Goal: Information Seeking & Learning: Check status

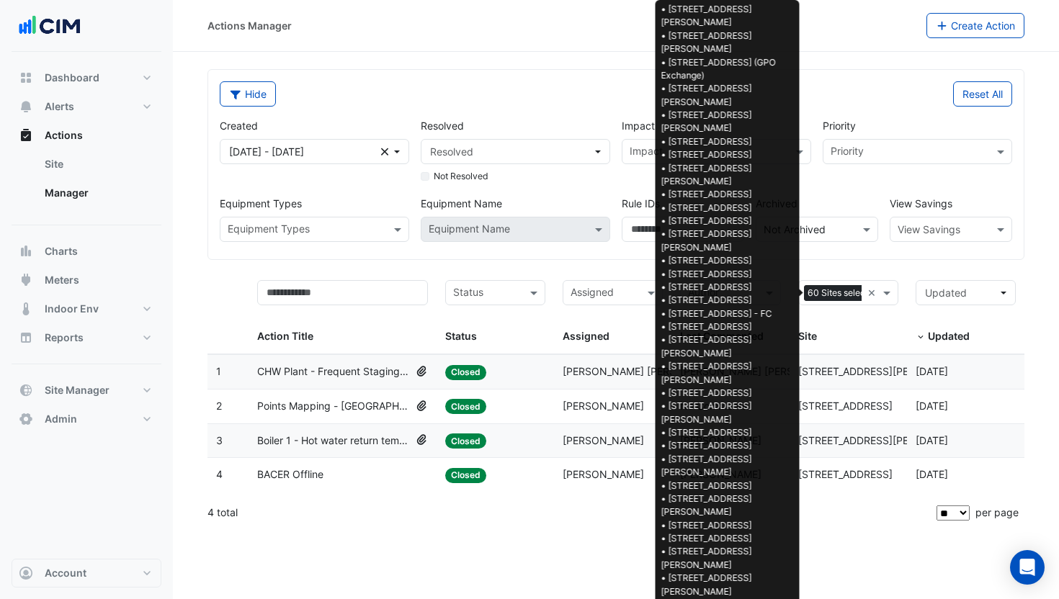
click at [831, 295] on span "60 Sites selected" at bounding box center [843, 293] width 79 height 16
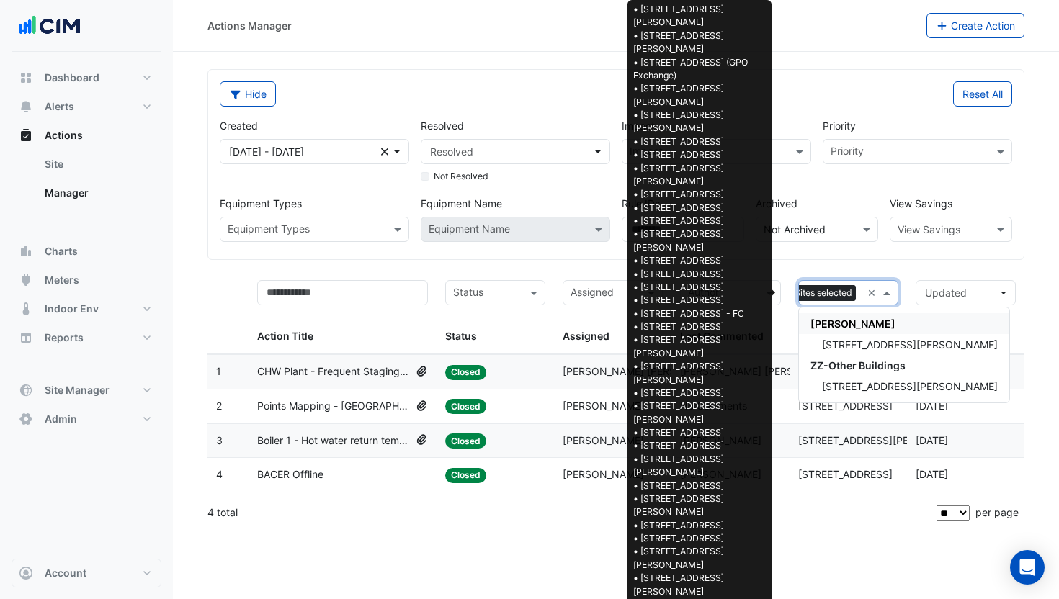
scroll to position [0, 20]
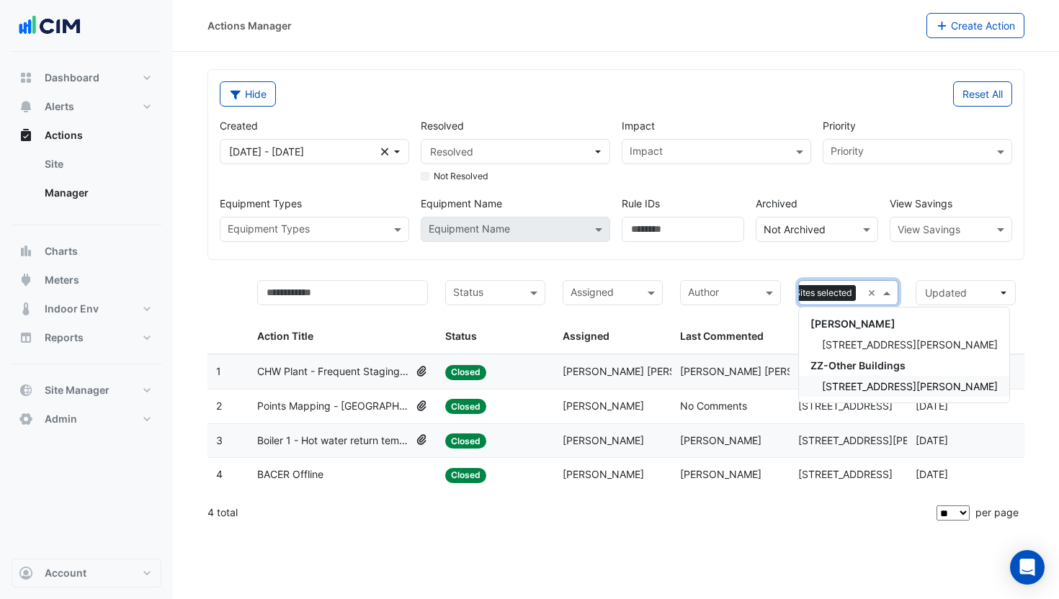
click at [859, 380] on div "1 Nicholson Street" at bounding box center [904, 386] width 210 height 21
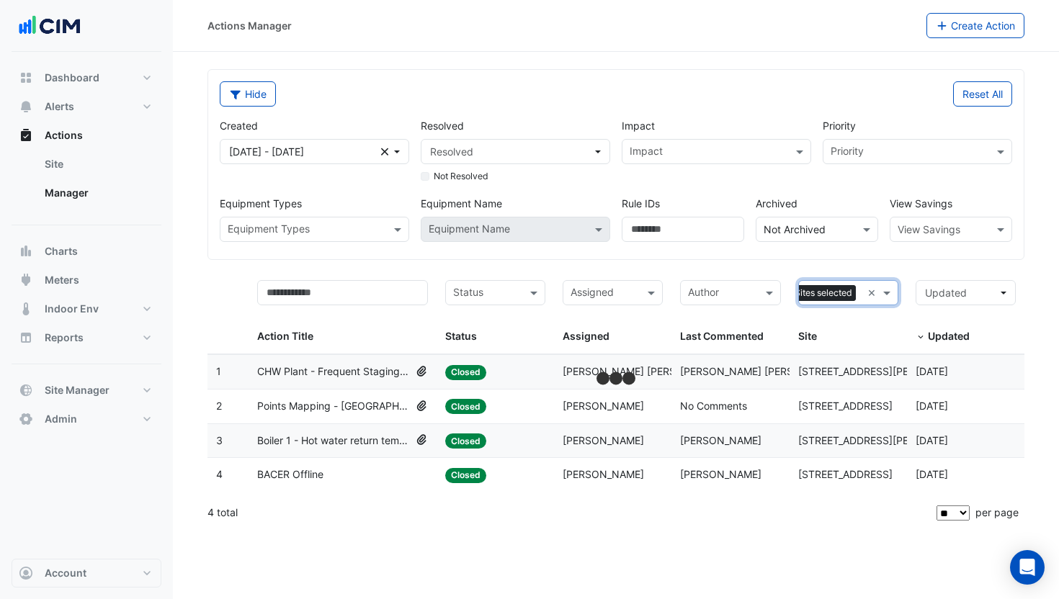
scroll to position [0, 26]
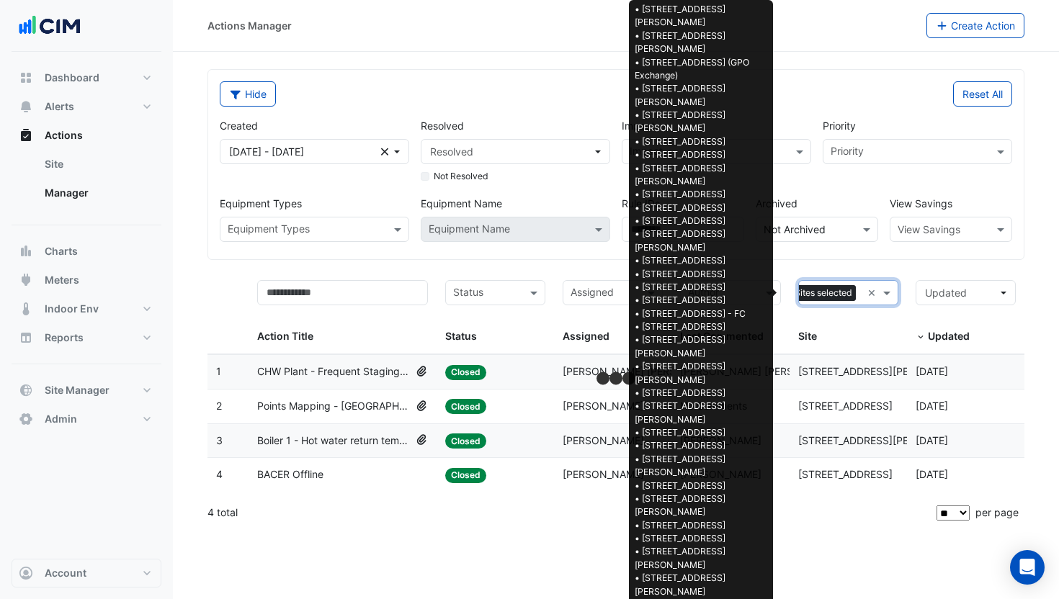
click at [820, 293] on span "61 Sites selected" at bounding box center [817, 293] width 77 height 16
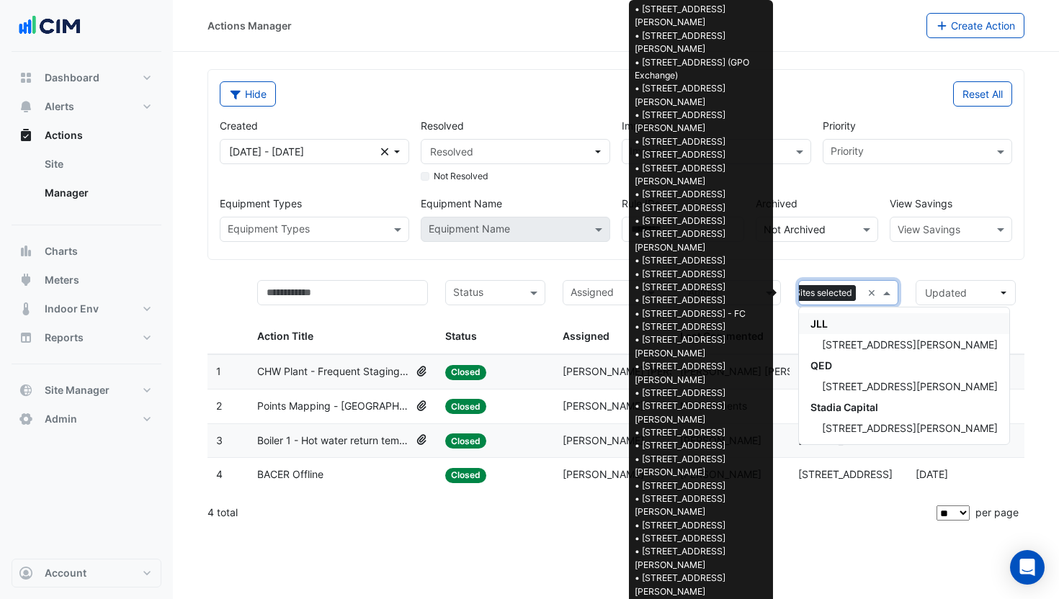
scroll to position [0, 32]
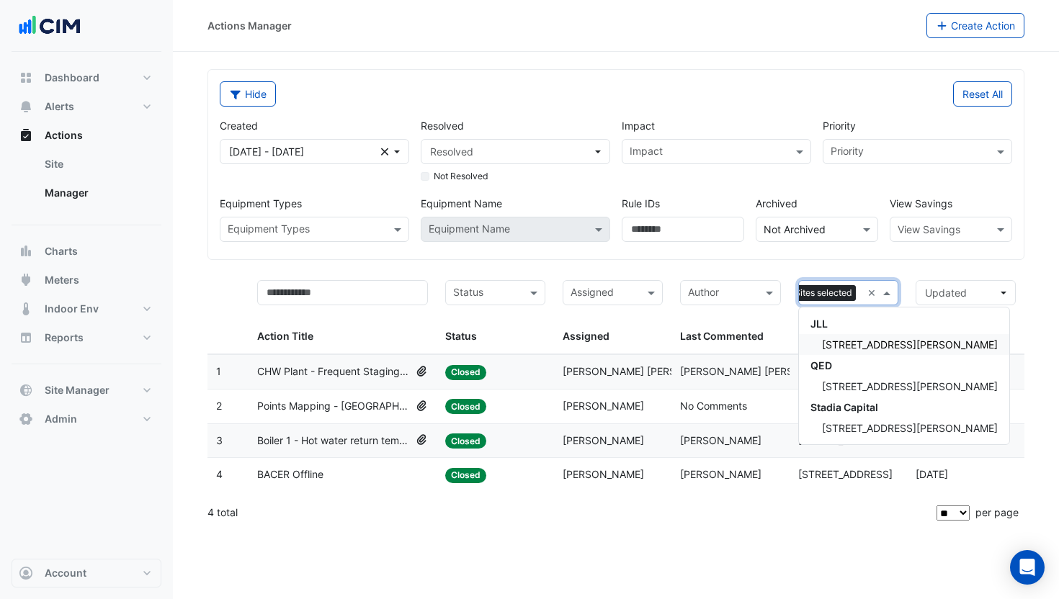
click at [859, 350] on span "85 George Street" at bounding box center [910, 345] width 176 height 12
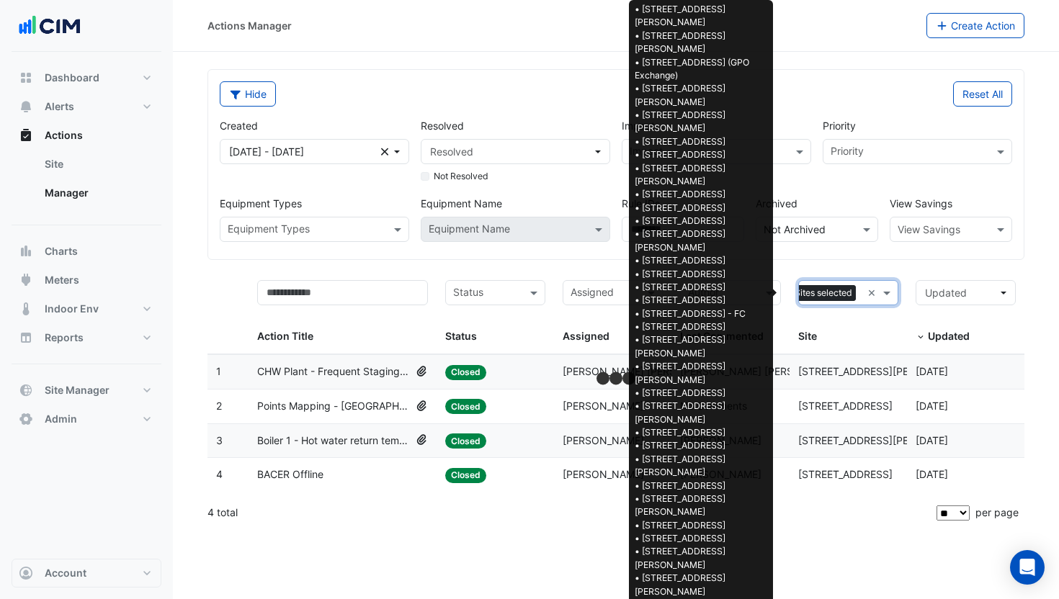
click at [838, 295] on span "62 Sites selected" at bounding box center [817, 293] width 78 height 16
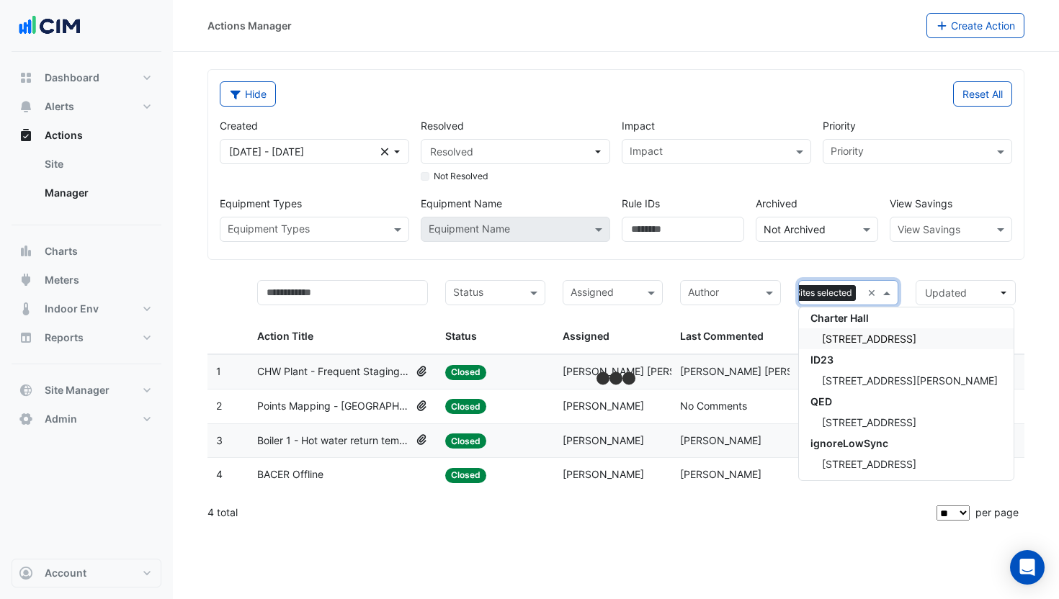
click at [839, 336] on span "[STREET_ADDRESS]" at bounding box center [869, 339] width 94 height 12
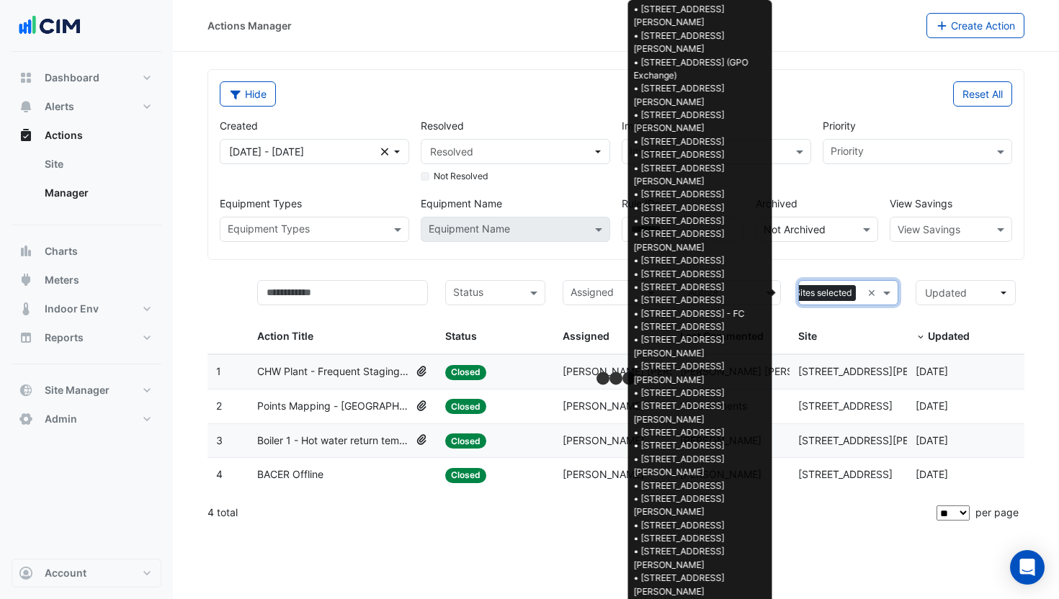
click at [834, 293] on span "62 Sites selected" at bounding box center [817, 293] width 78 height 16
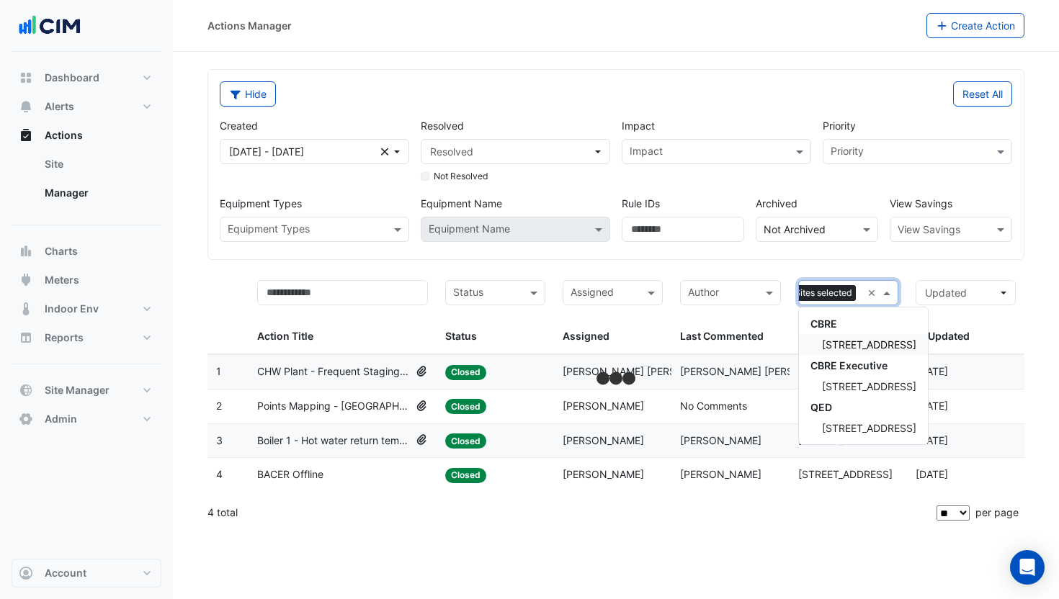
click at [858, 345] on span "175 Eagle Street" at bounding box center [869, 345] width 94 height 12
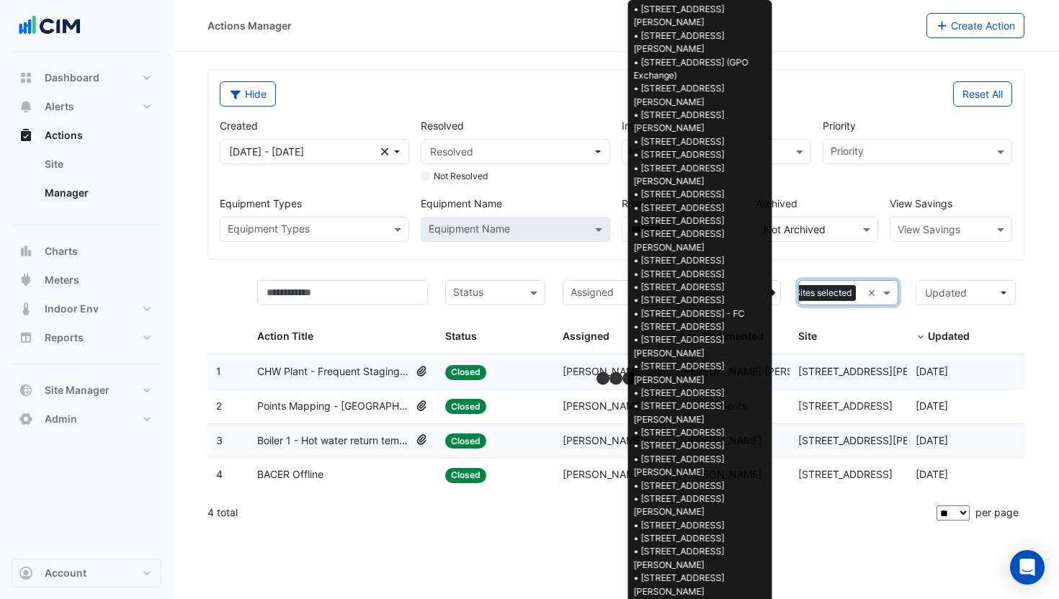
click at [832, 292] on span "63 Sites selected" at bounding box center [816, 293] width 79 height 16
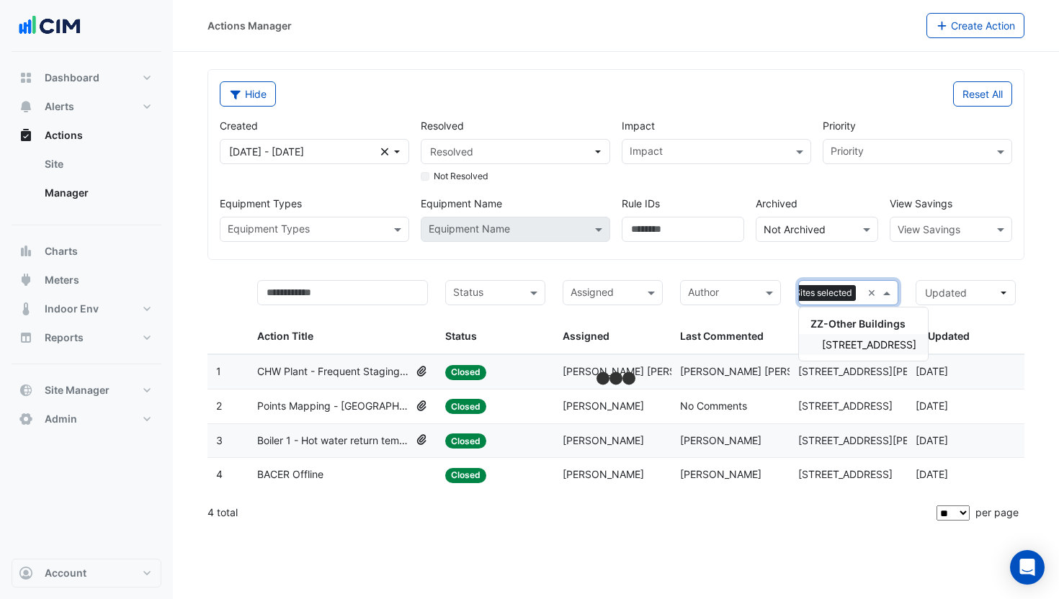
click at [869, 353] on div "181 St Georges Terrace" at bounding box center [863, 344] width 129 height 21
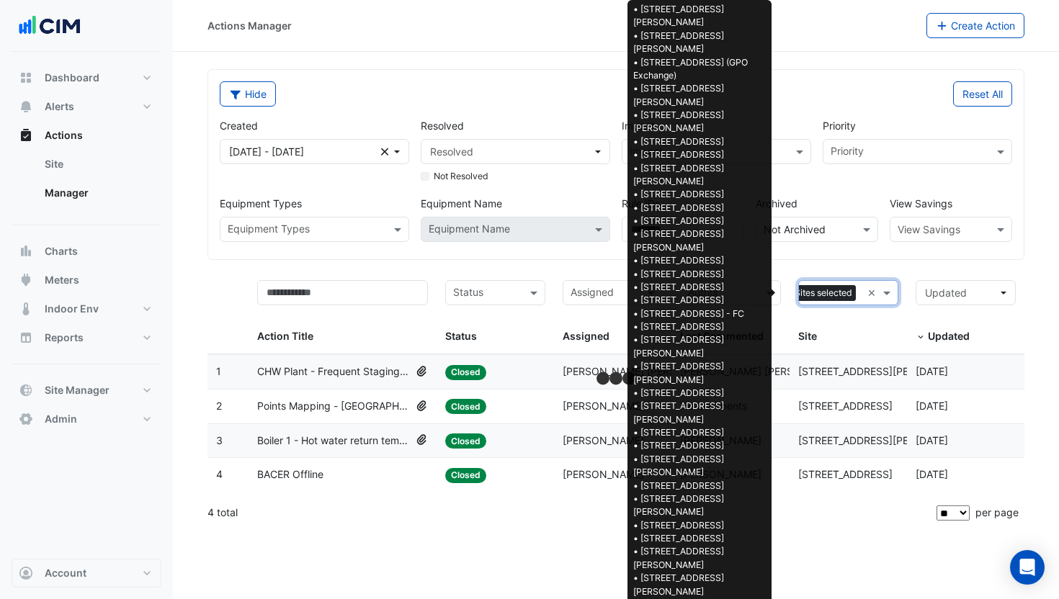
click at [826, 298] on span "64 Sites selected" at bounding box center [816, 293] width 79 height 16
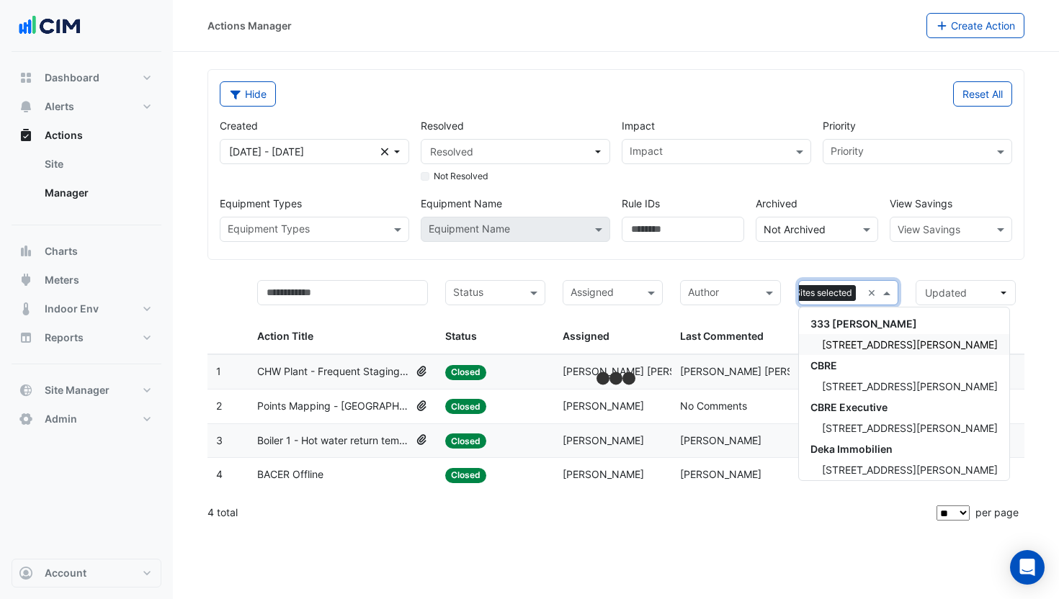
click at [872, 351] on span "333 George Street" at bounding box center [910, 345] width 176 height 12
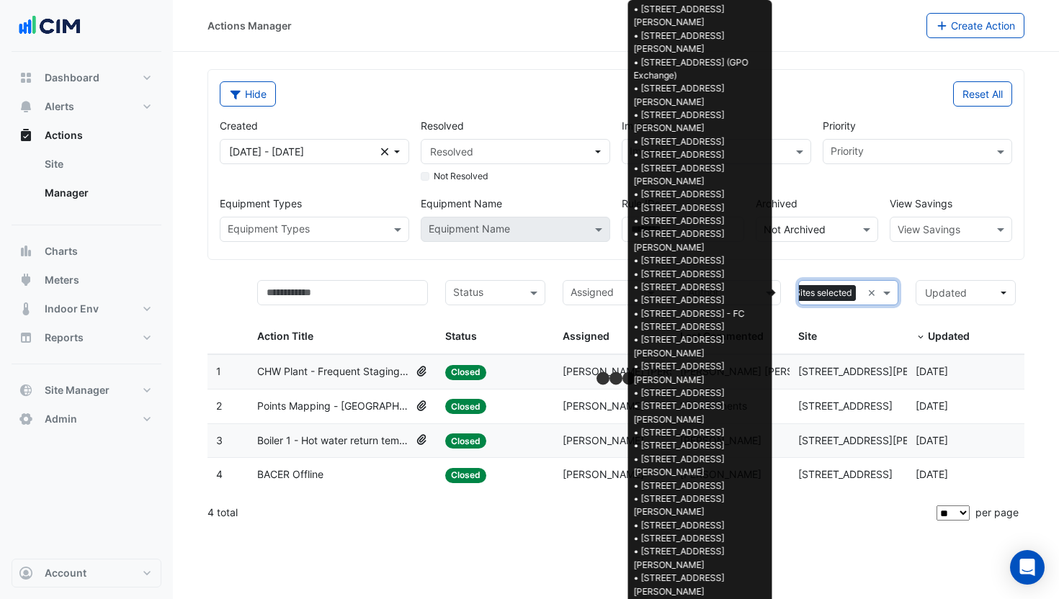
click at [824, 292] on span "65 Sites selected" at bounding box center [817, 293] width 78 height 16
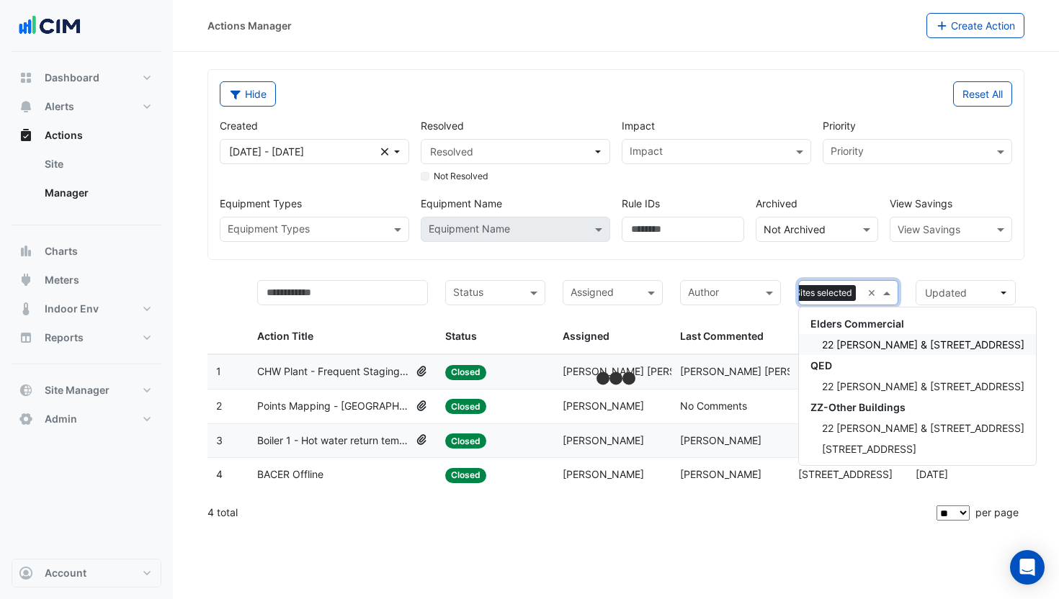
click at [891, 350] on span "22 Elizabeth & 103 Macquarie St" at bounding box center [923, 345] width 202 height 12
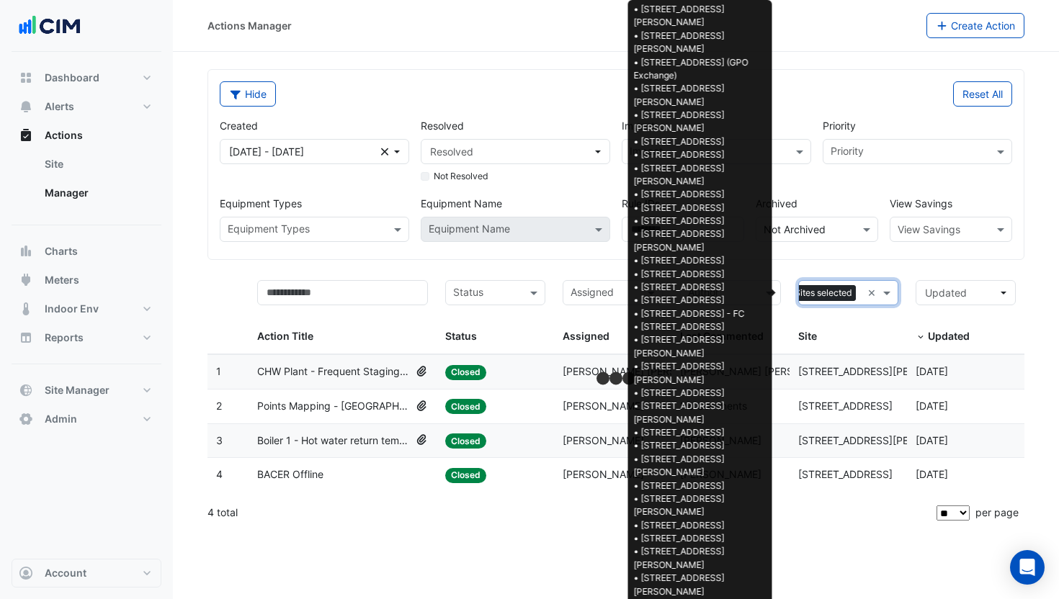
click at [826, 300] on span "66 Sites selected" at bounding box center [816, 293] width 79 height 16
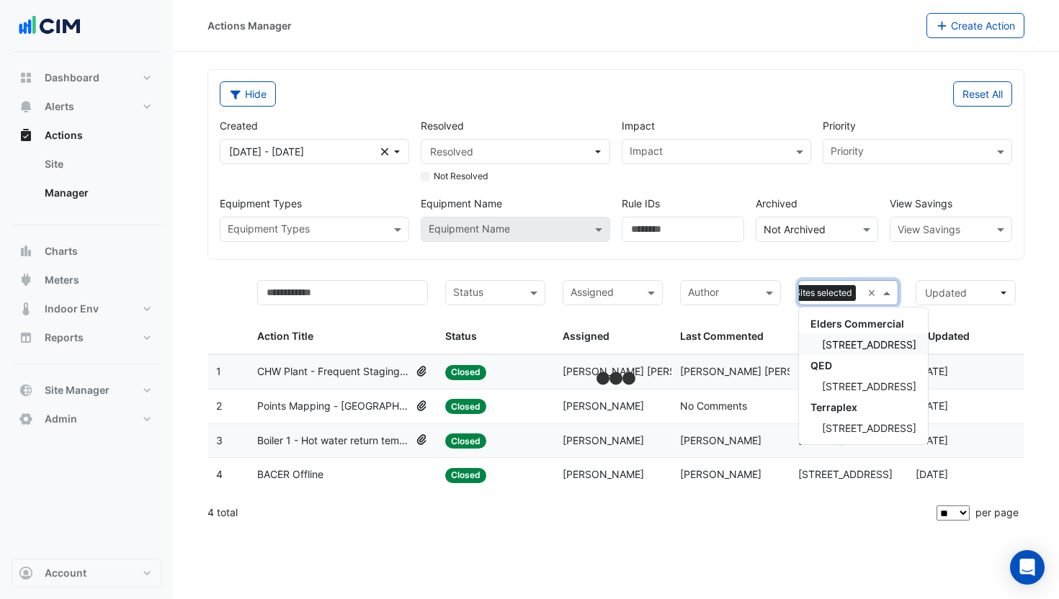
click at [869, 341] on span "134 Macquarie Street" at bounding box center [869, 345] width 94 height 12
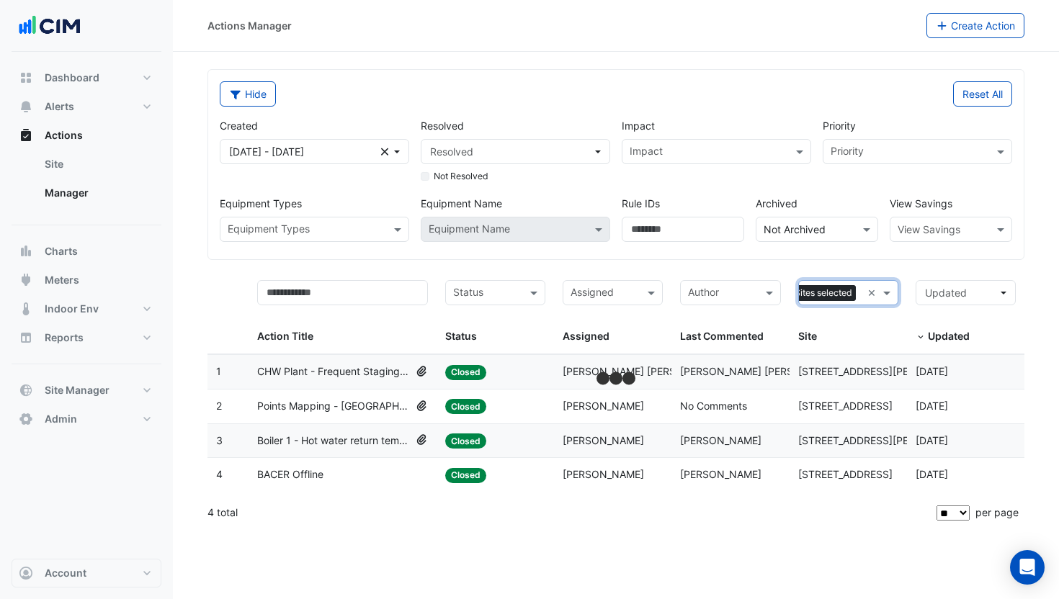
click at [829, 300] on span "67 Sites selected" at bounding box center [817, 293] width 78 height 16
click at [856, 342] on span "1-21 Dean Street" at bounding box center [910, 345] width 176 height 12
click at [821, 298] on span "68 Sites selected" at bounding box center [816, 293] width 79 height 16
click at [854, 342] on span "186 Reed Street" at bounding box center [910, 345] width 176 height 12
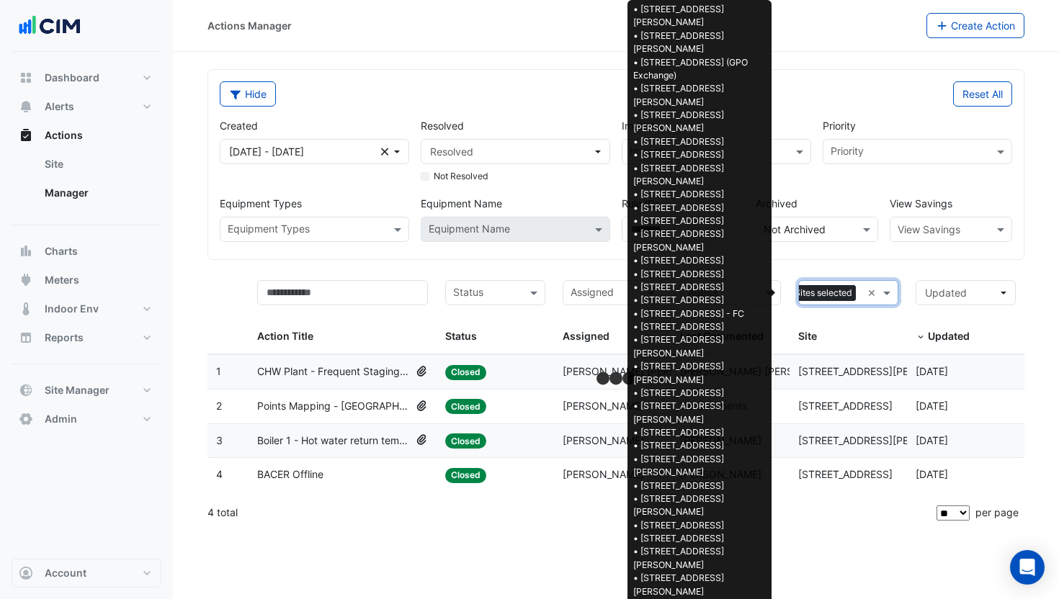
click at [824, 295] on span "69 Sites selected" at bounding box center [816, 293] width 79 height 16
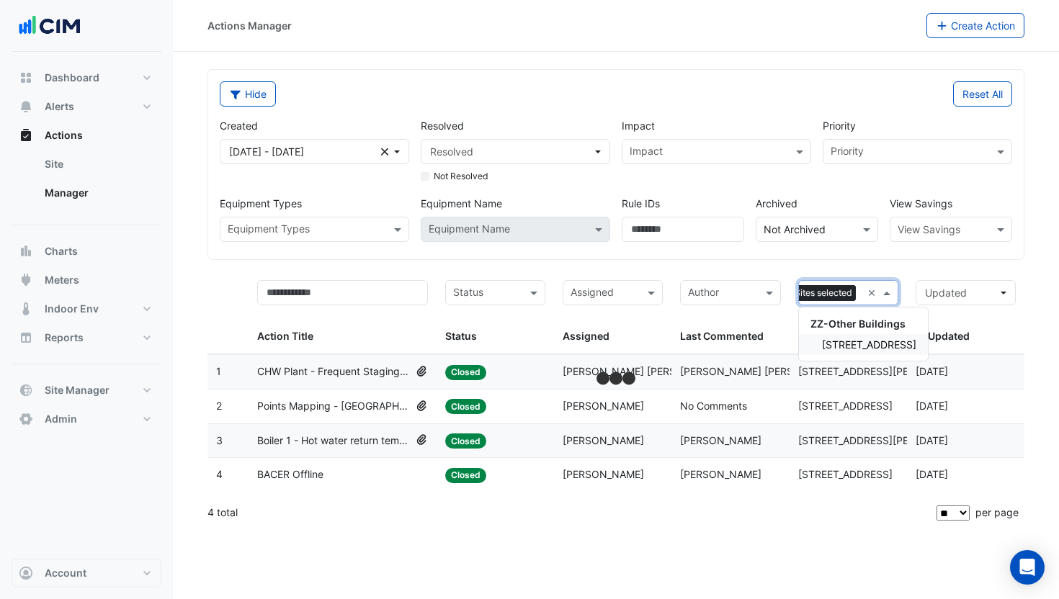
drag, startPoint x: 865, startPoint y: 343, endPoint x: 799, endPoint y: 279, distance: 91.7
click at [865, 344] on span "18 Canberra Avenue" at bounding box center [869, 345] width 94 height 12
click at [777, 270] on form "Hide Reset All Created 01 Jan 20 - 31 Dec 20 Clear Resolved Resolved Not Resolv…" at bounding box center [615, 300] width 817 height 462
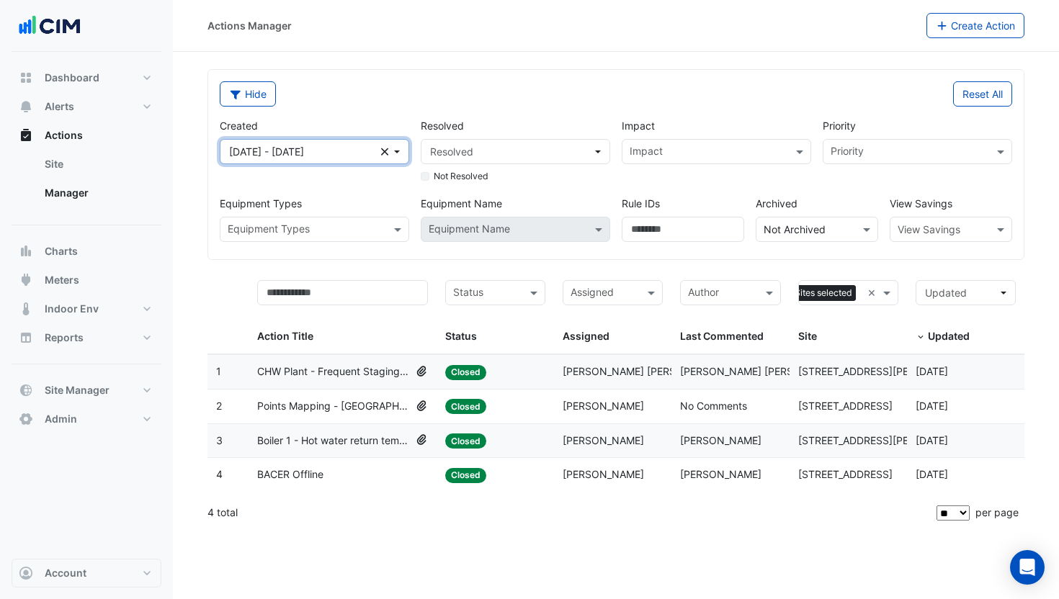
click at [283, 153] on span "01 Jan 20 - 31 Dec 20" at bounding box center [266, 152] width 75 height 12
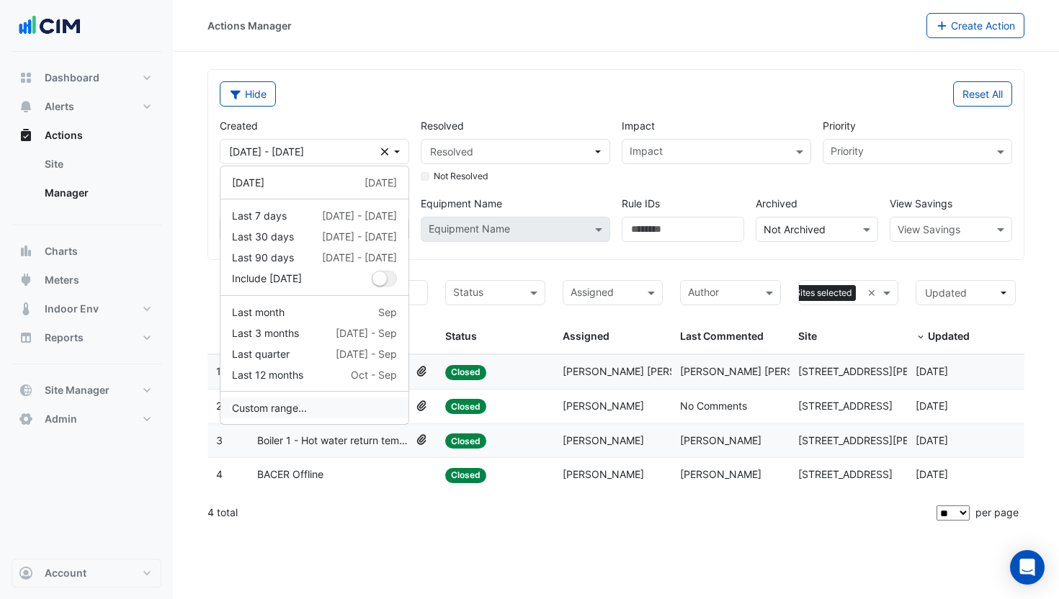
click at [313, 403] on button "Custom range..." at bounding box center [314, 408] width 188 height 21
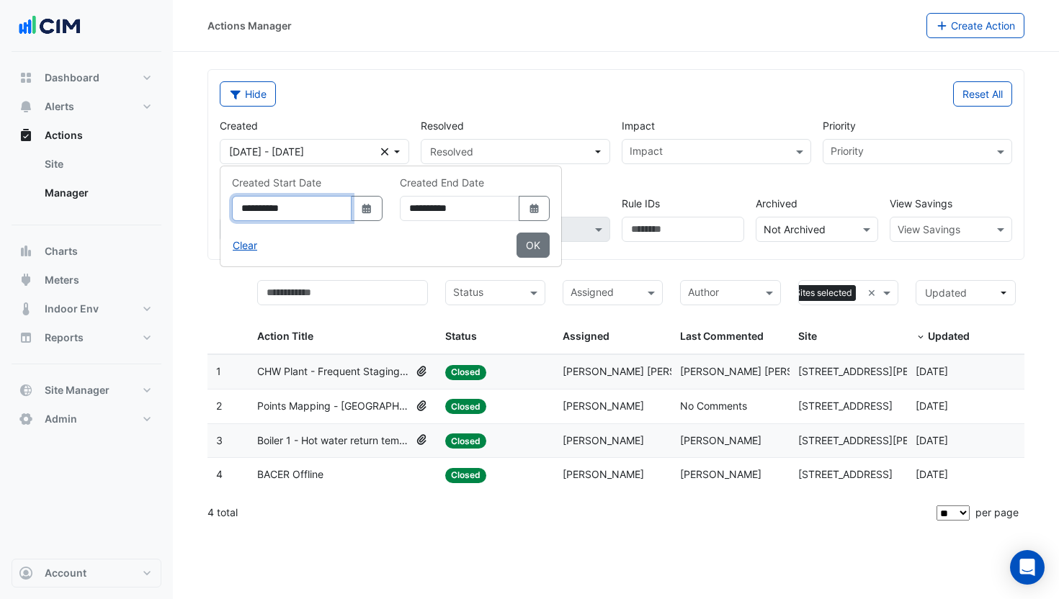
click at [264, 209] on input "**********" at bounding box center [292, 208] width 120 height 25
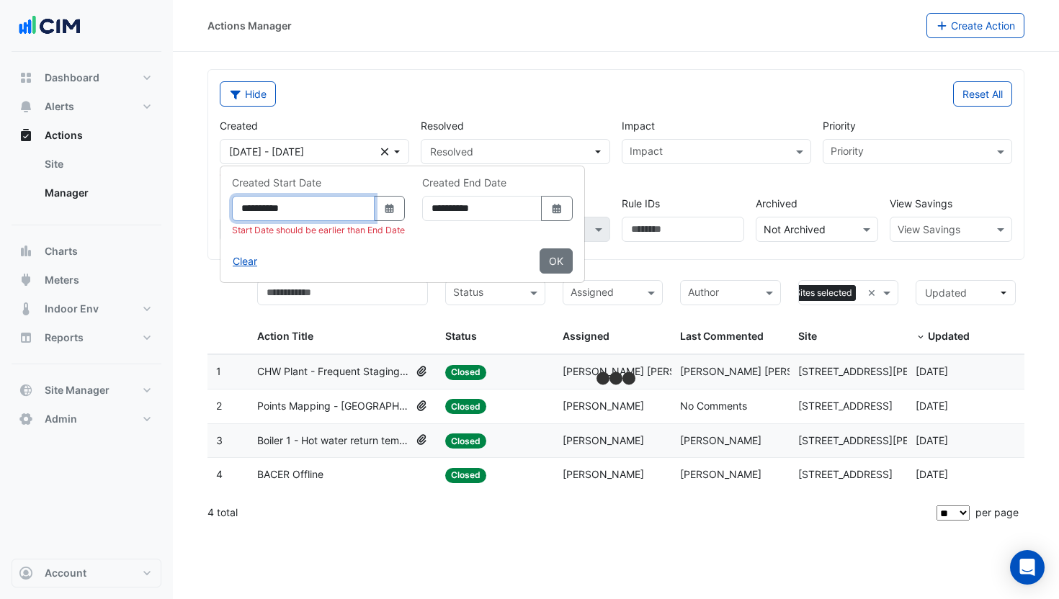
type input "**********"
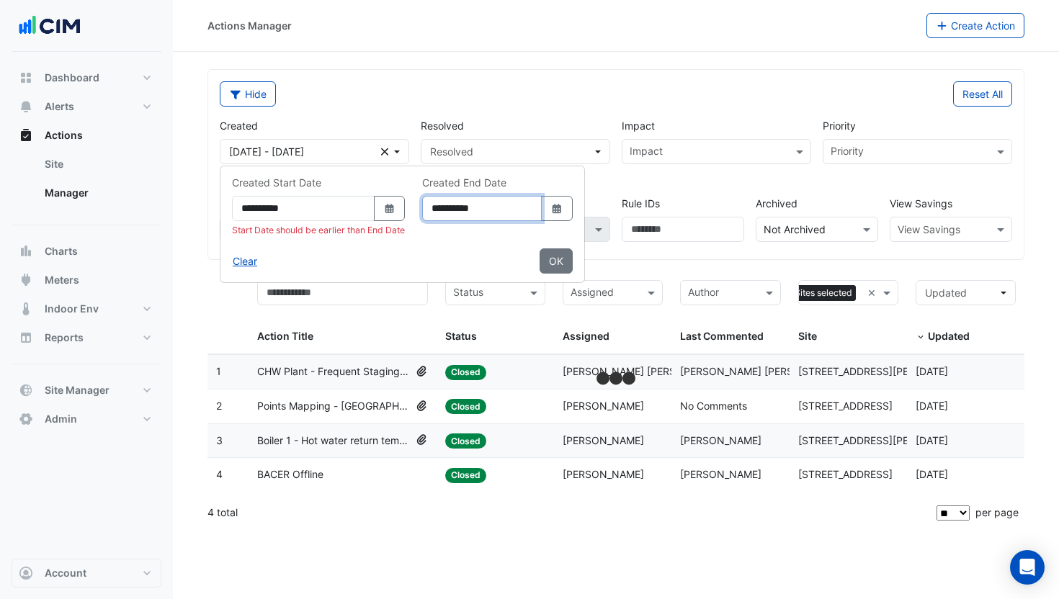
click at [455, 207] on input "**********" at bounding box center [482, 208] width 120 height 25
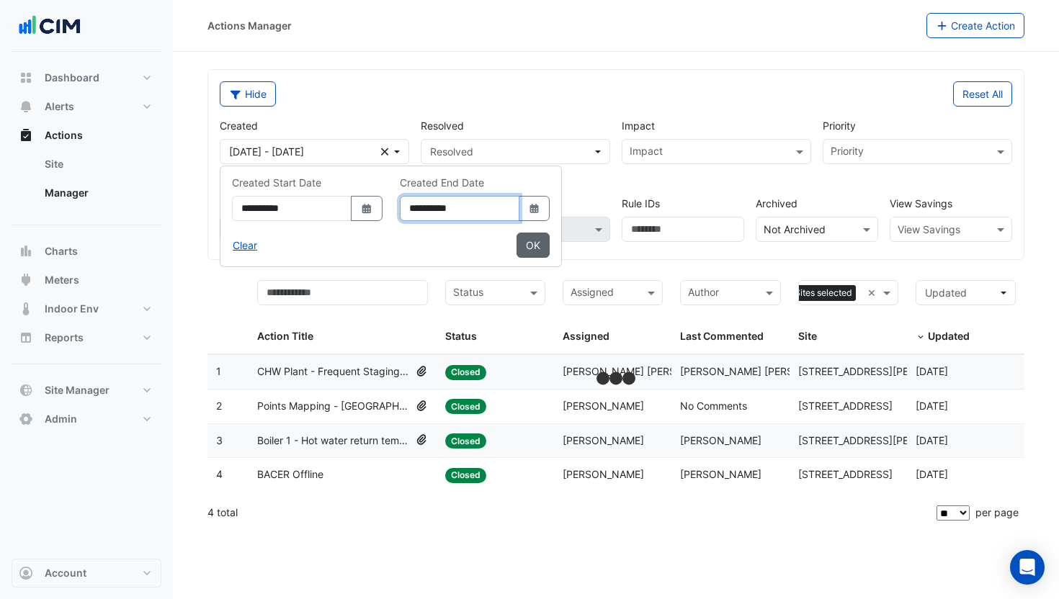
type input "**********"
click at [550, 242] on button "OK" at bounding box center [533, 245] width 33 height 25
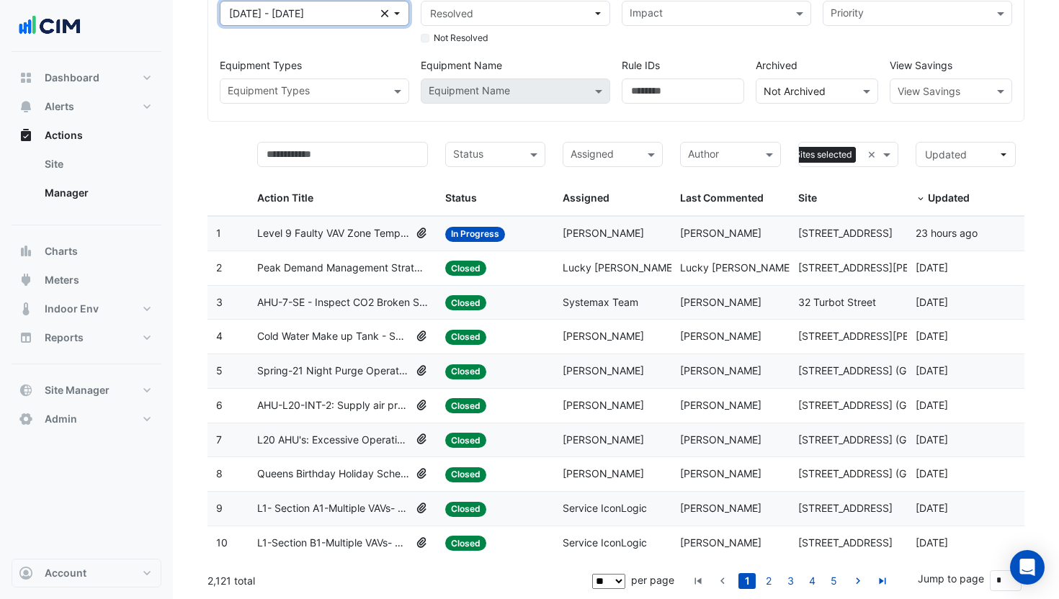
click at [298, 20] on span "01 Jan 21 - 31 Dec 21" at bounding box center [305, 13] width 152 height 15
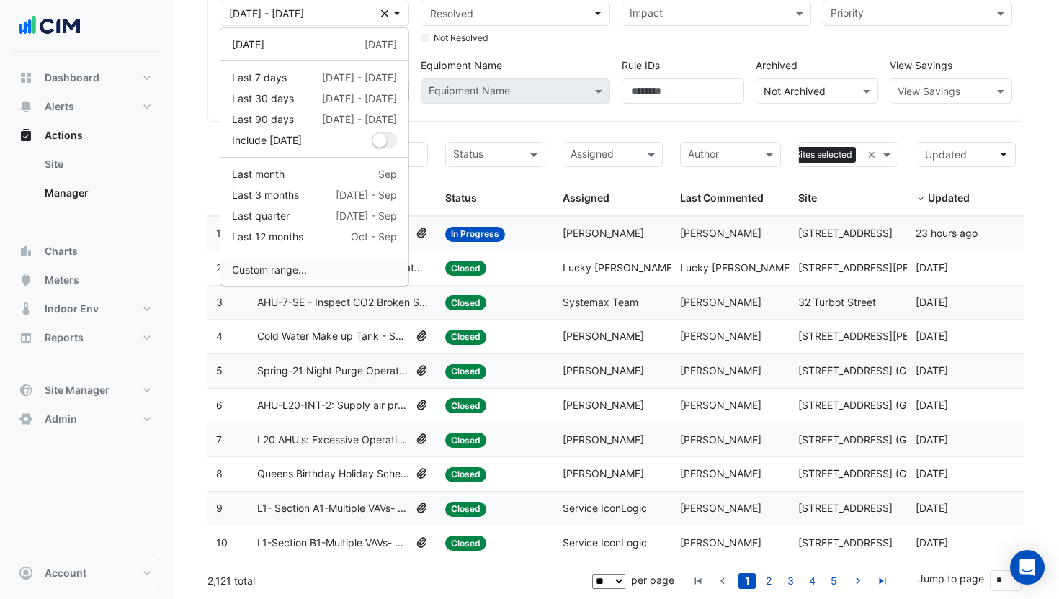
click at [304, 267] on button "Custom range..." at bounding box center [314, 269] width 188 height 21
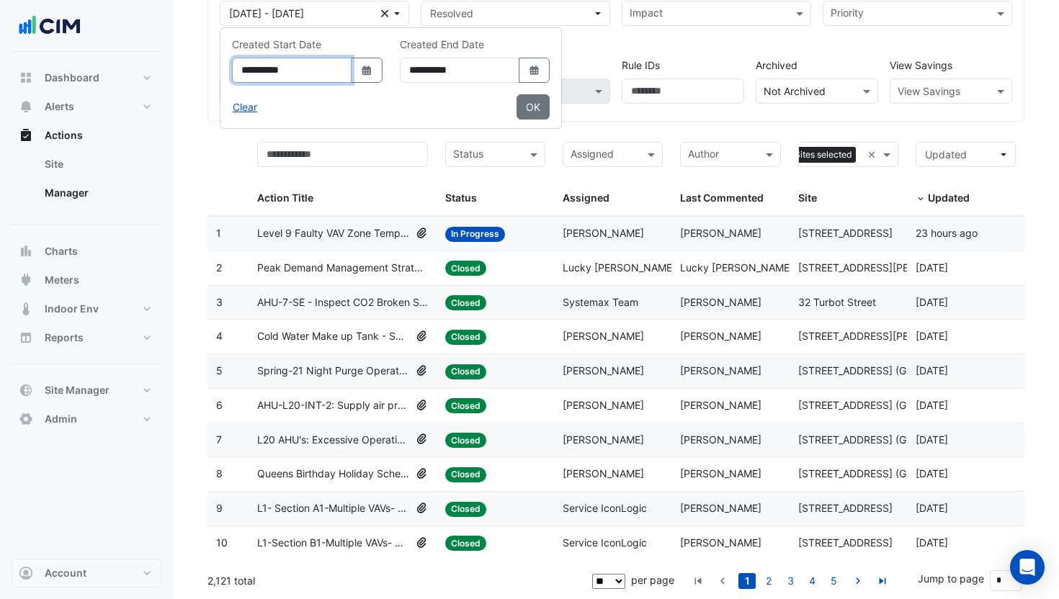
click at [304, 71] on input "**********" at bounding box center [292, 70] width 120 height 25
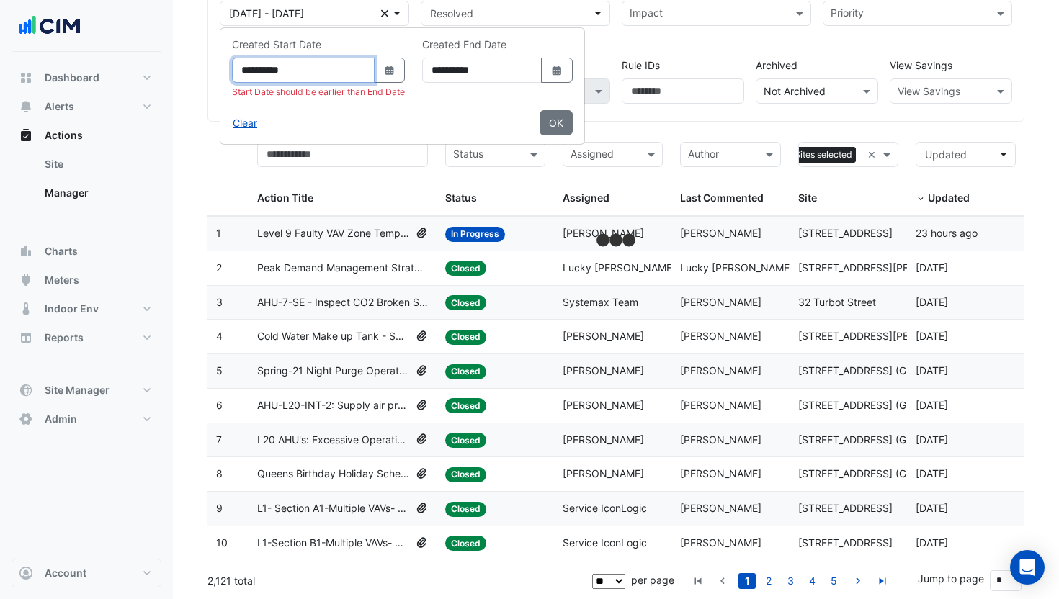
type input "**********"
click at [465, 71] on input "**********" at bounding box center [482, 70] width 120 height 25
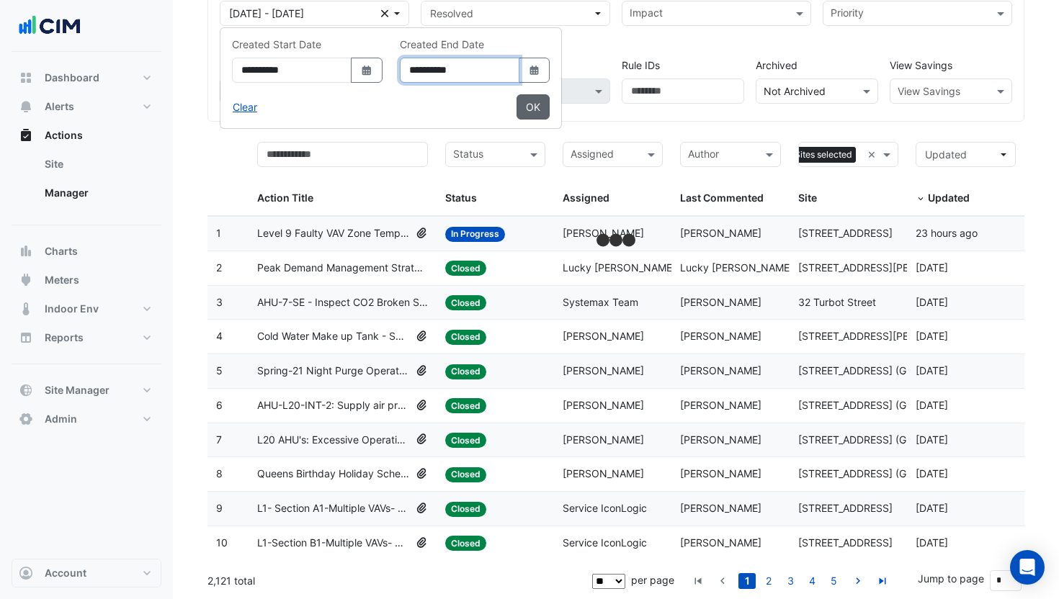
type input "**********"
click at [543, 102] on button "OK" at bounding box center [533, 106] width 33 height 25
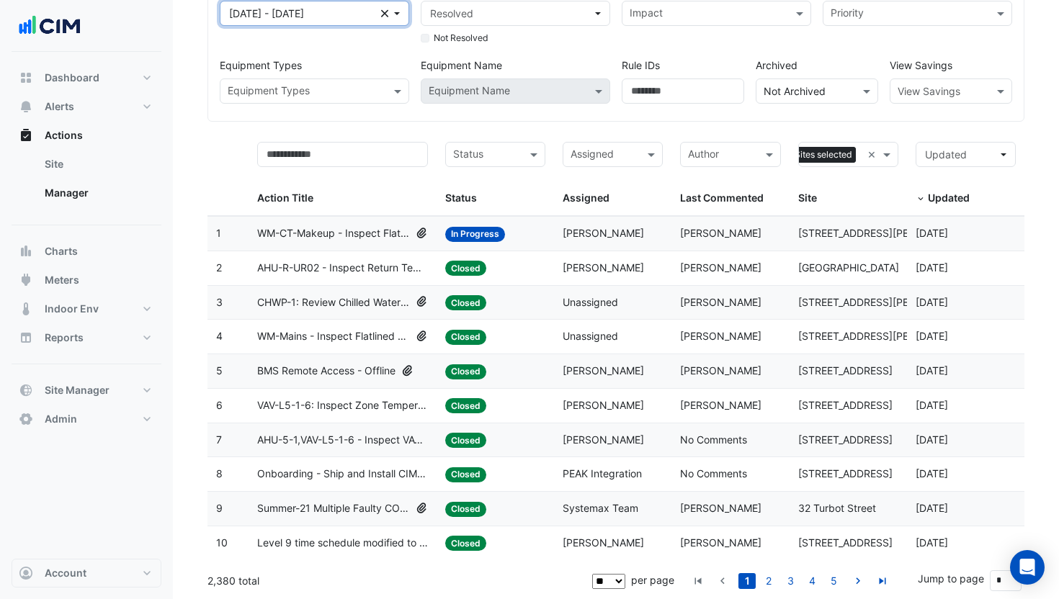
click at [271, 12] on span "01 Jan 22 - 31 Dec 22" at bounding box center [266, 13] width 75 height 12
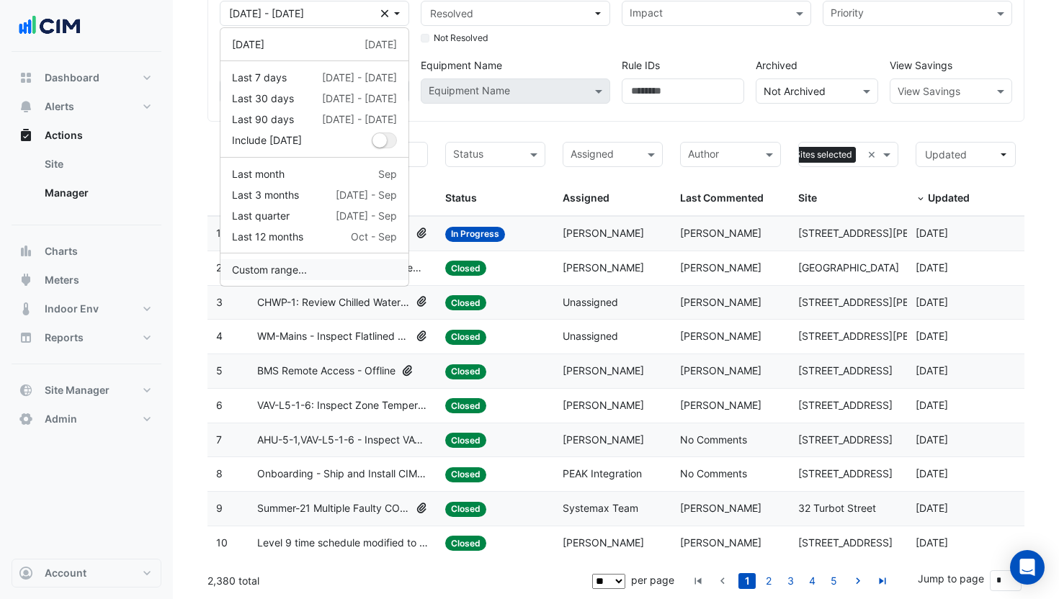
click at [299, 275] on button "Custom range..." at bounding box center [314, 269] width 188 height 21
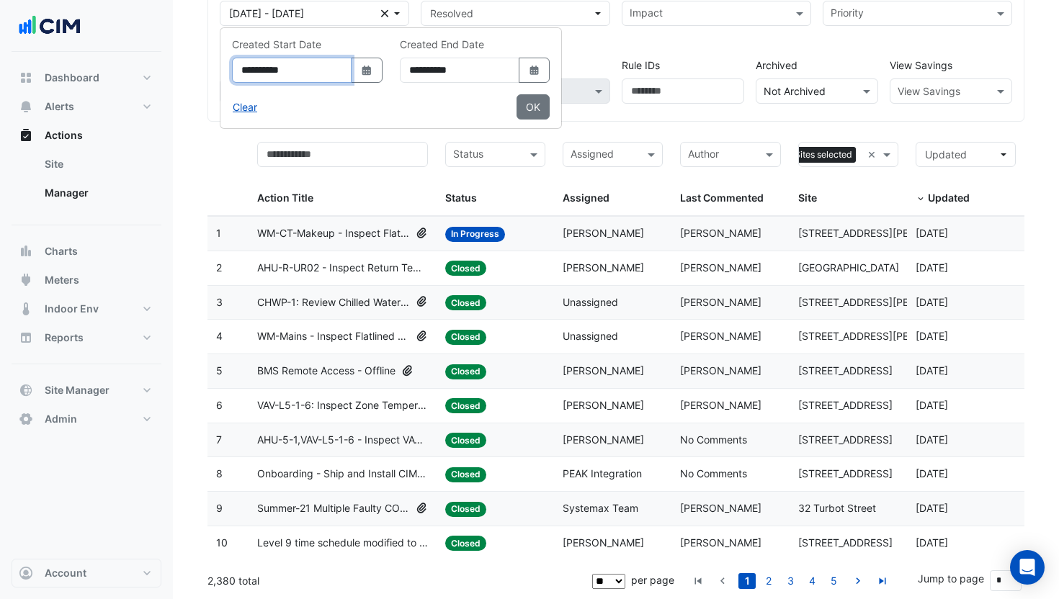
click at [265, 73] on input "**********" at bounding box center [292, 70] width 120 height 25
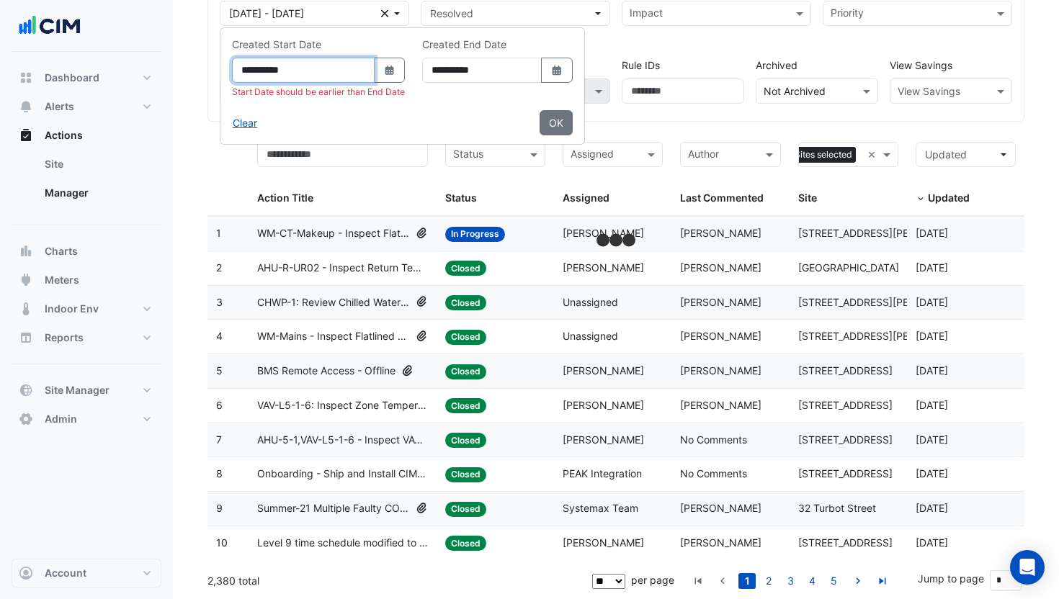
type input "**********"
click at [450, 70] on input "**********" at bounding box center [482, 70] width 120 height 25
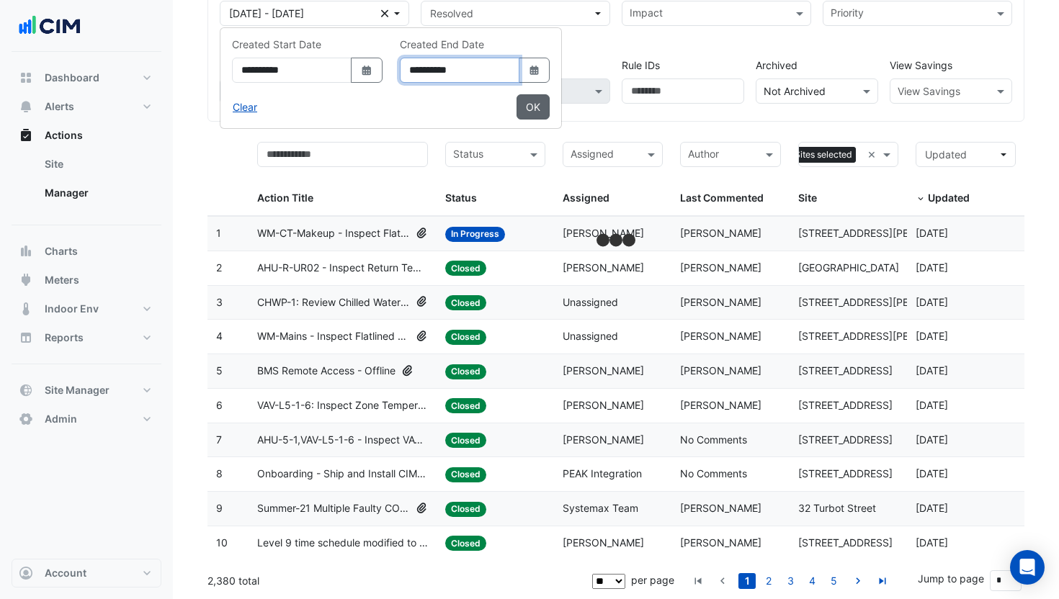
type input "**********"
click at [550, 112] on button "OK" at bounding box center [533, 106] width 33 height 25
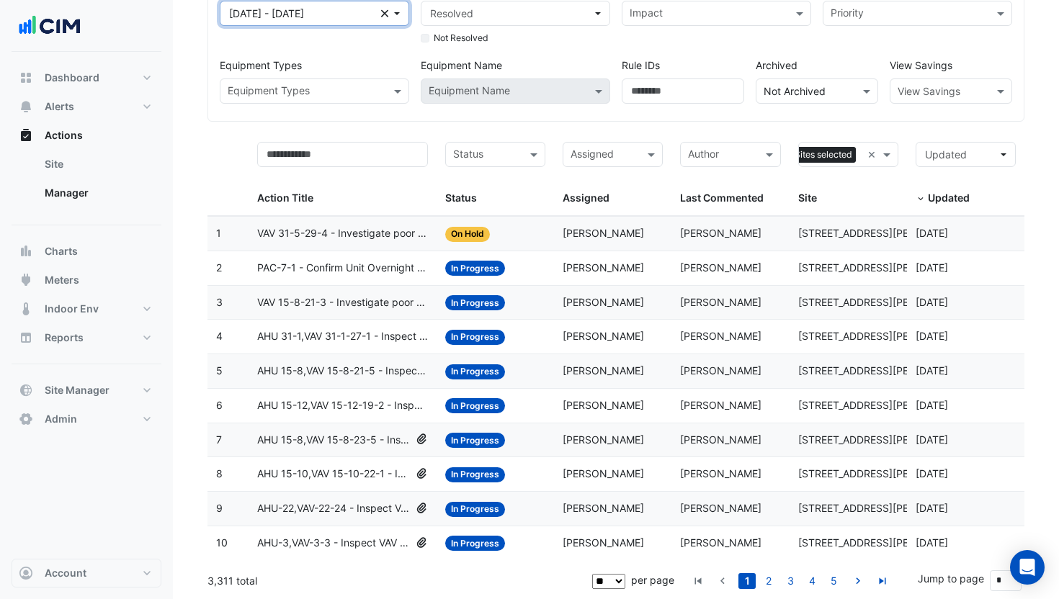
click at [241, 14] on span "01 Jan 23 - 31 Dec 23" at bounding box center [266, 13] width 75 height 12
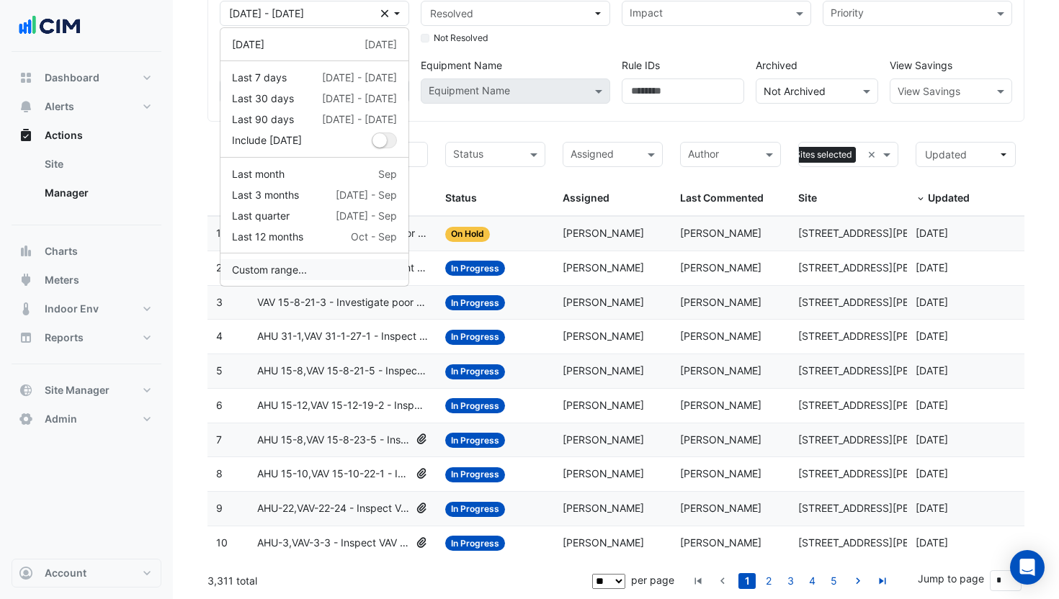
click at [296, 270] on button "Custom range..." at bounding box center [314, 269] width 188 height 21
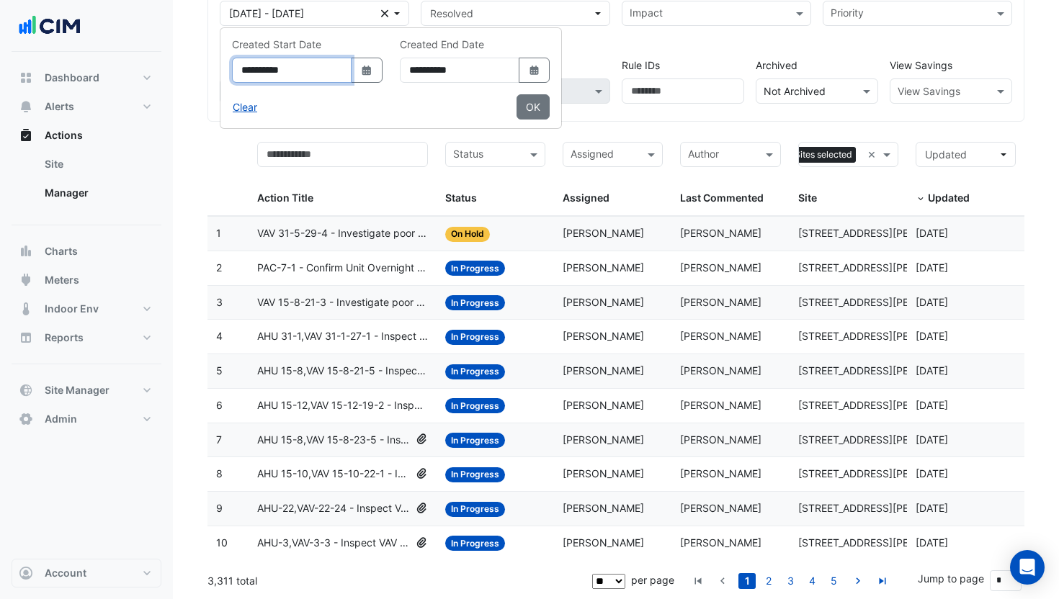
click at [264, 71] on input "**********" at bounding box center [292, 70] width 120 height 25
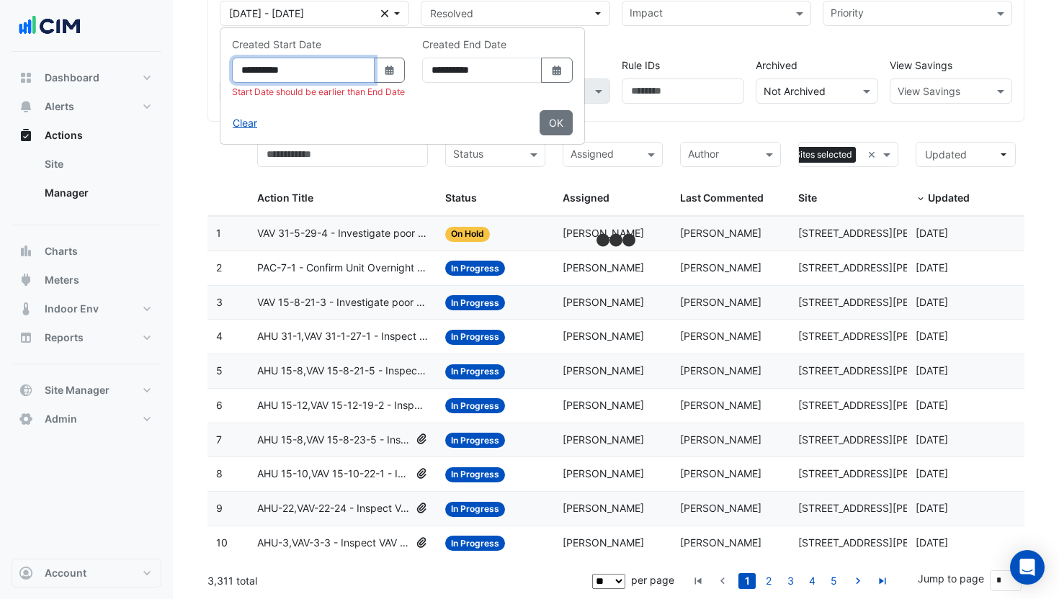
type input "**********"
click at [452, 68] on input "**********" at bounding box center [482, 70] width 120 height 25
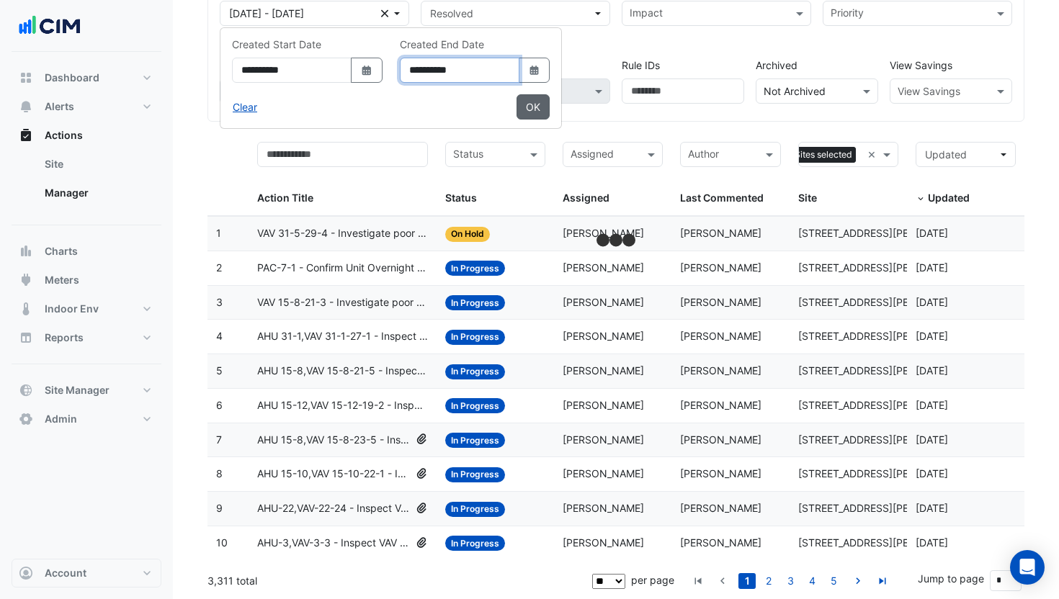
type input "**********"
click at [550, 115] on button "OK" at bounding box center [533, 106] width 33 height 25
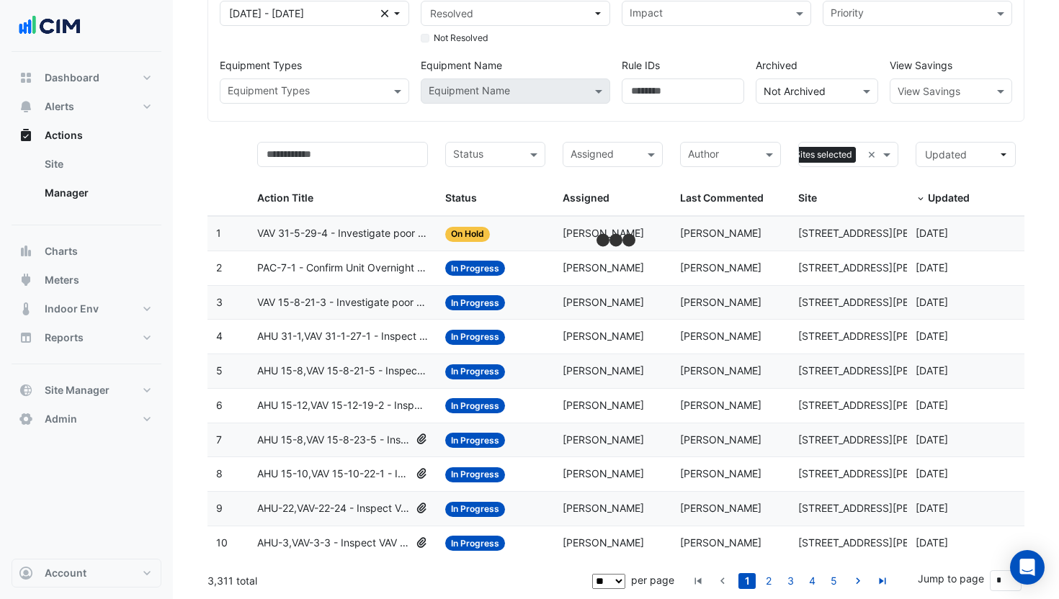
scroll to position [138, 0]
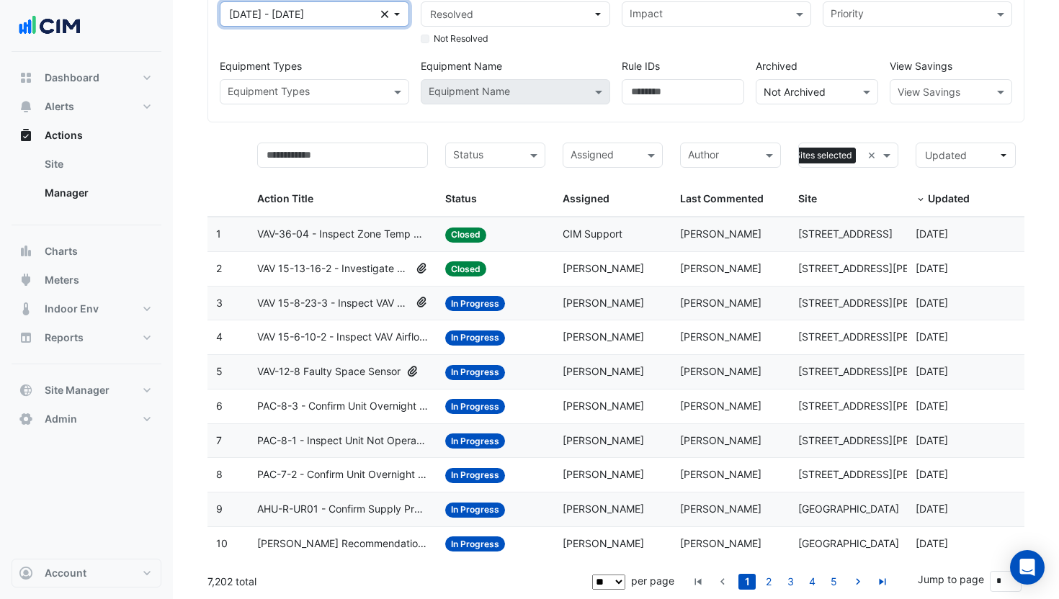
click at [275, 19] on span "01 Jan 24 - 31 Dec 24" at bounding box center [266, 14] width 75 height 12
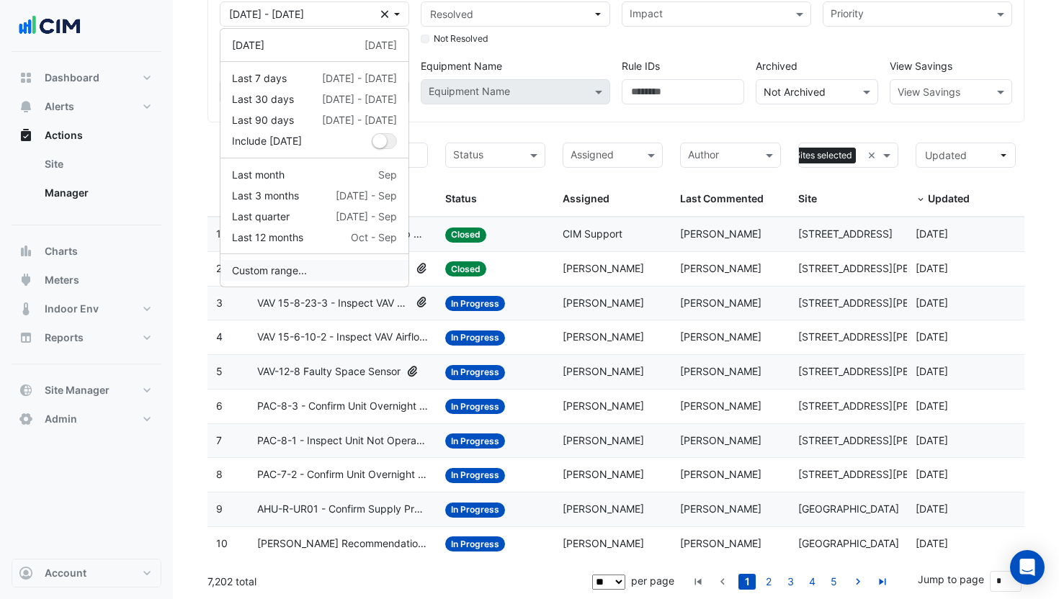
click at [285, 263] on button "Custom range..." at bounding box center [314, 270] width 188 height 21
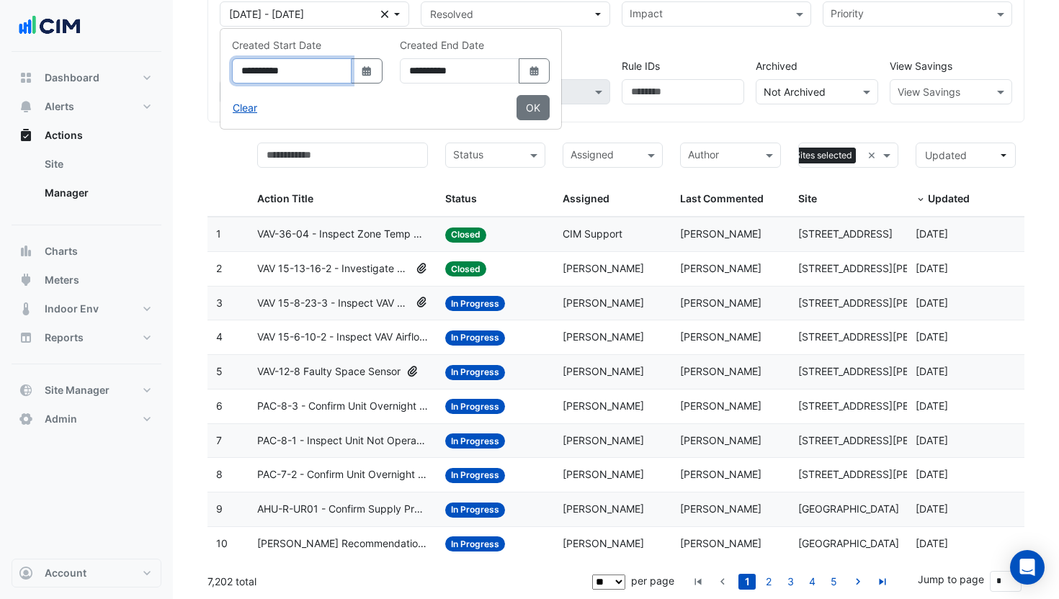
drag, startPoint x: 264, startPoint y: 65, endPoint x: 269, endPoint y: 73, distance: 9.4
click at [264, 66] on input "**********" at bounding box center [292, 70] width 120 height 25
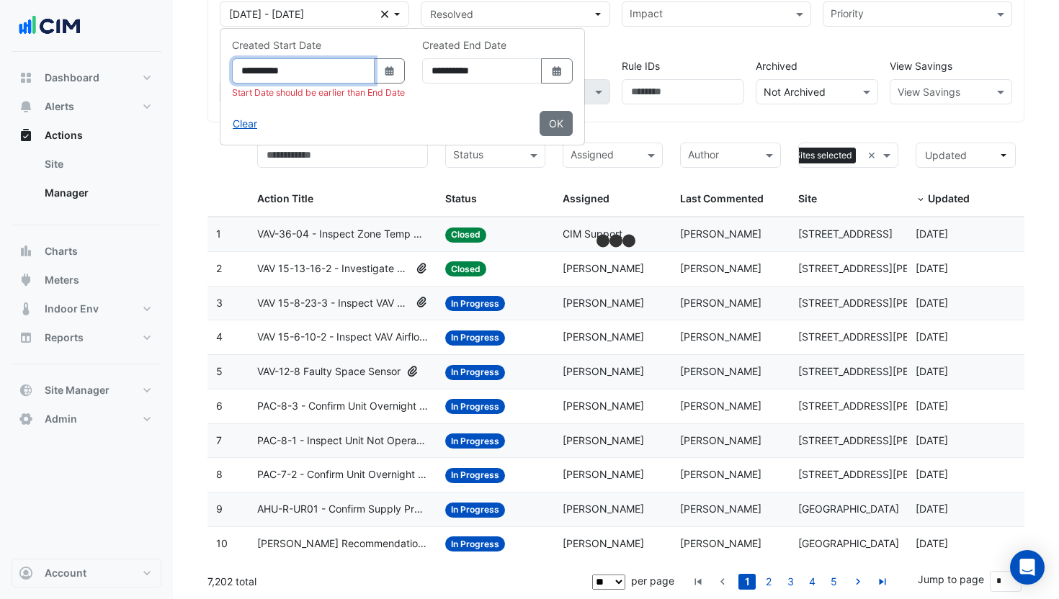
type input "**********"
click at [455, 69] on input "**********" at bounding box center [482, 70] width 120 height 25
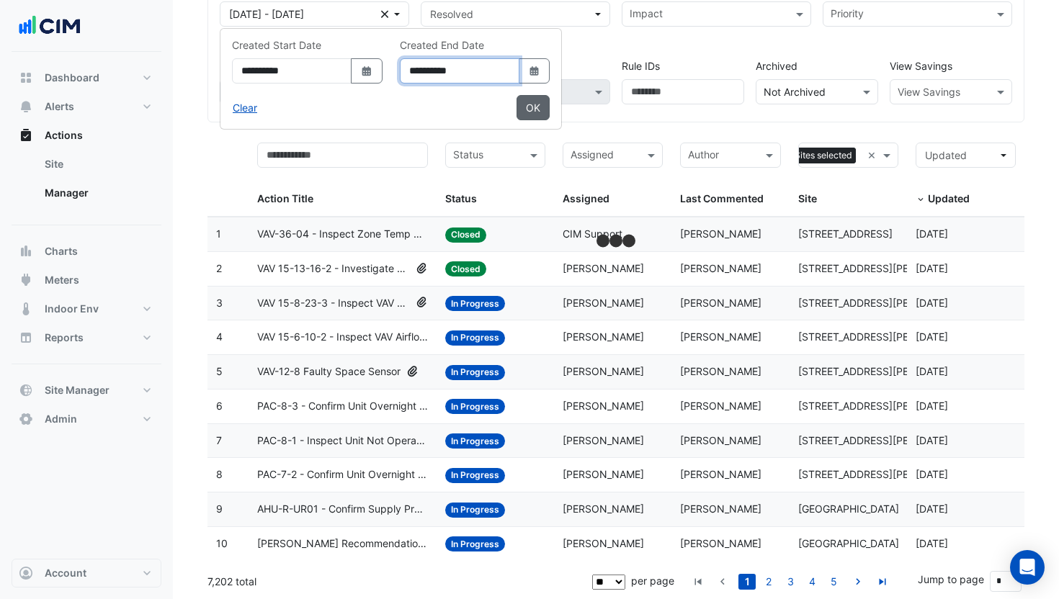
type input "**********"
click at [550, 100] on button "OK" at bounding box center [533, 107] width 33 height 25
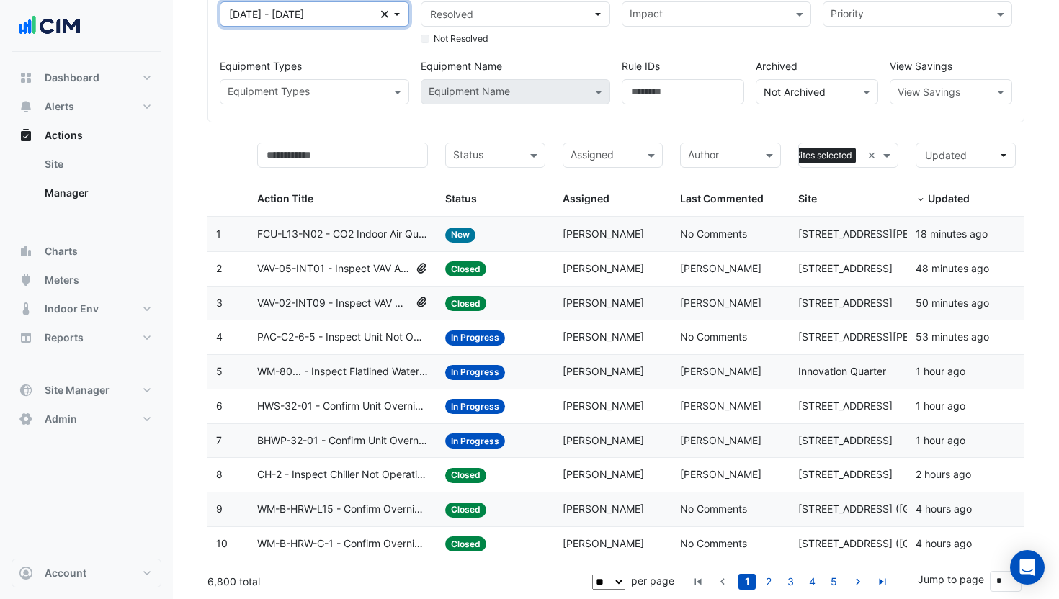
click at [304, 19] on span "01 Jan 25 - 31 Dec 25" at bounding box center [266, 14] width 75 height 12
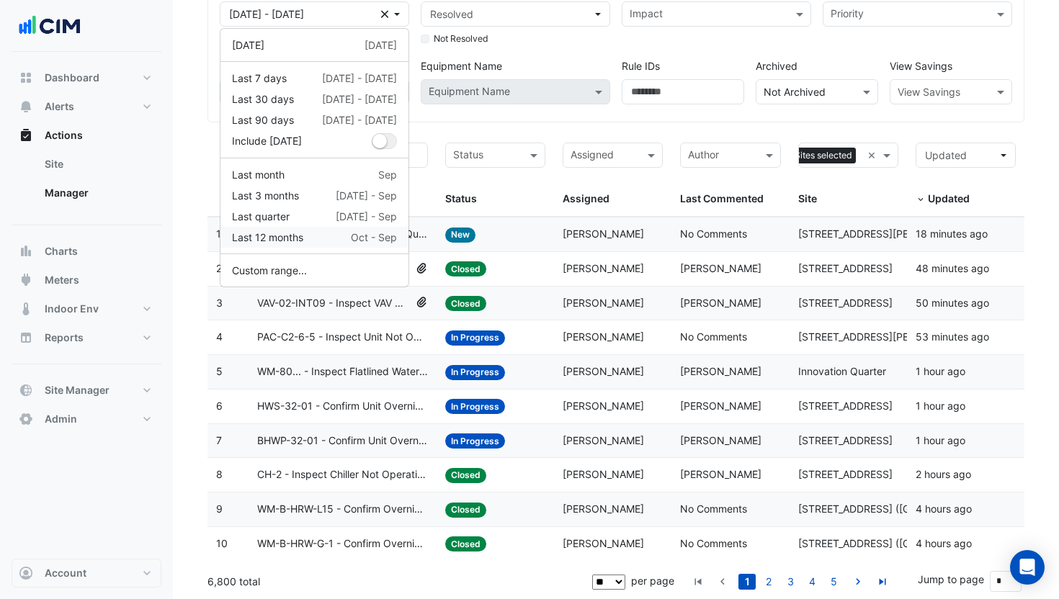
click at [312, 231] on div "Last 12 months Oct - Sep" at bounding box center [314, 237] width 165 height 15
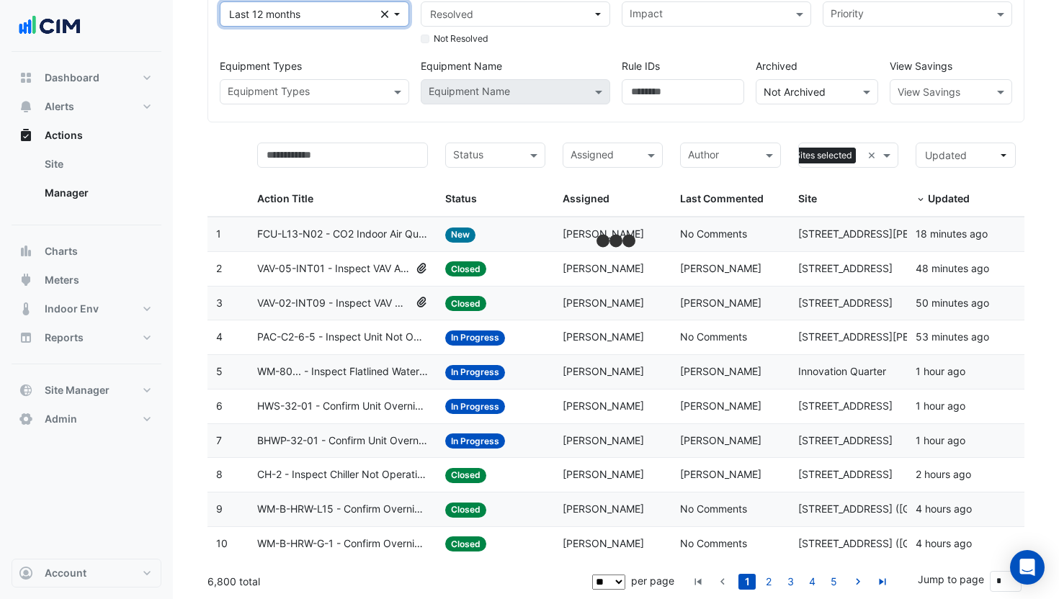
drag, startPoint x: 294, startPoint y: 18, endPoint x: 313, endPoint y: 59, distance: 45.4
click at [294, 18] on span "Last 12 months" at bounding box center [264, 14] width 71 height 12
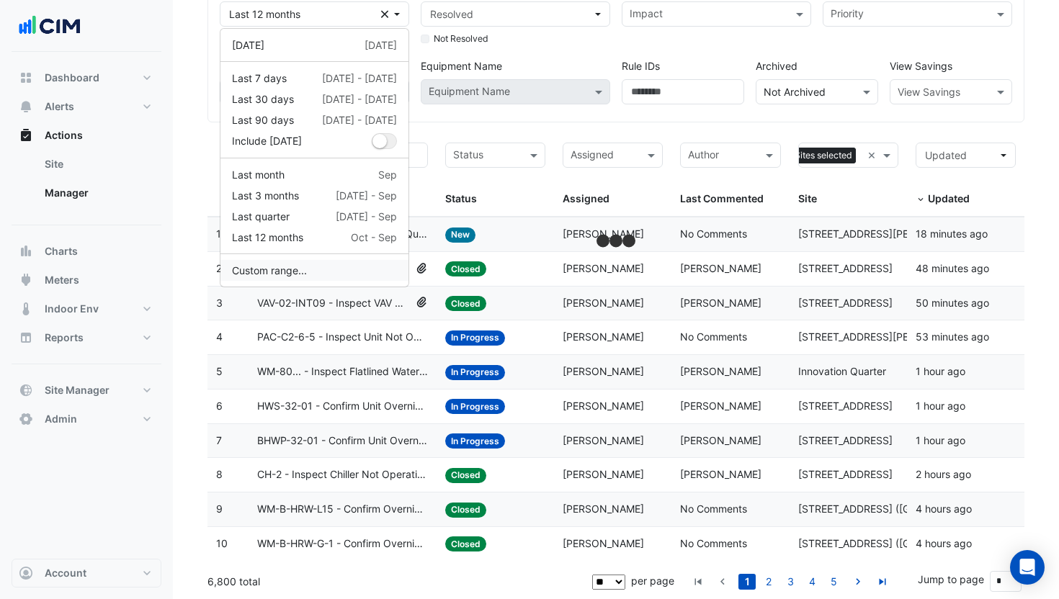
click at [325, 265] on button "Custom range..." at bounding box center [314, 270] width 188 height 21
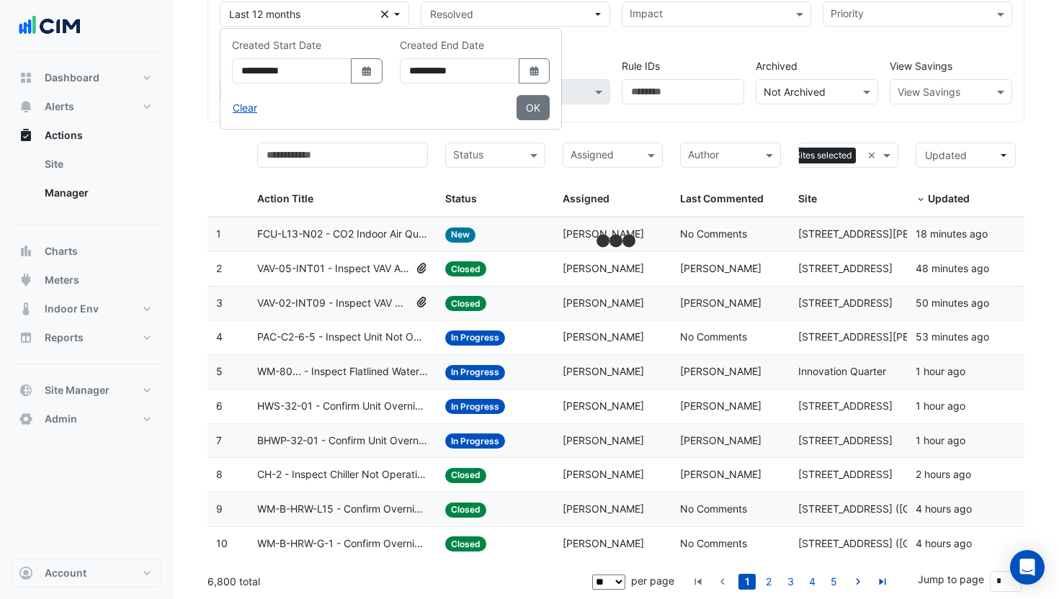
click at [193, 81] on section "Hide Reset All Created Last 12 months Clear Resolved Resolved Not Resolved Impa…" at bounding box center [616, 257] width 886 height 686
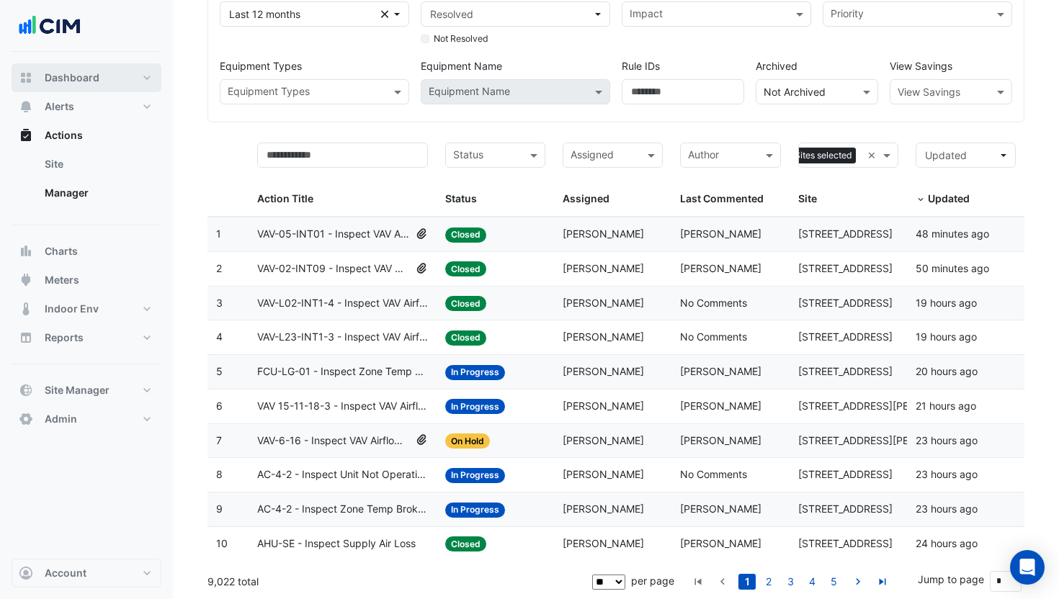
click at [102, 86] on button "Dashboard" at bounding box center [87, 77] width 150 height 29
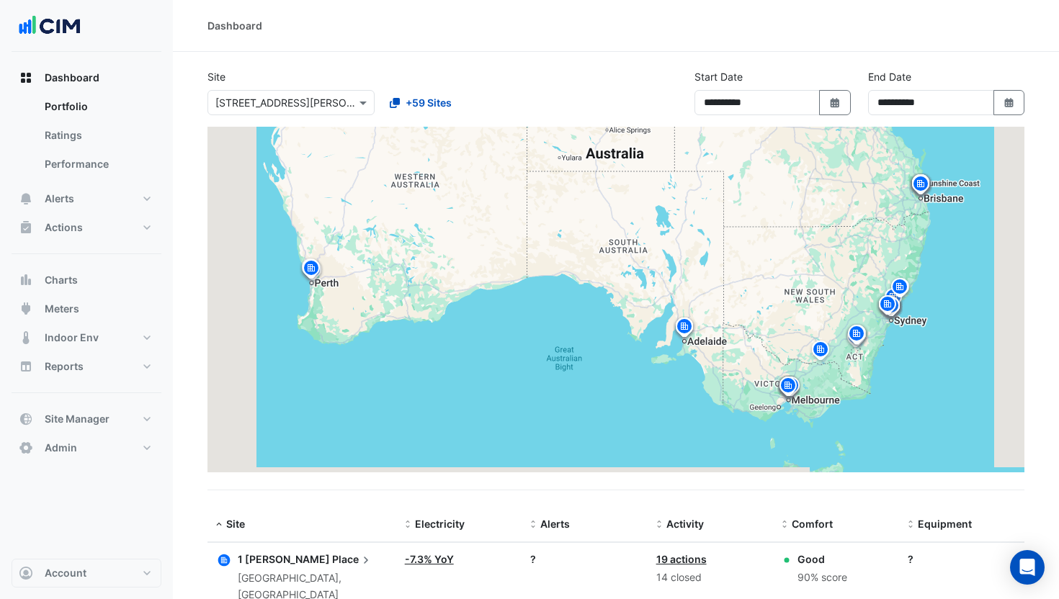
click at [311, 103] on input "text" at bounding box center [276, 103] width 122 height 15
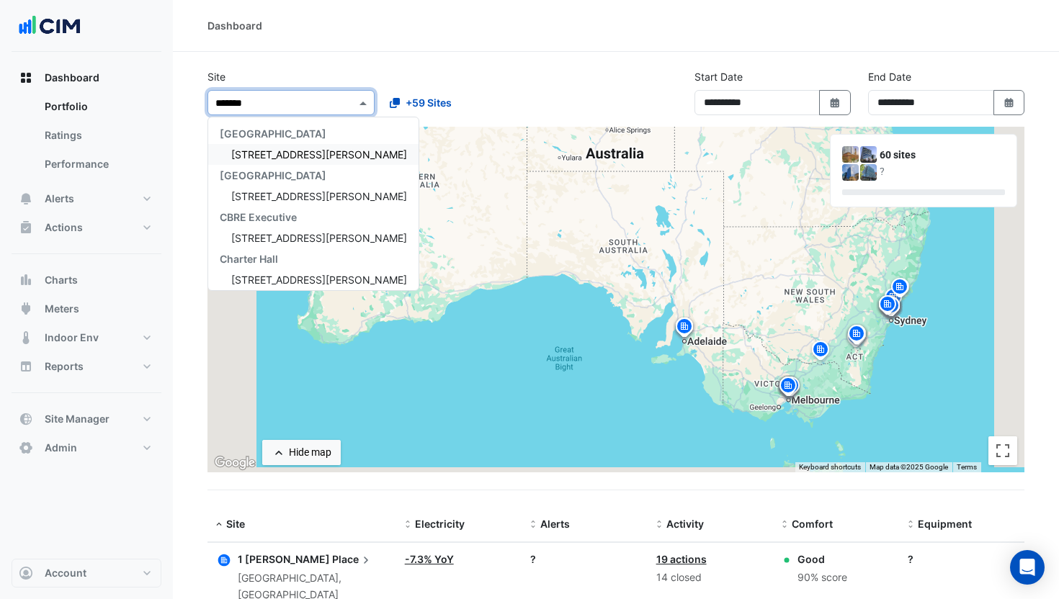
type input "********"
click at [325, 144] on div "[STREET_ADDRESS][PERSON_NAME]" at bounding box center [313, 154] width 210 height 21
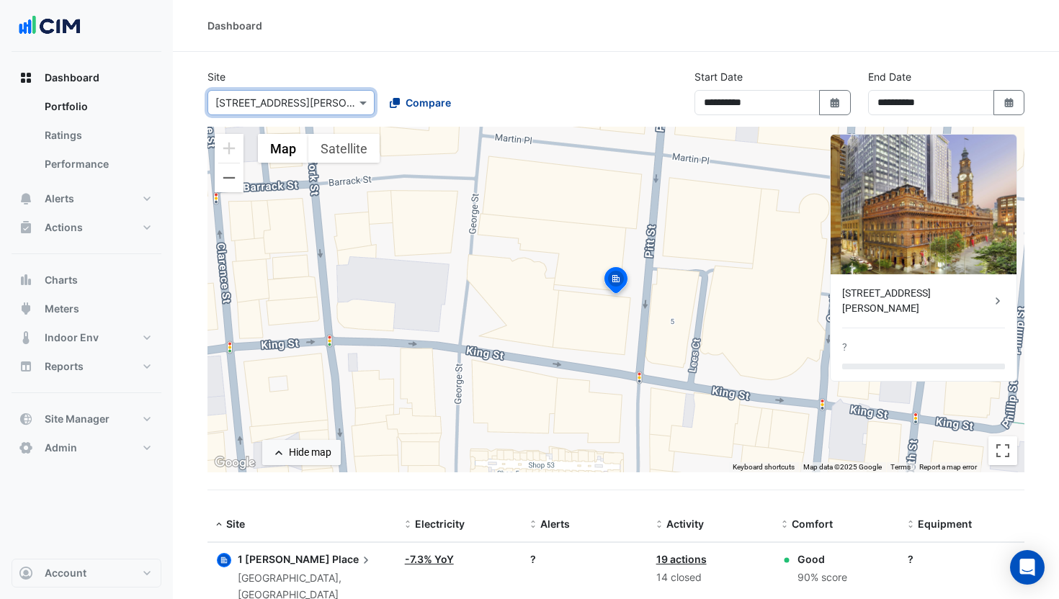
click at [435, 112] on button "Compare" at bounding box center [420, 102] width 80 height 25
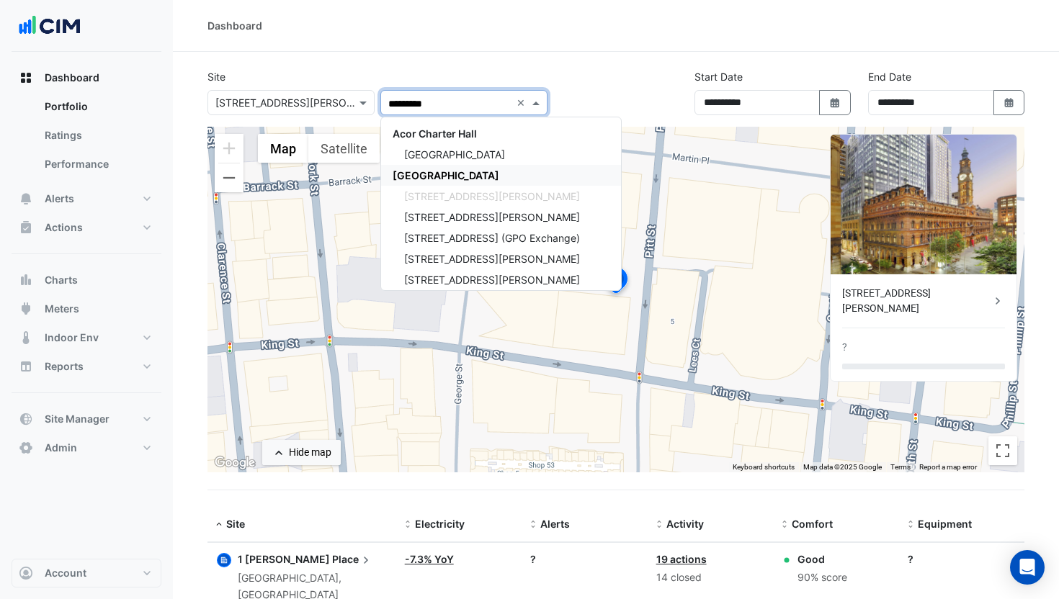
click at [467, 187] on div "[STREET_ADDRESS][PERSON_NAME]" at bounding box center [501, 196] width 240 height 21
click at [486, 177] on div "[GEOGRAPHIC_DATA]" at bounding box center [501, 175] width 240 height 21
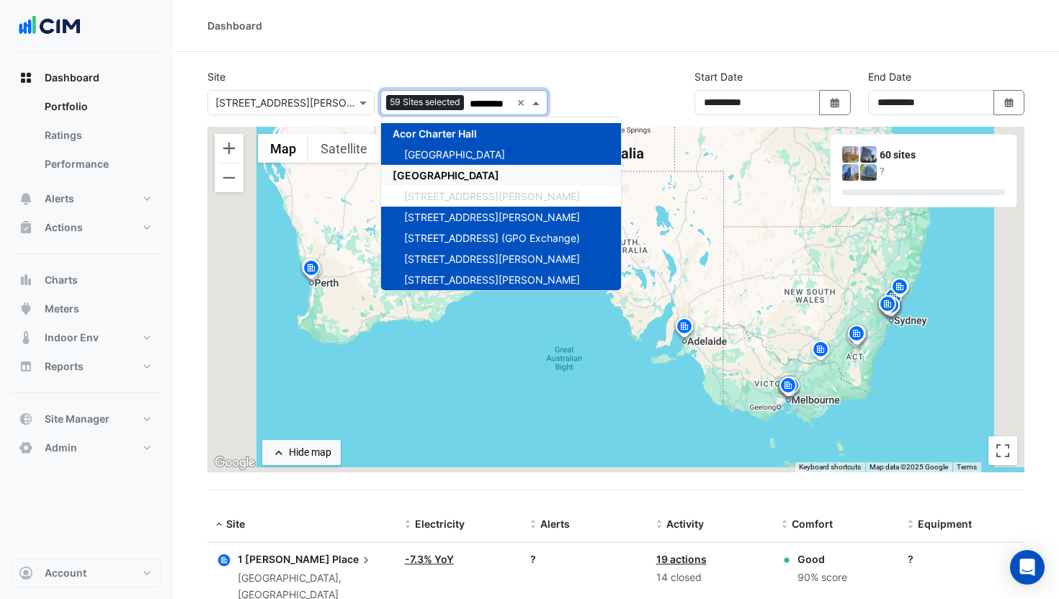
type input "*********"
click at [593, 87] on div "Site × 1 Martin Place 59 Sites selected ********* × Acor Charter Hall Chifley T…" at bounding box center [616, 98] width 834 height 58
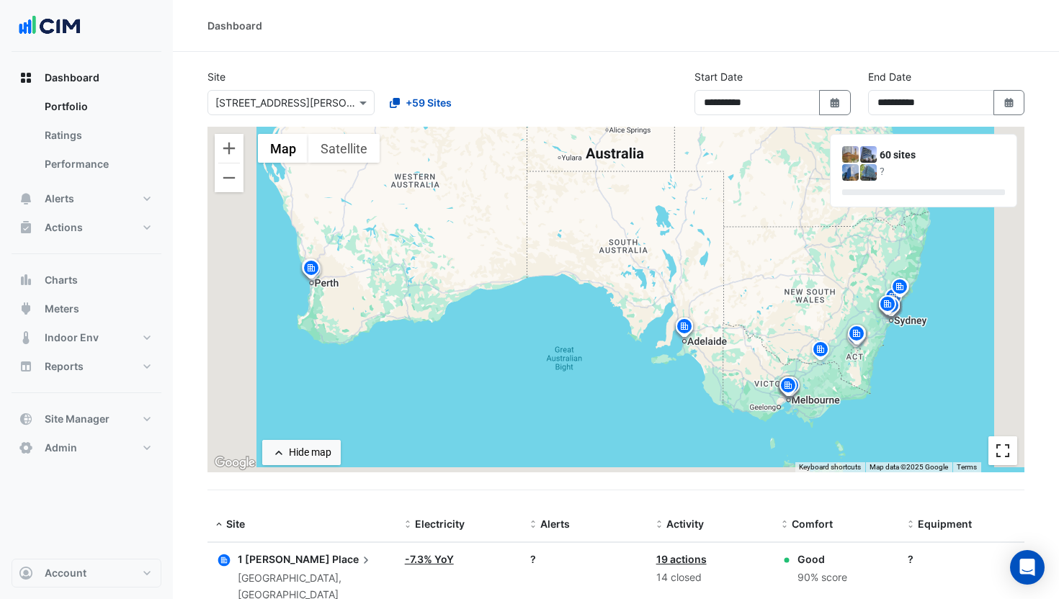
click at [1004, 447] on button "Toggle fullscreen view" at bounding box center [1002, 451] width 29 height 29
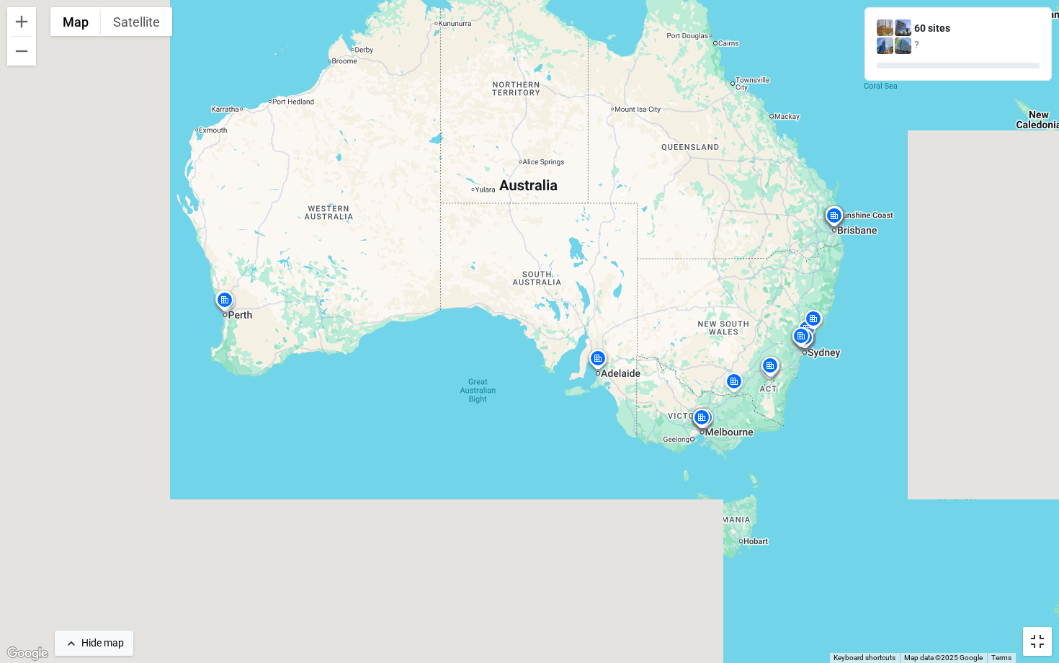
click at [1035, 599] on button "Toggle fullscreen view" at bounding box center [1037, 641] width 29 height 29
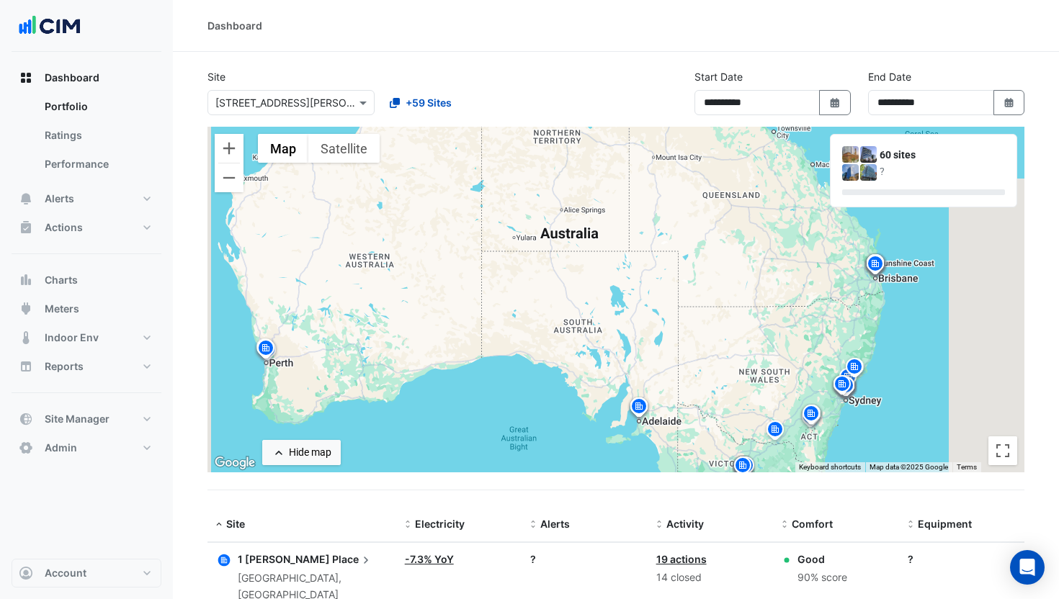
drag, startPoint x: 702, startPoint y: 288, endPoint x: 656, endPoint y: 370, distance: 94.2
click at [656, 370] on div "To activate drag with keyboard, press Alt + Enter. Once in keyboard drag state,…" at bounding box center [615, 300] width 817 height 346
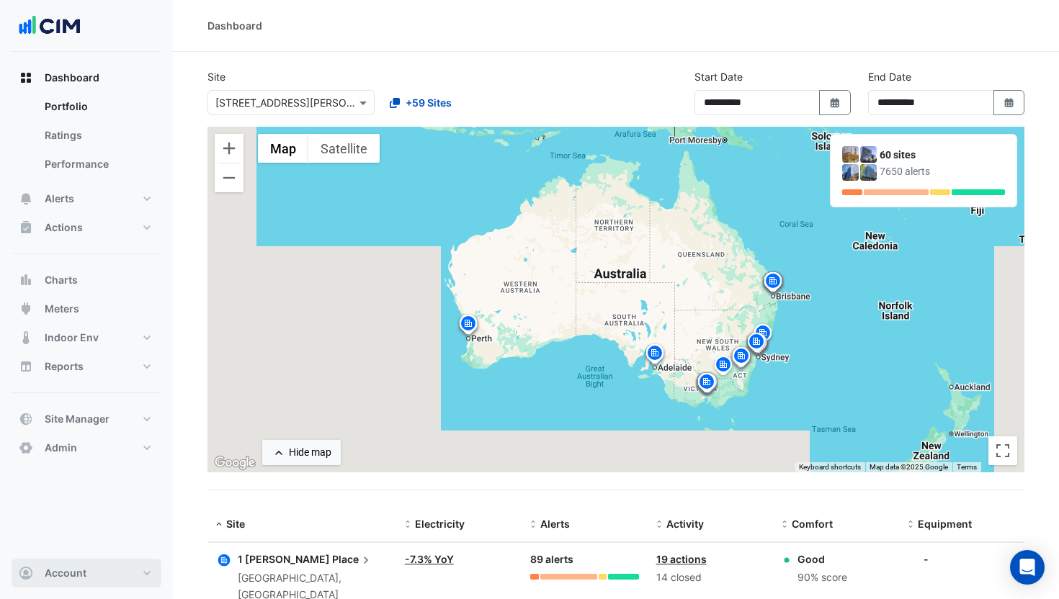
click at [96, 572] on button "Account" at bounding box center [87, 573] width 150 height 29
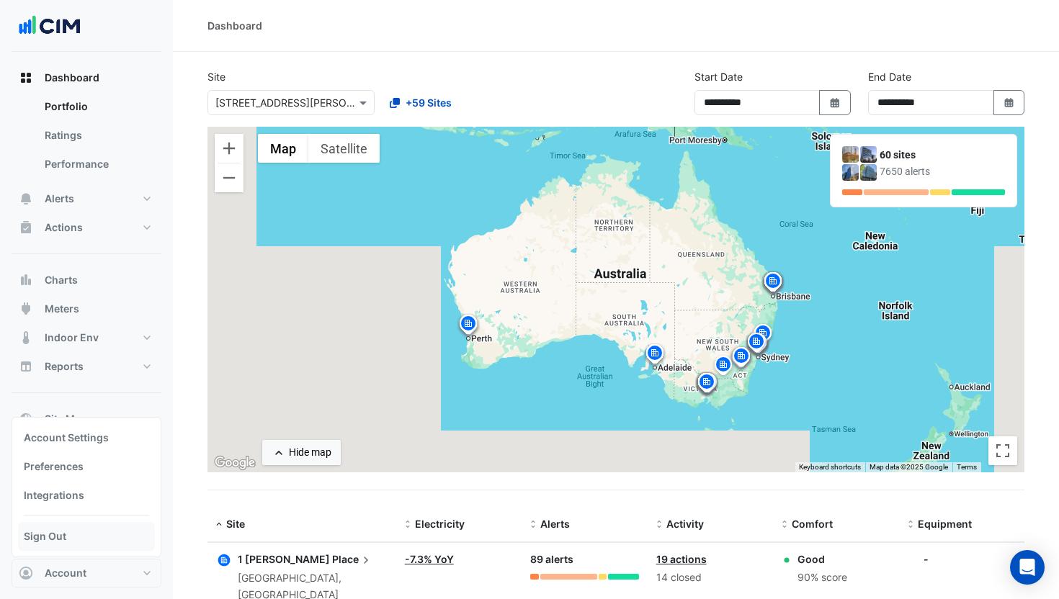
click at [80, 548] on link "Sign Out" at bounding box center [86, 536] width 137 height 29
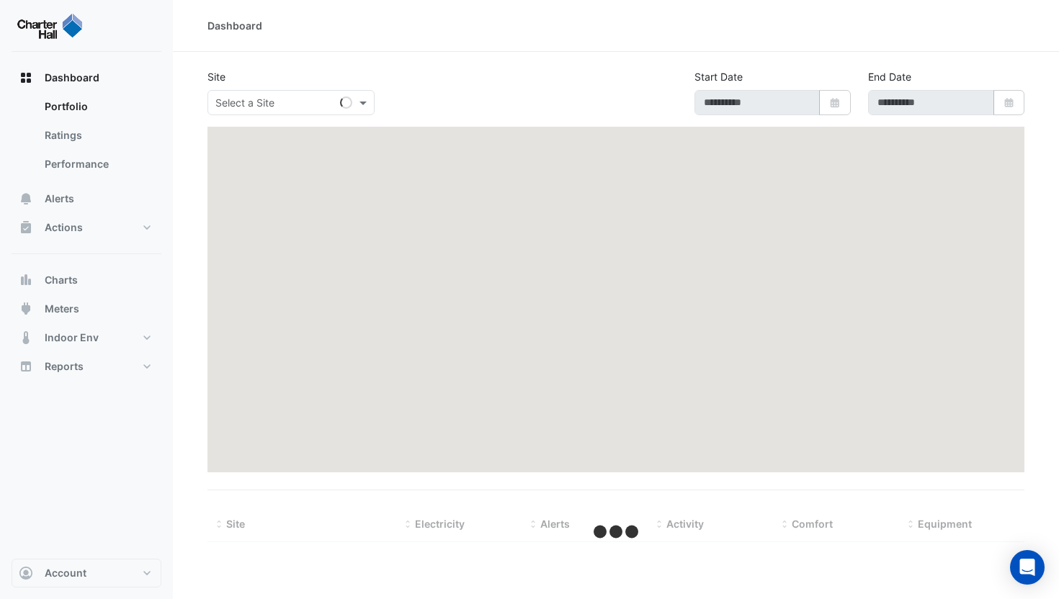
type input "**********"
select select "**"
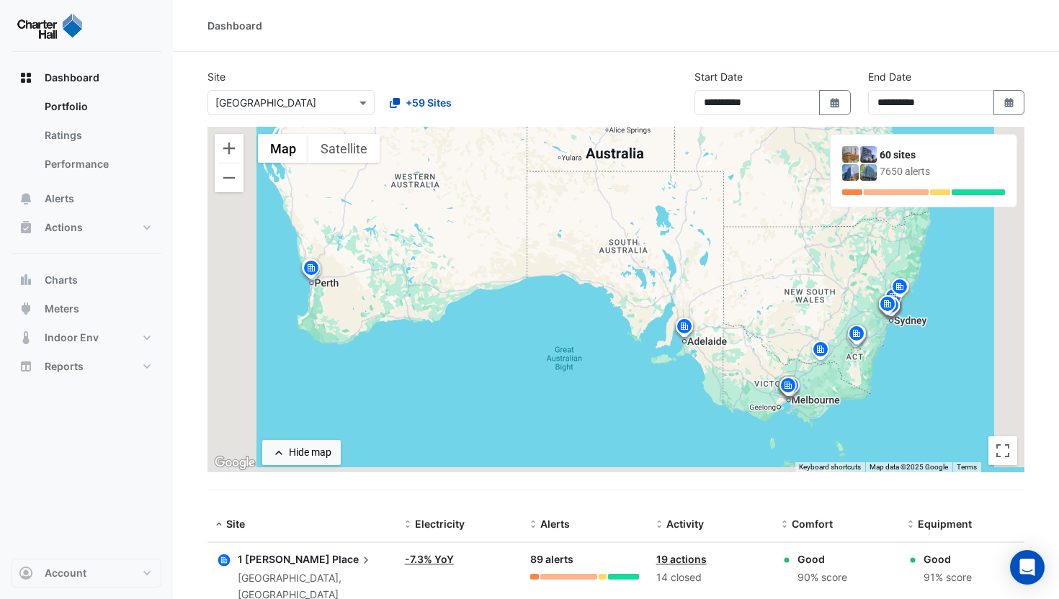
click at [286, 102] on input "text" at bounding box center [276, 103] width 122 height 15
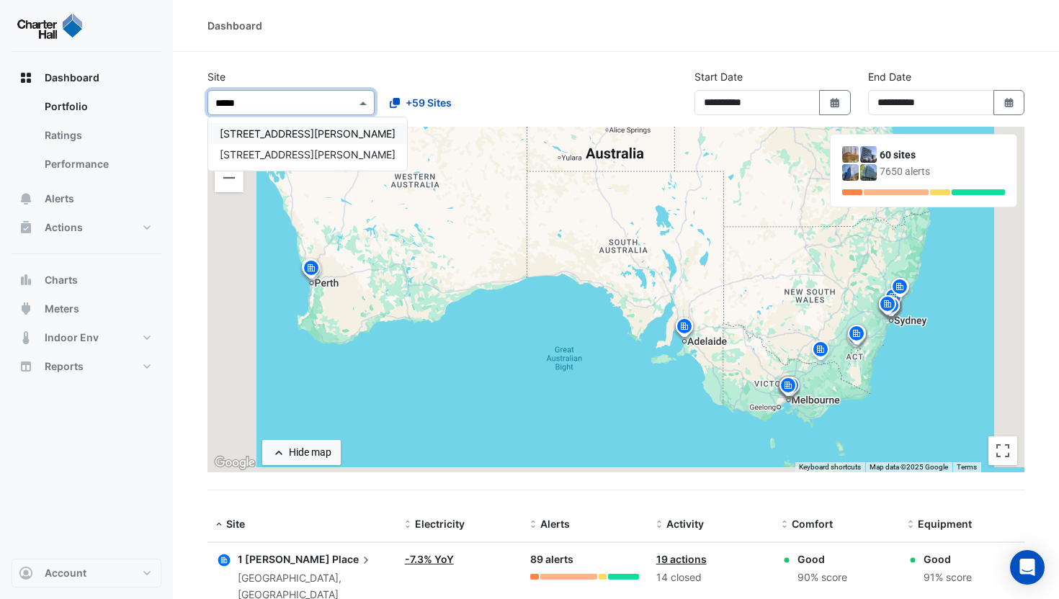
type input "******"
click at [269, 129] on span "[STREET_ADDRESS][PERSON_NAME]" at bounding box center [308, 134] width 176 height 12
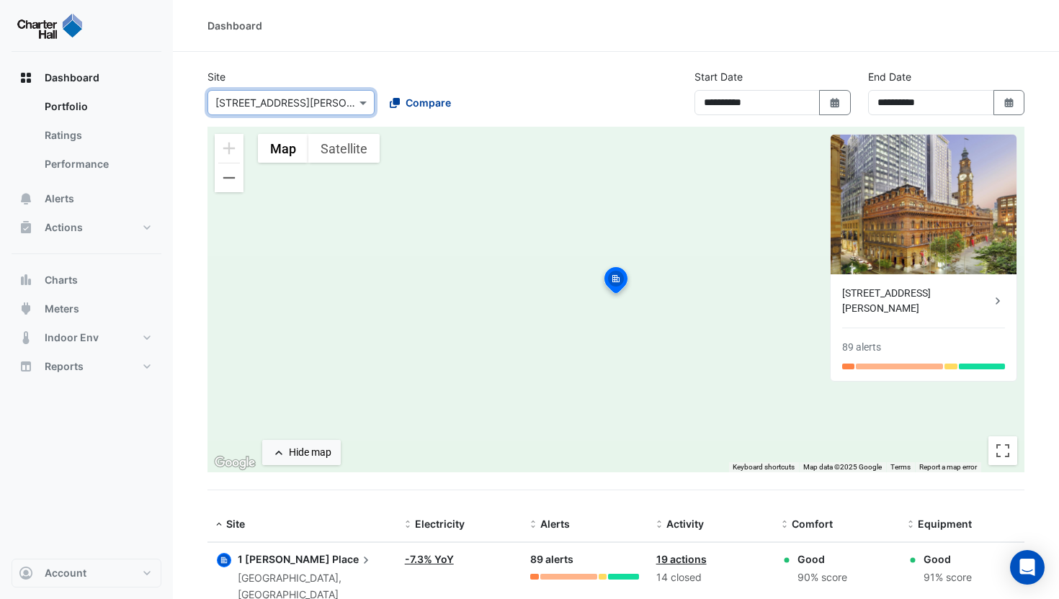
click at [429, 100] on span "Compare" at bounding box center [428, 102] width 45 height 15
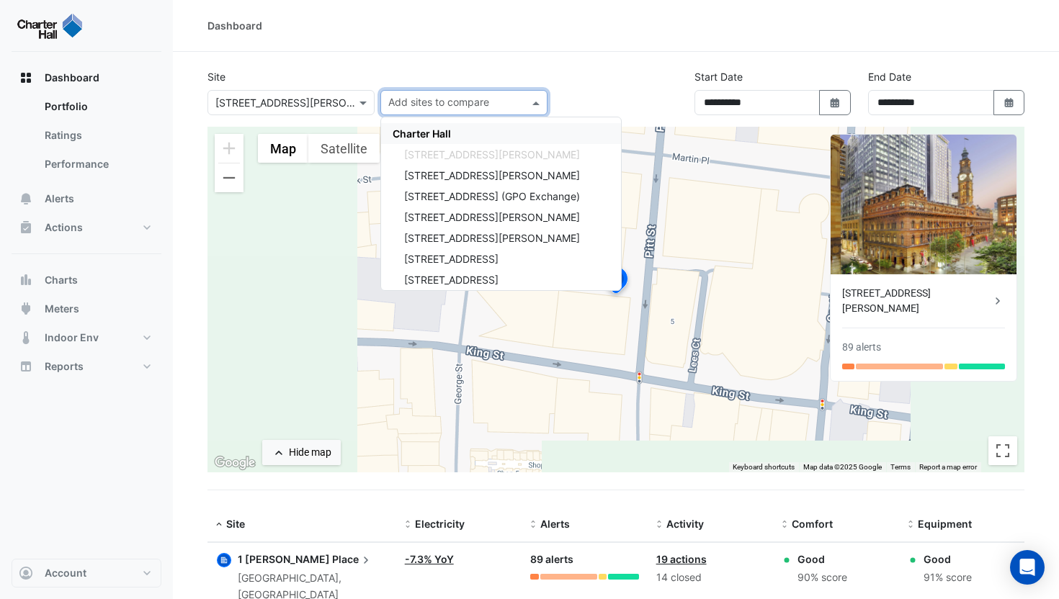
click at [435, 132] on span "Charter Hall" at bounding box center [422, 134] width 58 height 12
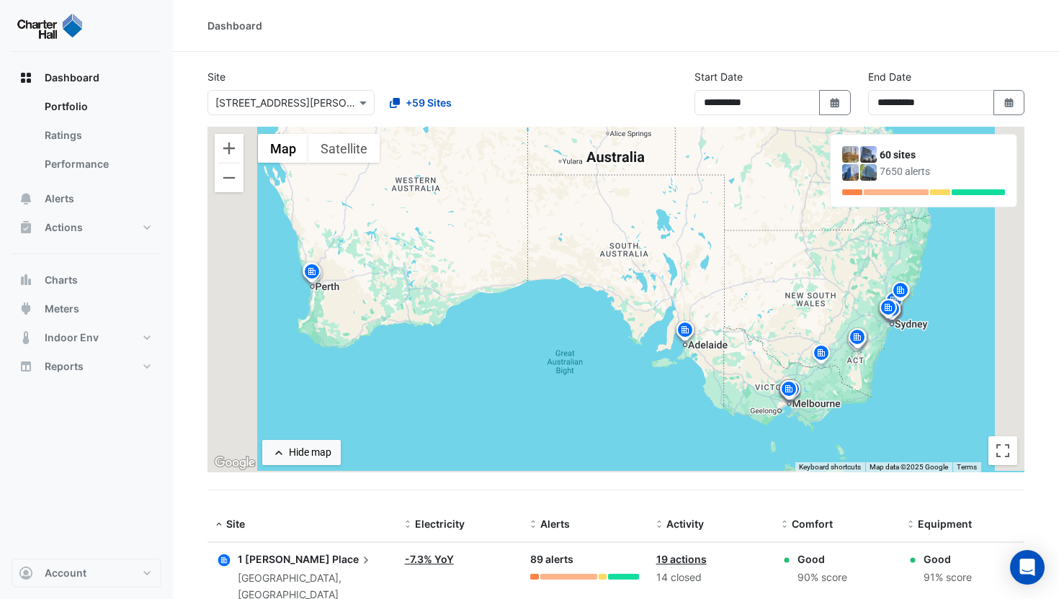
drag, startPoint x: 534, startPoint y: 236, endPoint x: 182, endPoint y: 197, distance: 354.5
click at [535, 241] on div "To activate drag with keyboard, press Alt + Enter. Once in keyboard drag state,…" at bounding box center [615, 300] width 817 height 346
click at [215, 182] on button "Zoom out" at bounding box center [229, 178] width 29 height 29
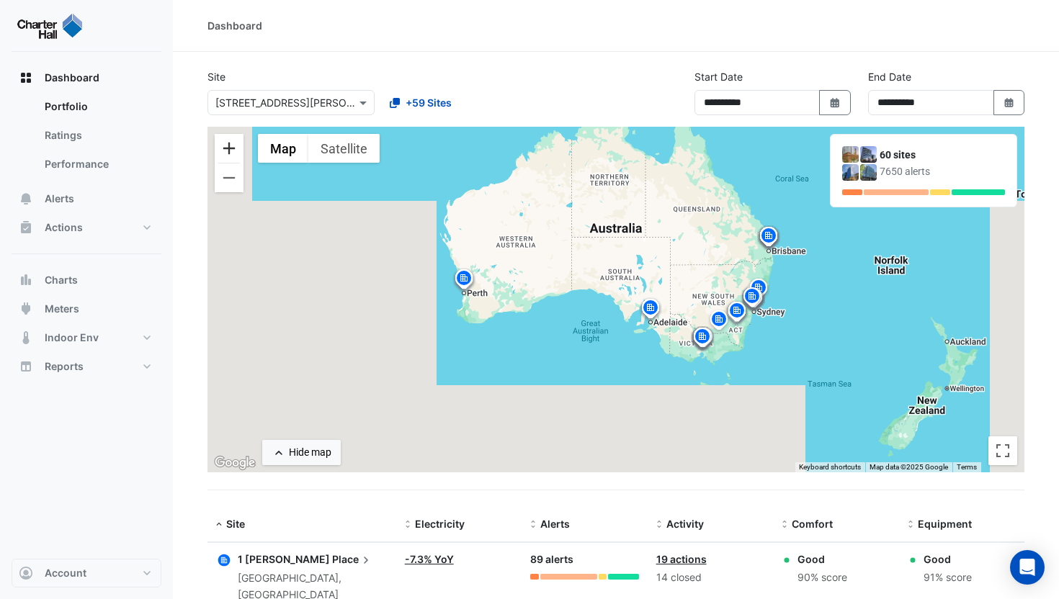
click at [222, 151] on button "Zoom in" at bounding box center [229, 148] width 29 height 29
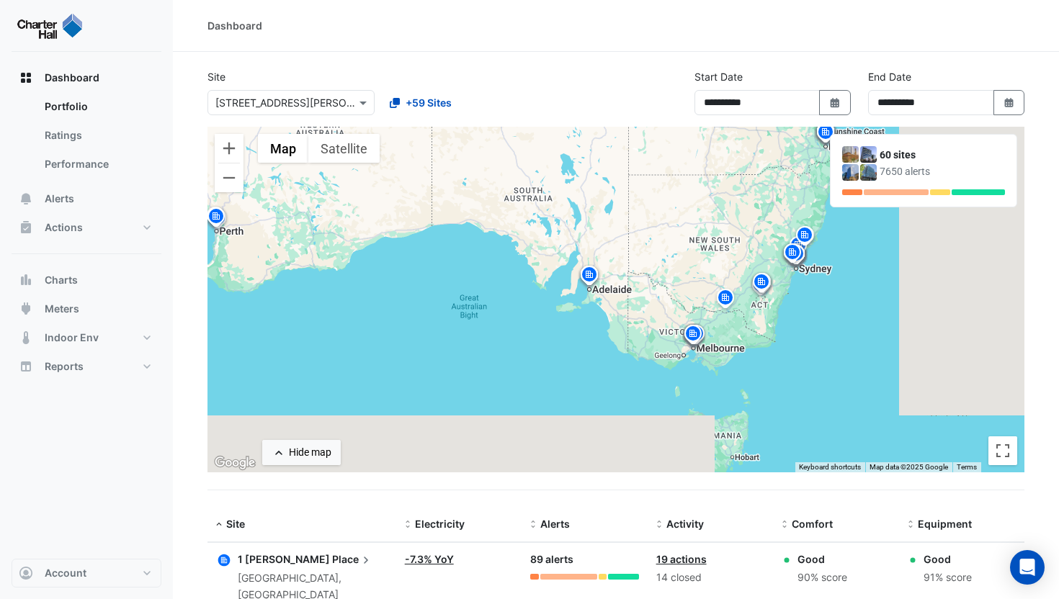
drag, startPoint x: 607, startPoint y: 216, endPoint x: 517, endPoint y: 206, distance: 91.3
click at [510, 163] on div "To activate drag with keyboard, press Alt + Enter. Once in keyboard drag state,…" at bounding box center [615, 300] width 817 height 346
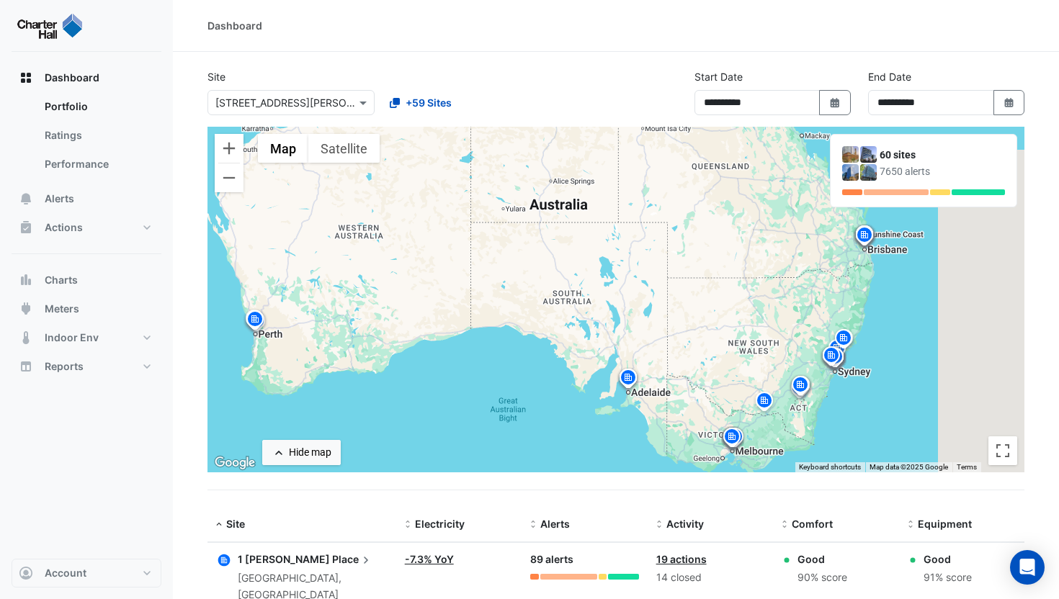
drag, startPoint x: 529, startPoint y: 240, endPoint x: 562, endPoint y: 344, distance: 108.9
click at [572, 346] on div "To activate drag with keyboard, press Alt + Enter. Once in keyboard drag state,…" at bounding box center [615, 300] width 817 height 346
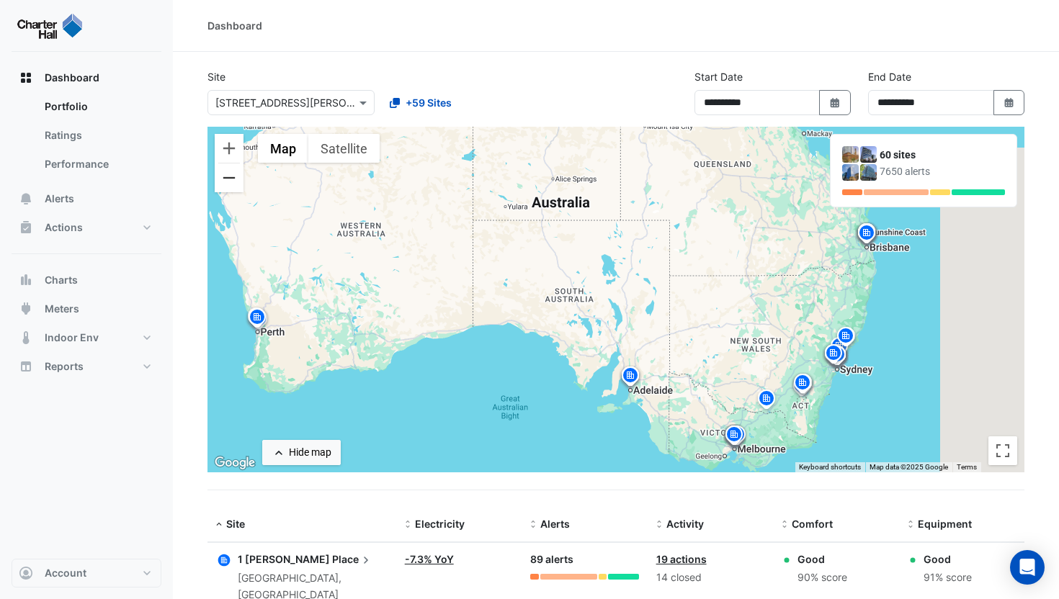
click at [228, 182] on button "Zoom out" at bounding box center [229, 178] width 29 height 29
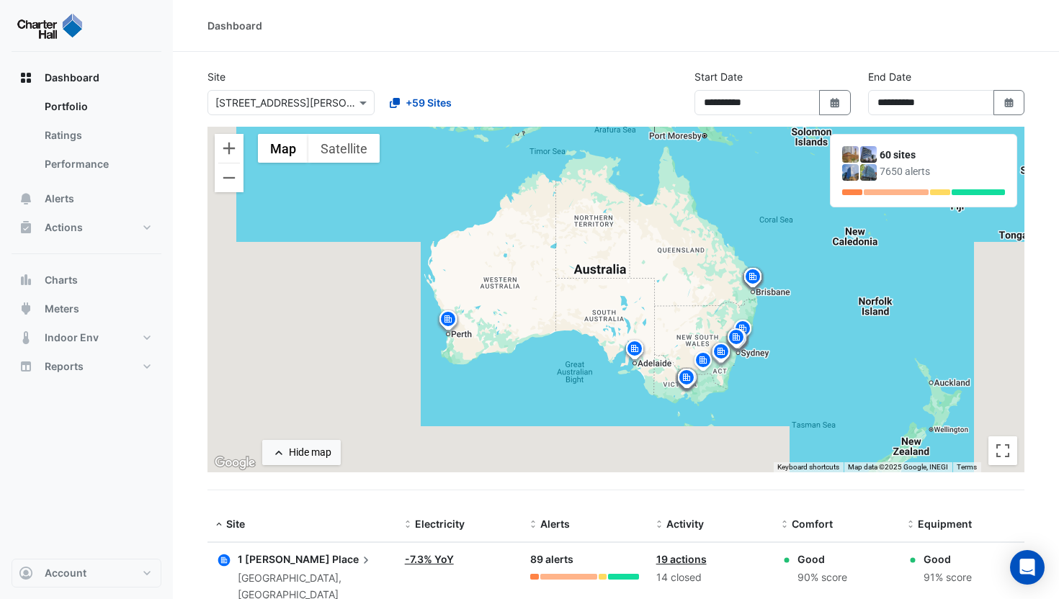
drag, startPoint x: 468, startPoint y: 215, endPoint x: 480, endPoint y: 235, distance: 22.6
click at [480, 235] on div "To activate drag with keyboard, press Alt + Enter. Once in keyboard drag state,…" at bounding box center [615, 300] width 817 height 346
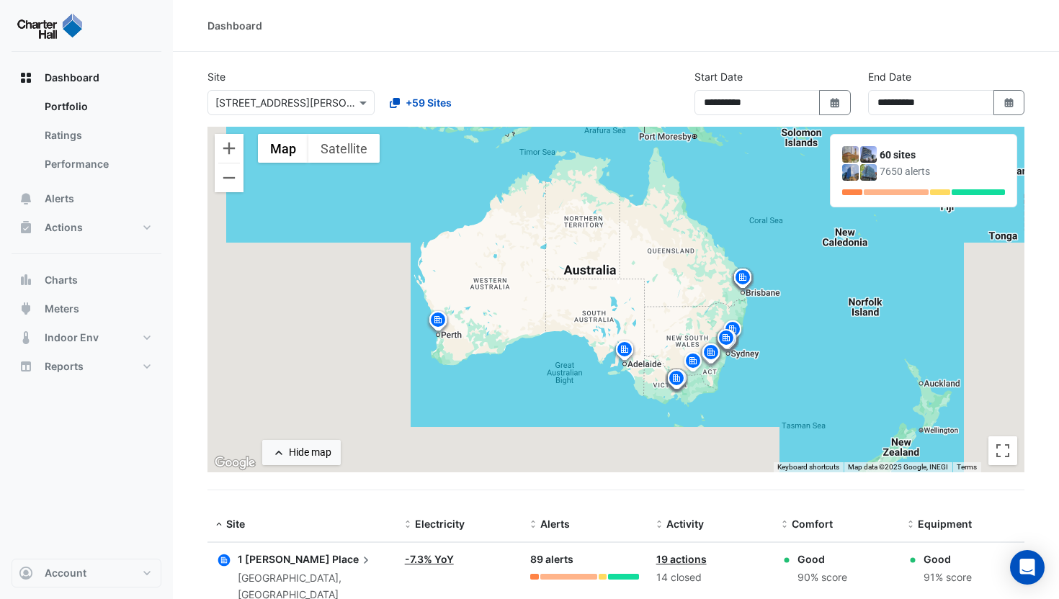
drag, startPoint x: 479, startPoint y: 236, endPoint x: 468, endPoint y: 236, distance: 11.6
click at [468, 236] on div "To activate drag with keyboard, press Alt + Enter. Once in keyboard drag state,…" at bounding box center [615, 300] width 817 height 346
click at [227, 149] on button "Zoom in" at bounding box center [229, 148] width 29 height 29
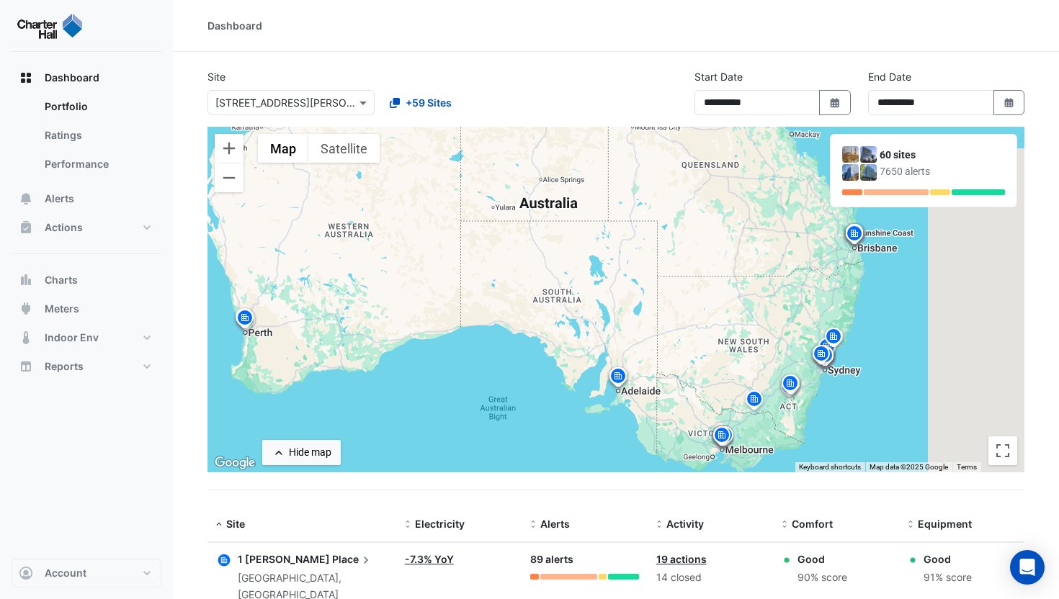
drag, startPoint x: 558, startPoint y: 267, endPoint x: 539, endPoint y: 238, distance: 34.4
click at [539, 238] on div "To activate drag with keyboard, press Alt + Enter. Once in keyboard drag state,…" at bounding box center [615, 300] width 817 height 346
click at [499, 40] on div "Dashboard" at bounding box center [616, 26] width 886 height 52
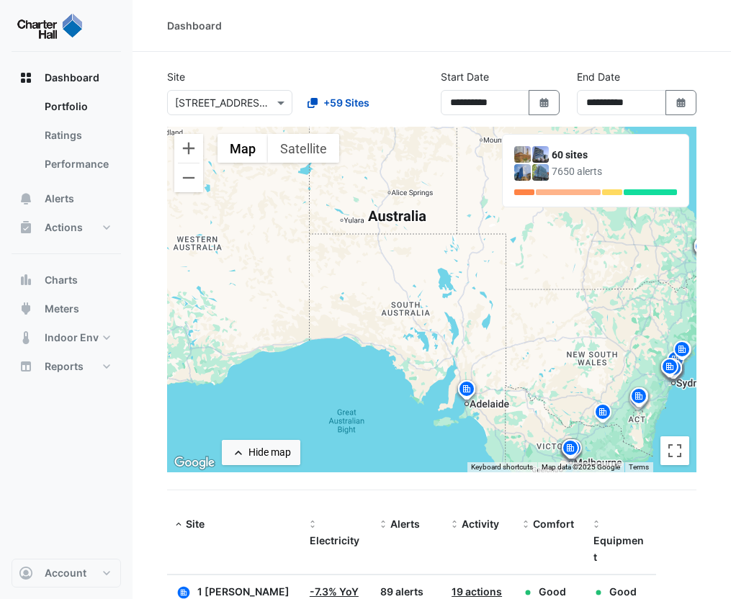
drag, startPoint x: 298, startPoint y: 261, endPoint x: 334, endPoint y: 275, distance: 37.9
click at [334, 275] on div "To activate drag with keyboard, press Alt + Enter. Once in keyboard drag state,…" at bounding box center [432, 300] width 530 height 346
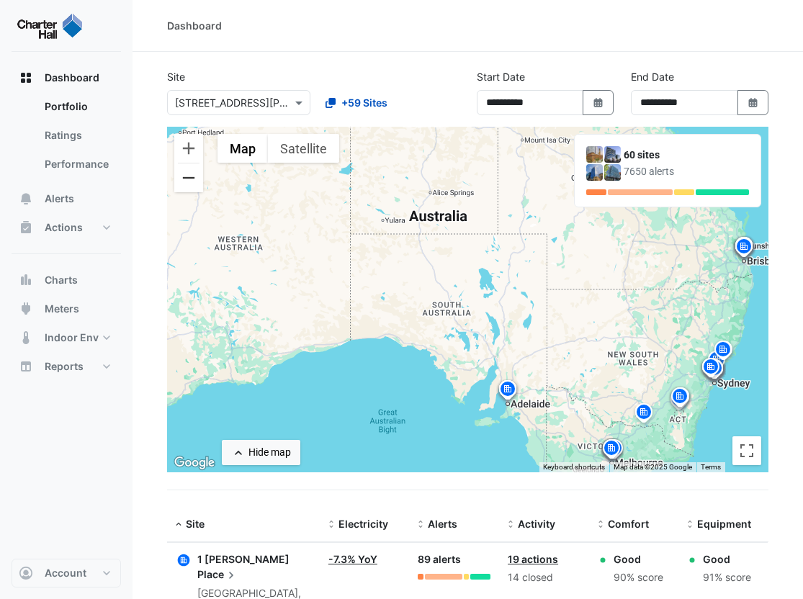
click at [180, 181] on button "Zoom out" at bounding box center [188, 178] width 29 height 29
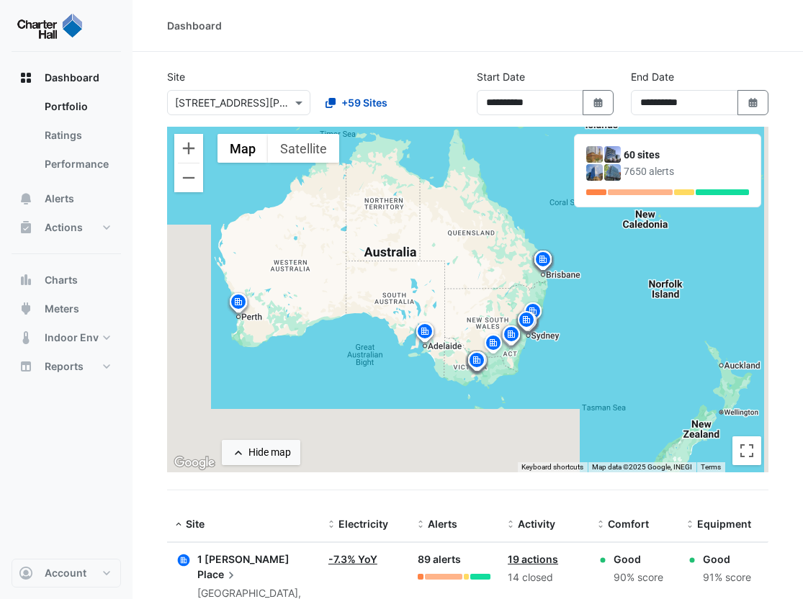
drag, startPoint x: 496, startPoint y: 240, endPoint x: 347, endPoint y: 195, distance: 156.6
click at [432, 231] on div "To activate drag with keyboard, press Alt + Enter. Once in keyboard drag state,…" at bounding box center [468, 300] width 602 height 346
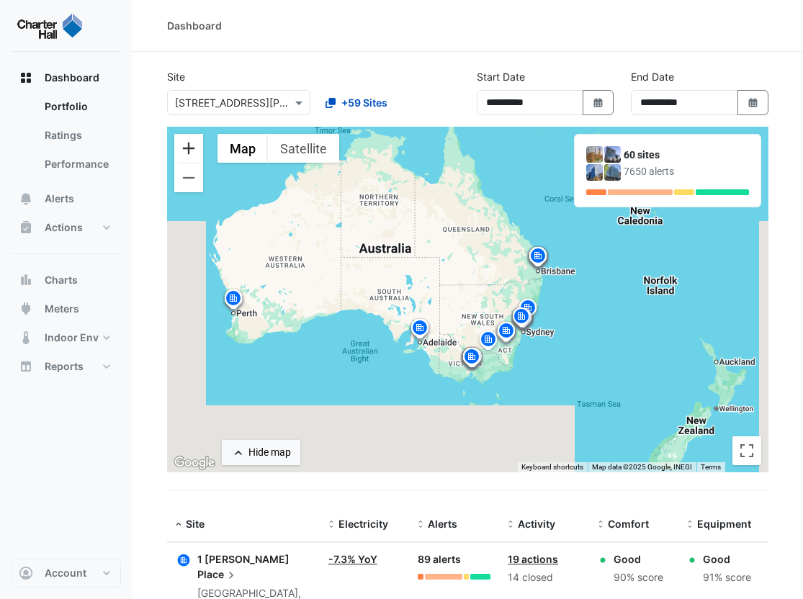
click at [202, 153] on button "Zoom in" at bounding box center [188, 148] width 29 height 29
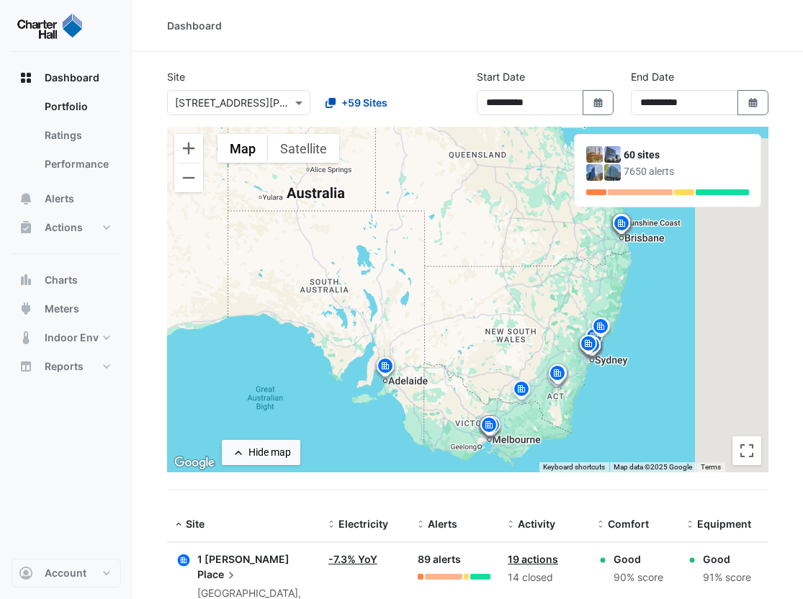
drag, startPoint x: 326, startPoint y: 195, endPoint x: 328, endPoint y: 161, distance: 34.6
click at [342, 191] on div "To activate drag with keyboard, press Alt + Enter. Once in keyboard drag state,…" at bounding box center [468, 300] width 602 height 346
click at [303, 140] on button "Satellite" at bounding box center [303, 148] width 71 height 29
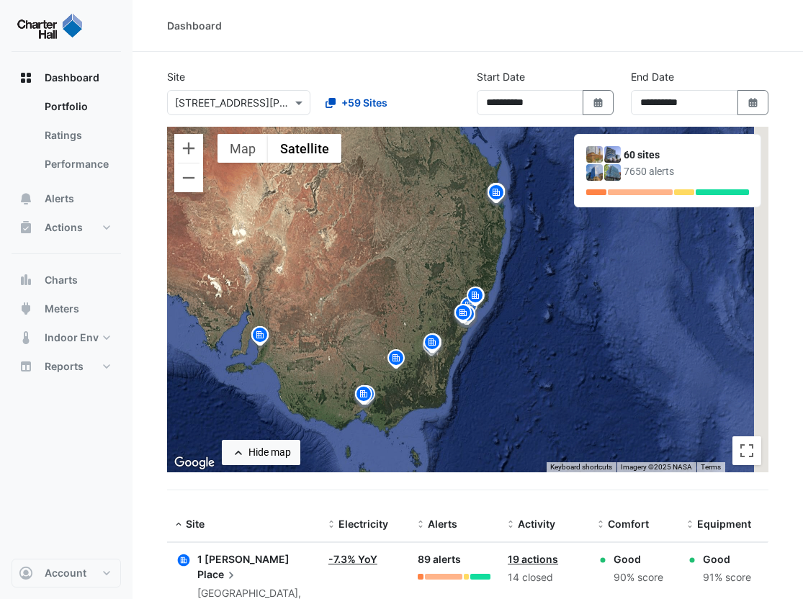
drag, startPoint x: 546, startPoint y: 338, endPoint x: 419, endPoint y: 308, distance: 131.1
click at [419, 308] on div "To activate drag with keyboard, press Alt + Enter. Once in keyboard drag state,…" at bounding box center [468, 300] width 602 height 346
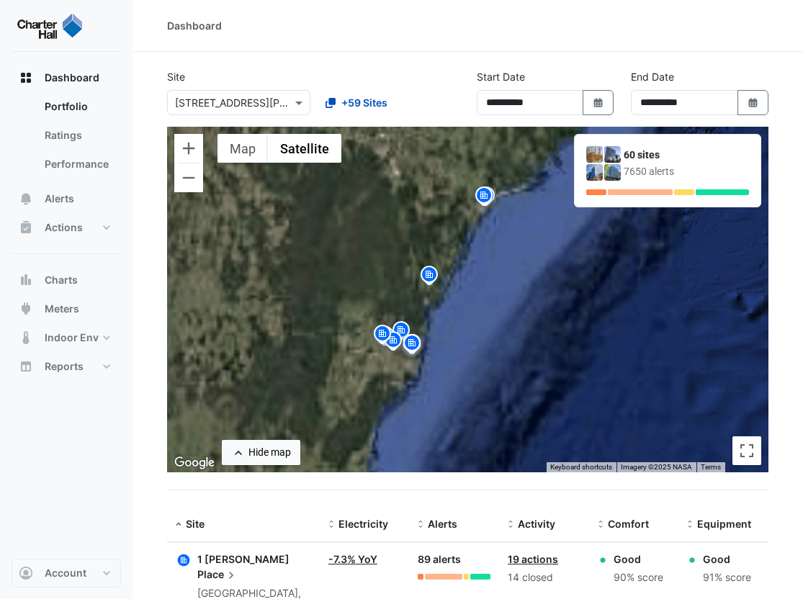
drag, startPoint x: 482, startPoint y: 378, endPoint x: 403, endPoint y: 290, distance: 118.4
click at [403, 290] on div "To activate drag with keyboard, press Alt + Enter. Once in keyboard drag state,…" at bounding box center [468, 300] width 602 height 346
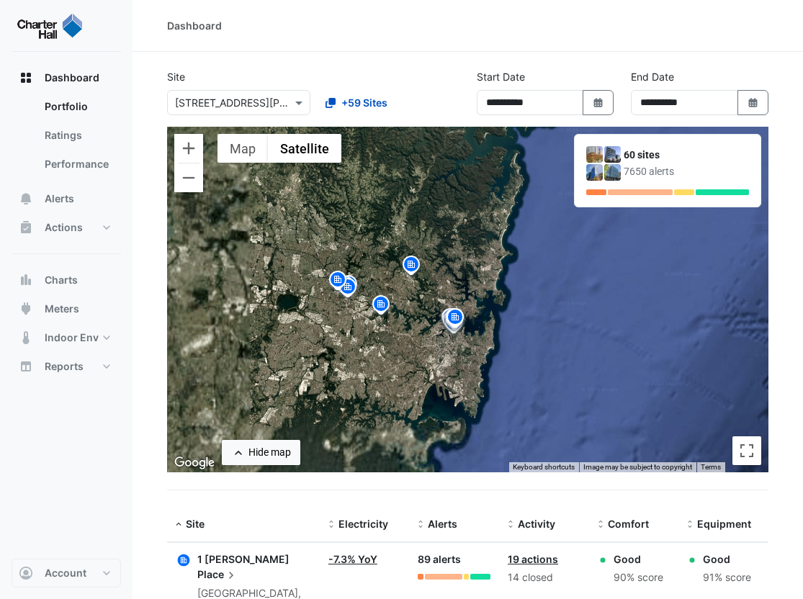
drag, startPoint x: 416, startPoint y: 387, endPoint x: 367, endPoint y: 321, distance: 82.0
click at [498, 239] on div "To activate drag with keyboard, press Alt + Enter. Once in keyboard drag state,…" at bounding box center [468, 300] width 602 height 346
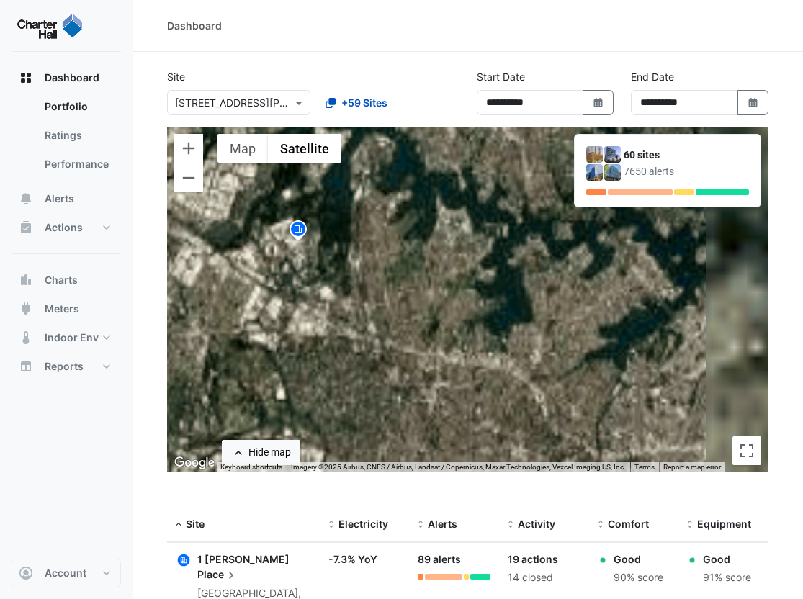
drag, startPoint x: 562, startPoint y: 370, endPoint x: 147, endPoint y: 282, distance: 424.3
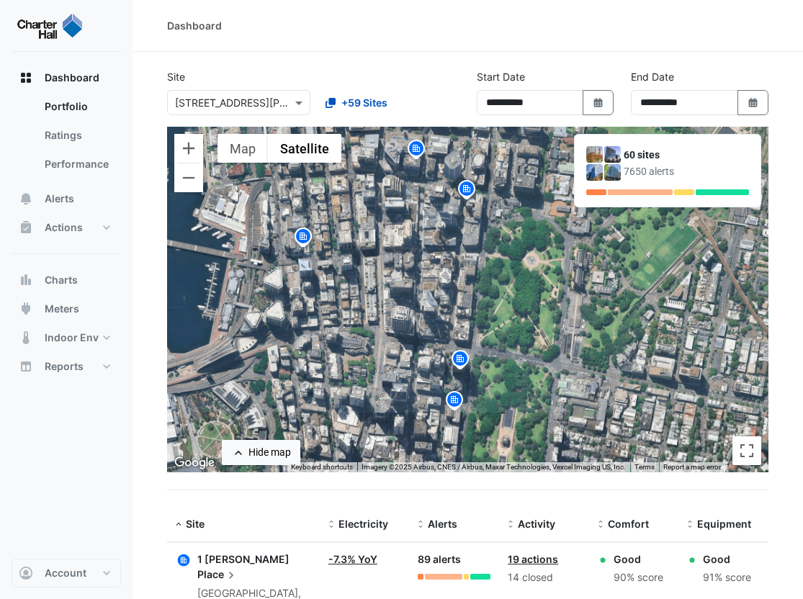
drag, startPoint x: 586, startPoint y: 307, endPoint x: 653, endPoint y: 362, distance: 87.1
click at [653, 362] on div "To activate drag with keyboard, press Alt + Enter. Once in keyboard drag state,…" at bounding box center [468, 300] width 602 height 346
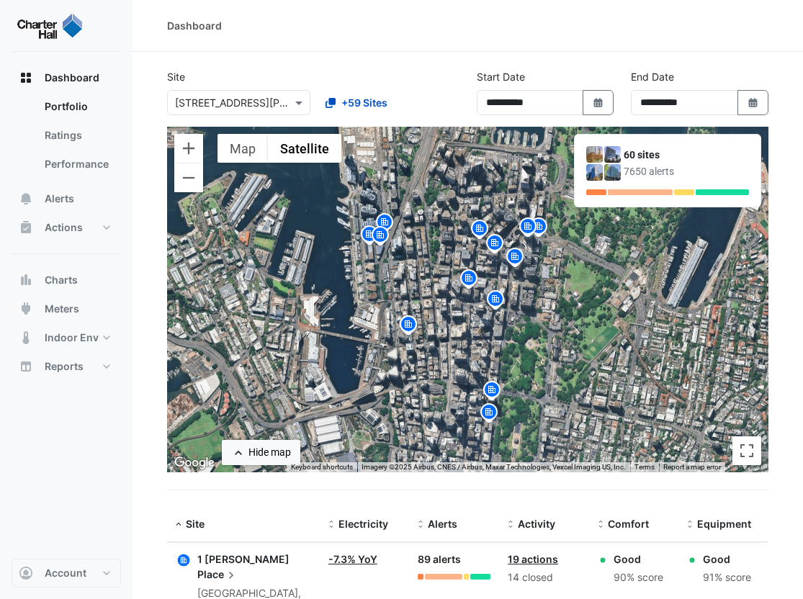
drag, startPoint x: 447, startPoint y: 293, endPoint x: 450, endPoint y: 321, distance: 29.0
click at [450, 321] on div "To activate drag with keyboard, press Alt + Enter. Once in keyboard drag state,…" at bounding box center [468, 300] width 602 height 346
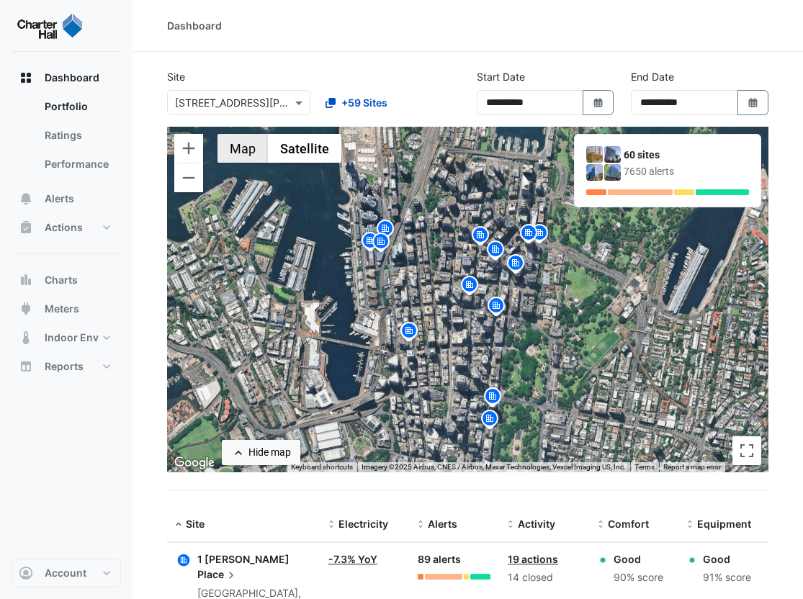
click at [236, 146] on button "Map" at bounding box center [243, 148] width 50 height 29
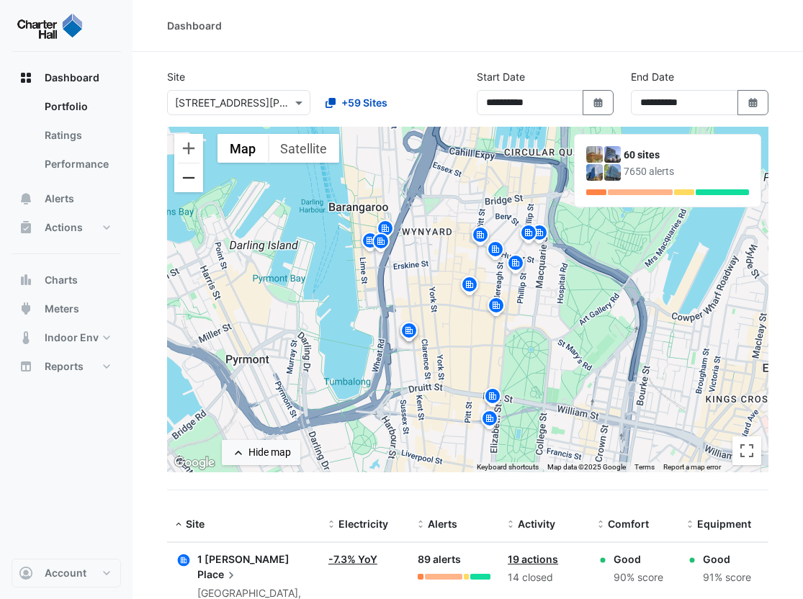
click at [192, 181] on button "Zoom out" at bounding box center [188, 178] width 29 height 29
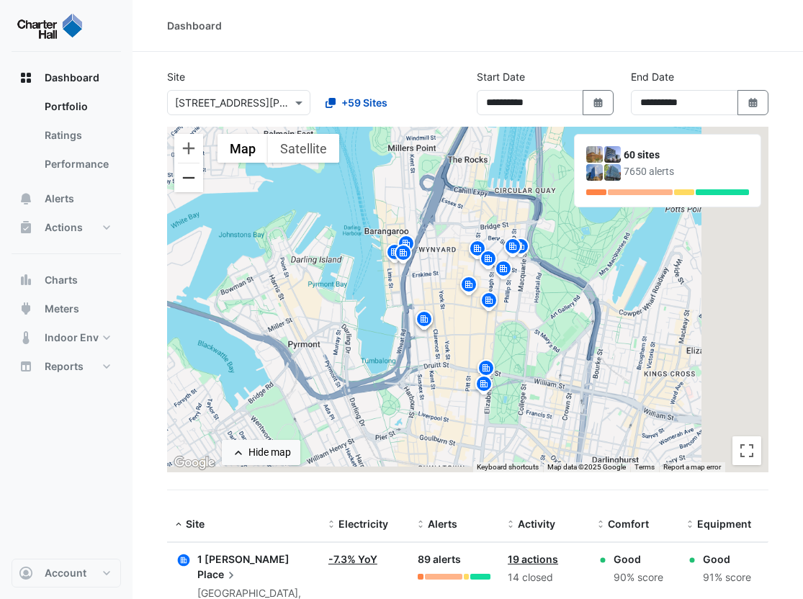
click at [192, 181] on button "Zoom out" at bounding box center [188, 178] width 29 height 29
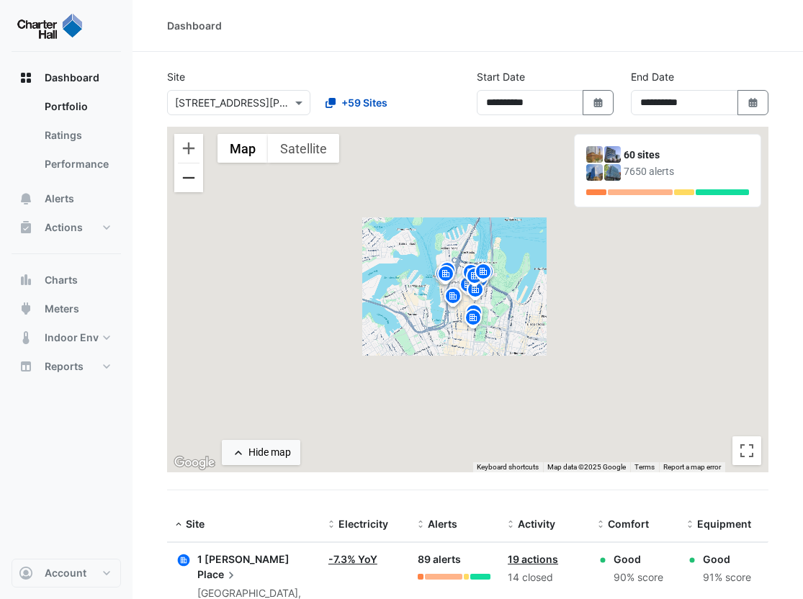
click at [192, 181] on button "Zoom out" at bounding box center [188, 178] width 29 height 29
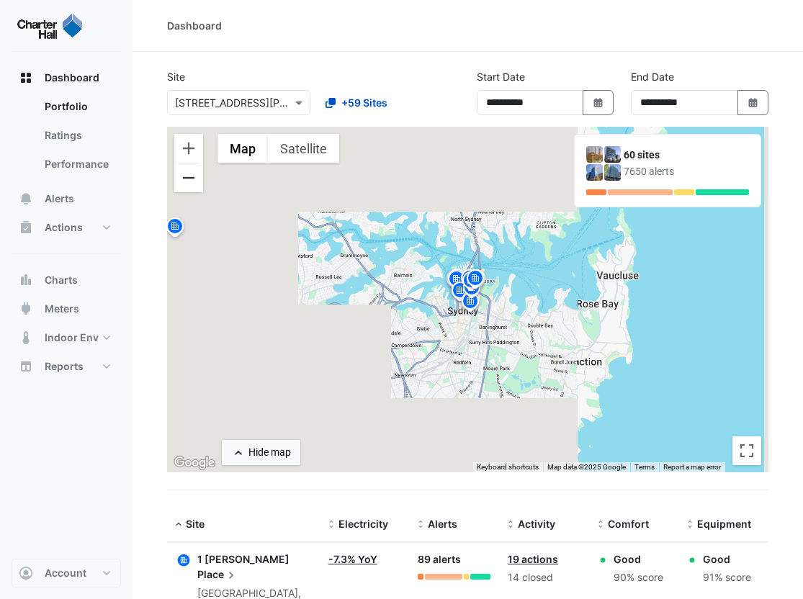
click at [192, 181] on button "Zoom out" at bounding box center [188, 178] width 29 height 29
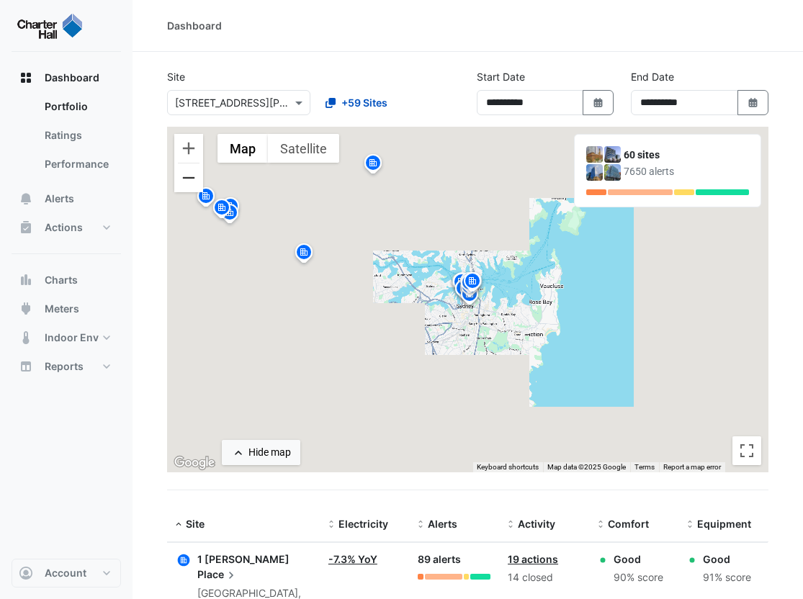
click at [192, 181] on button "Zoom out" at bounding box center [188, 178] width 29 height 29
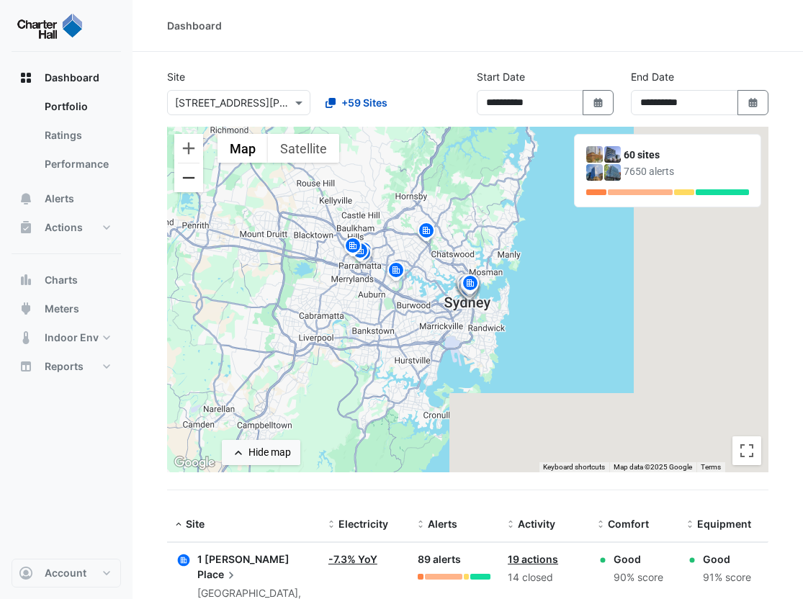
click at [192, 181] on button "Zoom out" at bounding box center [188, 178] width 29 height 29
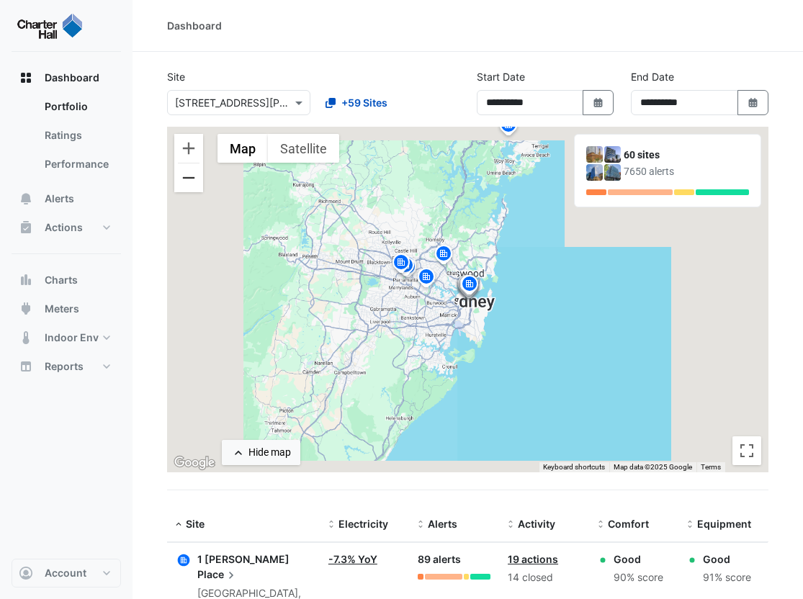
click at [192, 181] on button "Zoom out" at bounding box center [188, 178] width 29 height 29
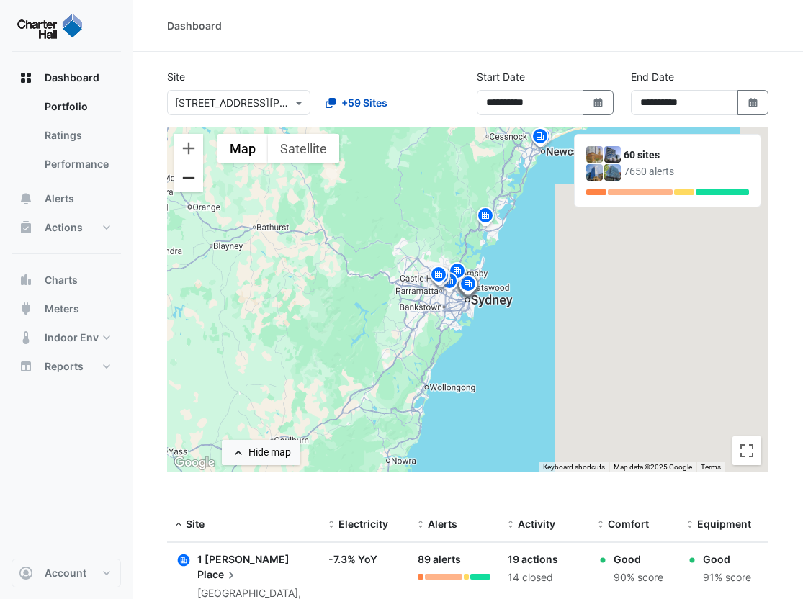
click at [192, 181] on button "Zoom out" at bounding box center [188, 178] width 29 height 29
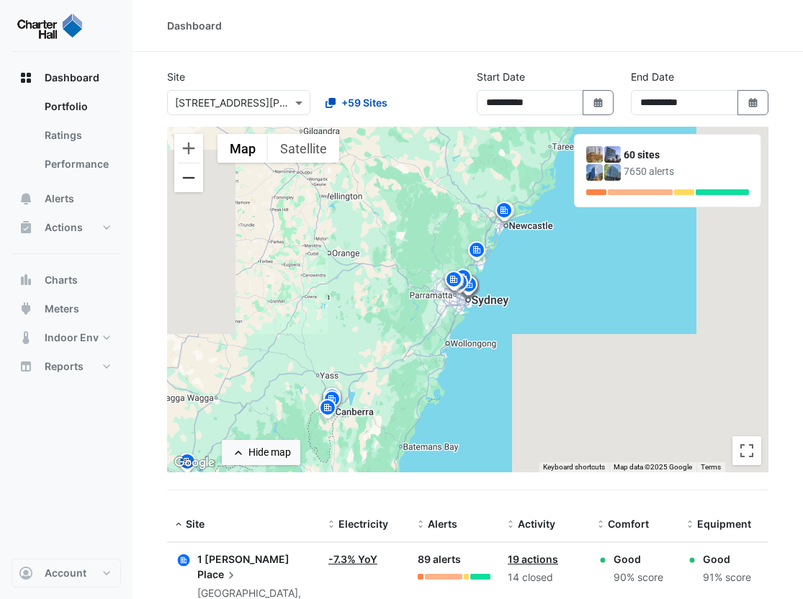
click at [192, 181] on button "Zoom out" at bounding box center [188, 178] width 29 height 29
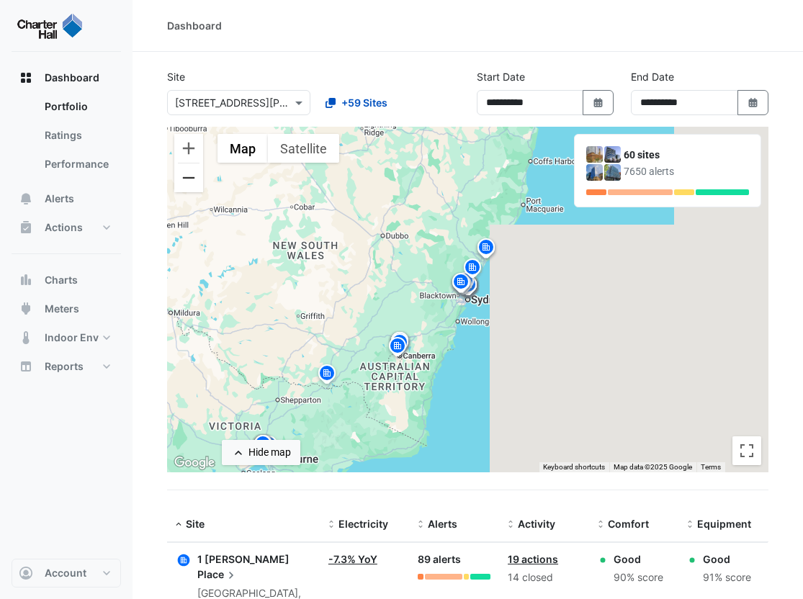
click at [192, 181] on button "Zoom out" at bounding box center [188, 178] width 29 height 29
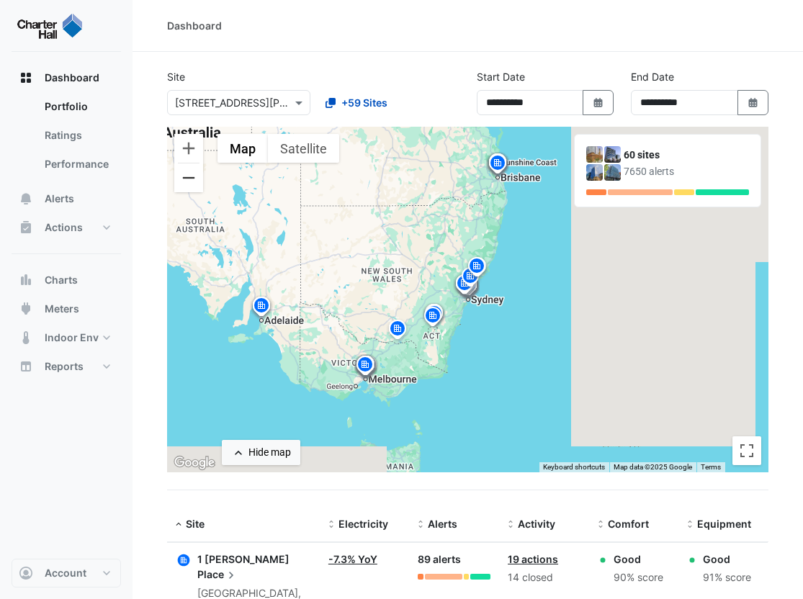
click at [192, 181] on button "Zoom out" at bounding box center [188, 178] width 29 height 29
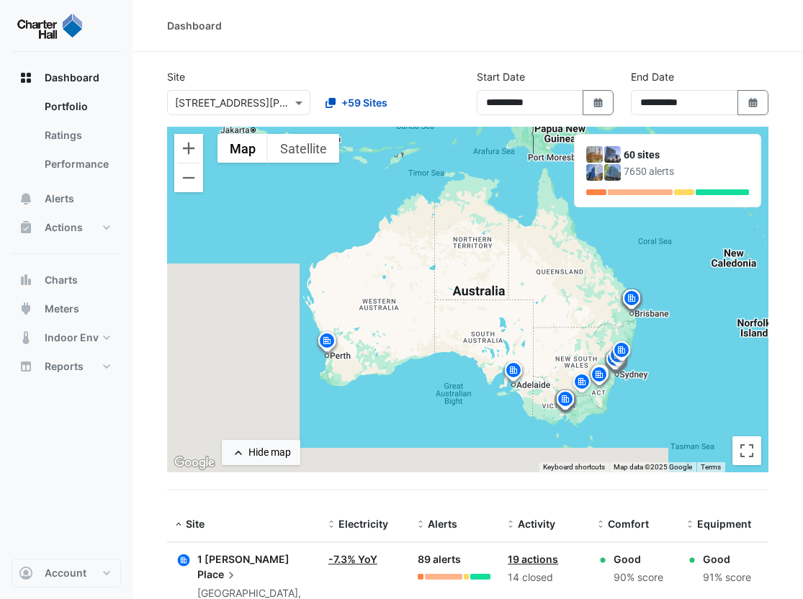
drag, startPoint x: 332, startPoint y: 246, endPoint x: 223, endPoint y: 228, distance: 111.1
click at [468, 312] on div "To activate drag with keyboard, press Alt + Enter. Once in keyboard drag state,…" at bounding box center [468, 300] width 602 height 346
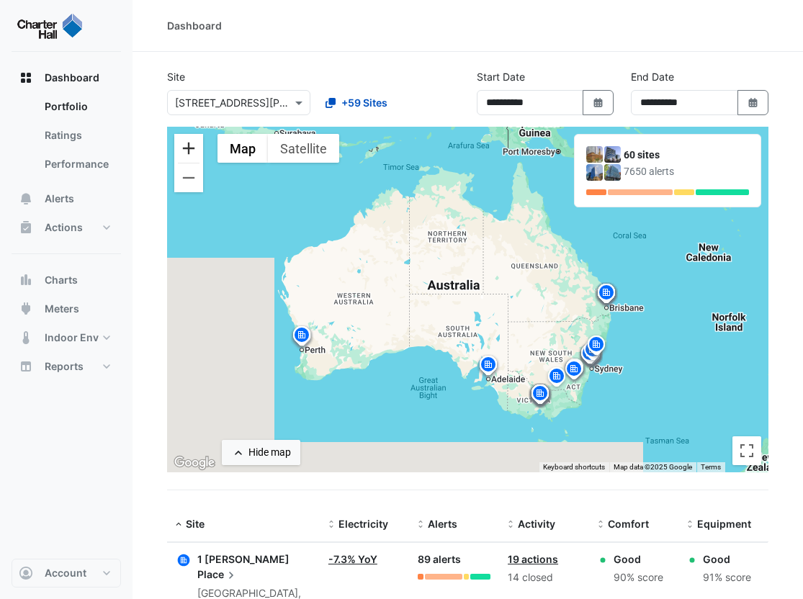
click at [187, 156] on button "Zoom in" at bounding box center [188, 148] width 29 height 29
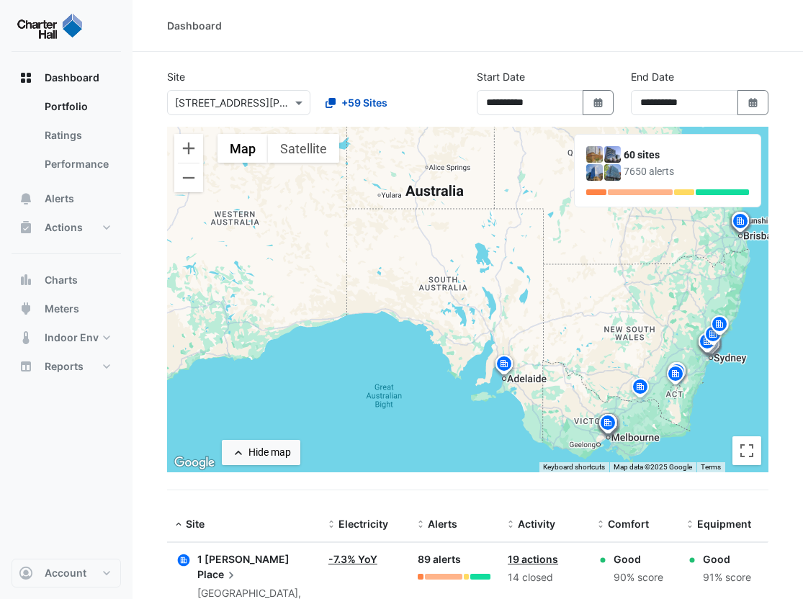
drag, startPoint x: 474, startPoint y: 361, endPoint x: 471, endPoint y: 293, distance: 68.5
click at [471, 293] on div "To activate drag with keyboard, press Alt + Enter. Once in keyboard drag state,…" at bounding box center [468, 300] width 602 height 346
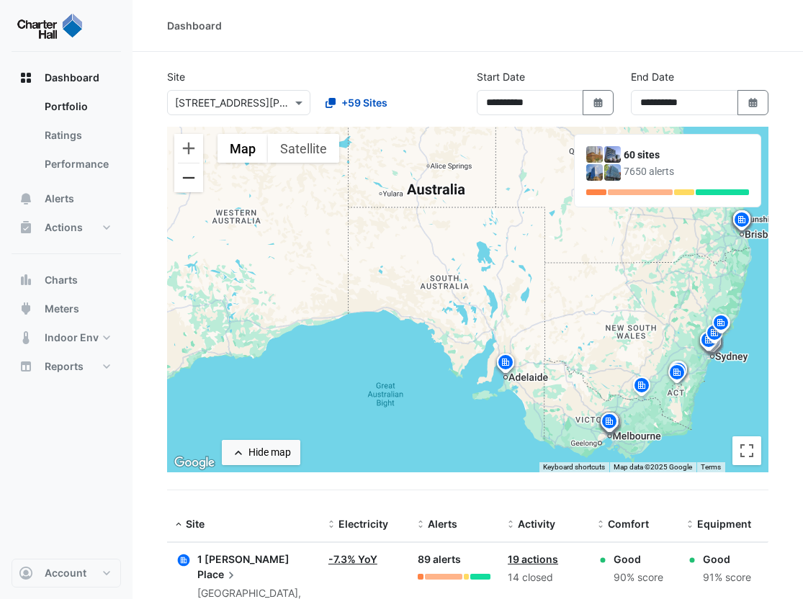
click at [184, 179] on button "Zoom out" at bounding box center [188, 178] width 29 height 29
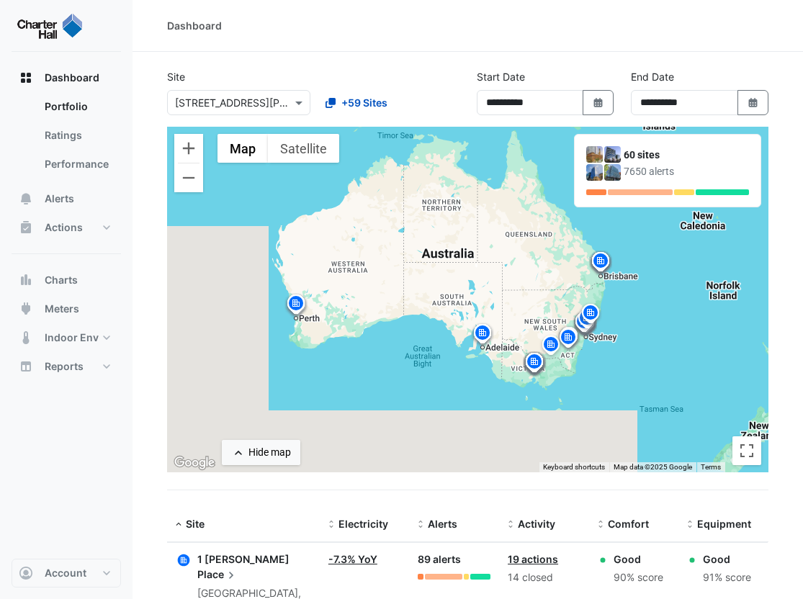
drag, startPoint x: 469, startPoint y: 280, endPoint x: 465, endPoint y: 288, distance: 9.4
click at [465, 288] on div "To activate drag with keyboard, press Alt + Enter. Once in keyboard drag state,…" at bounding box center [468, 300] width 602 height 346
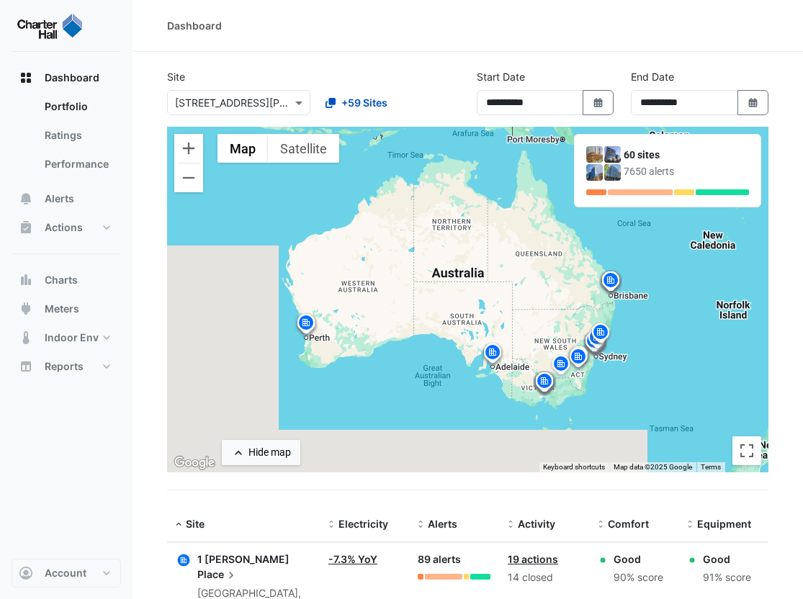
drag, startPoint x: 442, startPoint y: 268, endPoint x: 456, endPoint y: 292, distance: 27.4
click at [456, 292] on div "To activate drag with keyboard, press Alt + Enter. Once in keyboard drag state,…" at bounding box center [468, 300] width 602 height 346
click at [177, 148] on button "Zoom in" at bounding box center [188, 148] width 29 height 29
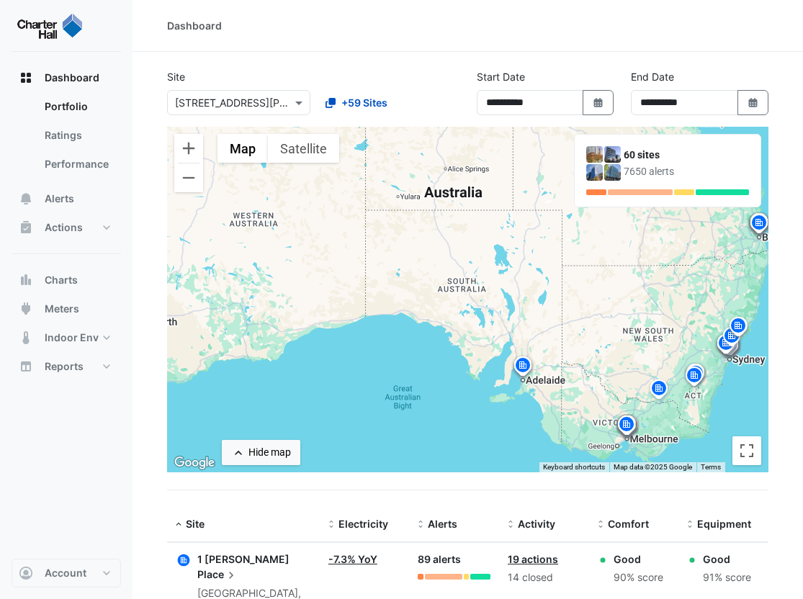
drag, startPoint x: 448, startPoint y: 312, endPoint x: 454, endPoint y: 255, distance: 57.2
click at [454, 255] on div "To activate drag with keyboard, press Alt + Enter. Once in keyboard drag state,…" at bounding box center [468, 300] width 602 height 346
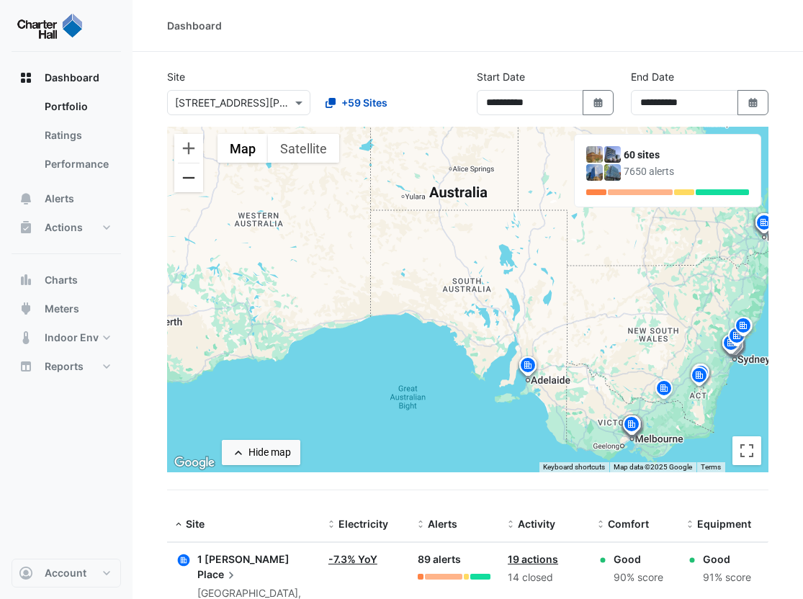
click at [195, 185] on button "Zoom out" at bounding box center [188, 178] width 29 height 29
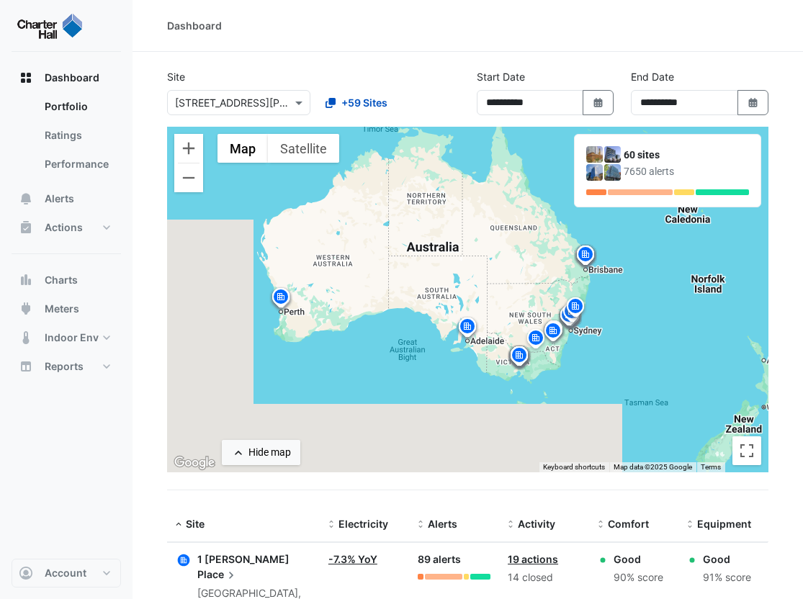
drag, startPoint x: 414, startPoint y: 256, endPoint x: 375, endPoint y: 255, distance: 38.9
click at [382, 258] on div "To activate drag with keyboard, press Alt + Enter. Once in keyboard drag state,…" at bounding box center [468, 300] width 602 height 346
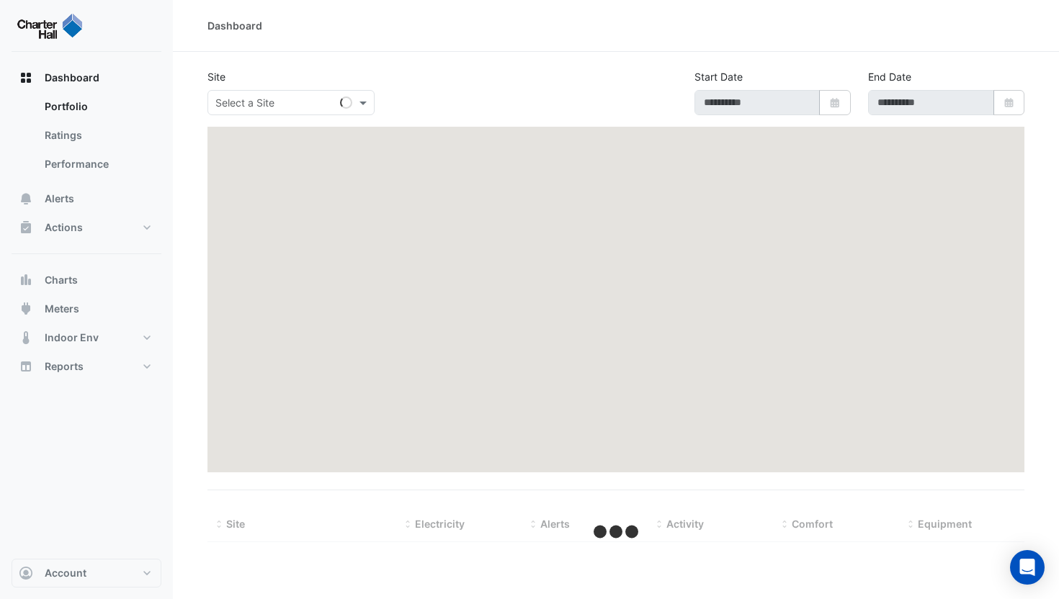
type input "**********"
select select "**"
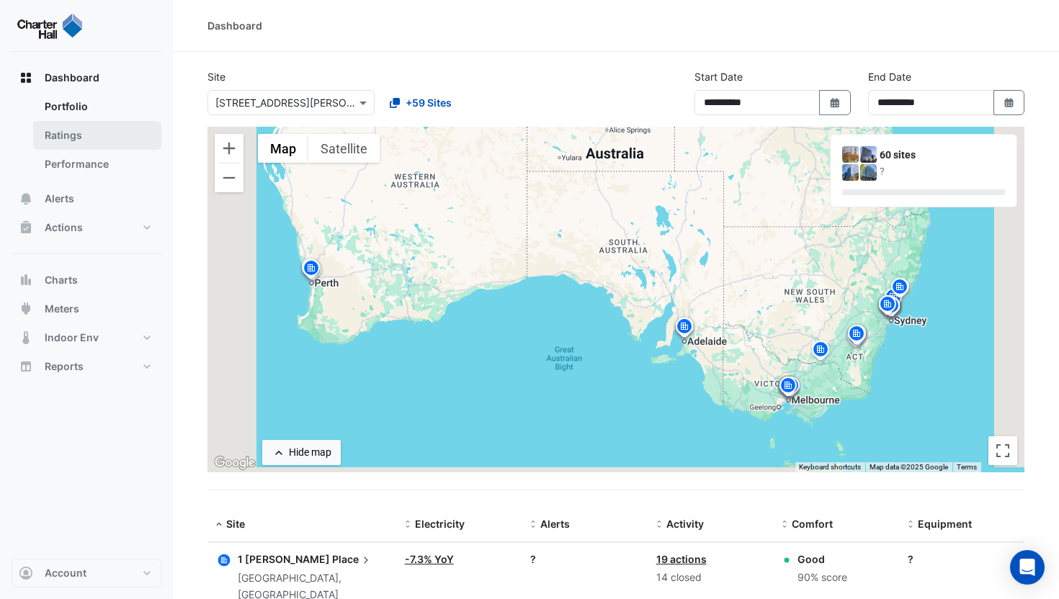
click at [86, 142] on link "Ratings" at bounding box center [97, 135] width 128 height 29
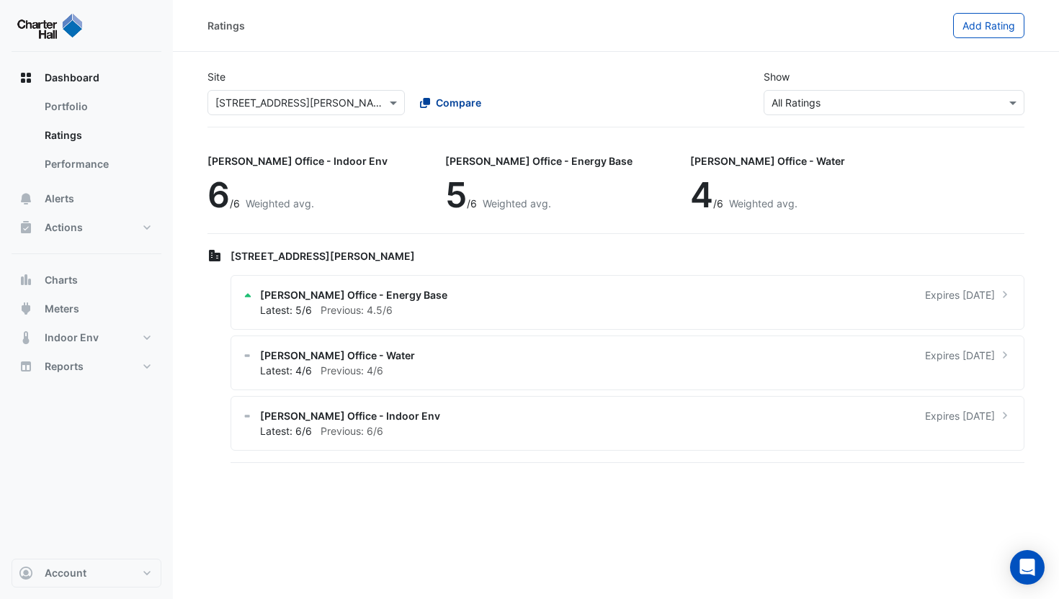
click at [445, 99] on span "Compare" at bounding box center [458, 102] width 45 height 15
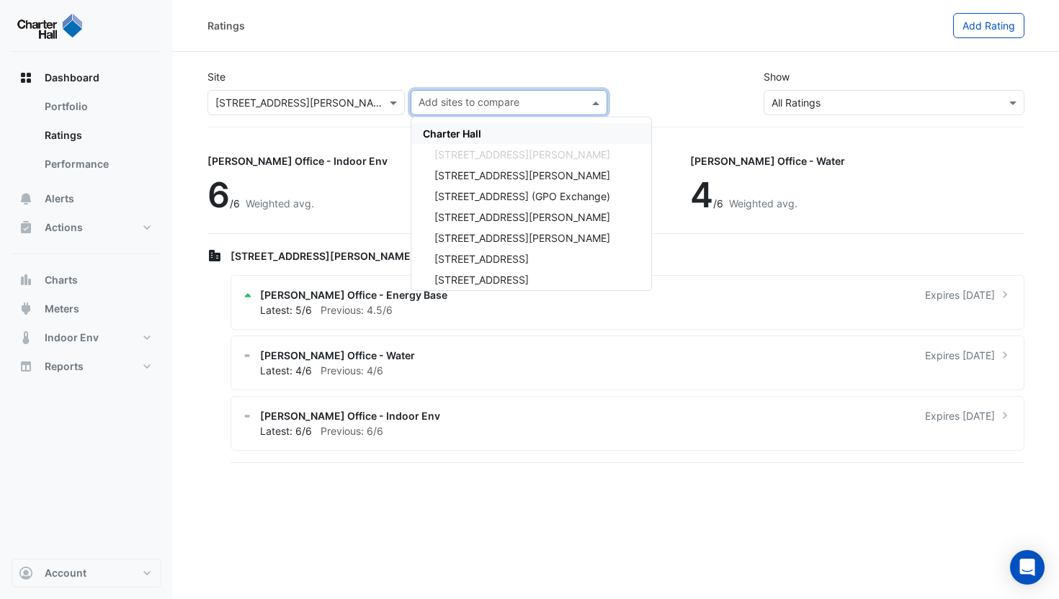
type input "*"
click at [451, 125] on div "Charter Hall" at bounding box center [531, 133] width 240 height 21
select select "*****"
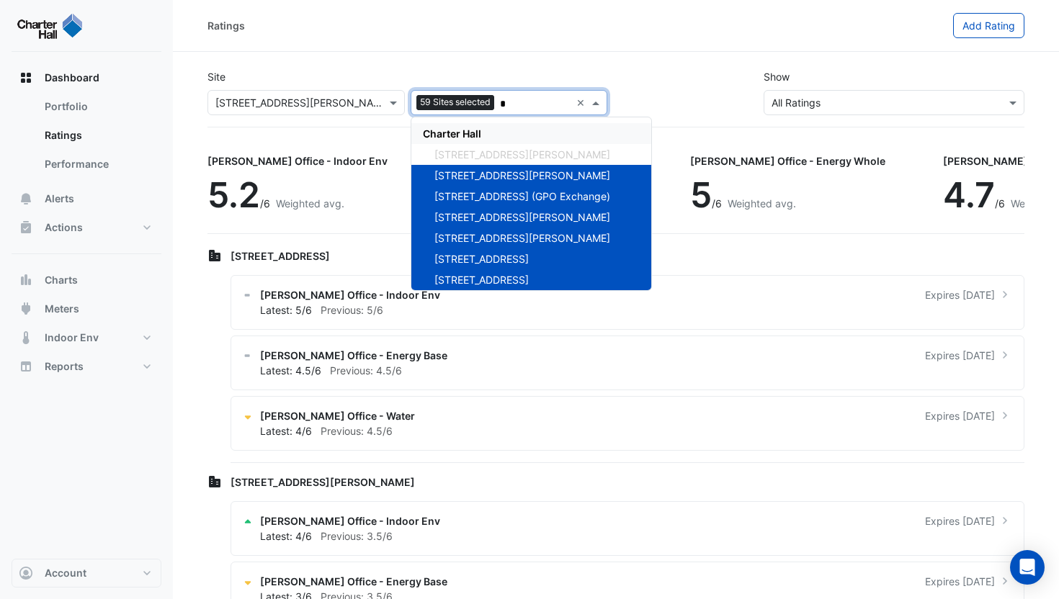
type input "*"
click at [428, 67] on div "Site × 1 Martin Place 59 Sites selected * × Charter Hall 1 Martin Place 1 Shell…" at bounding box center [616, 92] width 834 height 69
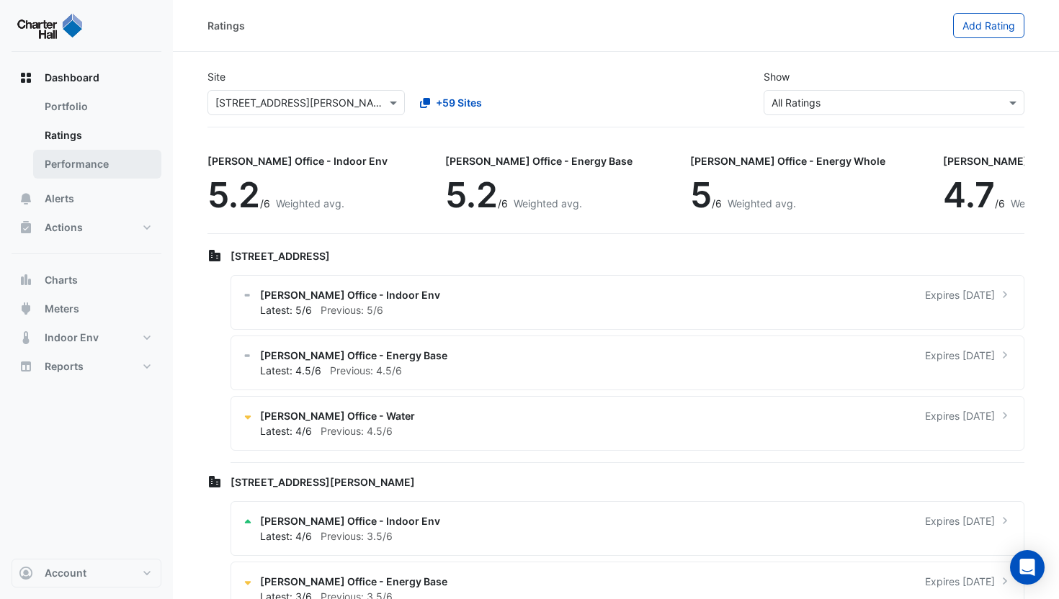
click at [116, 169] on link "Performance" at bounding box center [97, 164] width 128 height 29
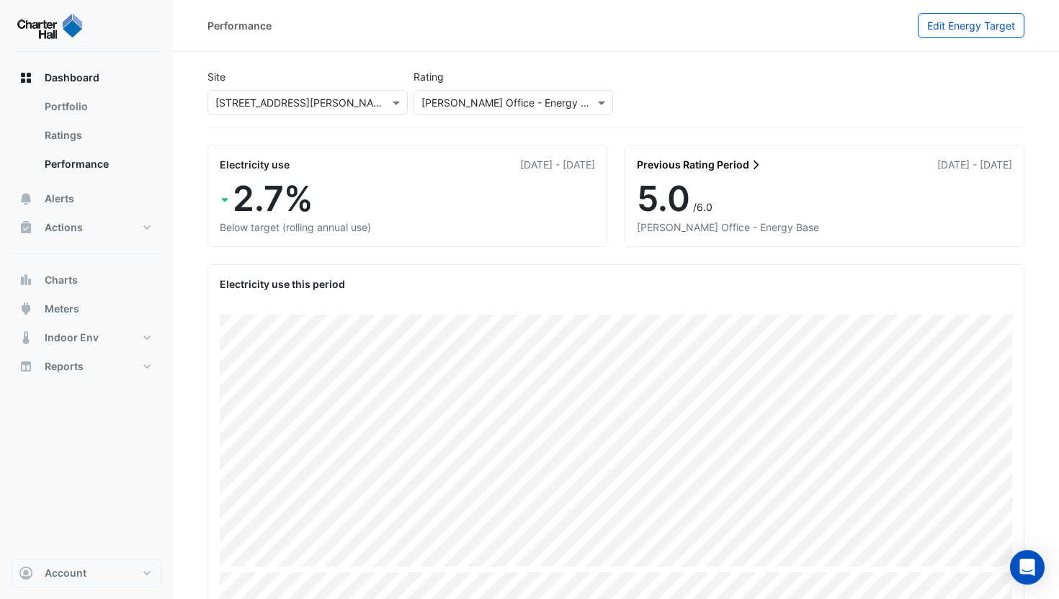
click at [302, 107] on input "text" at bounding box center [293, 103] width 156 height 15
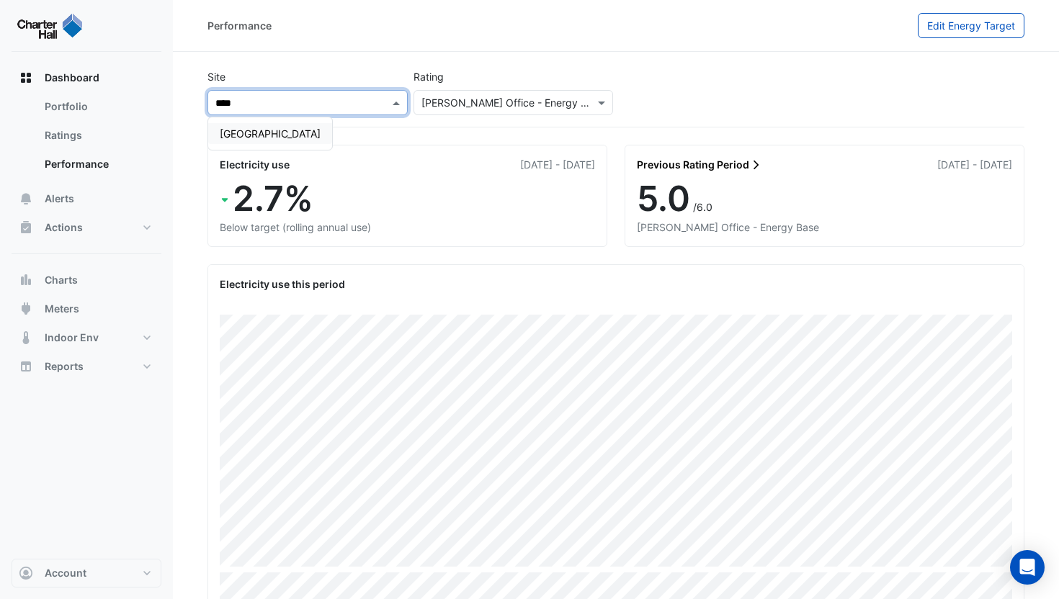
type input "*****"
click at [262, 137] on span "Raine Square" at bounding box center [270, 134] width 101 height 12
click at [297, 99] on input "text" at bounding box center [293, 103] width 156 height 15
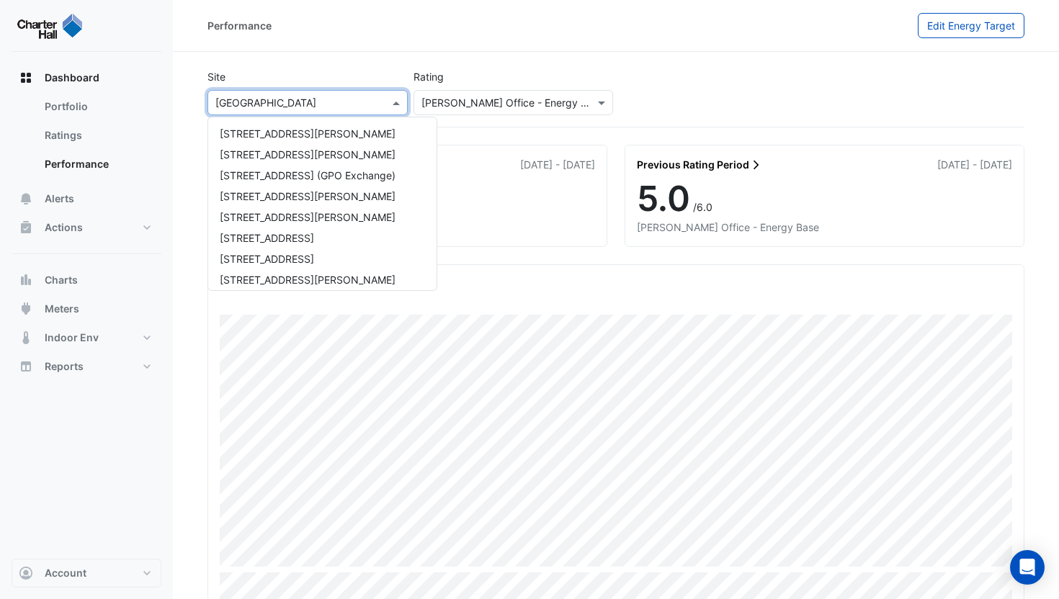
scroll to position [1092, 0]
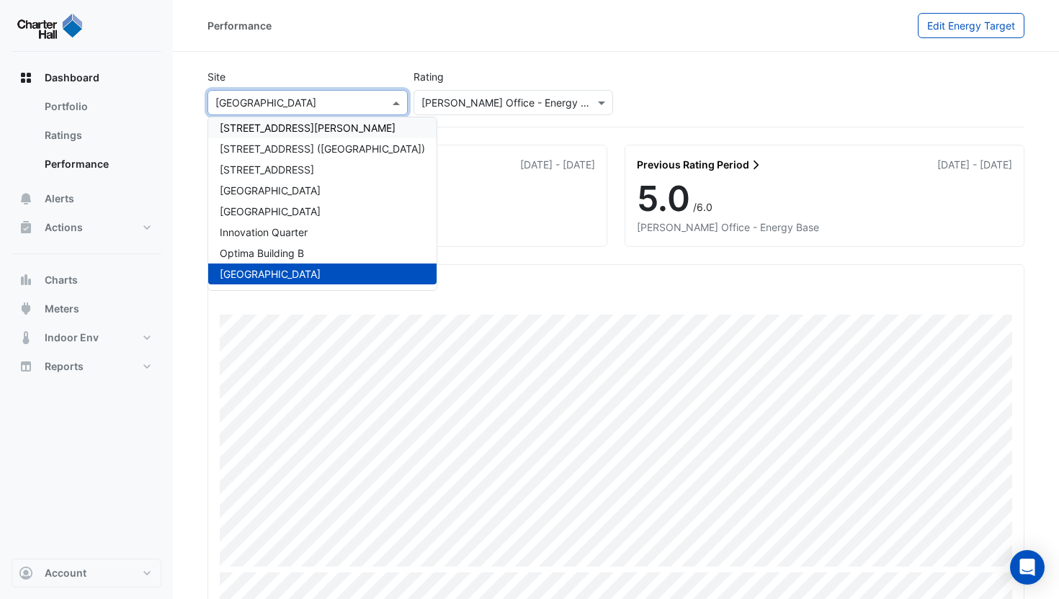
click at [292, 127] on div "900 Ann Street" at bounding box center [322, 127] width 228 height 21
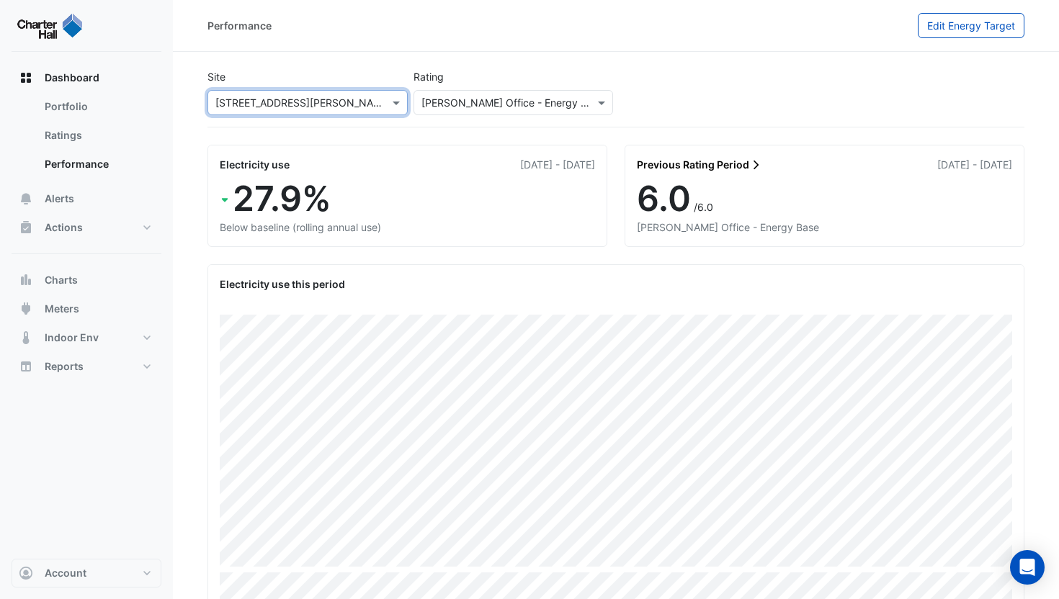
click at [293, 107] on input "text" at bounding box center [293, 103] width 156 height 15
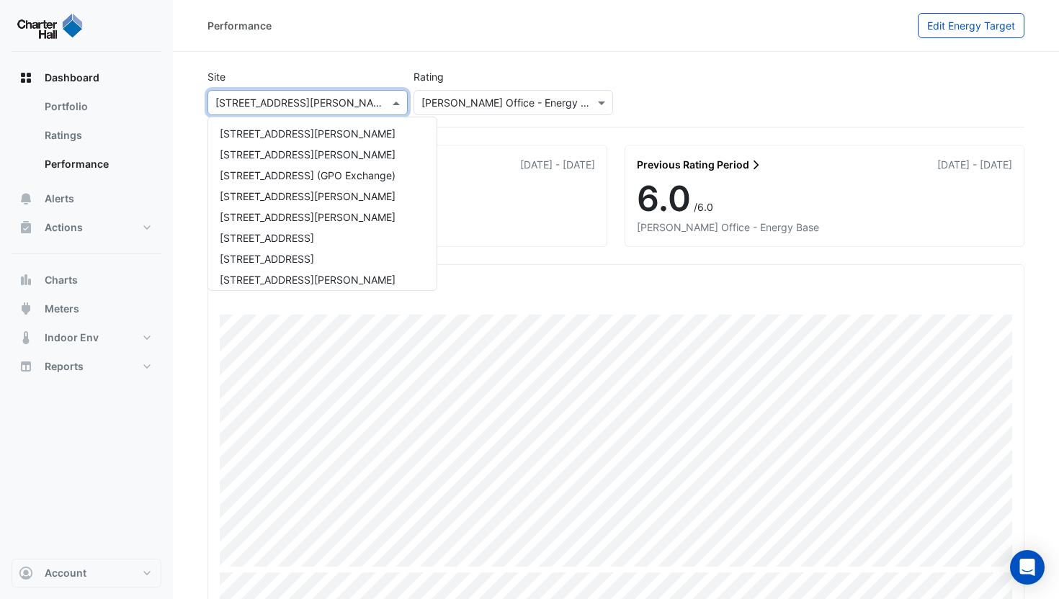
scroll to position [1092, 0]
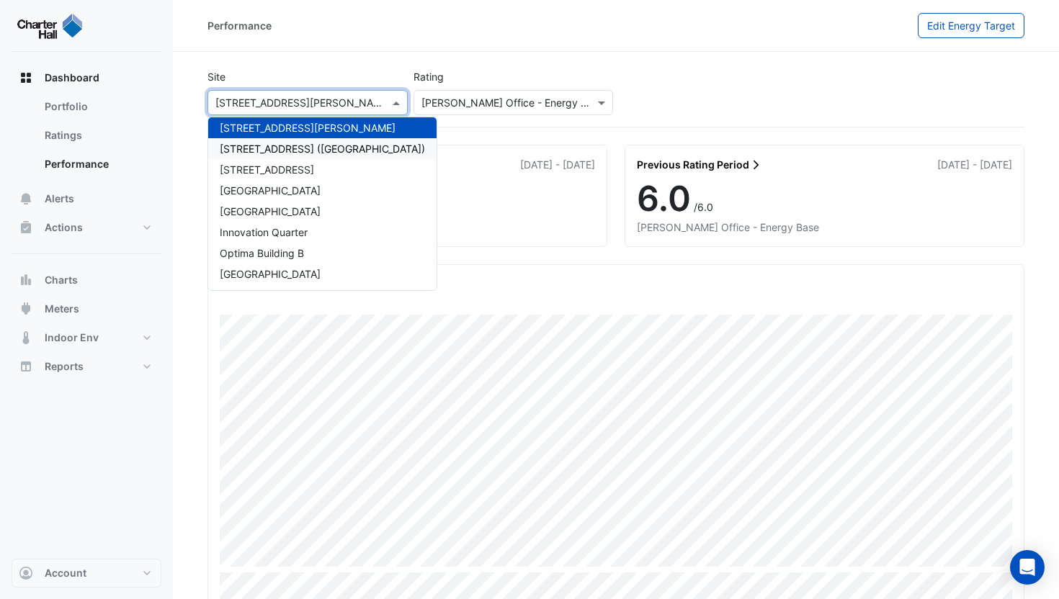
click at [293, 143] on span "913 Whitehorse Rd (ATO Box Hill)" at bounding box center [322, 149] width 205 height 12
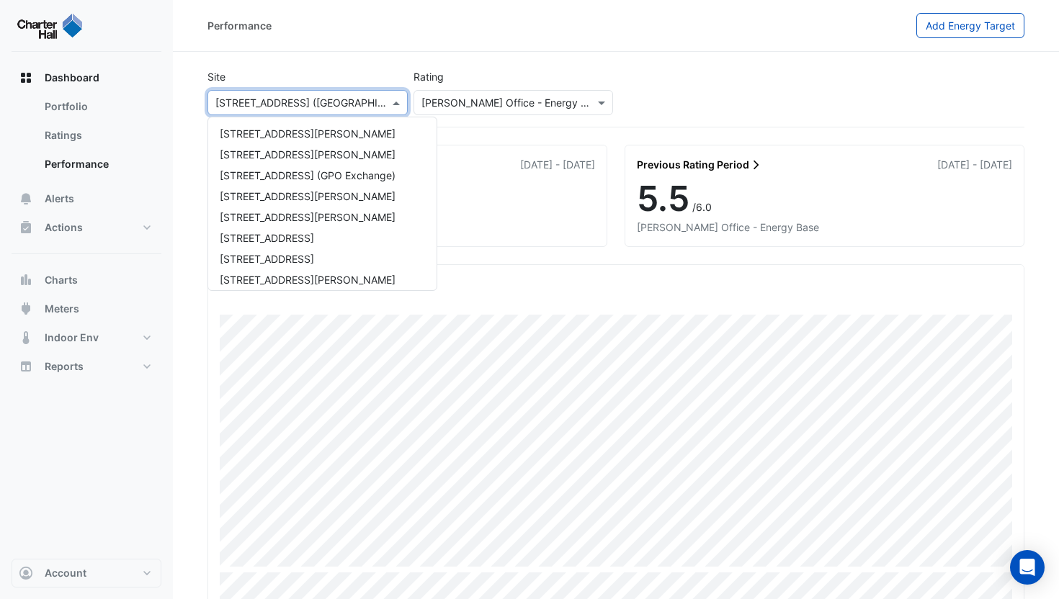
click at [286, 110] on div "× 913 Whitehorse Rd (ATO Box Hill)" at bounding box center [302, 102] width 174 height 15
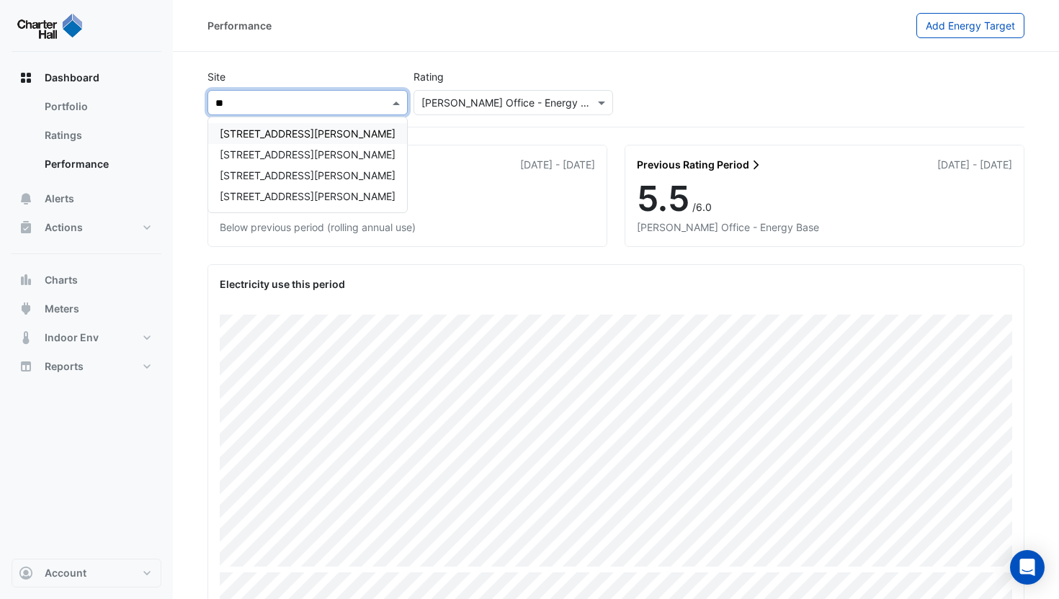
type input "***"
click at [273, 130] on span "1 Shelley Street" at bounding box center [308, 134] width 176 height 12
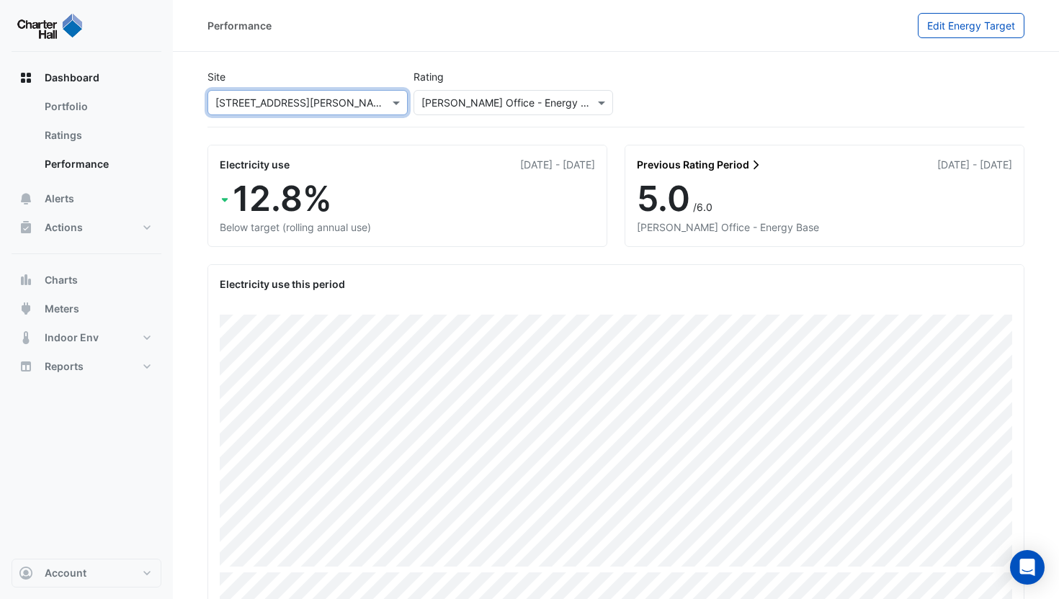
click at [275, 108] on input "text" at bounding box center [293, 103] width 156 height 15
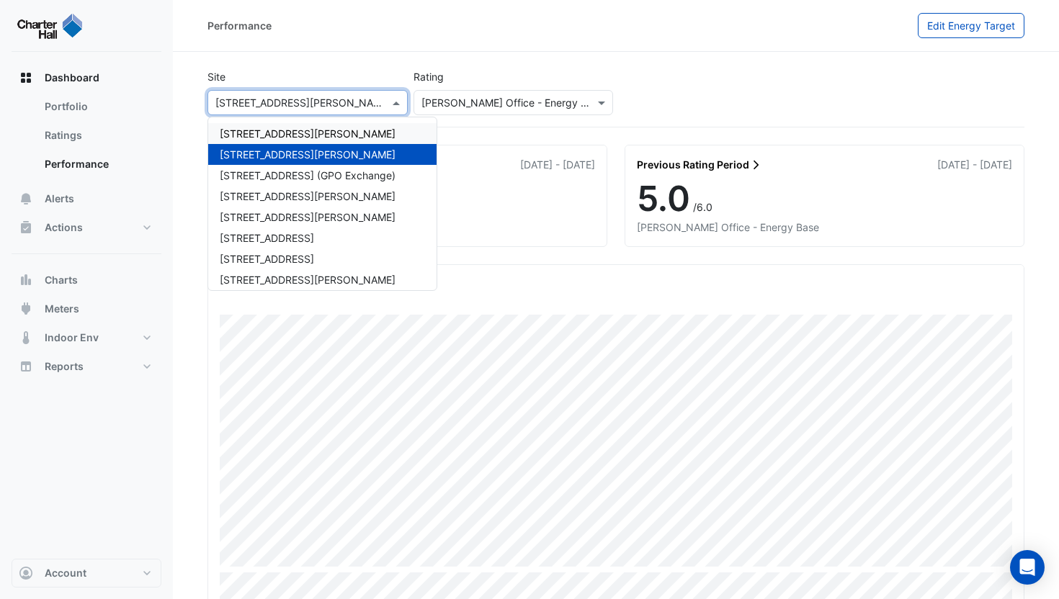
click at [257, 129] on span "[STREET_ADDRESS][PERSON_NAME]" at bounding box center [308, 134] width 176 height 12
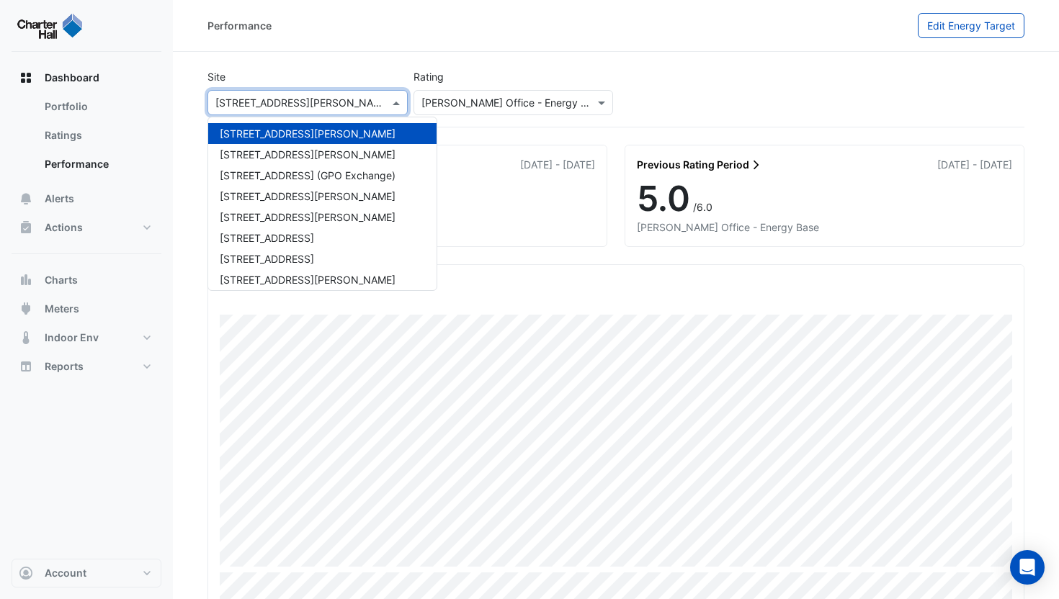
click at [259, 97] on input "text" at bounding box center [293, 103] width 156 height 15
click at [269, 191] on span "10 Shelley Street" at bounding box center [308, 196] width 176 height 12
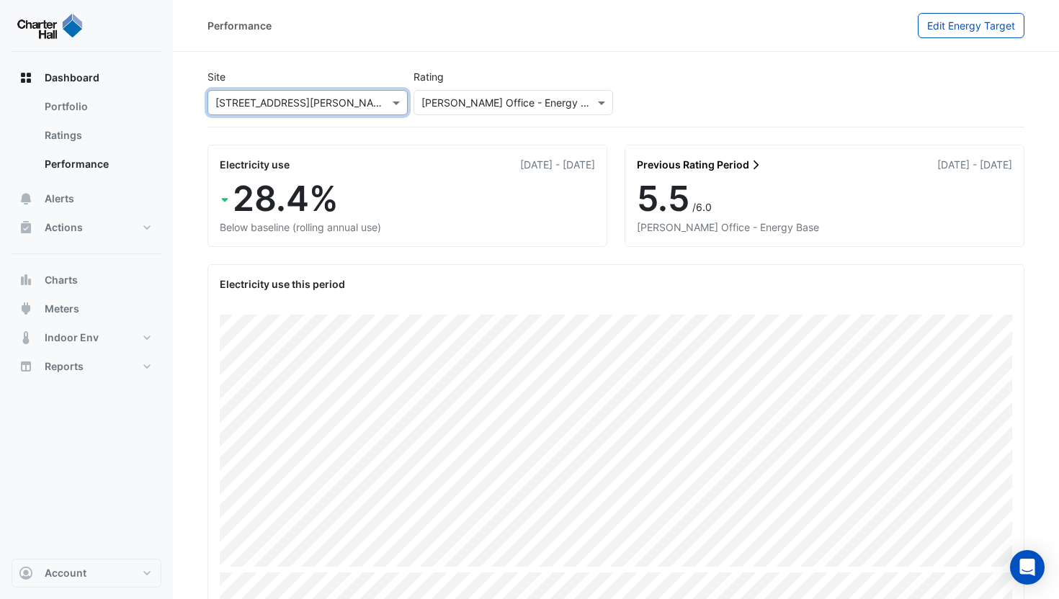
click at [270, 107] on input "text" at bounding box center [293, 103] width 156 height 15
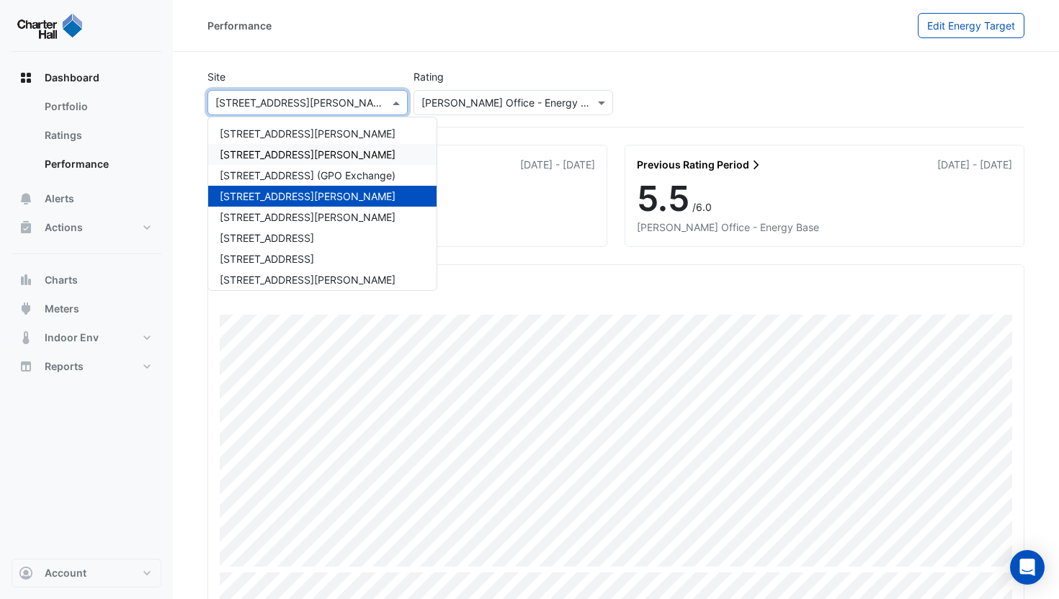
click at [277, 156] on span "1 Shelley Street" at bounding box center [308, 154] width 176 height 12
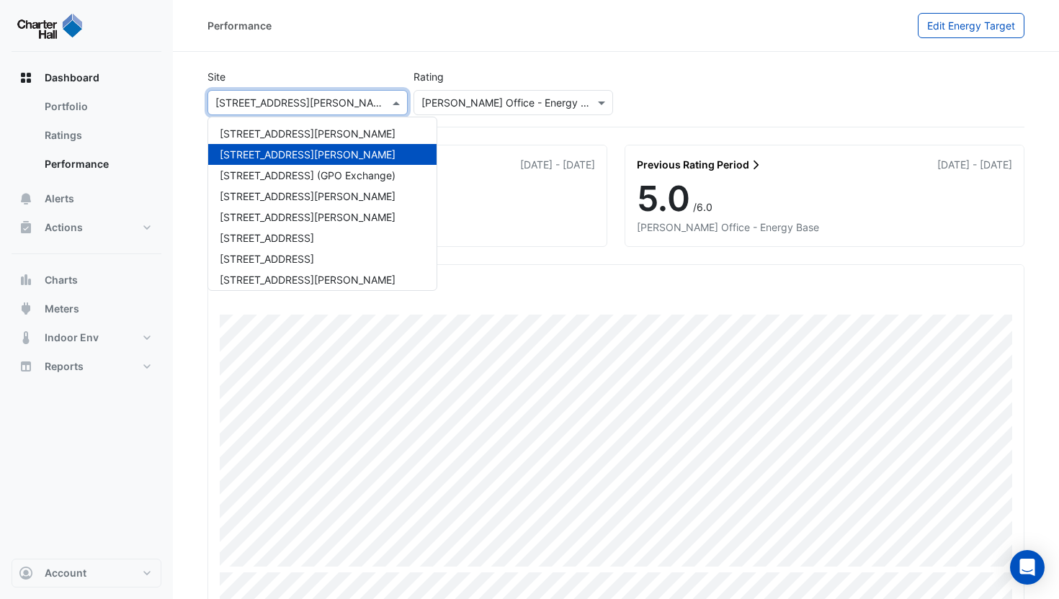
click at [276, 110] on div "× 1 Shelley Street" at bounding box center [302, 102] width 174 height 15
click at [278, 220] on span "105 Phillip Street" at bounding box center [308, 217] width 176 height 12
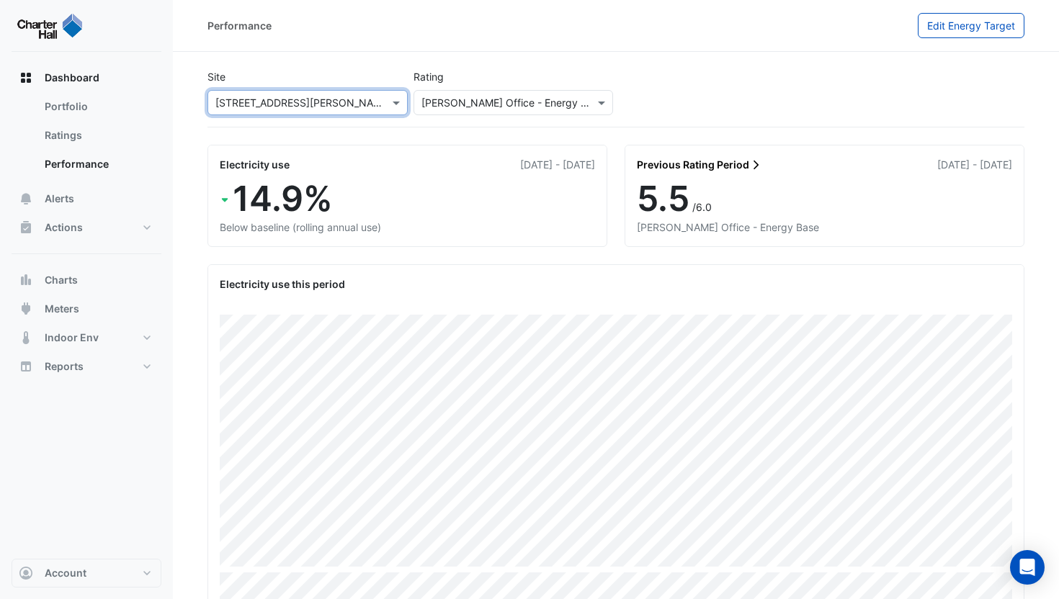
click at [274, 104] on input "text" at bounding box center [293, 103] width 156 height 15
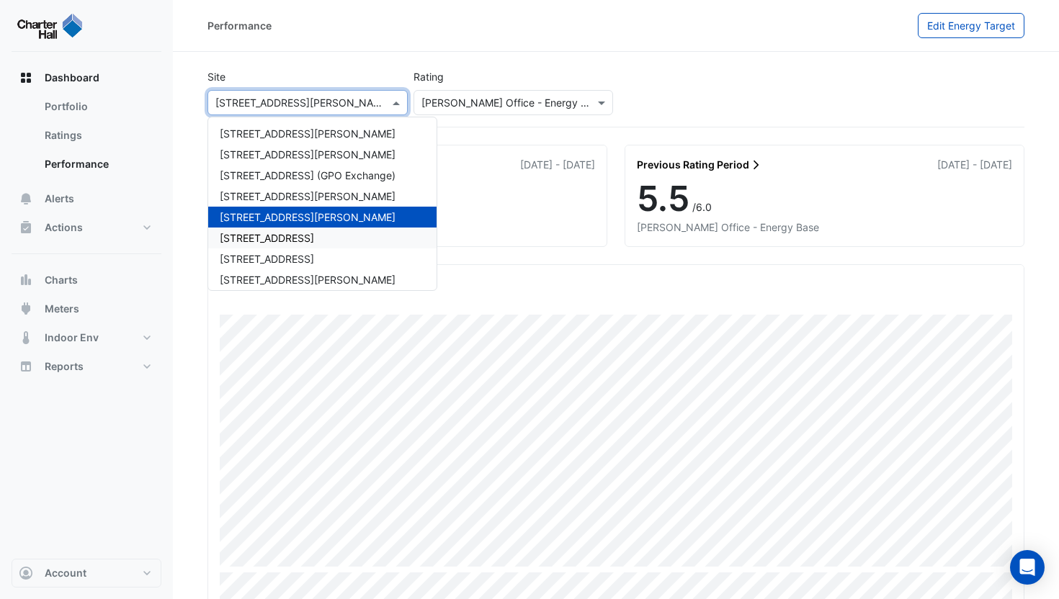
click at [284, 237] on span "11-33 Exhibition Street" at bounding box center [267, 238] width 94 height 12
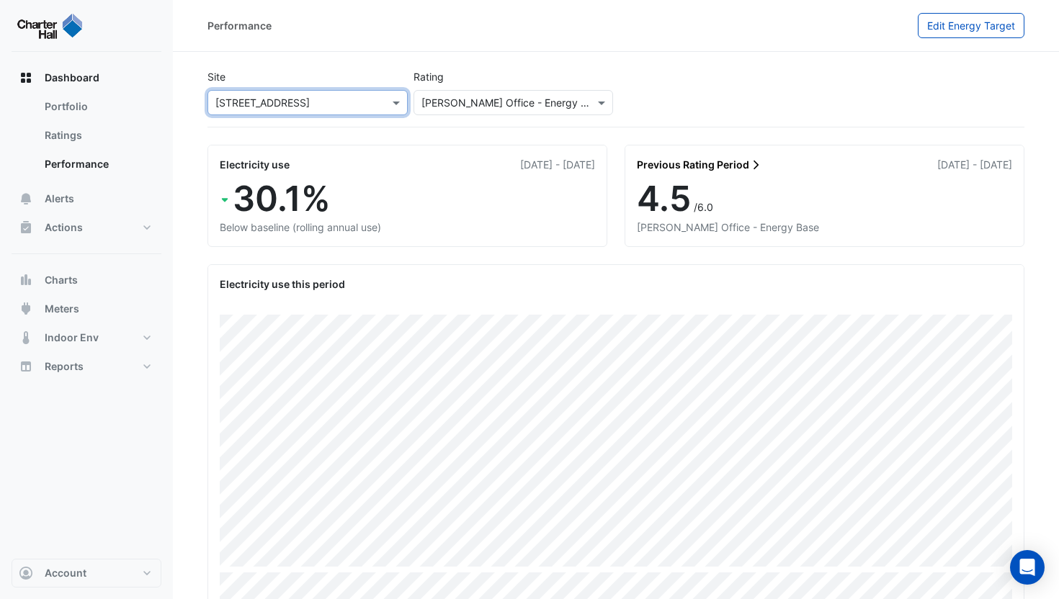
drag, startPoint x: 278, startPoint y: 98, endPoint x: 276, endPoint y: 112, distance: 13.9
click at [277, 98] on input "text" at bounding box center [293, 103] width 156 height 15
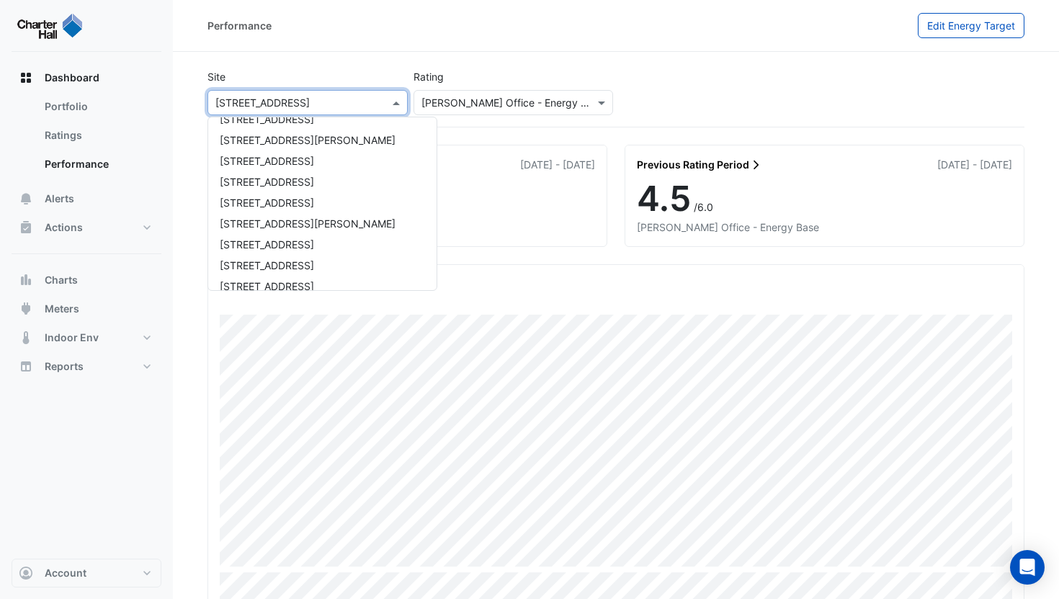
scroll to position [152, 0]
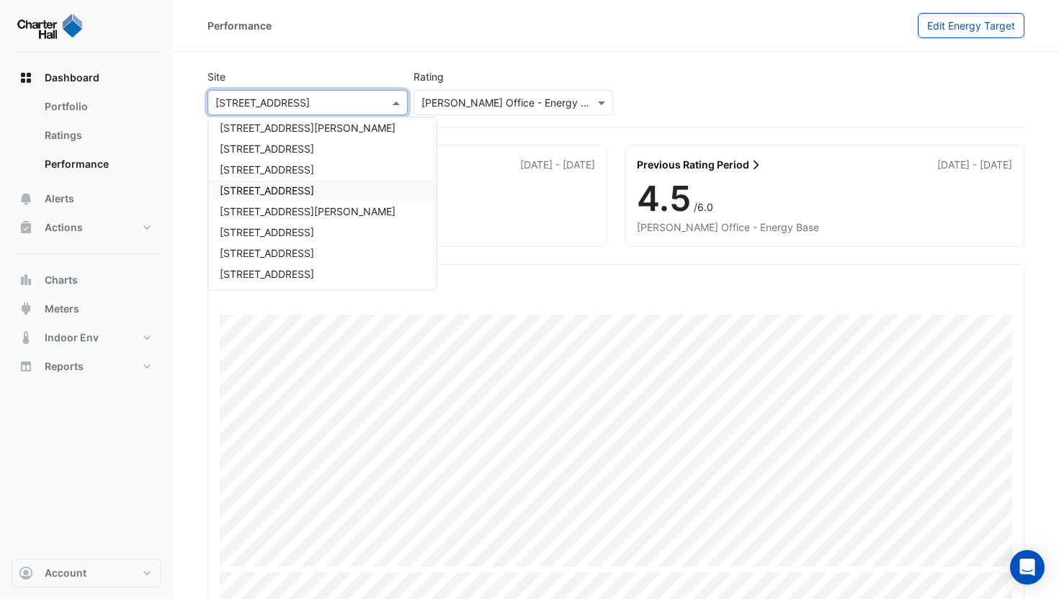
click at [275, 190] on span "130 Lonsdale Street" at bounding box center [267, 190] width 94 height 12
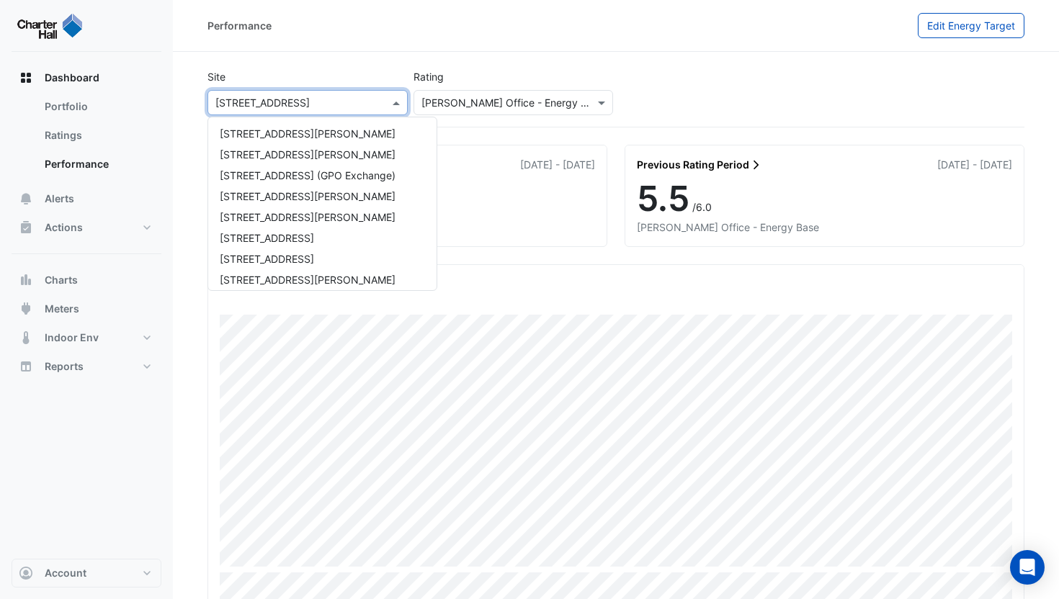
click at [293, 106] on input "text" at bounding box center [293, 103] width 156 height 15
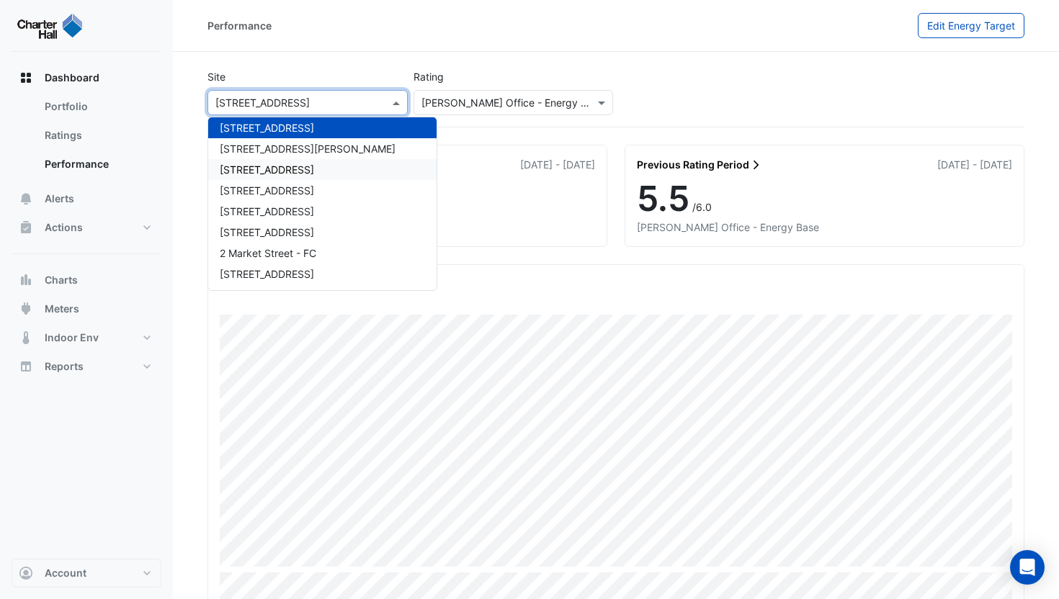
click at [290, 167] on span "150 Lonsdale Street" at bounding box center [267, 170] width 94 height 12
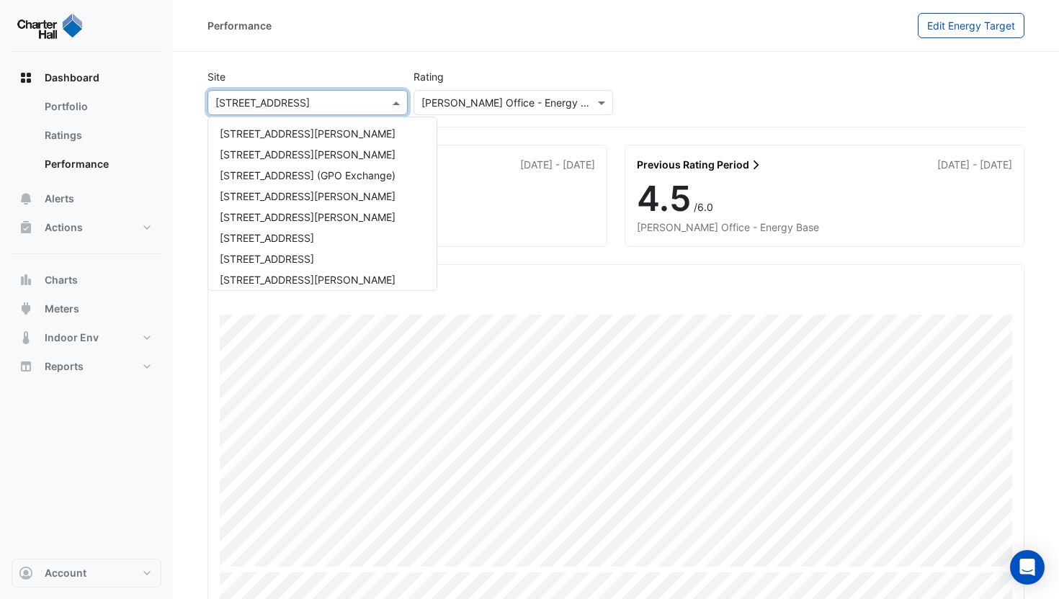
click at [290, 109] on input "text" at bounding box center [293, 103] width 156 height 15
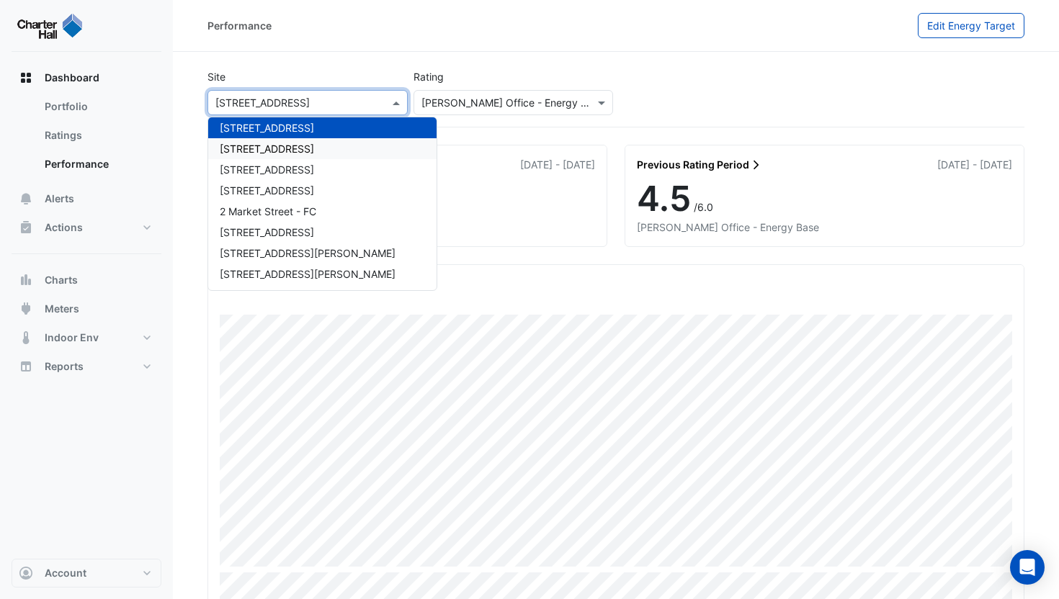
click at [285, 145] on span "16-18 Mort Street" at bounding box center [267, 149] width 94 height 12
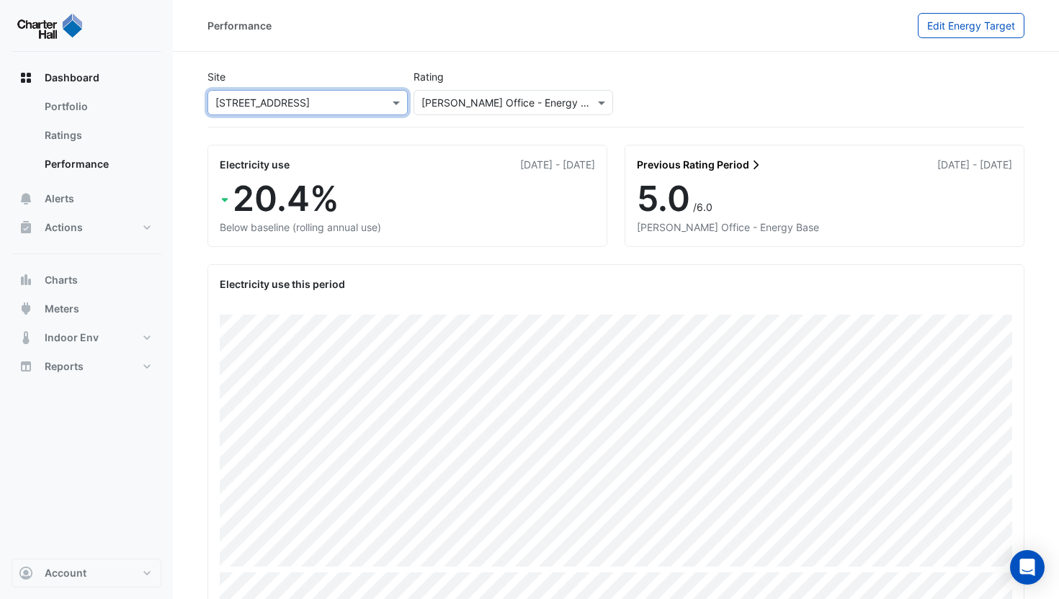
click at [425, 108] on input "text" at bounding box center [499, 103] width 156 height 15
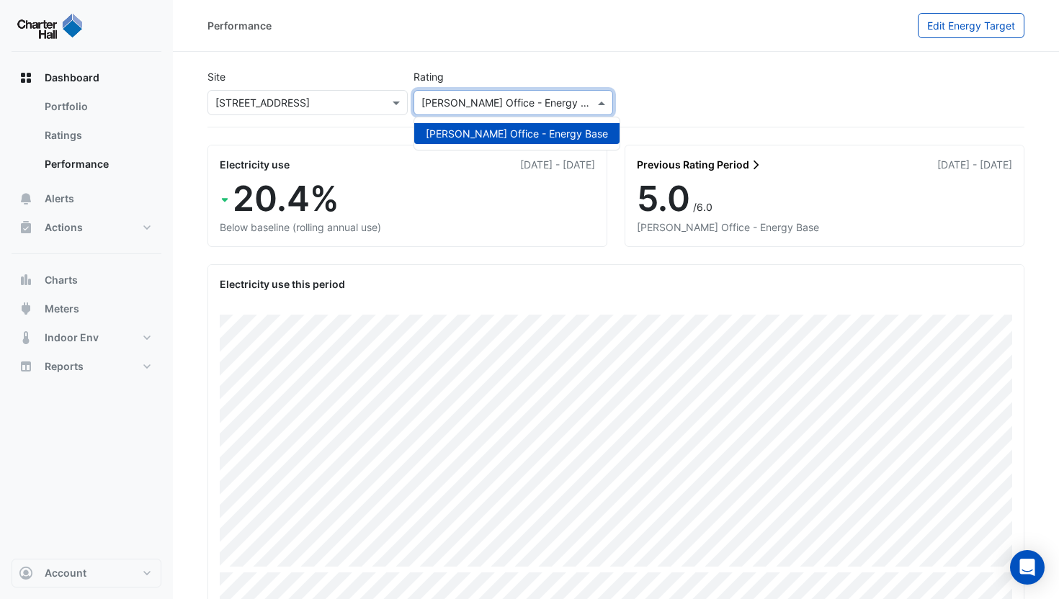
click at [317, 106] on input "text" at bounding box center [293, 103] width 156 height 15
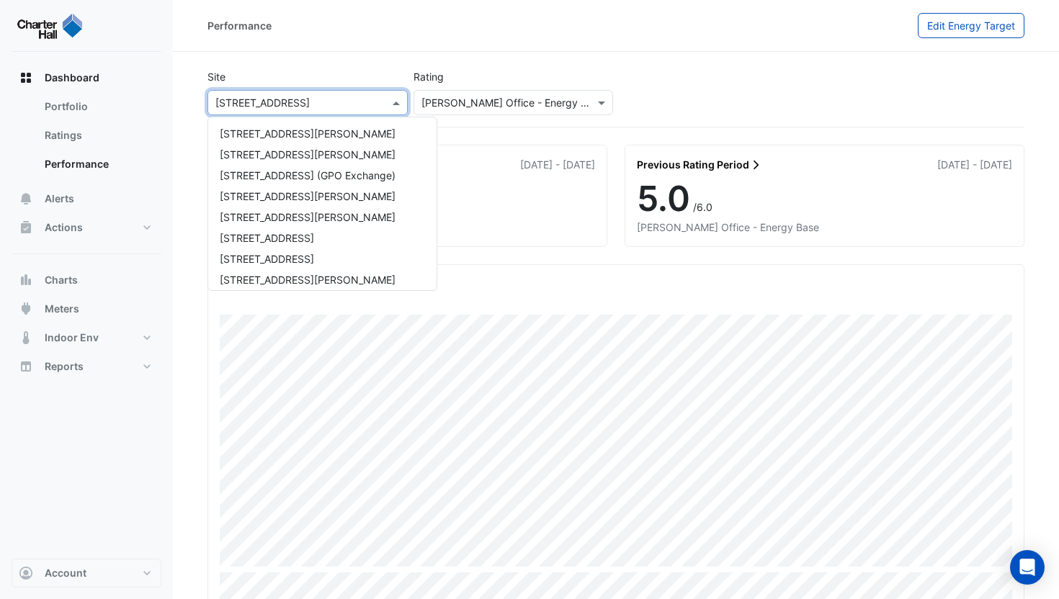
scroll to position [277, 0]
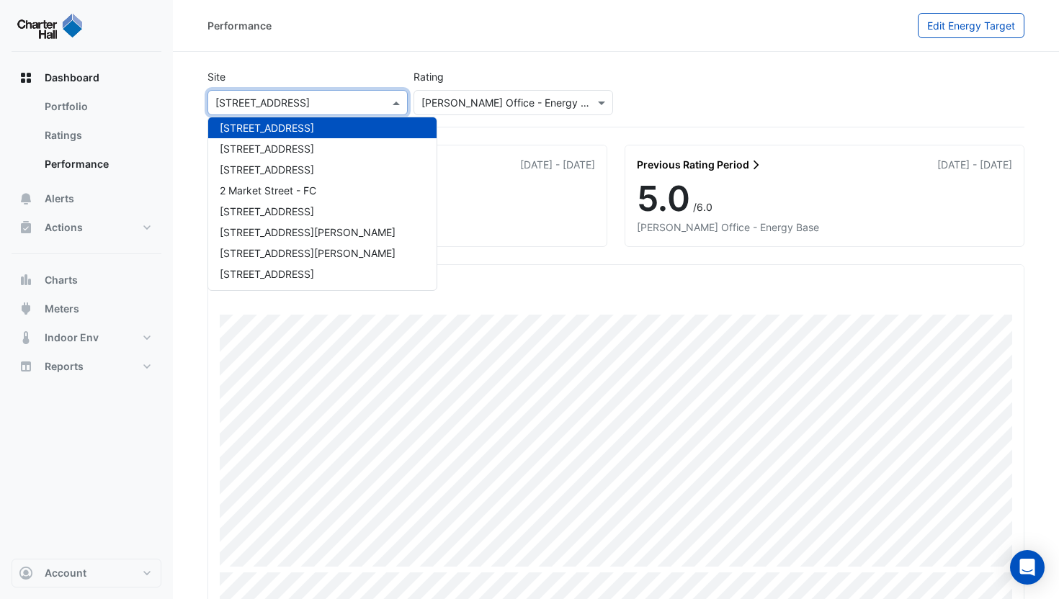
click at [305, 73] on div "Site × 16-18 Mort Street 1 Martin Place 1 Shelley Street 10 Franklin Street (GP…" at bounding box center [308, 92] width 206 height 46
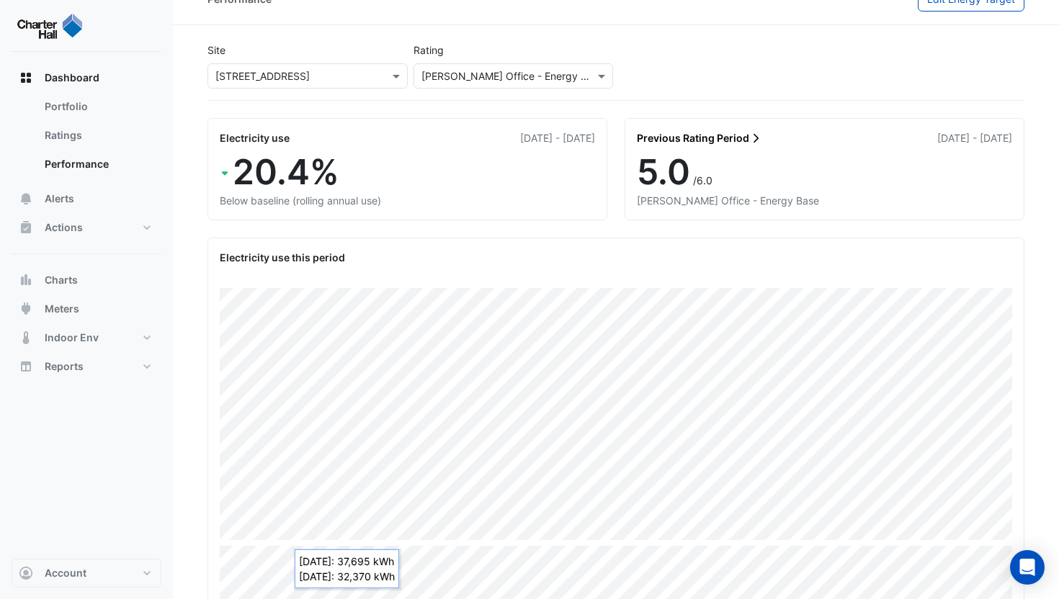
scroll to position [0, 0]
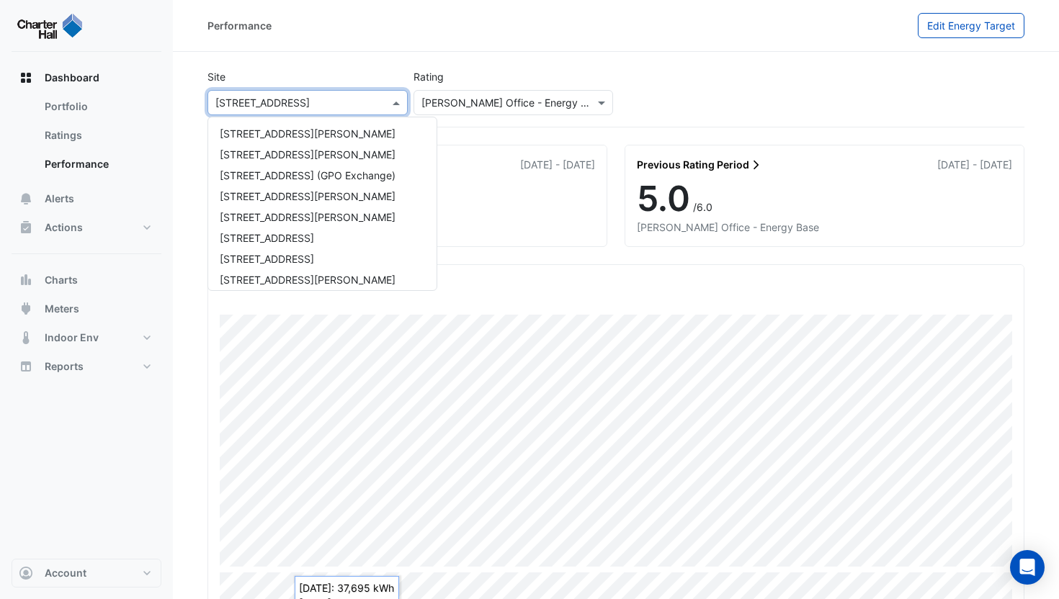
click at [298, 108] on input "text" at bounding box center [293, 103] width 156 height 15
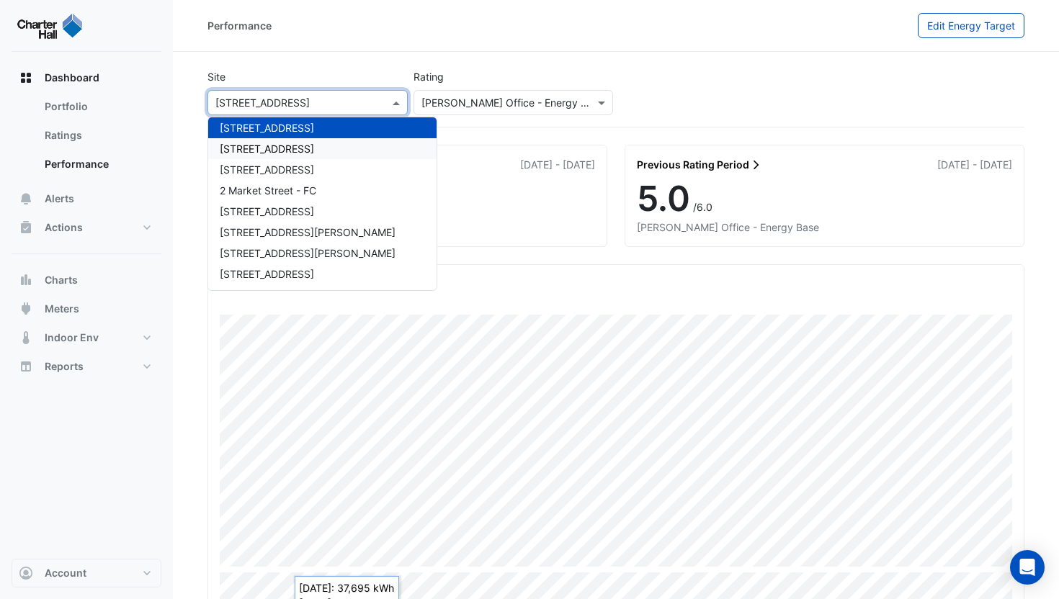
click at [293, 147] on span "167 Macquarie St" at bounding box center [267, 149] width 94 height 12
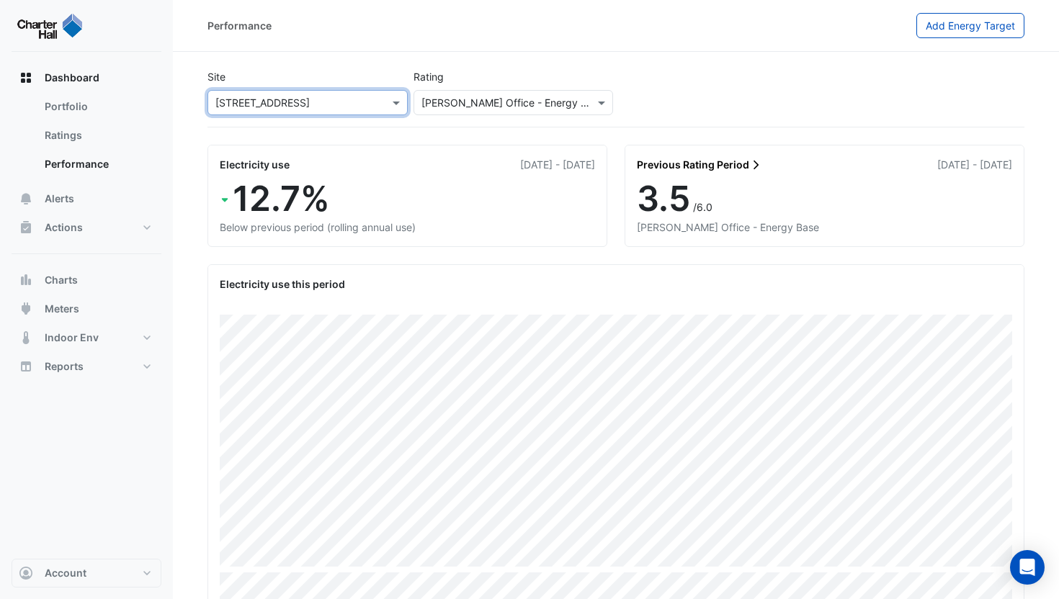
click at [293, 115] on div "× 167 Macquarie St" at bounding box center [307, 102] width 200 height 25
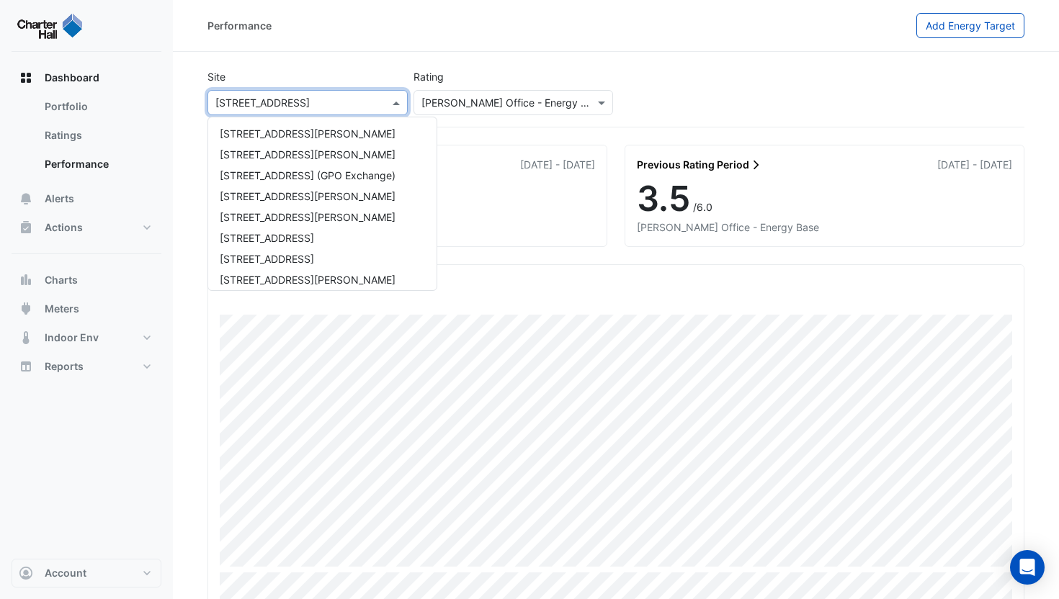
scroll to position [298, 0]
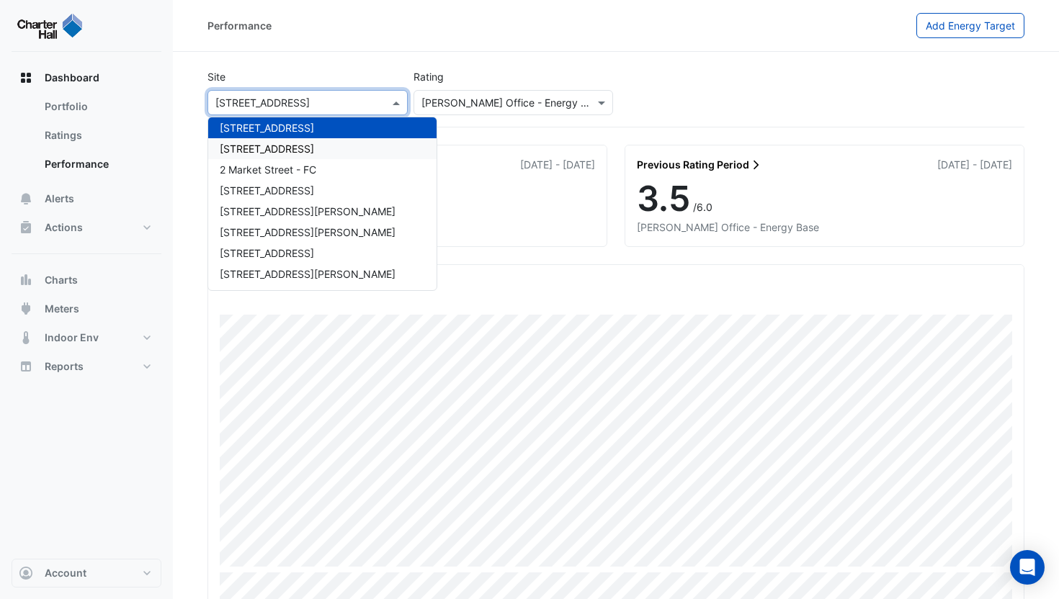
click at [295, 147] on div "2 Market Street" at bounding box center [322, 148] width 228 height 21
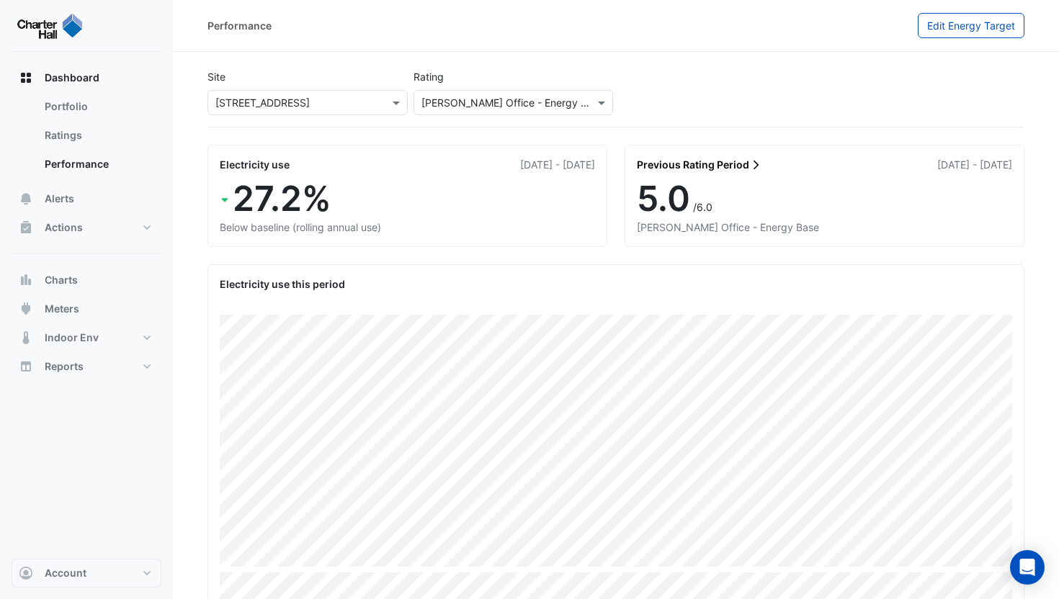
click at [293, 115] on div "Site × 2 Market Street Rating NABERS Office - Energy Base" at bounding box center [616, 94] width 823 height 63
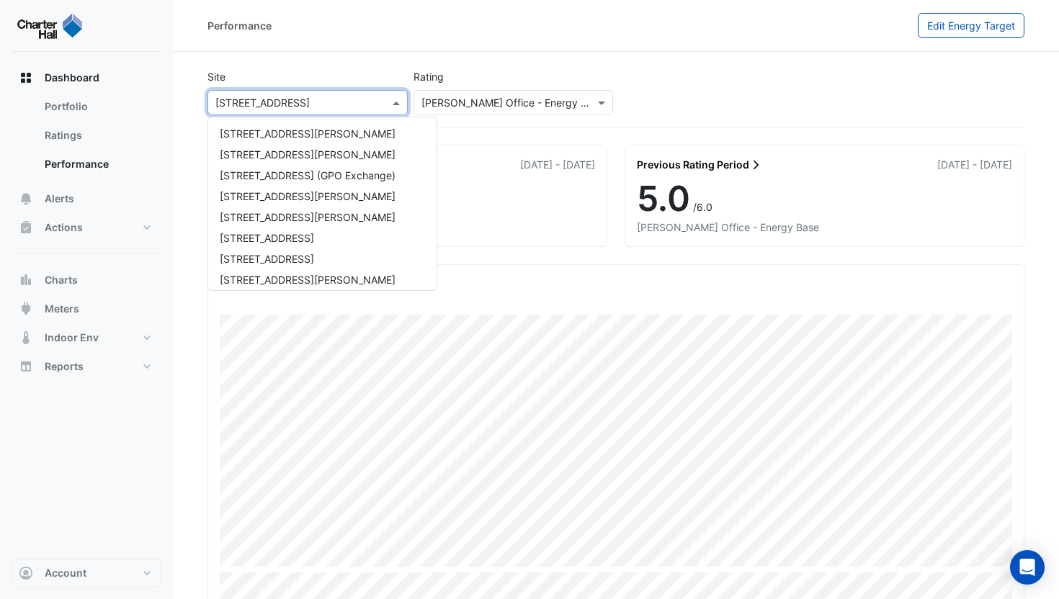
click at [298, 107] on input "text" at bounding box center [293, 103] width 156 height 15
click at [277, 147] on div "1 Shelley Street" at bounding box center [322, 154] width 228 height 21
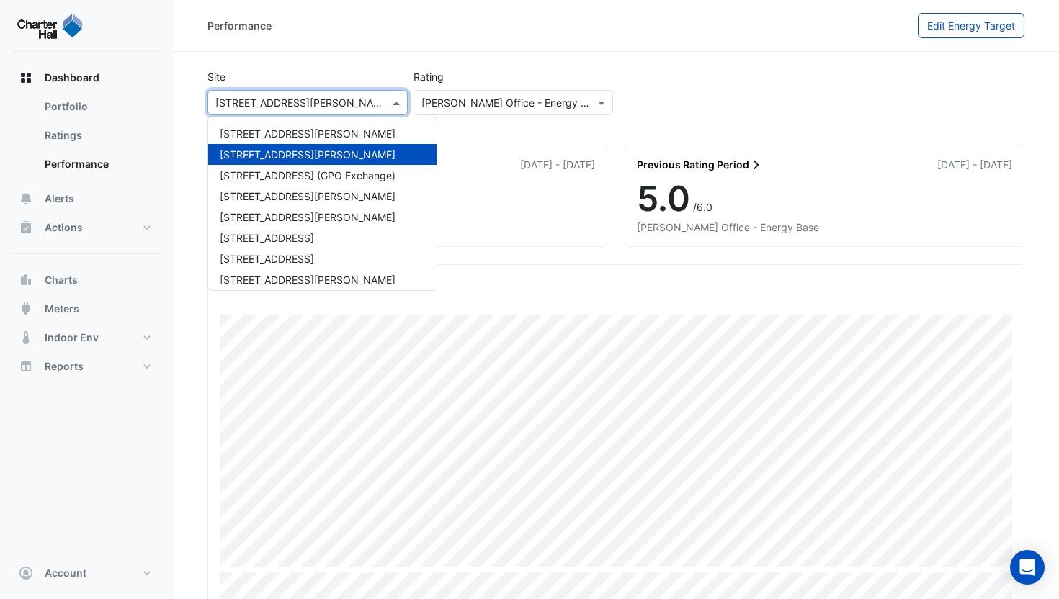
click at [297, 104] on input "text" at bounding box center [293, 103] width 156 height 15
click at [292, 137] on div "[STREET_ADDRESS][PERSON_NAME]" at bounding box center [322, 133] width 228 height 21
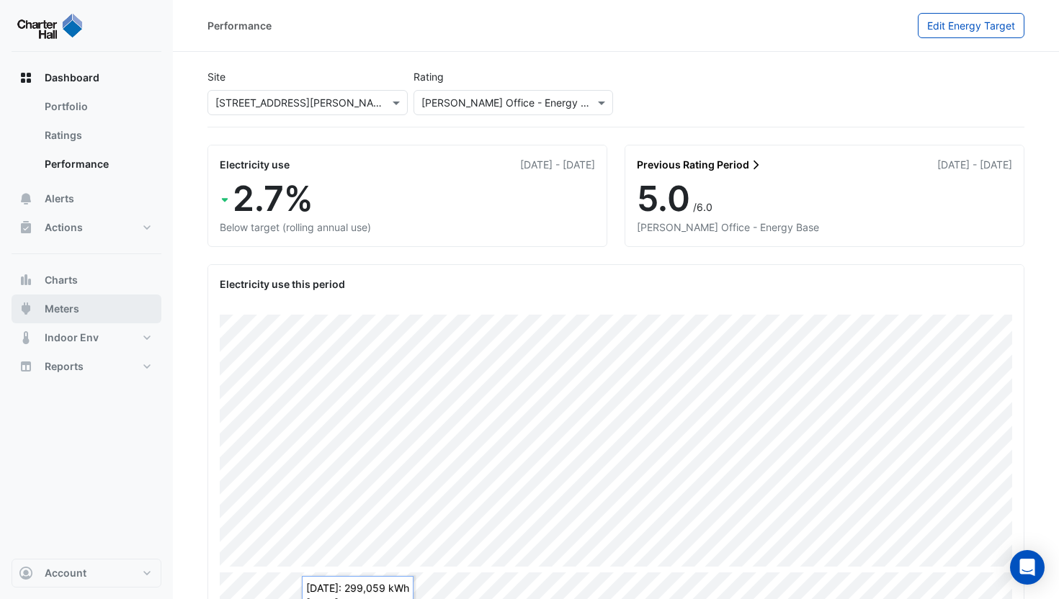
click at [80, 308] on button "Meters" at bounding box center [87, 309] width 150 height 29
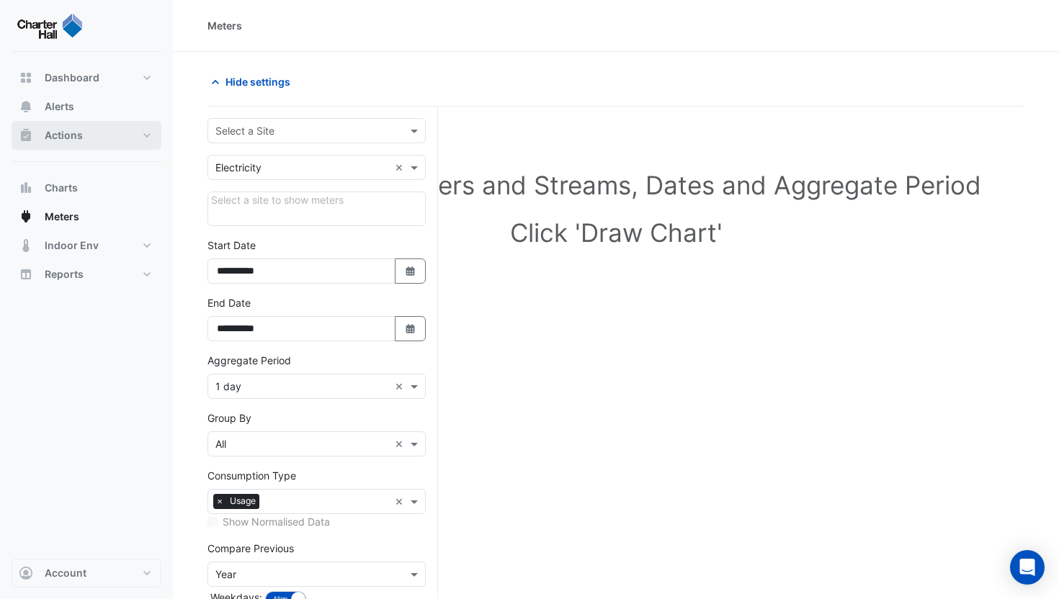
click at [105, 138] on button "Actions" at bounding box center [87, 135] width 150 height 29
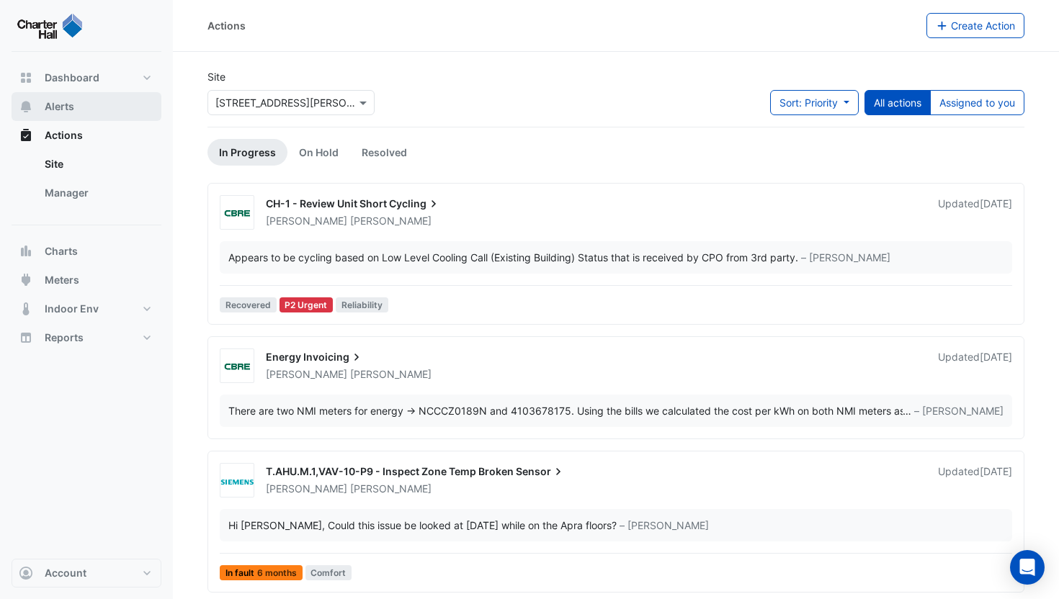
click at [103, 110] on button "Alerts" at bounding box center [87, 106] width 150 height 29
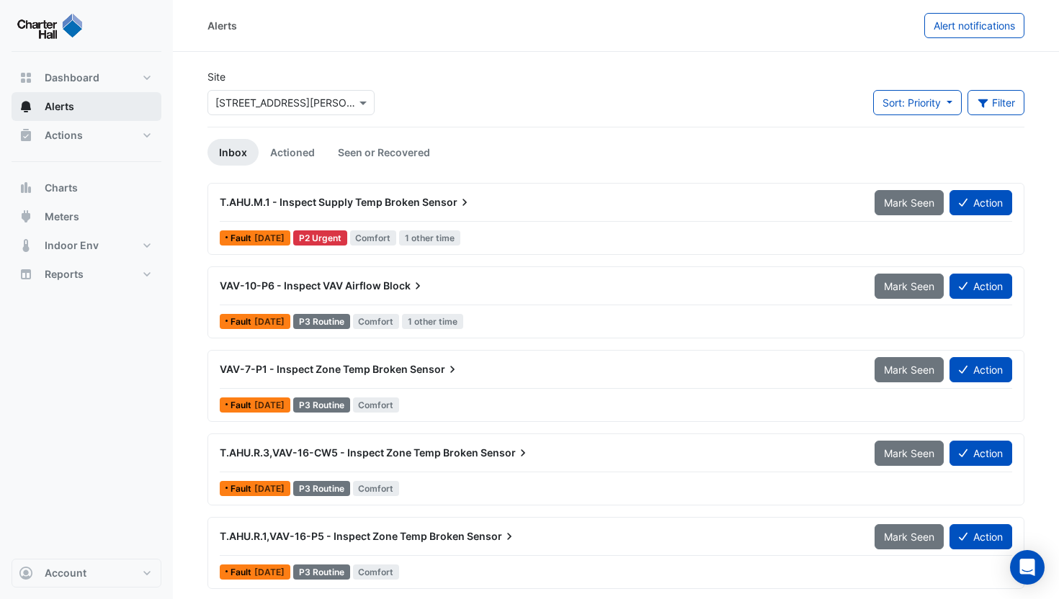
click at [103, 95] on button "Alerts" at bounding box center [87, 106] width 150 height 29
click at [107, 76] on button "Dashboard" at bounding box center [87, 77] width 150 height 29
select select "**"
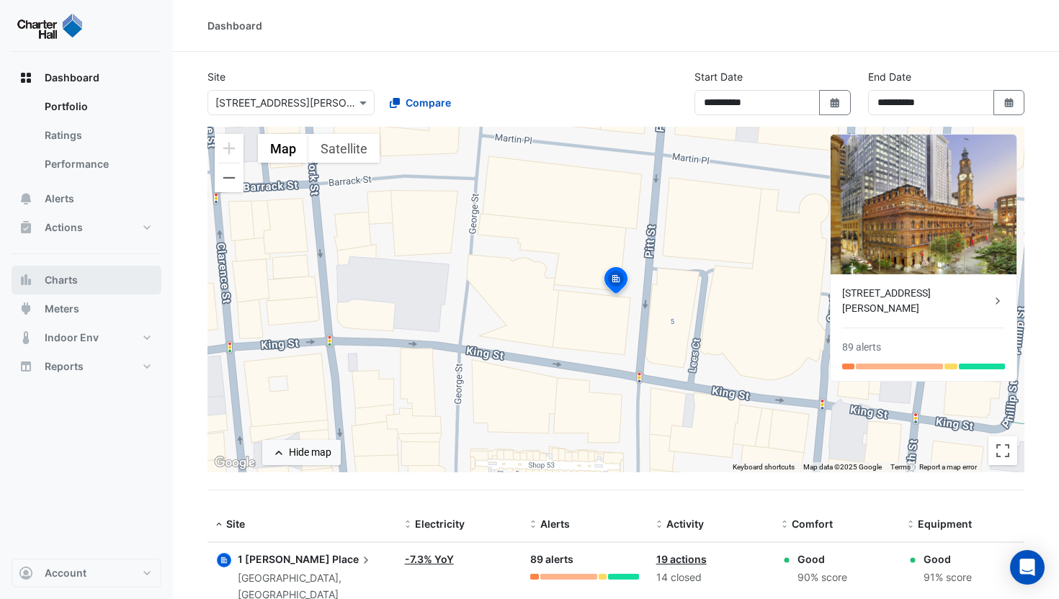
click at [86, 288] on button "Charts" at bounding box center [87, 280] width 150 height 29
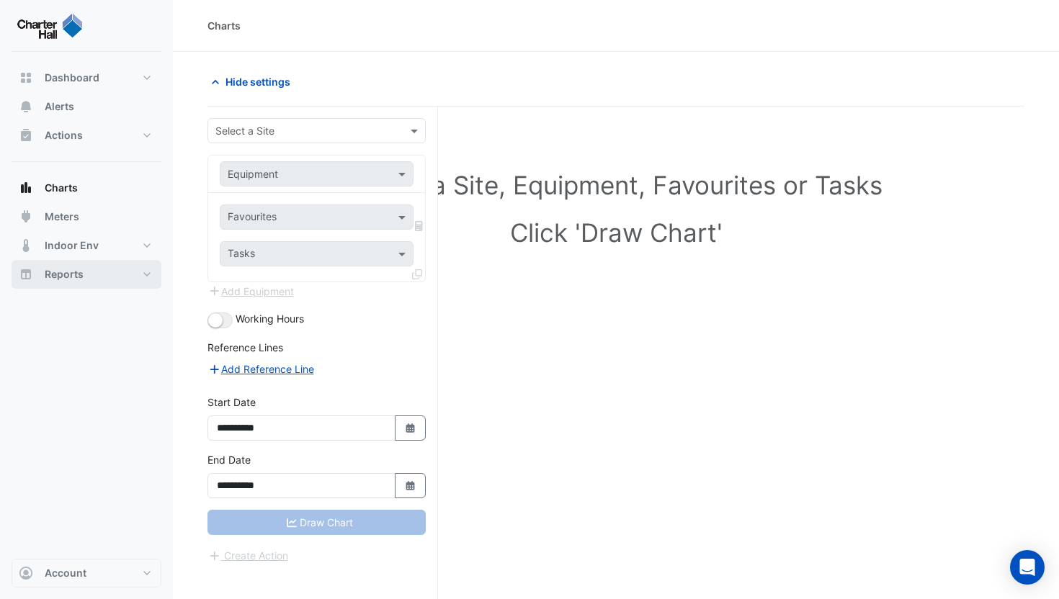
click at [84, 277] on button "Reports" at bounding box center [87, 274] width 150 height 29
select select "**"
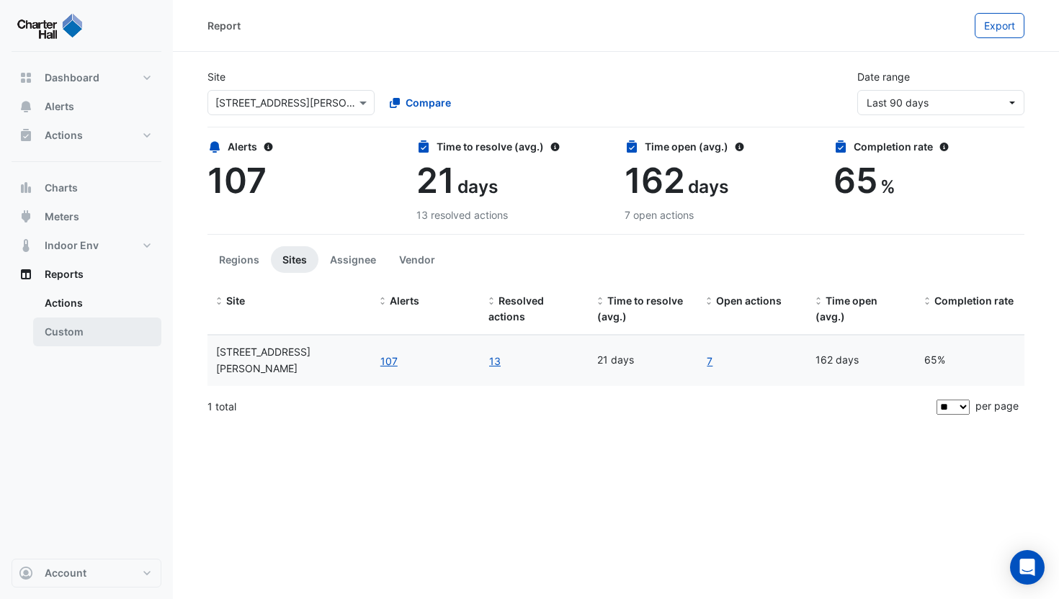
click at [84, 344] on link "Custom" at bounding box center [97, 332] width 128 height 29
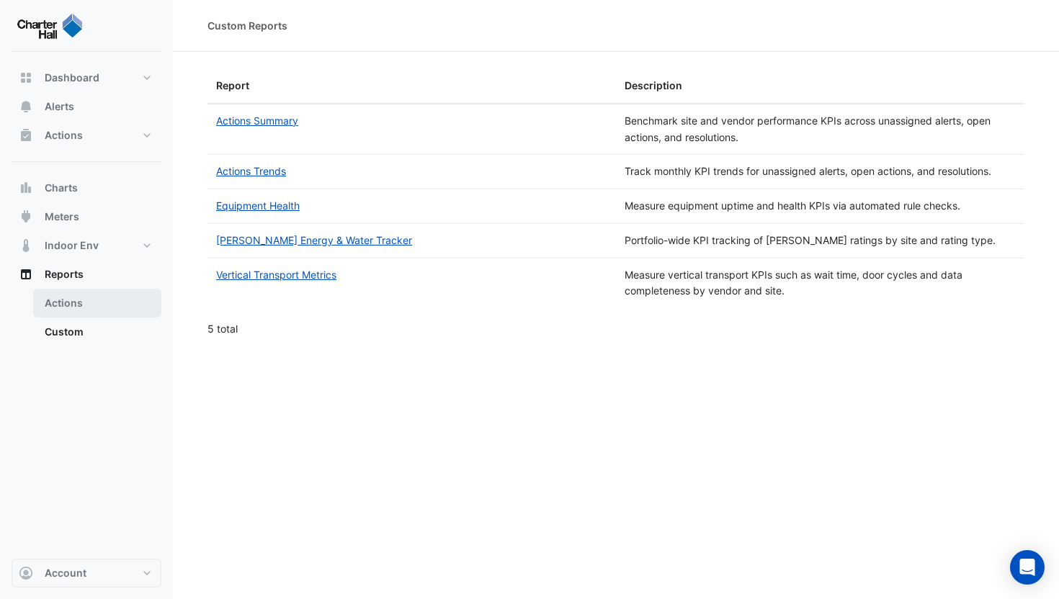
click at [87, 301] on link "Actions" at bounding box center [97, 303] width 128 height 29
select select "**"
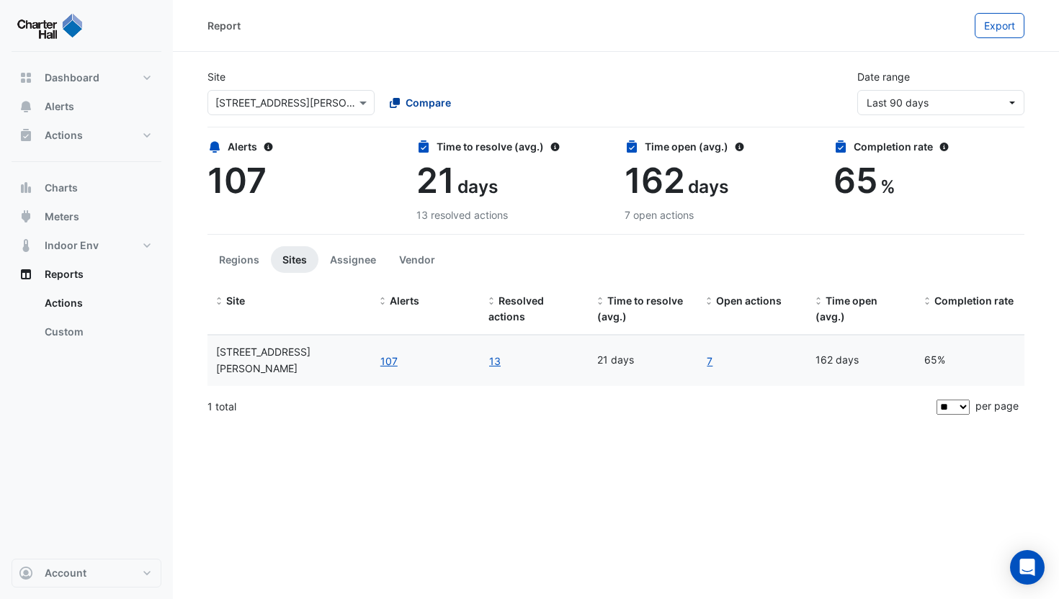
click at [384, 108] on button "Compare" at bounding box center [420, 102] width 80 height 25
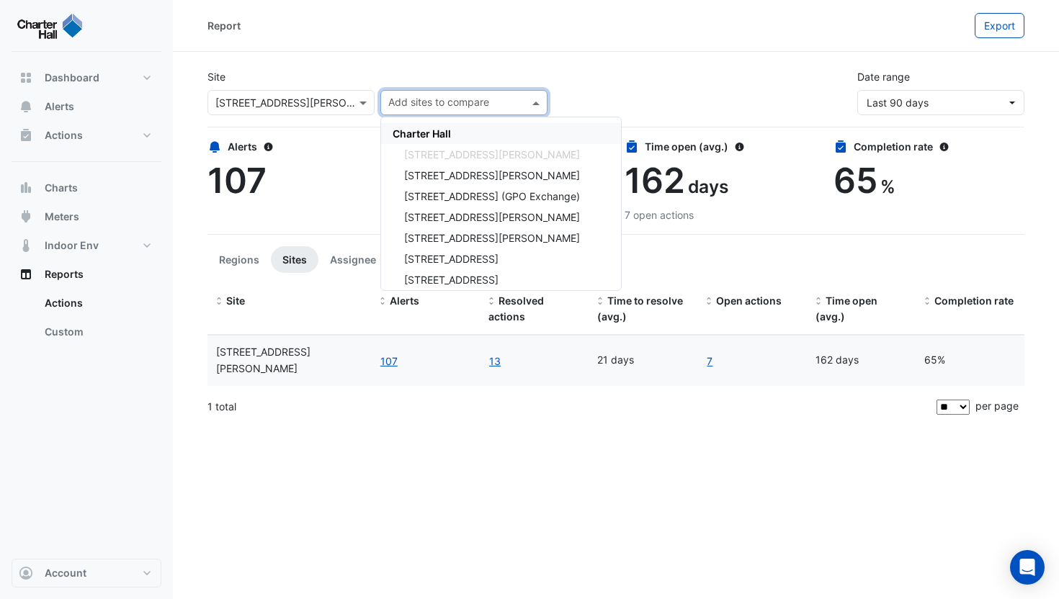
click at [427, 130] on span "Charter Hall" at bounding box center [422, 134] width 58 height 12
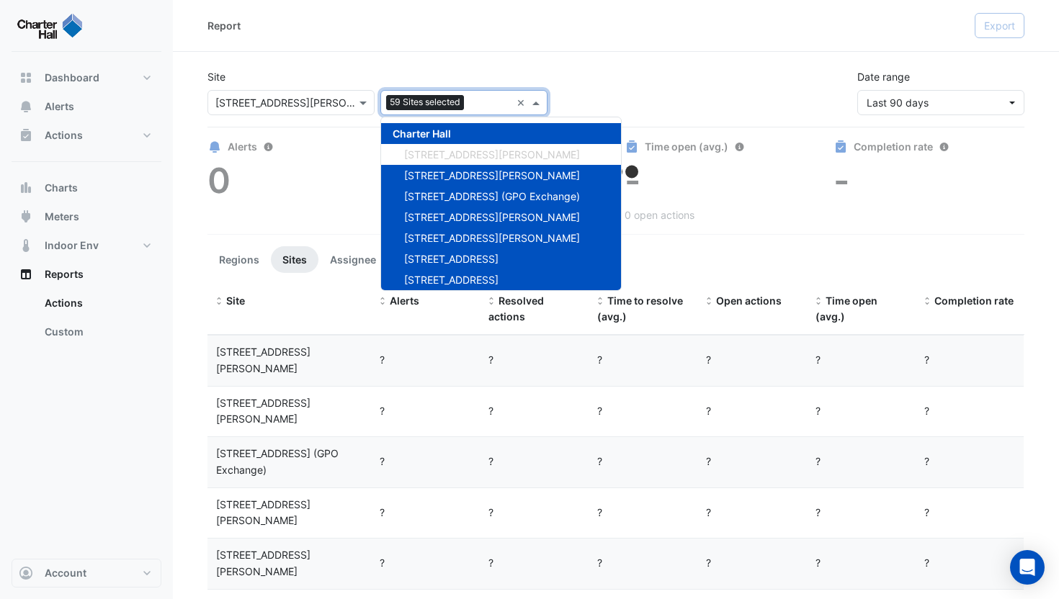
drag, startPoint x: 386, startPoint y: 68, endPoint x: 375, endPoint y: 75, distance: 13.6
click at [386, 68] on div "Site × 1 Martin Place 59 Sites selected × Charter Hall 1 Martin Place 1 Shelley…" at bounding box center [616, 87] width 834 height 58
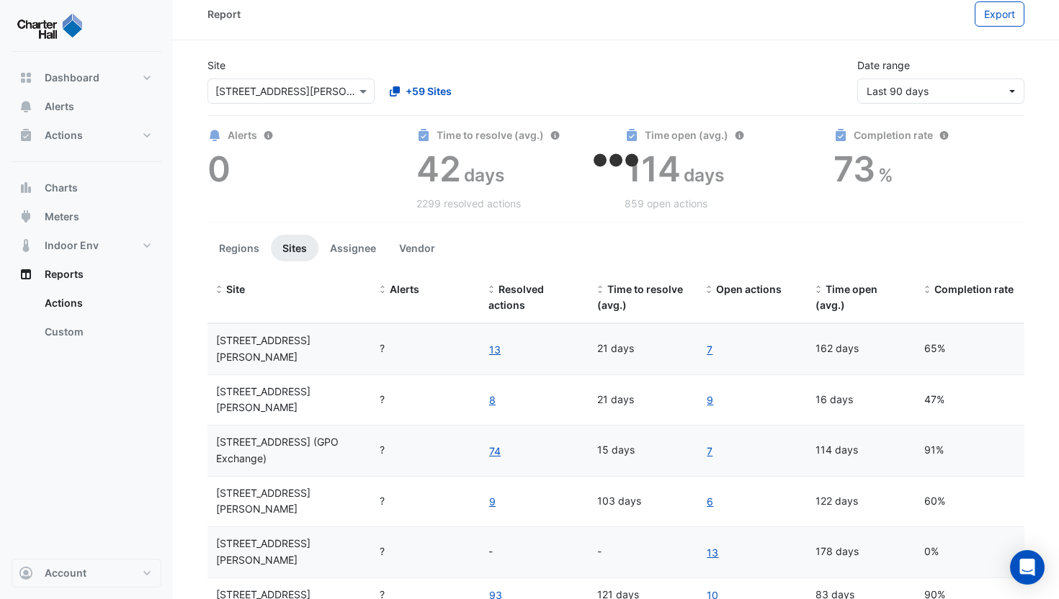
scroll to position [14, 0]
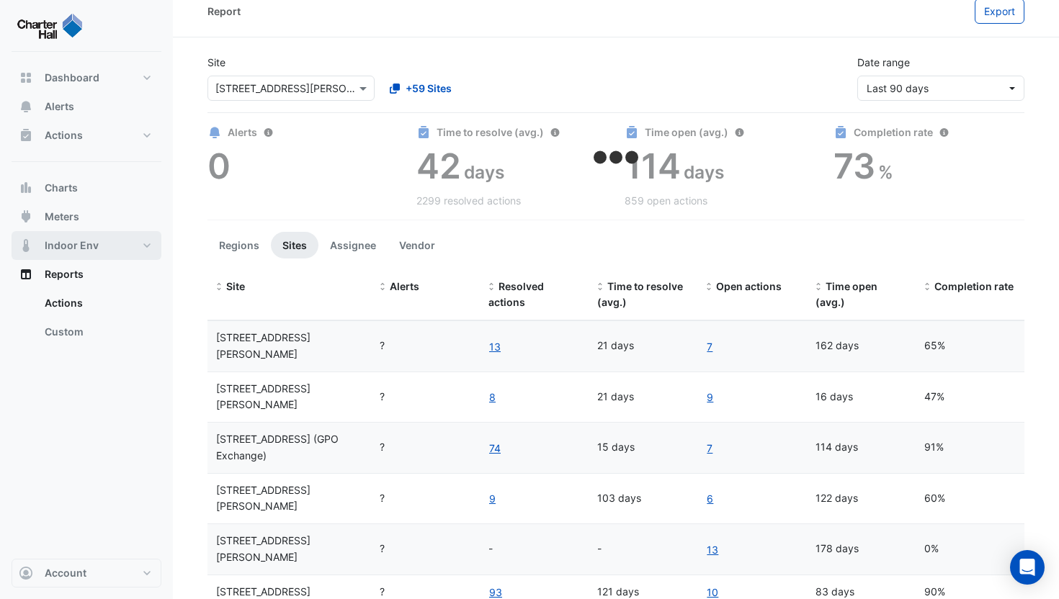
click at [103, 242] on button "Indoor Env" at bounding box center [87, 245] width 150 height 29
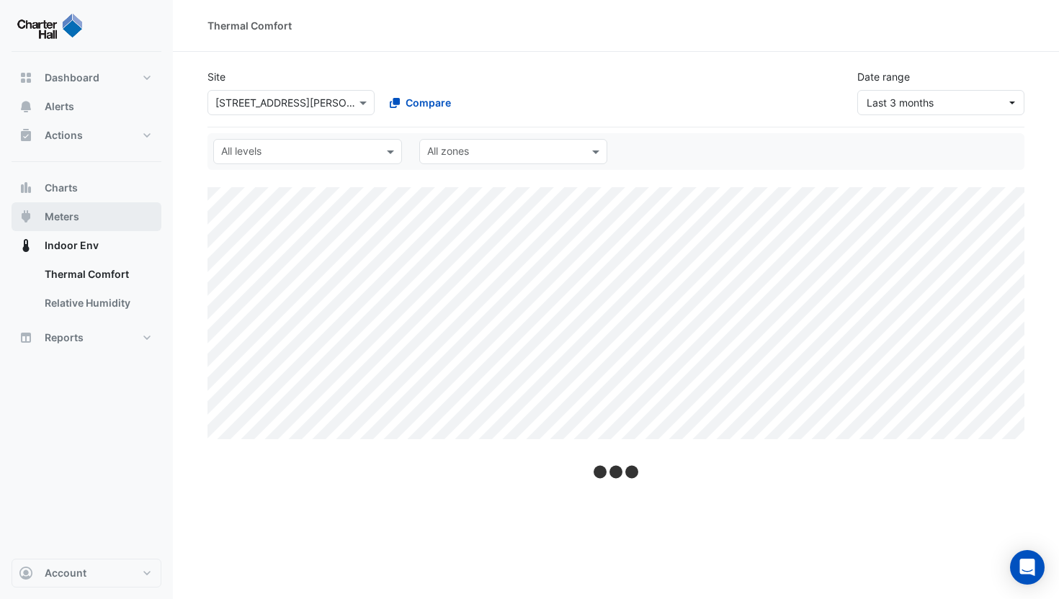
click at [87, 218] on button "Meters" at bounding box center [87, 216] width 150 height 29
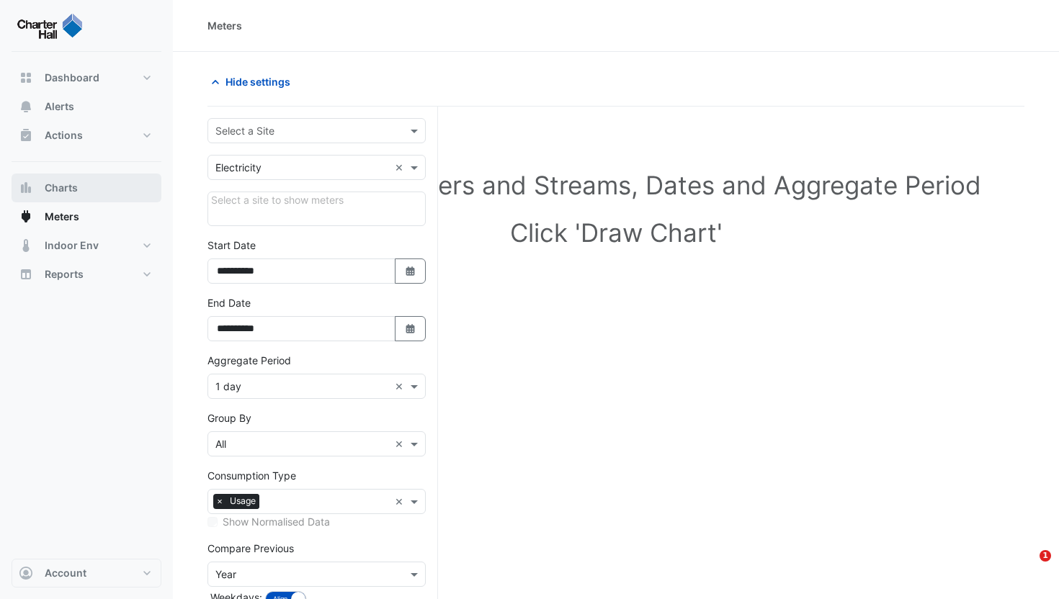
click at [89, 186] on button "Charts" at bounding box center [87, 188] width 150 height 29
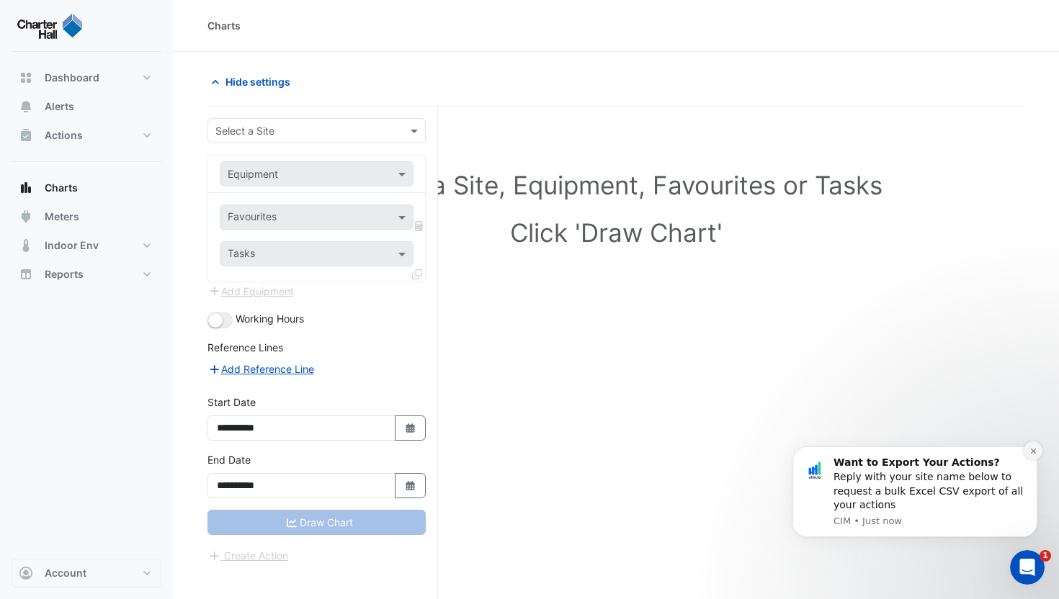
drag, startPoint x: 1035, startPoint y: 452, endPoint x: 1813, endPoint y: 880, distance: 888.4
click at [1035, 452] on icon "Dismiss notification" at bounding box center [1034, 451] width 8 height 8
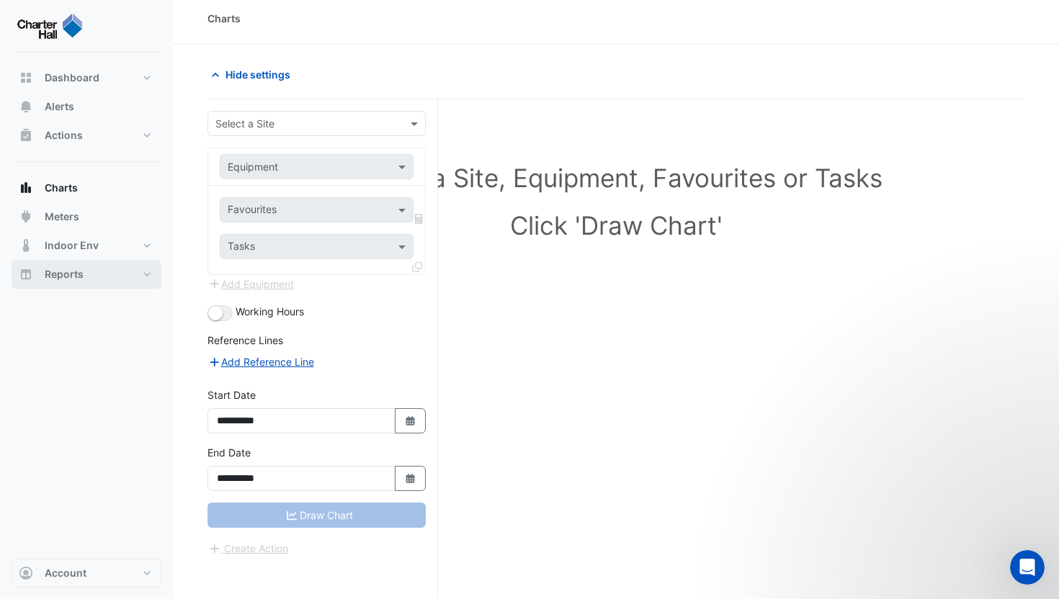
click at [107, 270] on button "Reports" at bounding box center [87, 274] width 150 height 29
select select "**"
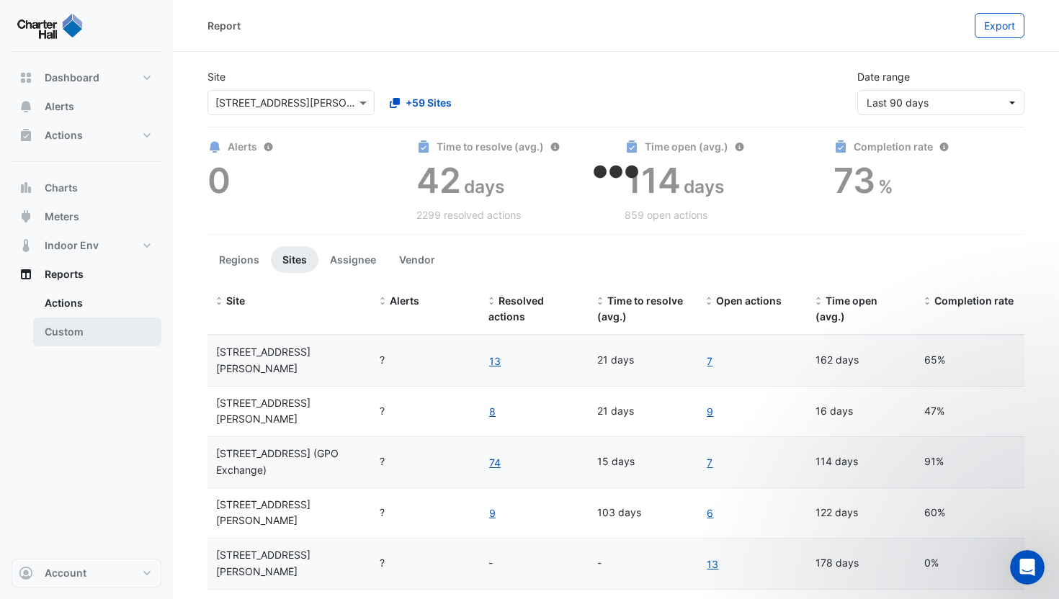
click at [107, 328] on link "Custom" at bounding box center [97, 332] width 128 height 29
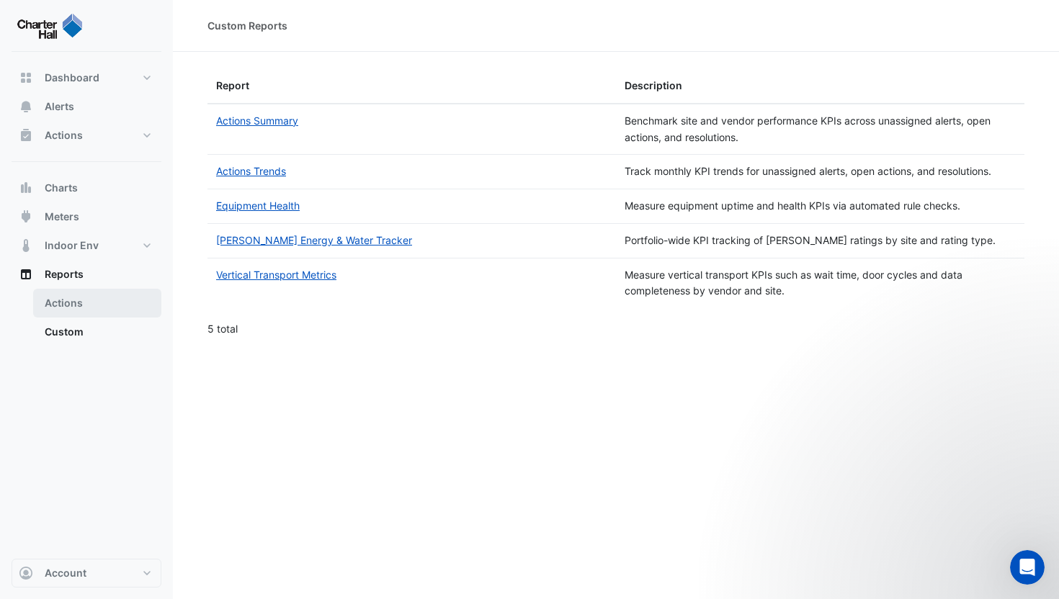
click at [92, 304] on link "Actions" at bounding box center [97, 303] width 128 height 29
select select "**"
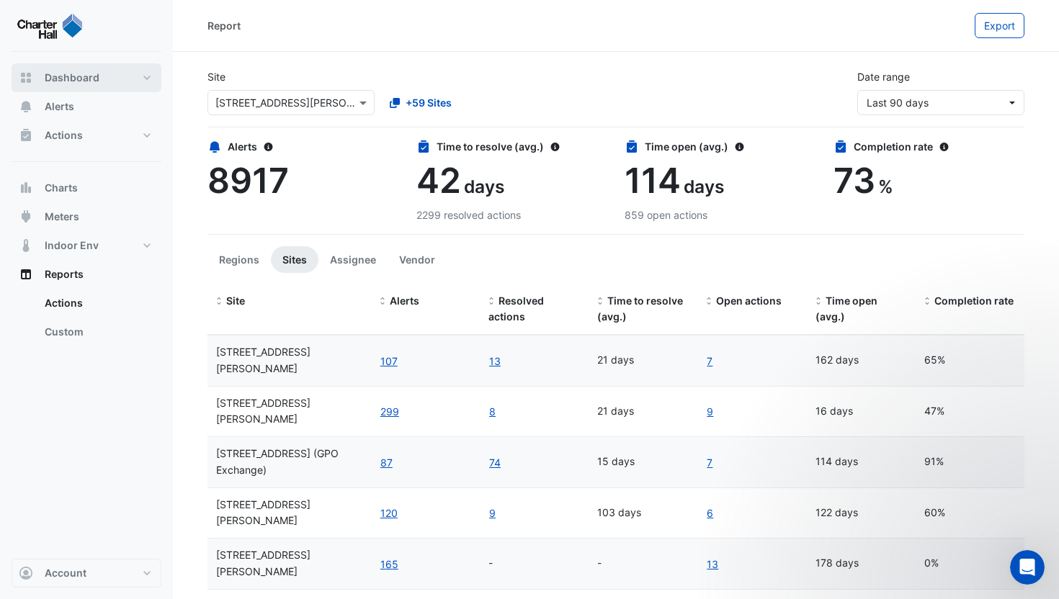
click at [105, 85] on button "Dashboard" at bounding box center [87, 77] width 150 height 29
select select "**"
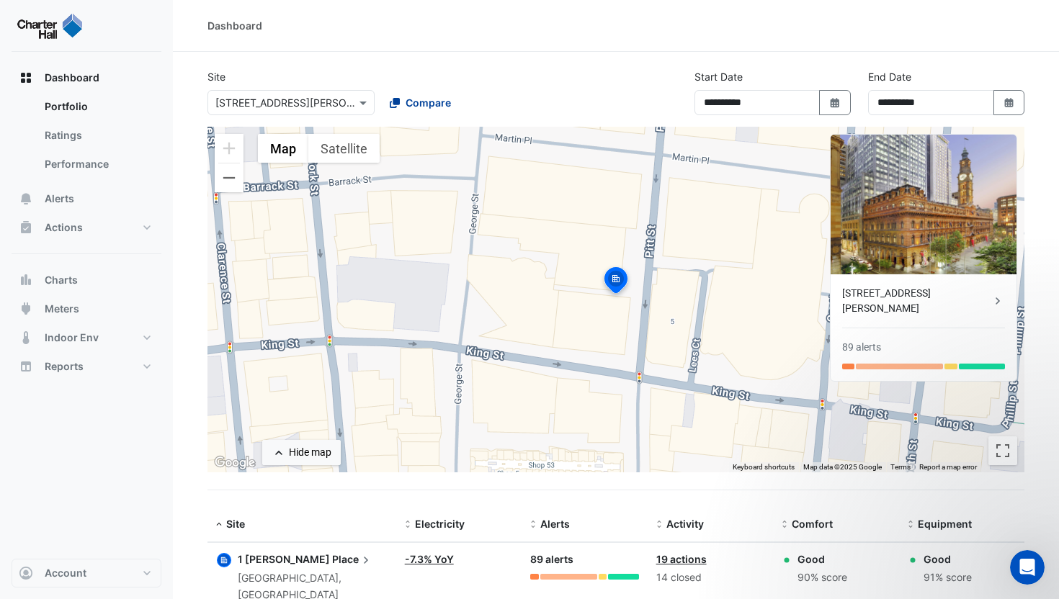
click at [432, 106] on span "Compare" at bounding box center [428, 102] width 45 height 15
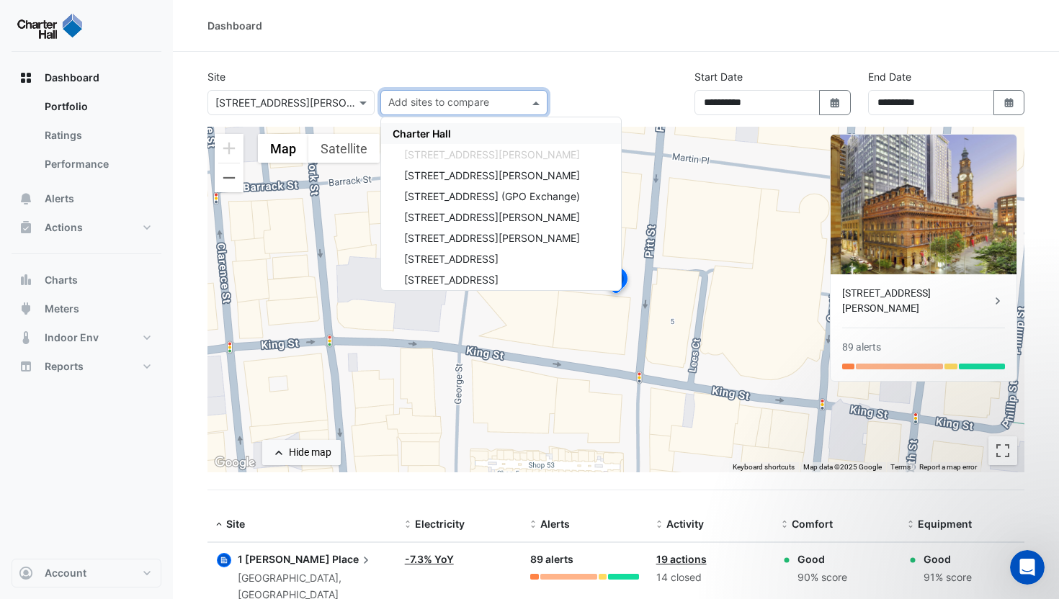
click at [429, 125] on div "Charter Hall" at bounding box center [501, 133] width 240 height 21
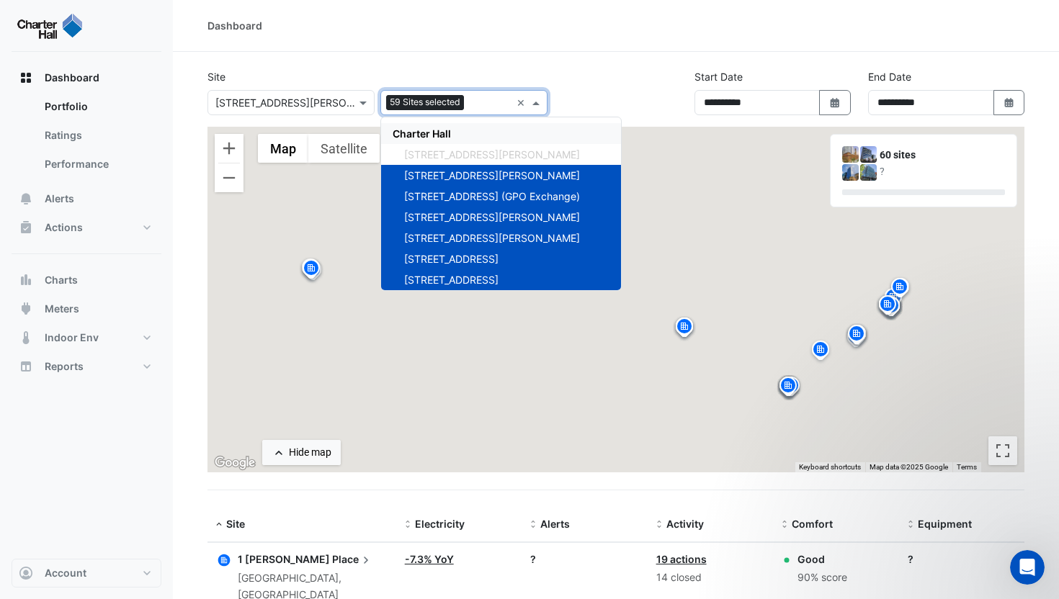
click at [412, 76] on div "Site × 1 Martin Place 59 Sites selected × Charter Hall 1 Martin Place 1 Shelley…" at bounding box center [377, 92] width 357 height 46
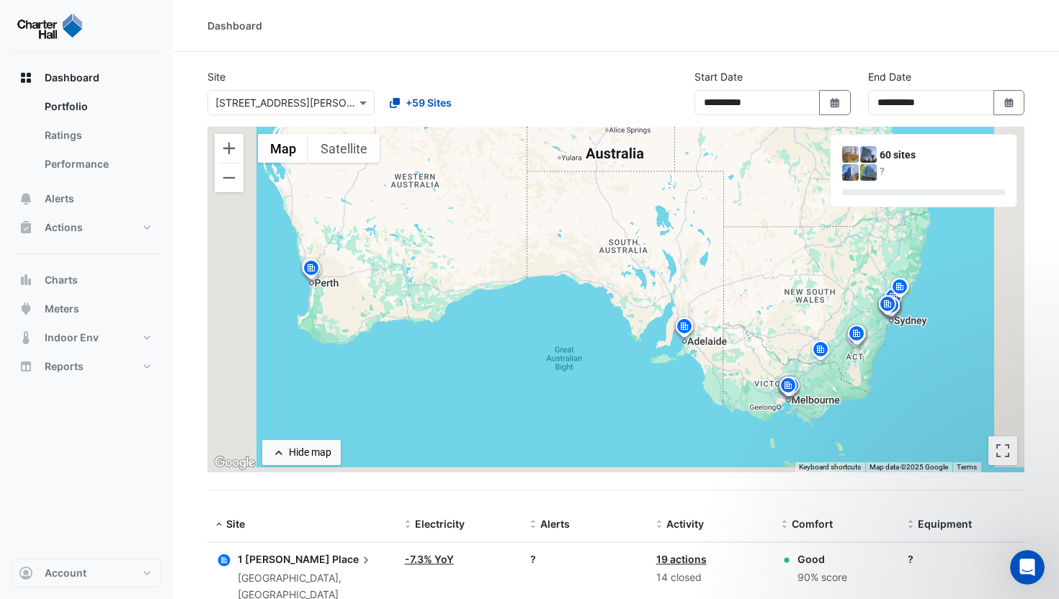
click at [888, 305] on img at bounding box center [887, 306] width 23 height 25
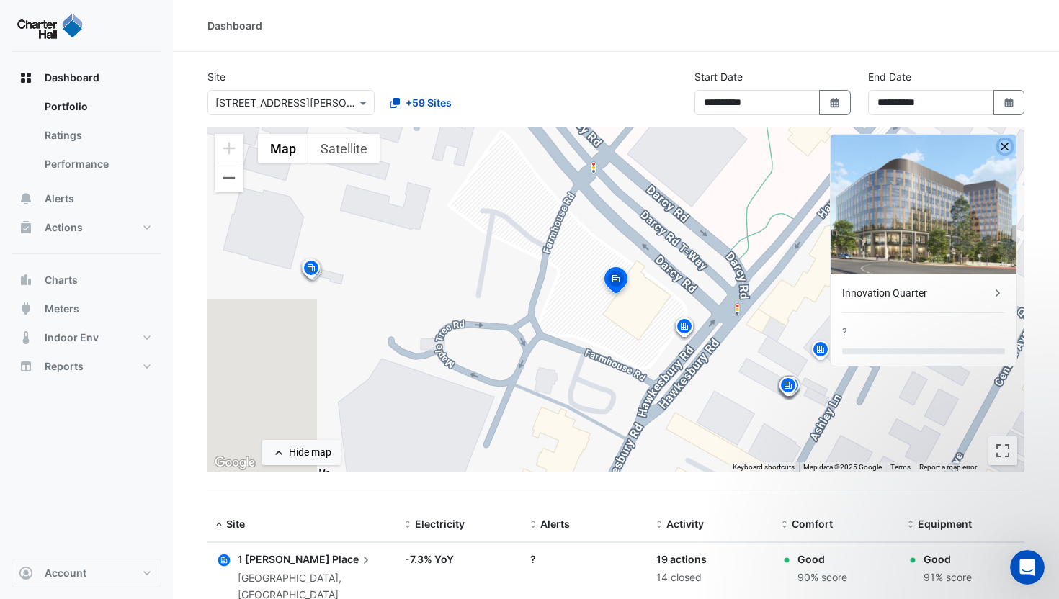
click at [1004, 147] on button "button" at bounding box center [1005, 146] width 12 height 12
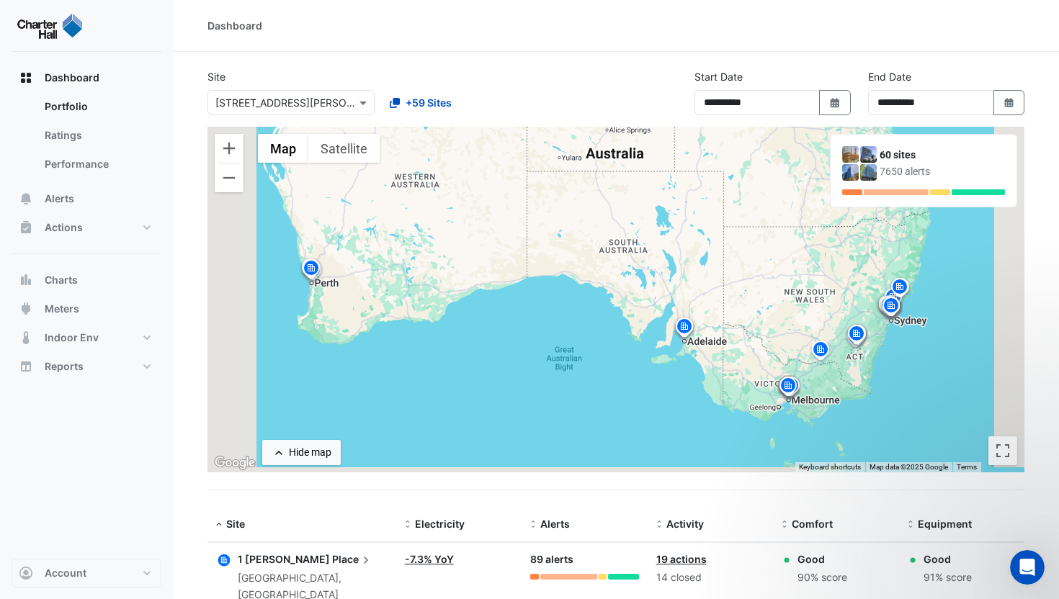
click at [905, 285] on img at bounding box center [899, 289] width 23 height 25
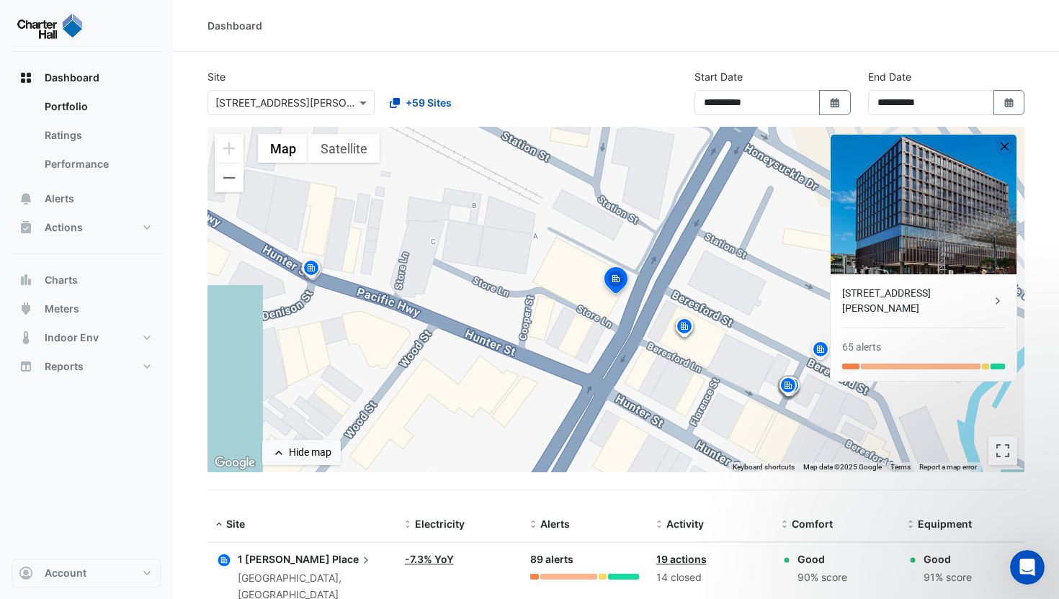
click at [1005, 145] on button "button" at bounding box center [1005, 146] width 12 height 12
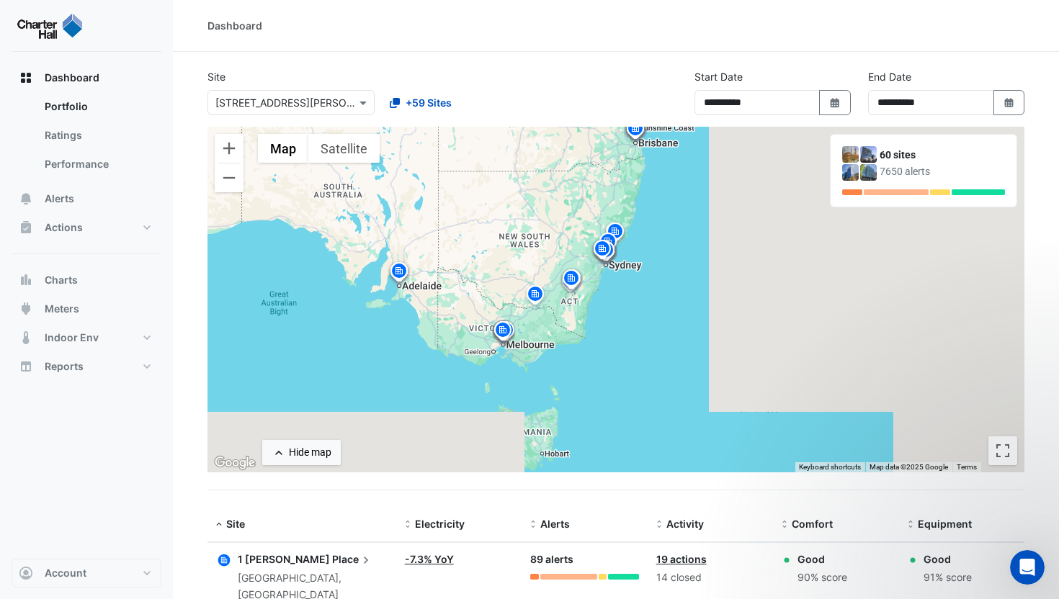
drag, startPoint x: 812, startPoint y: 297, endPoint x: 521, endPoint y: 245, distance: 295.7
click at [522, 241] on div "To activate drag with keyboard, press Alt + Enter. Once in keyboard drag state,…" at bounding box center [615, 300] width 817 height 346
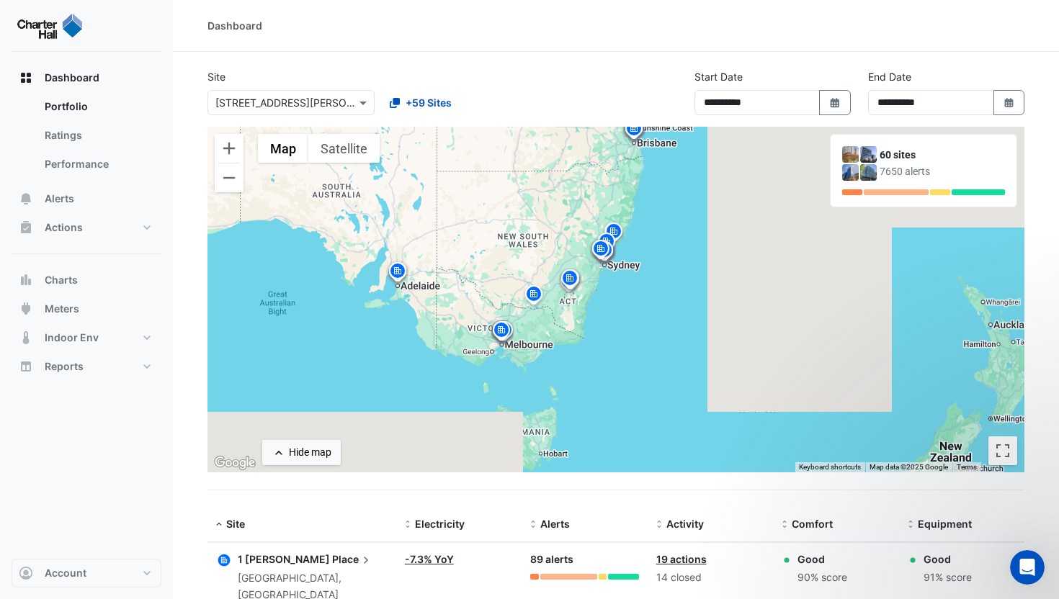
click at [228, 560] on icon "button" at bounding box center [224, 561] width 12 height 12
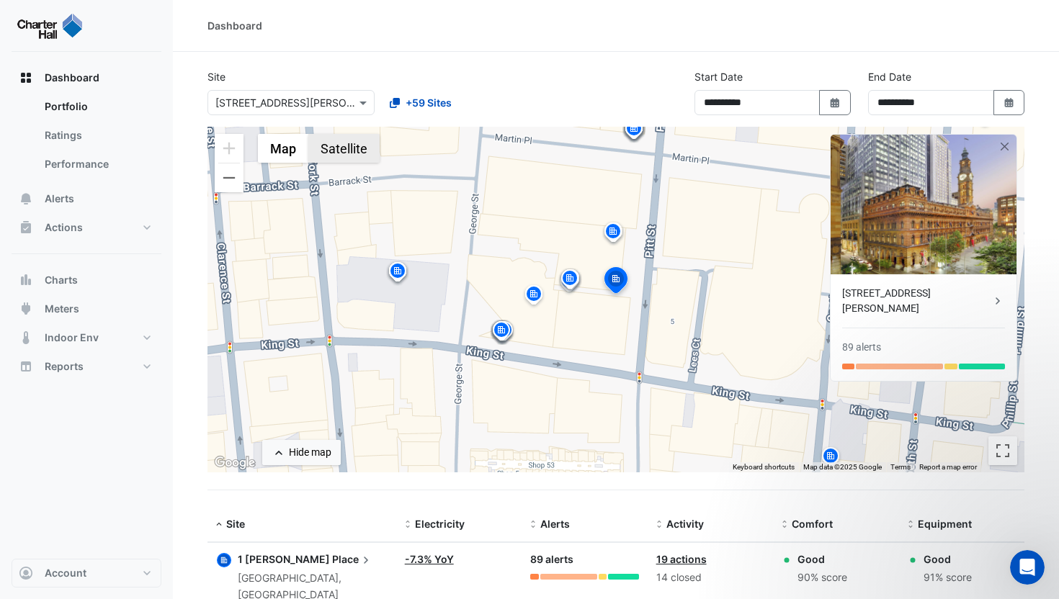
click at [331, 140] on button "Satellite" at bounding box center [343, 148] width 71 height 29
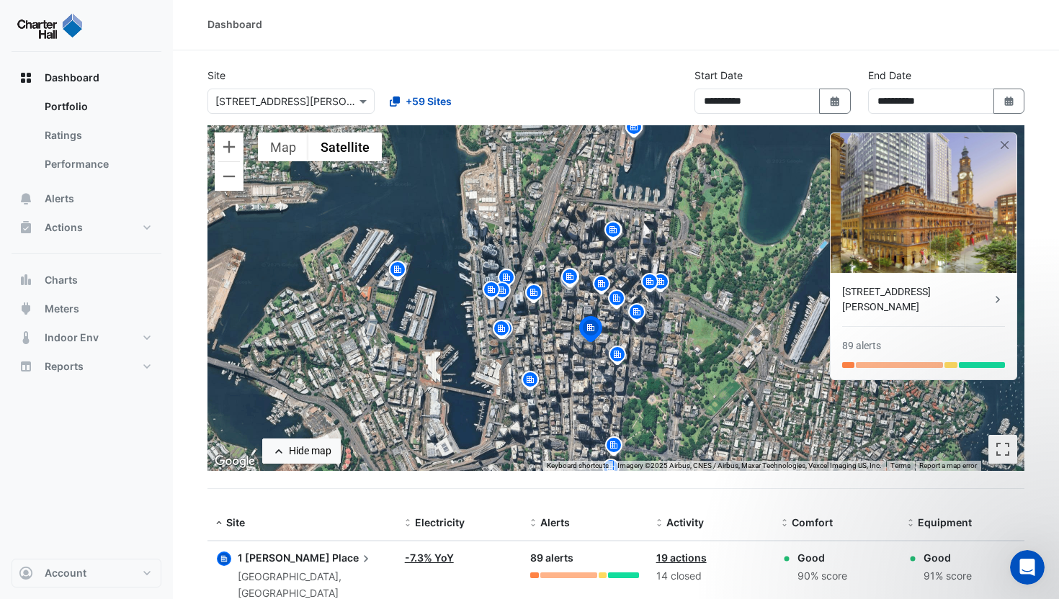
scroll to position [1, 0]
click at [632, 316] on img at bounding box center [636, 314] width 23 height 25
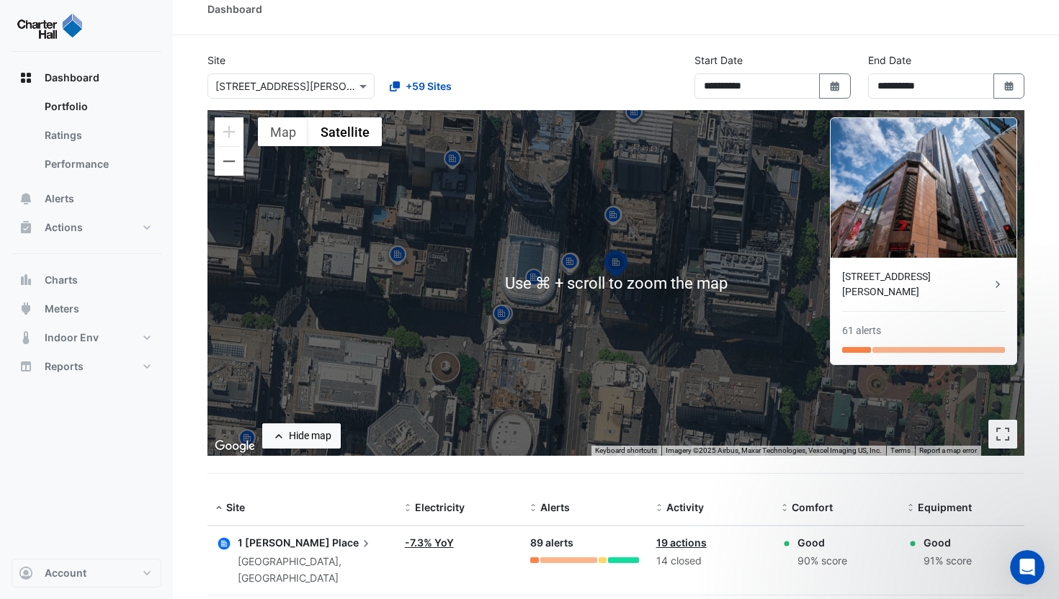
scroll to position [37, 0]
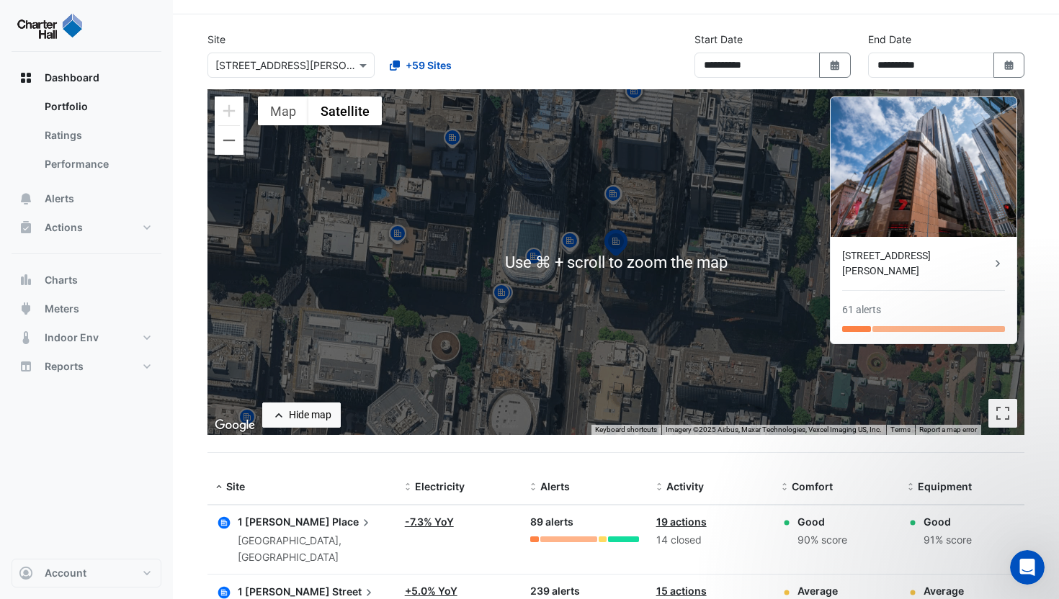
click at [548, 226] on div "To navigate, press the arrow keys. To activate drag with keyboard, press Alt + …" at bounding box center [615, 262] width 817 height 346
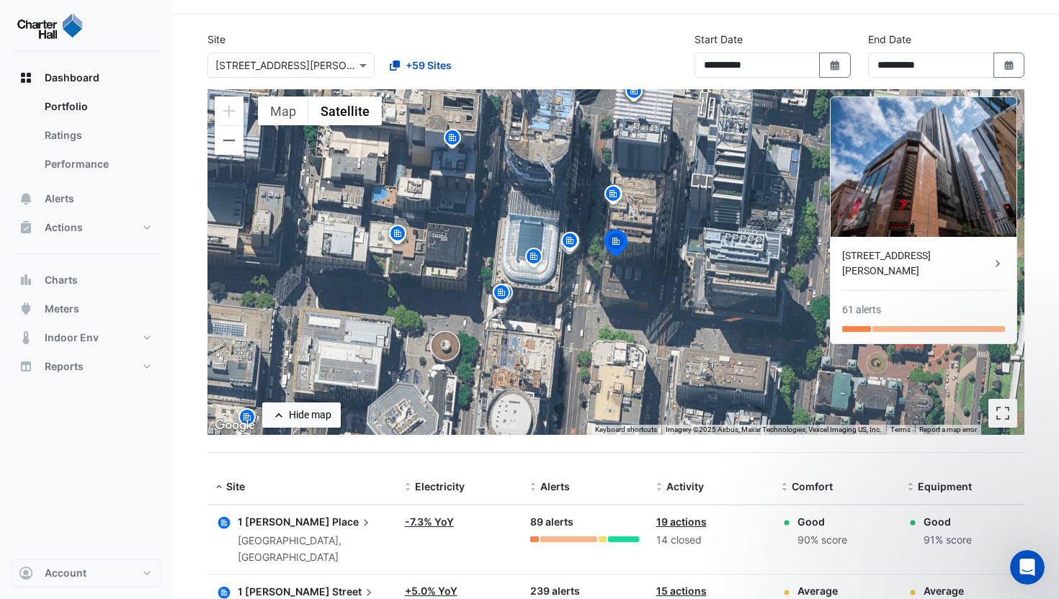
click at [895, 251] on div "52 Martin Place" at bounding box center [916, 264] width 148 height 30
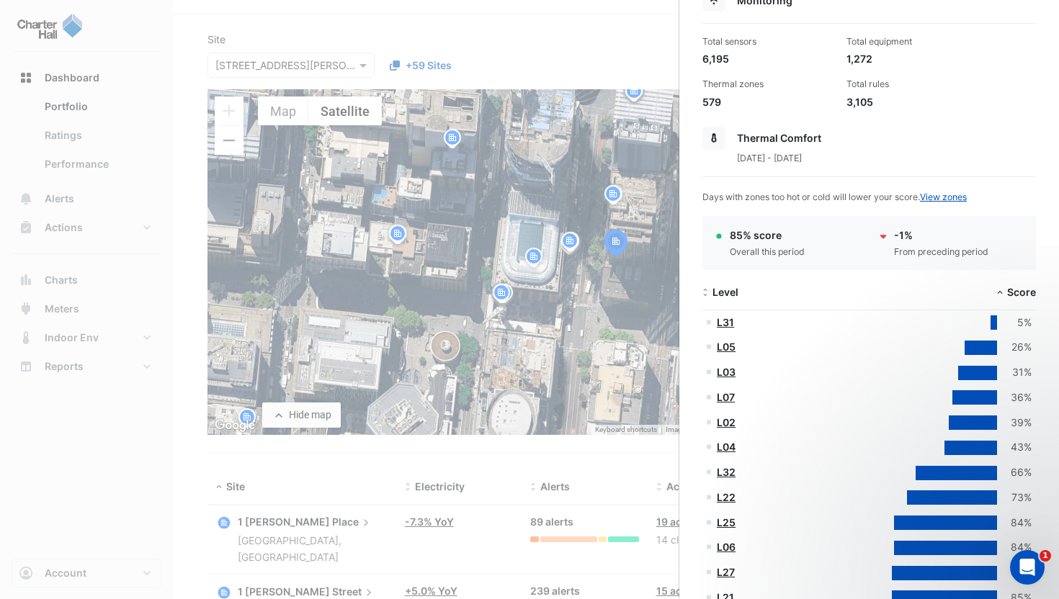
scroll to position [29, 0]
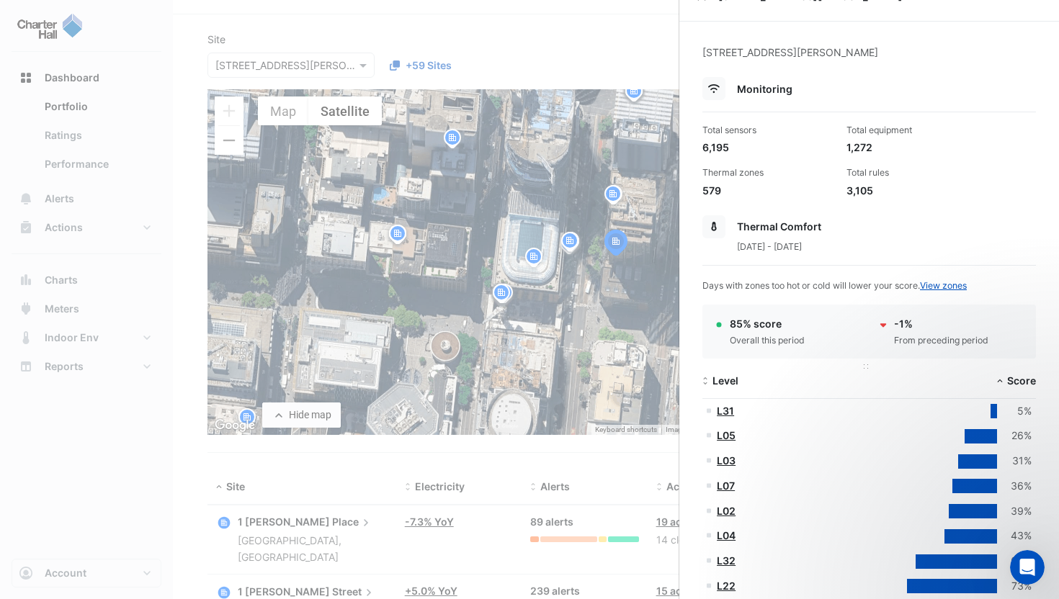
click at [731, 375] on span "Level" at bounding box center [726, 381] width 26 height 12
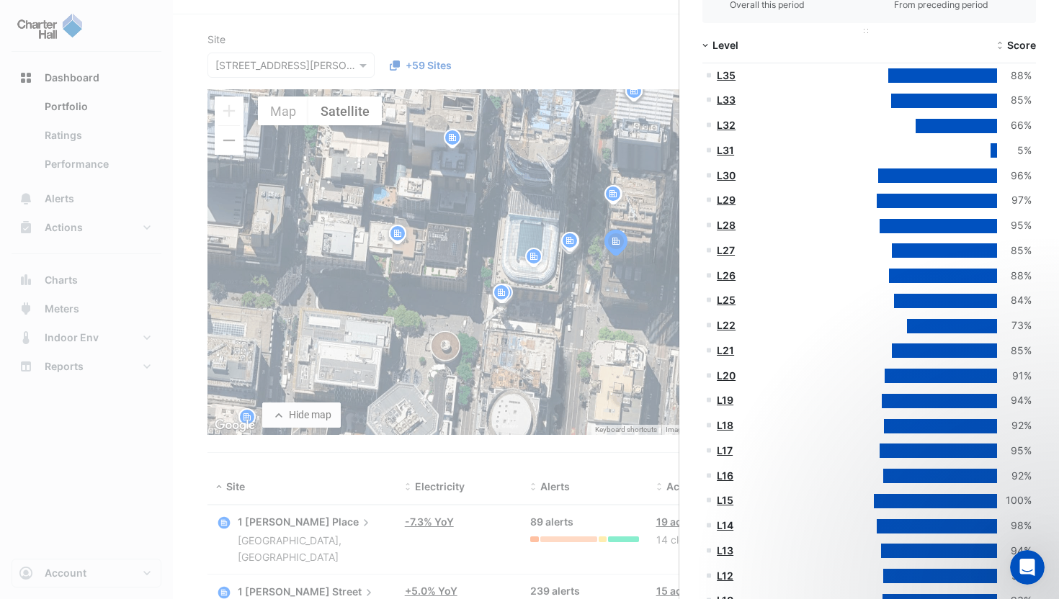
scroll to position [123, 0]
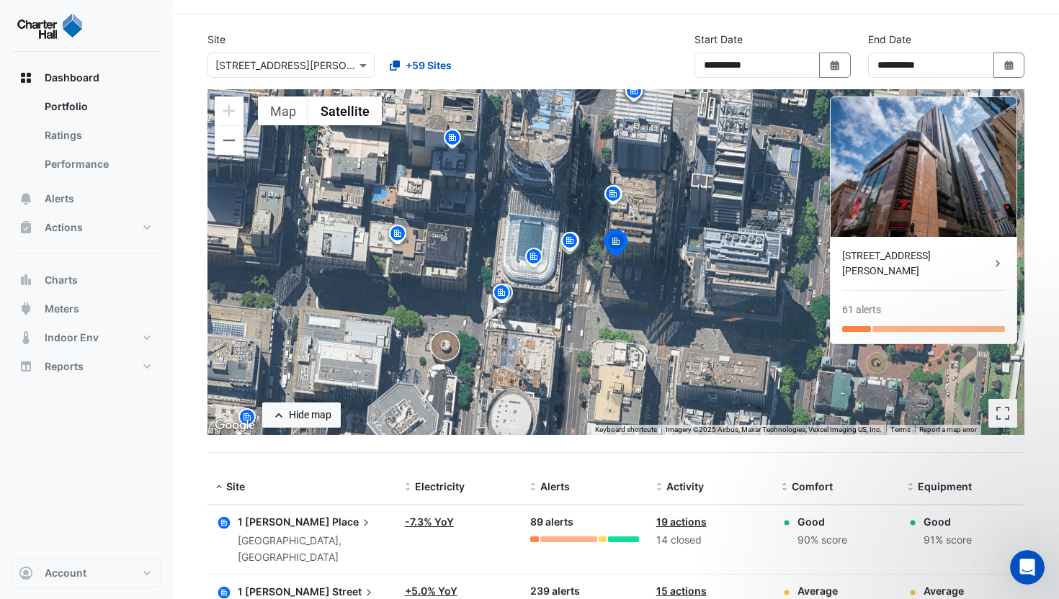
click at [558, 268] on ngb-offcanvas-backdrop at bounding box center [529, 299] width 1059 height 599
click at [455, 135] on img at bounding box center [452, 140] width 23 height 25
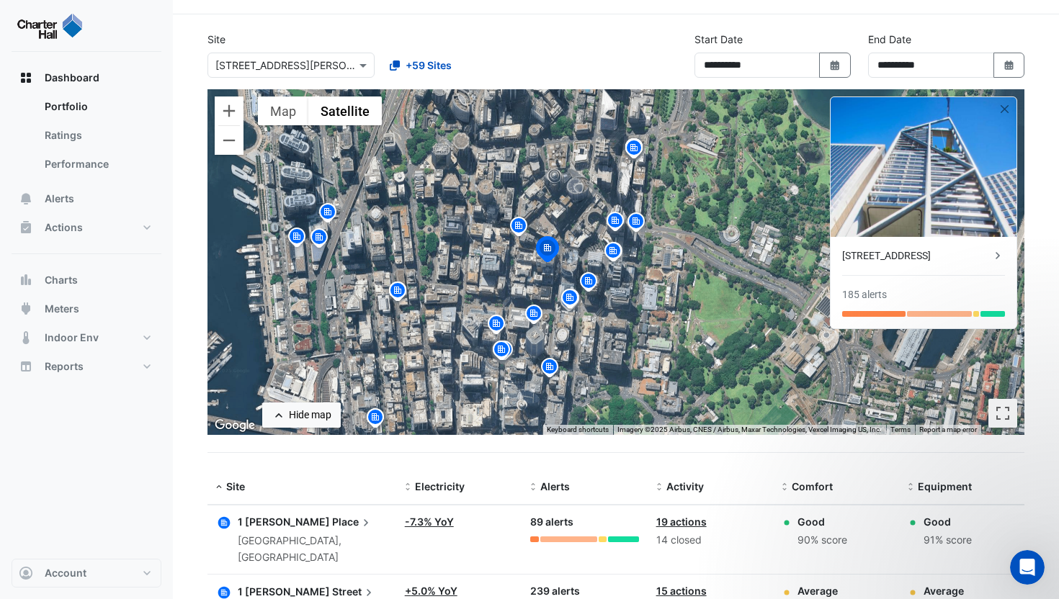
drag, startPoint x: 548, startPoint y: 191, endPoint x: 548, endPoint y: 255, distance: 64.1
click at [548, 255] on img at bounding box center [548, 251] width 32 height 35
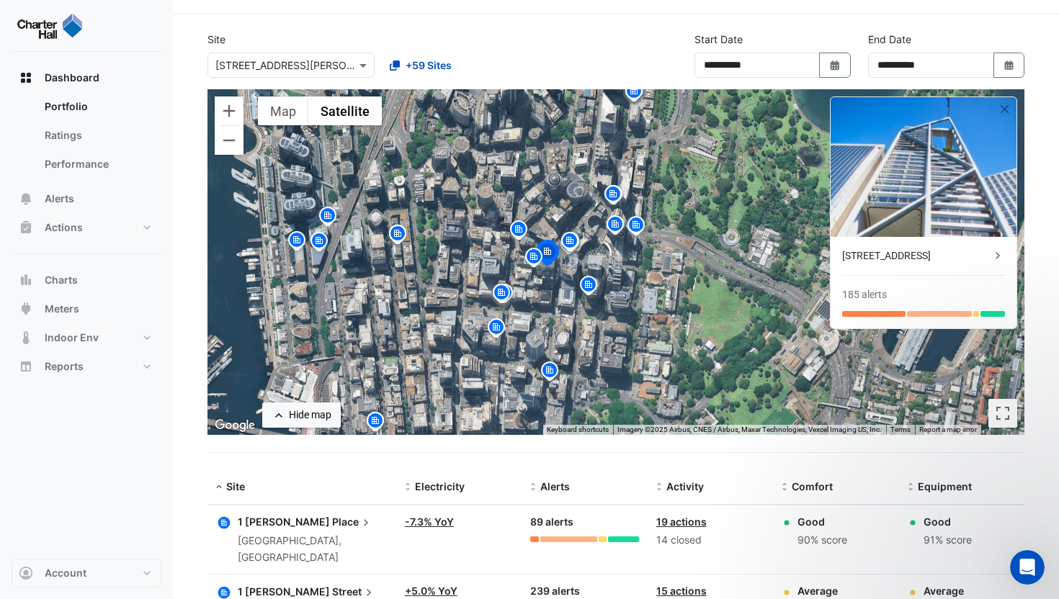
click at [324, 220] on img at bounding box center [327, 217] width 23 height 25
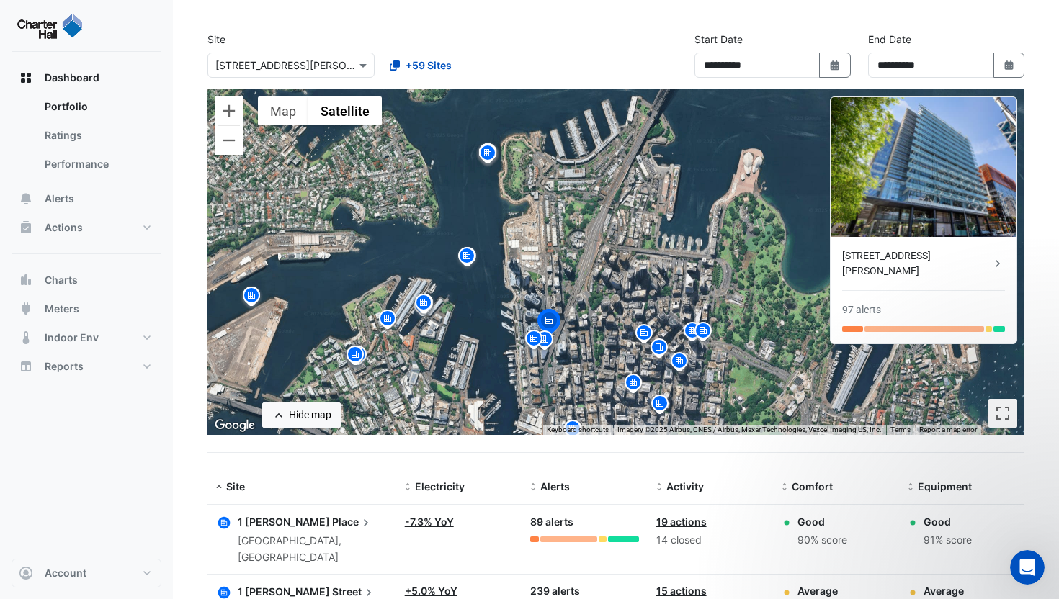
drag, startPoint x: 745, startPoint y: 220, endPoint x: 578, endPoint y: 290, distance: 181.2
click at [578, 290] on div "To activate drag with keyboard, press Alt + Enter. Once in keyboard drag state,…" at bounding box center [615, 262] width 817 height 346
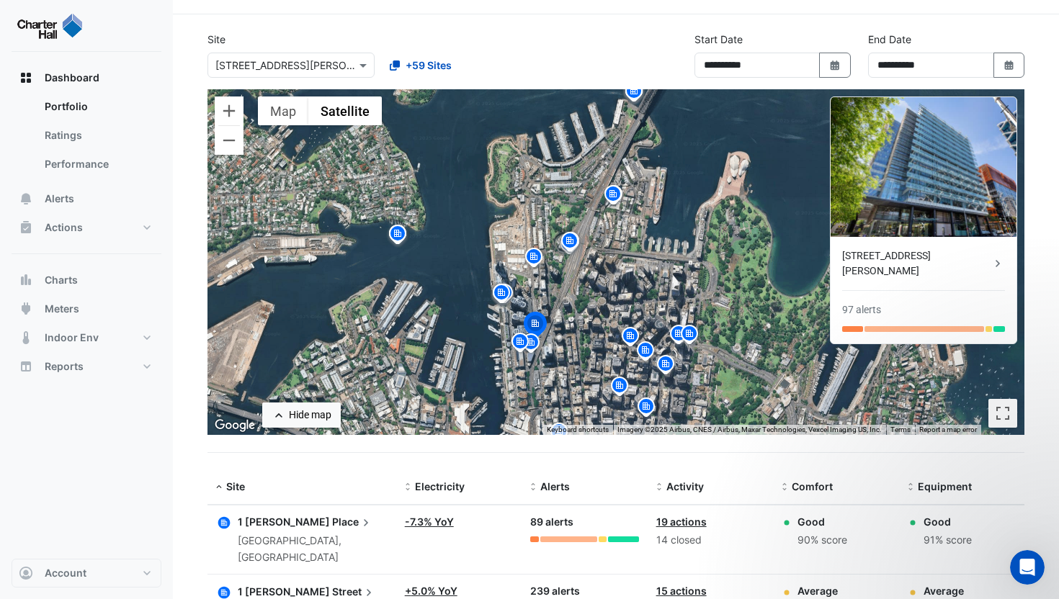
click at [630, 334] on img at bounding box center [630, 338] width 23 height 25
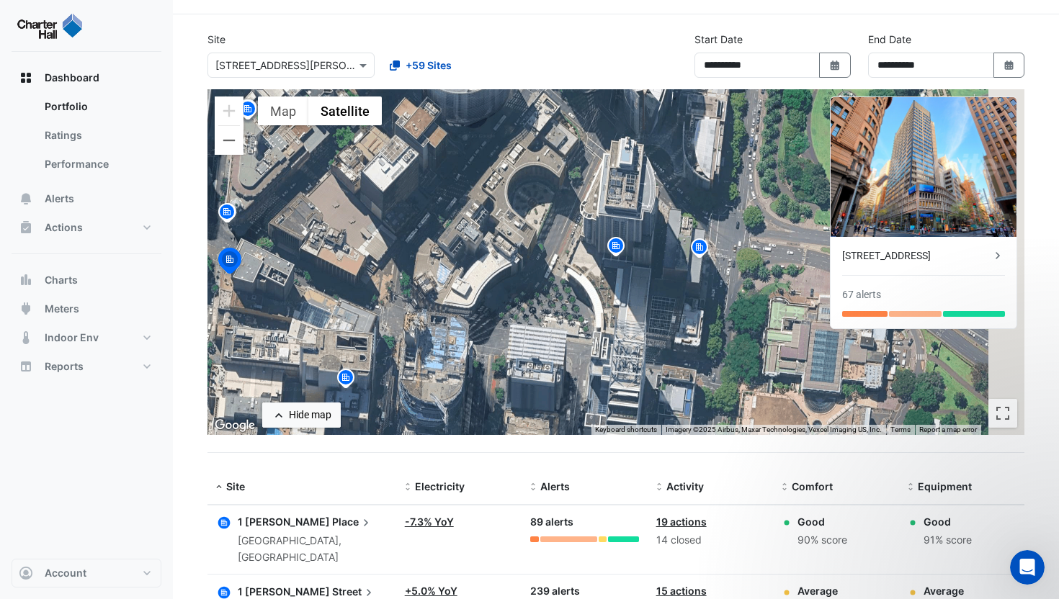
drag, startPoint x: 687, startPoint y: 287, endPoint x: 416, endPoint y: 305, distance: 271.5
click at [371, 311] on div "To activate drag with keyboard, press Alt + Enter. Once in keyboard drag state,…" at bounding box center [615, 262] width 817 height 346
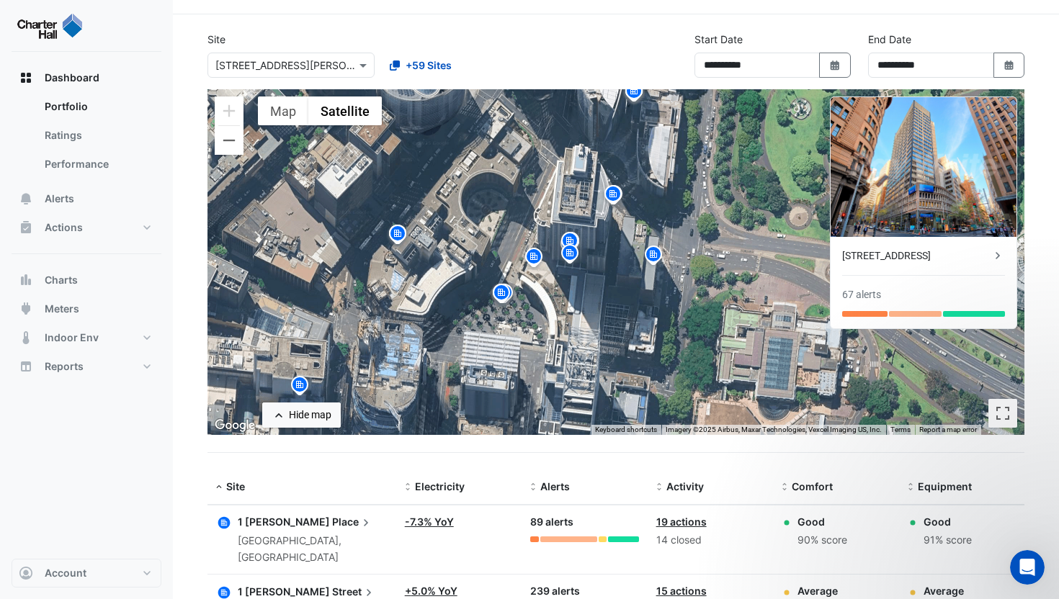
click at [568, 256] on img at bounding box center [569, 255] width 23 height 25
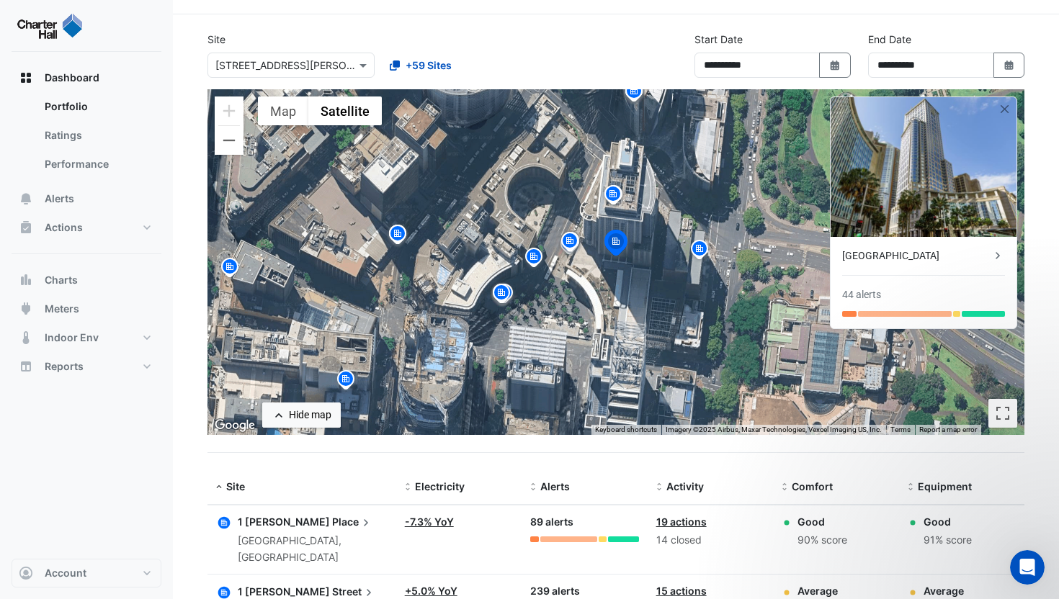
click at [694, 256] on img at bounding box center [699, 250] width 23 height 25
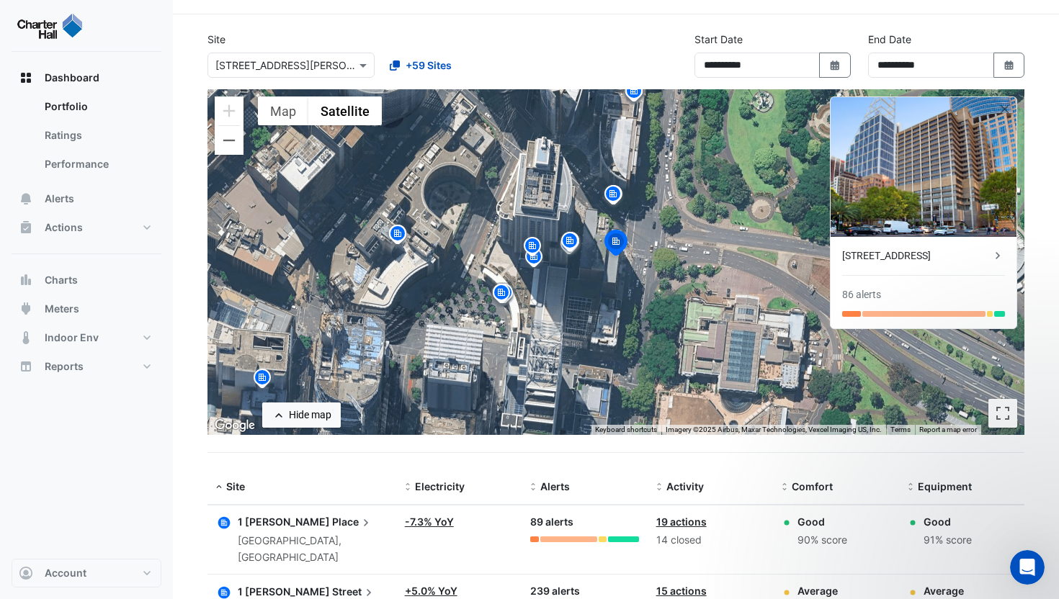
click at [224, 520] on icon "button" at bounding box center [224, 523] width 6 height 6
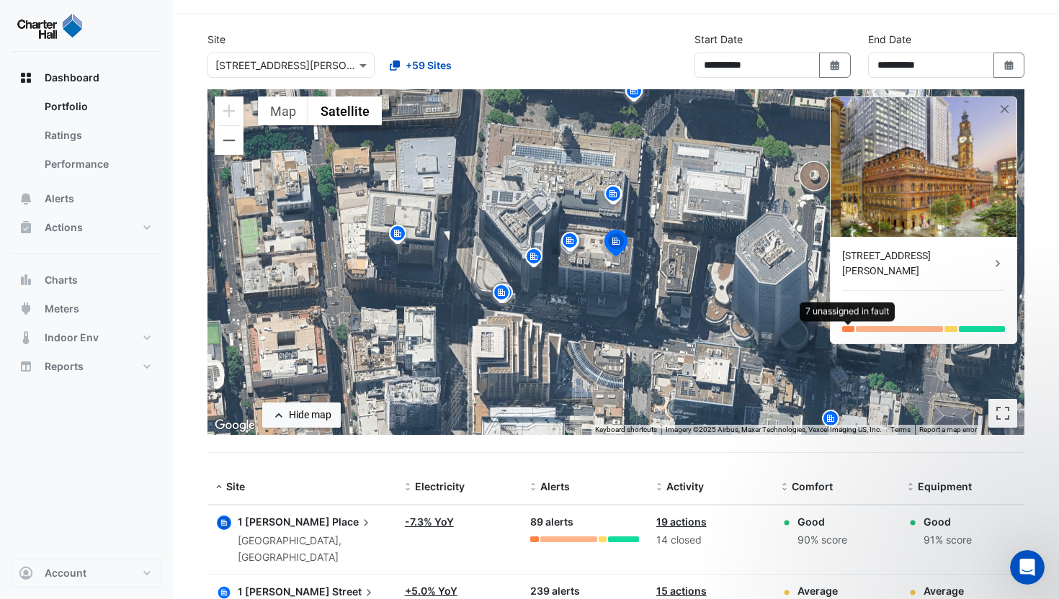
click at [847, 326] on div at bounding box center [848, 329] width 12 height 6
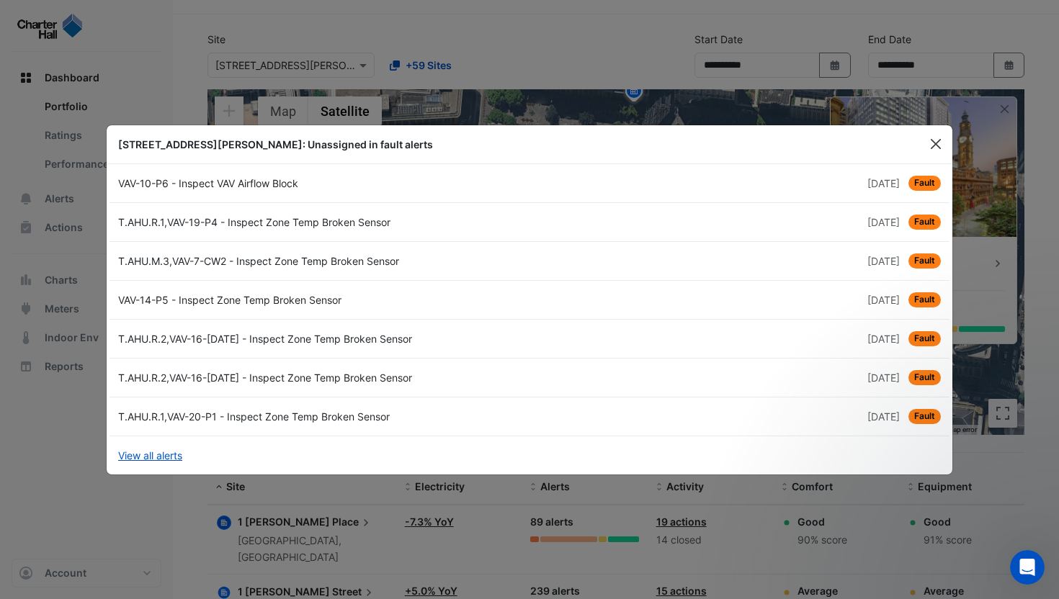
click at [933, 150] on button "Close" at bounding box center [936, 144] width 22 height 22
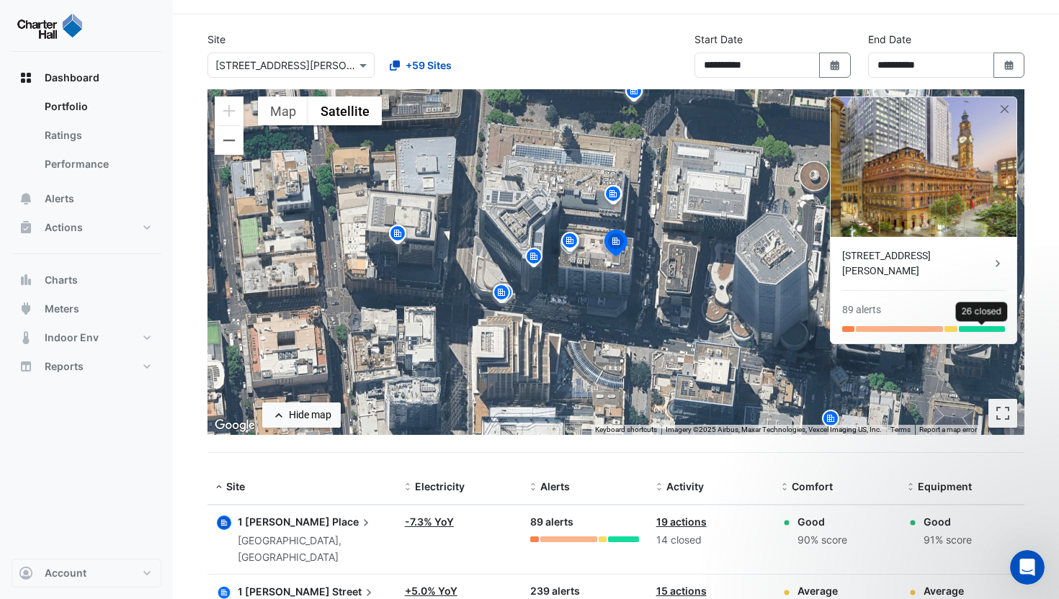
click at [973, 326] on div at bounding box center [982, 329] width 46 height 6
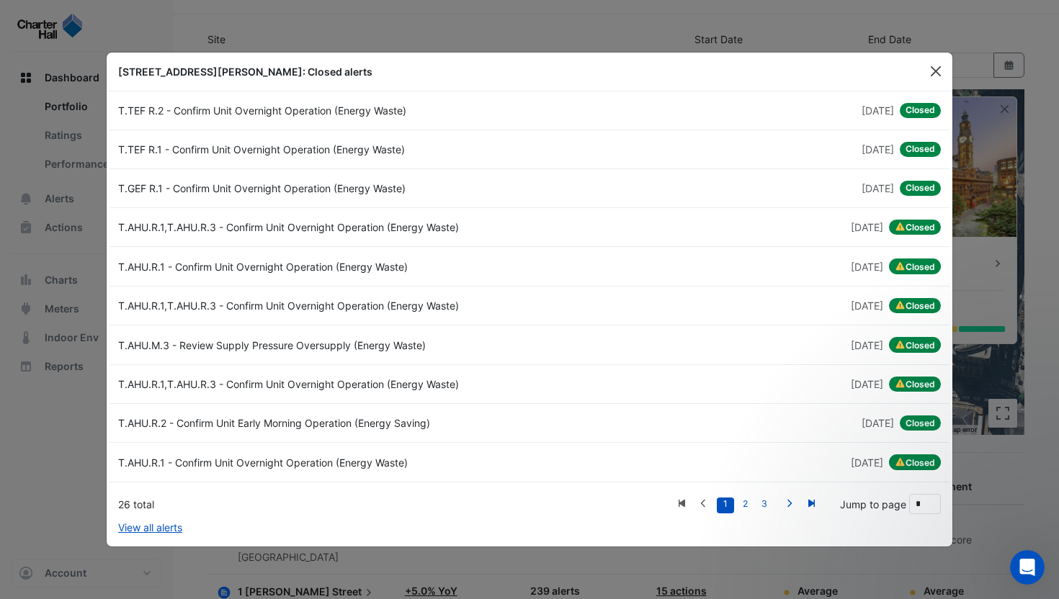
click at [937, 68] on button "Close" at bounding box center [936, 72] width 22 height 22
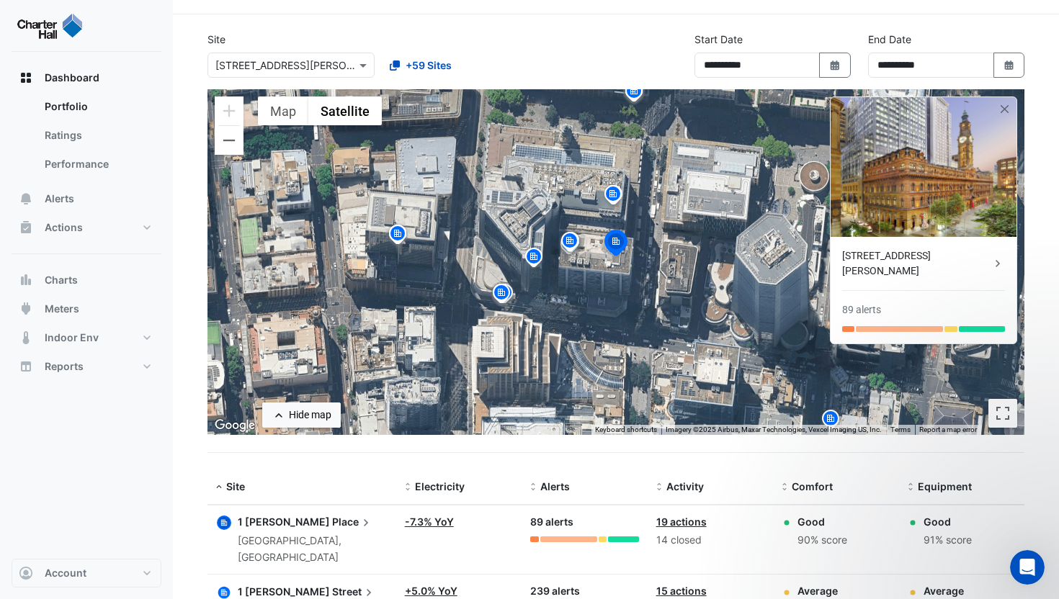
click at [870, 258] on div "[STREET_ADDRESS][PERSON_NAME]" at bounding box center [916, 264] width 148 height 30
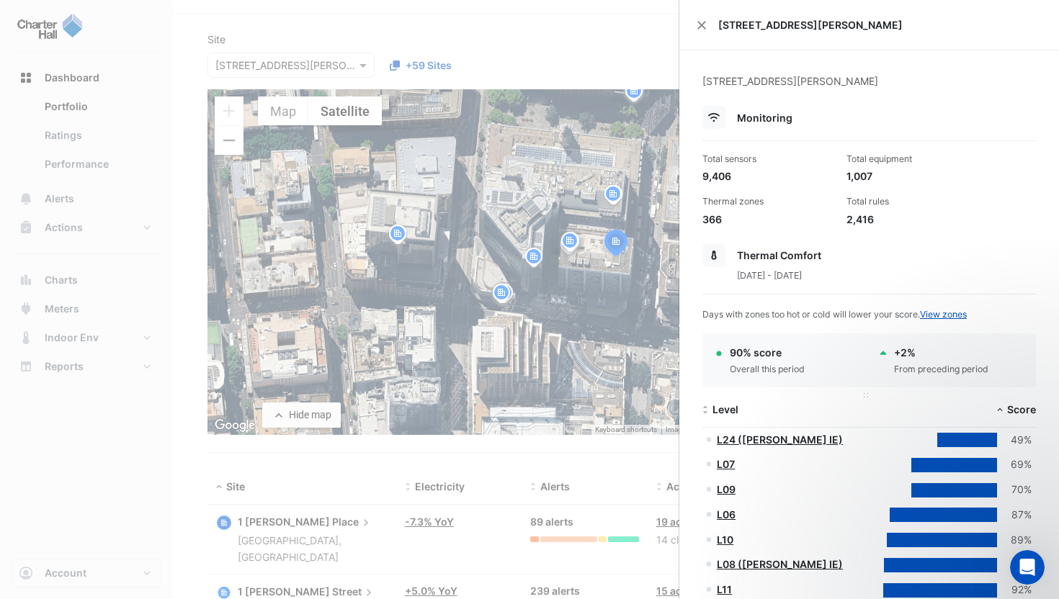
click at [731, 404] on span "Level" at bounding box center [726, 409] width 26 height 12
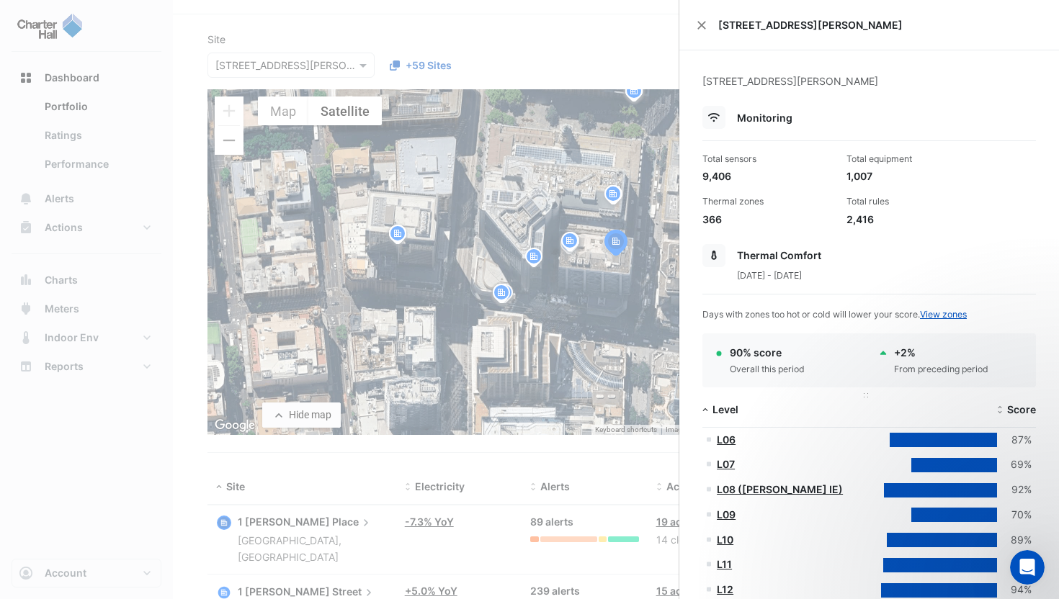
click at [731, 404] on span "Level" at bounding box center [726, 409] width 26 height 12
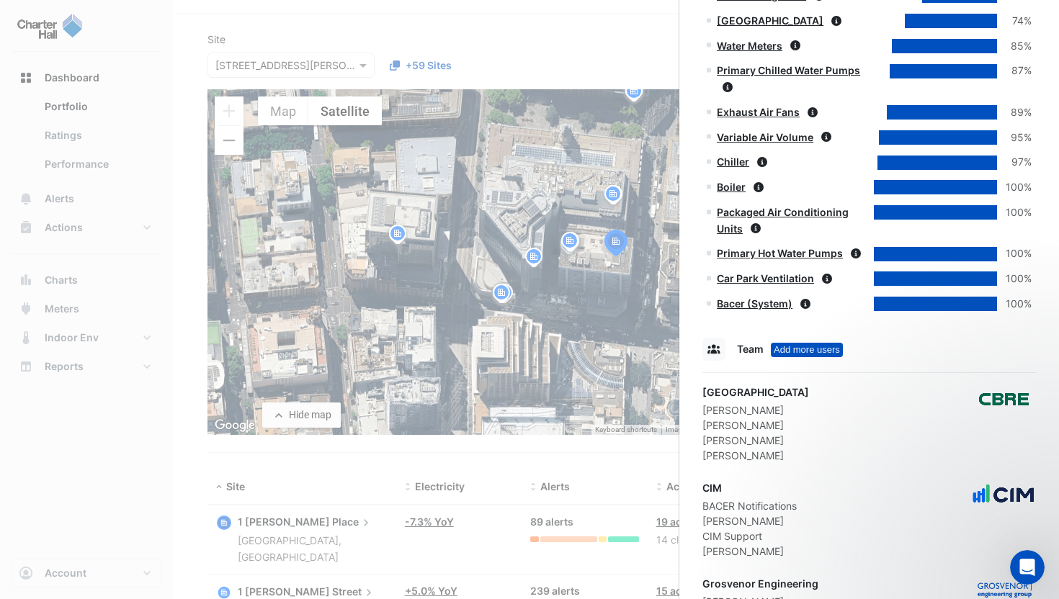
scroll to position [1014, 0]
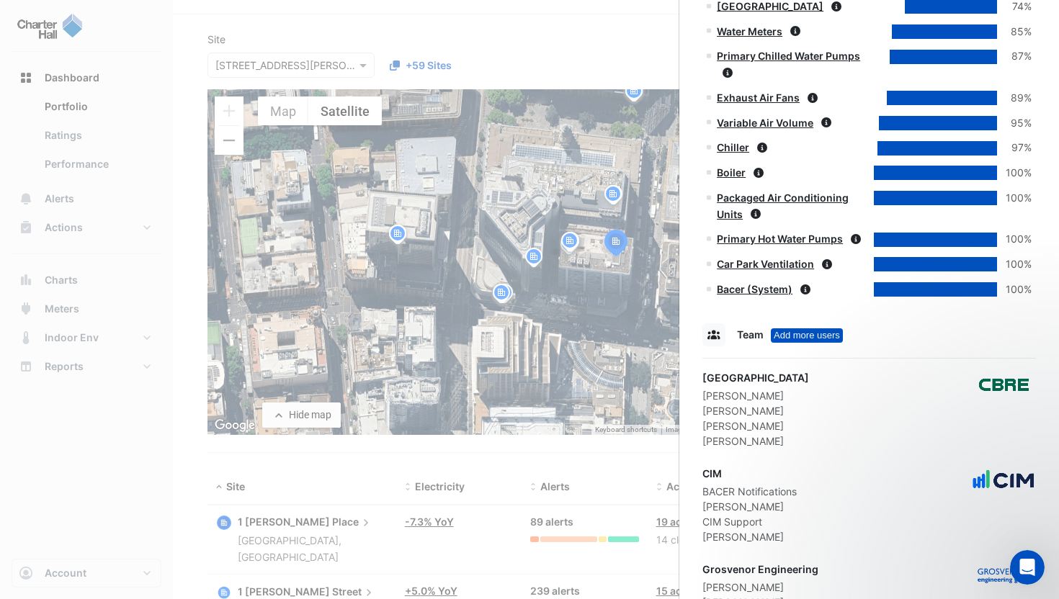
click at [803, 332] on div "Add more users" at bounding box center [807, 336] width 72 height 14
click at [886, 337] on link "Add more users" at bounding box center [928, 342] width 135 height 26
click at [829, 404] on div "CBRE Charter Hall Helena Bonham Peter Tsibidis Ryan Strachan Skye Pauley" at bounding box center [869, 409] width 334 height 79
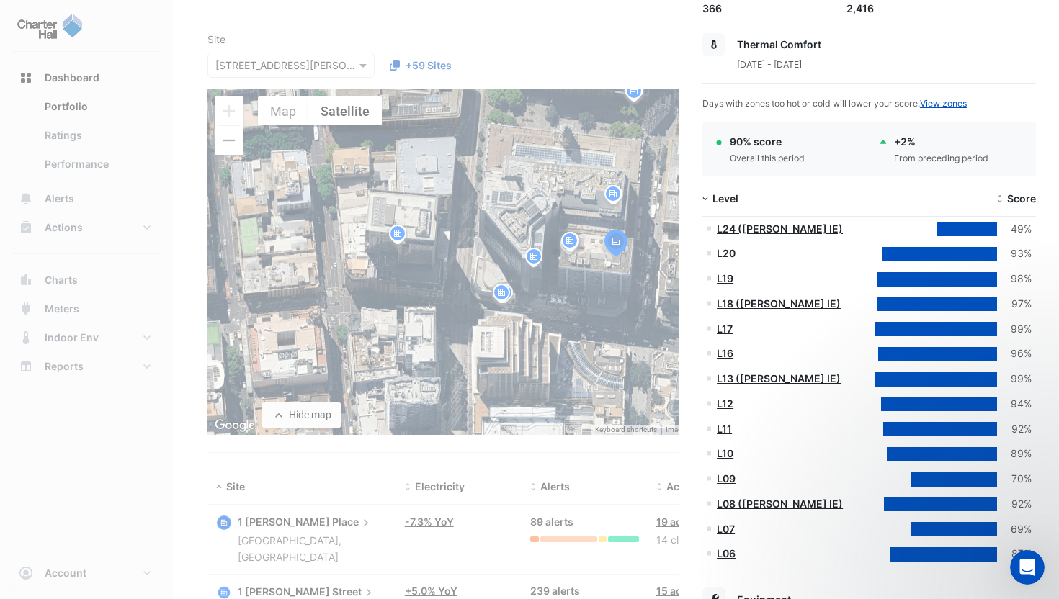
scroll to position [67, 0]
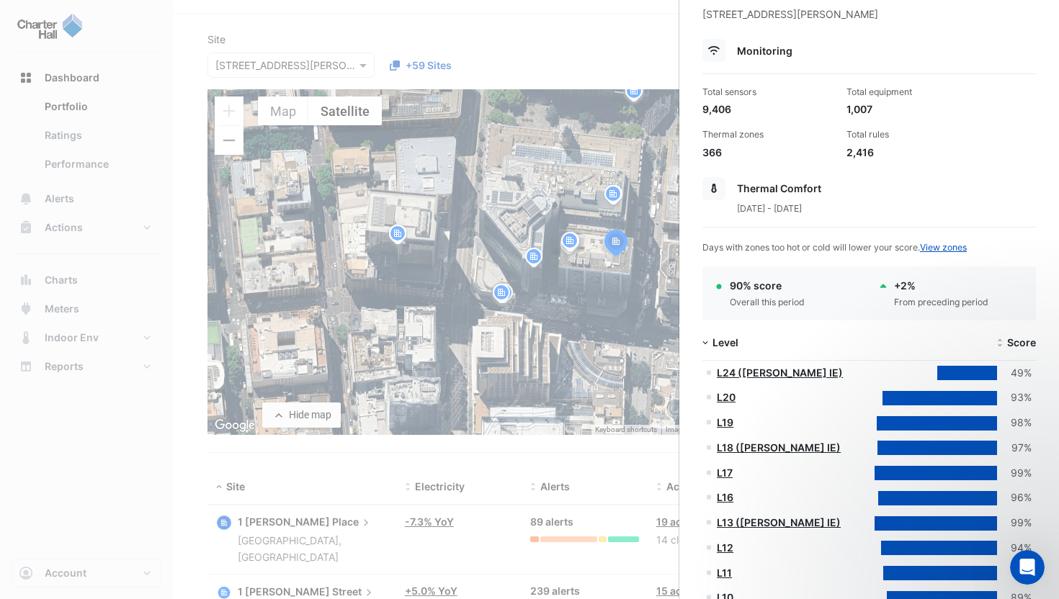
click at [509, 72] on ngb-offcanvas-backdrop at bounding box center [529, 299] width 1059 height 599
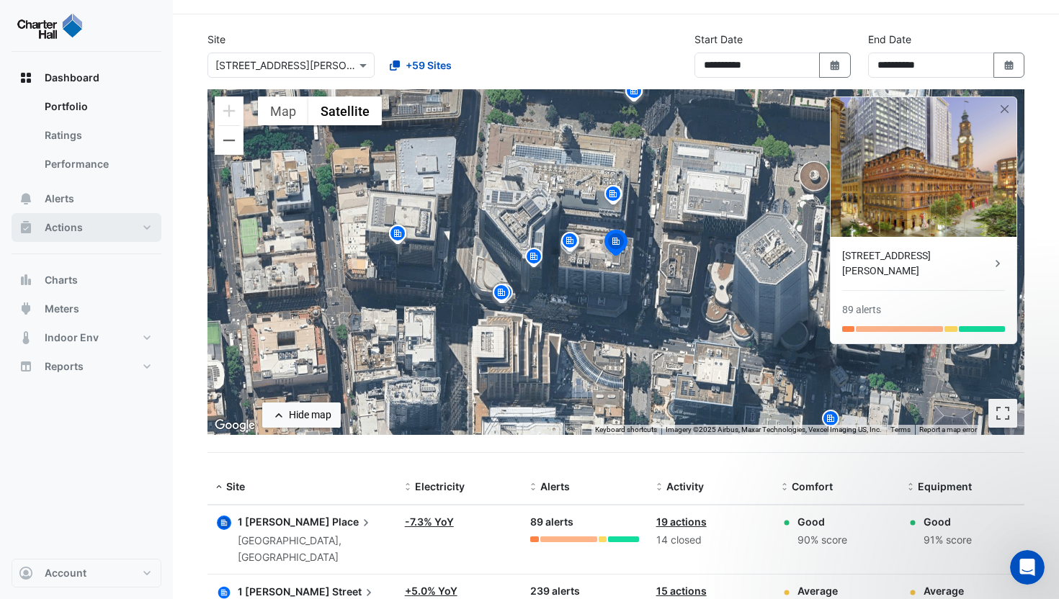
click at [72, 226] on span "Actions" at bounding box center [64, 227] width 38 height 14
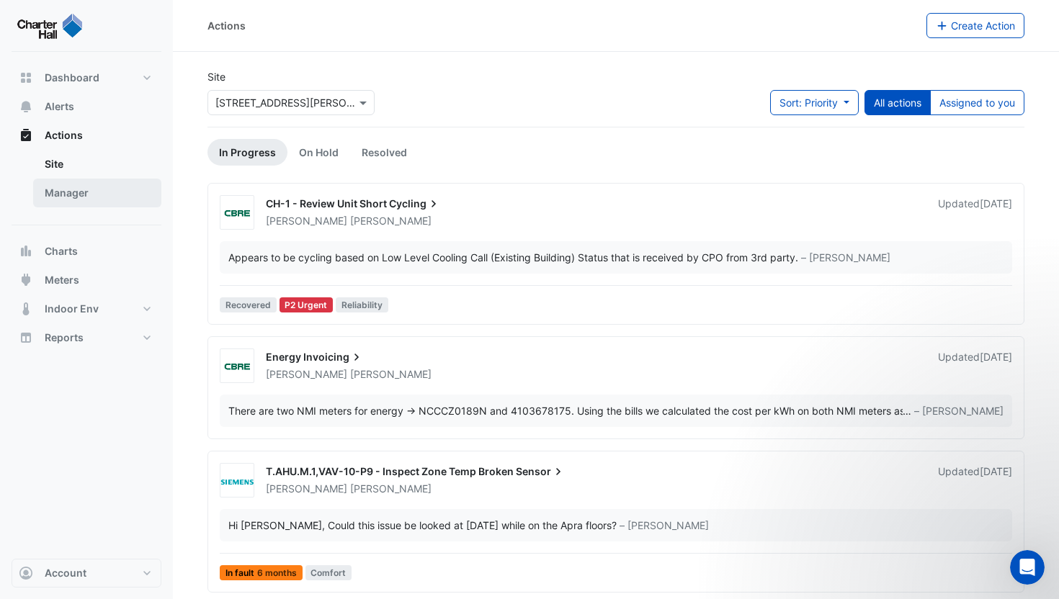
click at [91, 192] on link "Manager" at bounding box center [97, 193] width 128 height 29
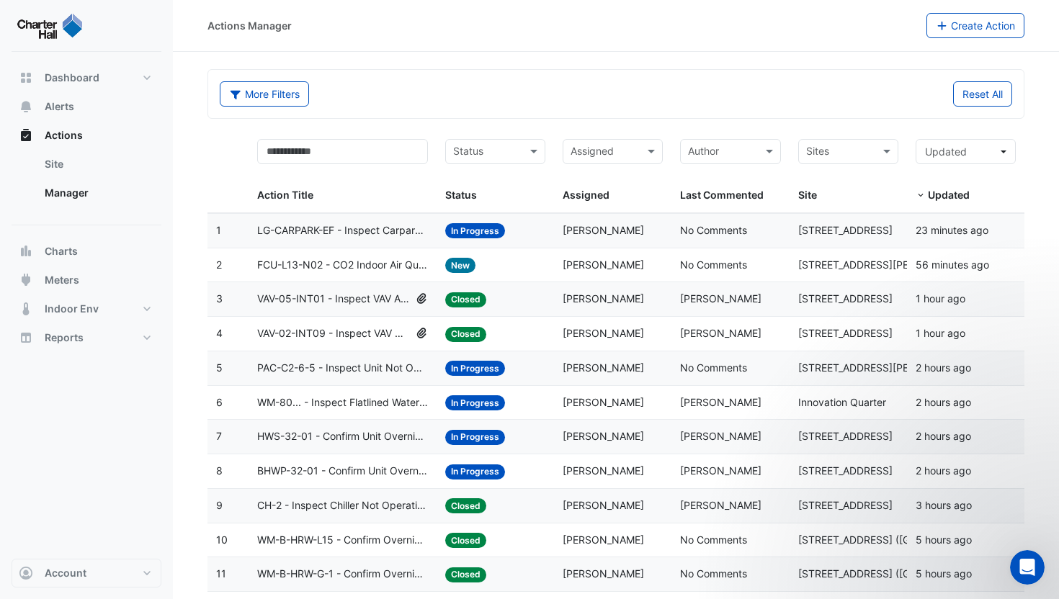
click at [662, 298] on div "Assigned: Darren Horne" at bounding box center [613, 299] width 100 height 17
click at [573, 341] on div "Assigned: Darren Horne" at bounding box center [613, 334] width 100 height 17
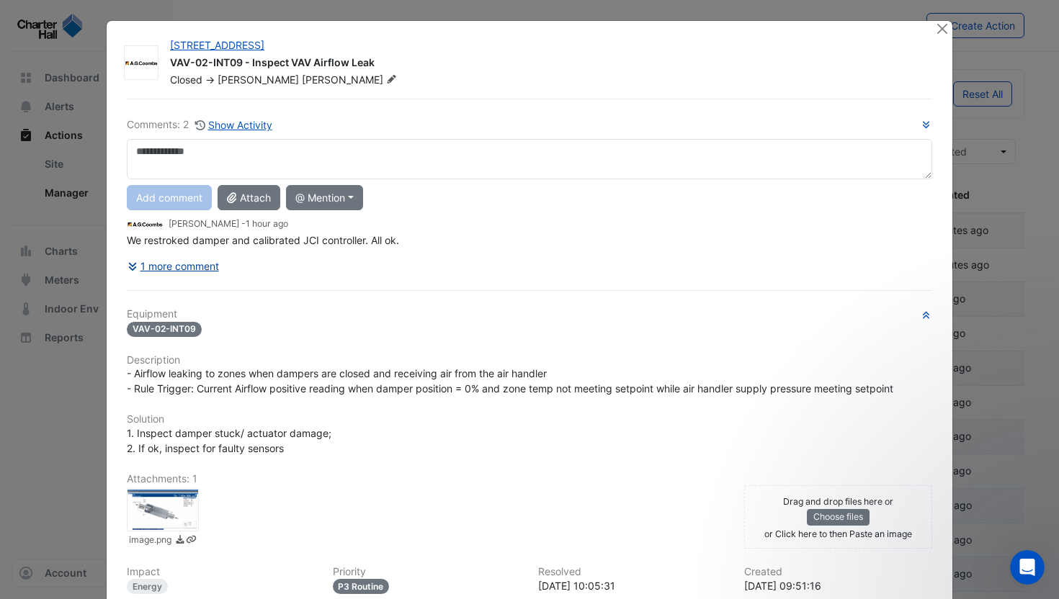
click at [175, 267] on button "1 more comment" at bounding box center [173, 266] width 93 height 25
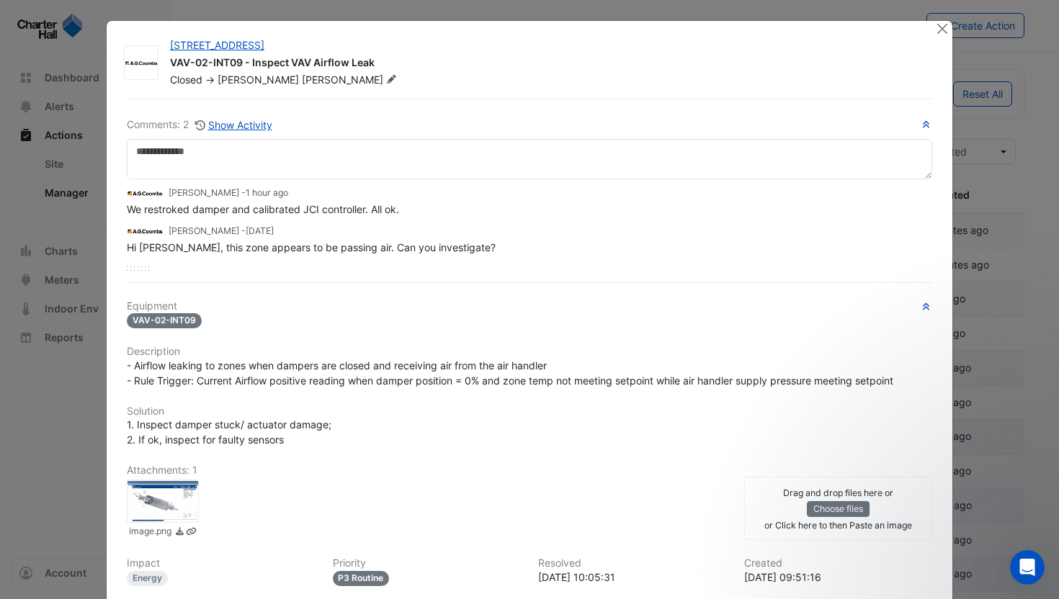
click at [165, 496] on div at bounding box center [163, 501] width 72 height 43
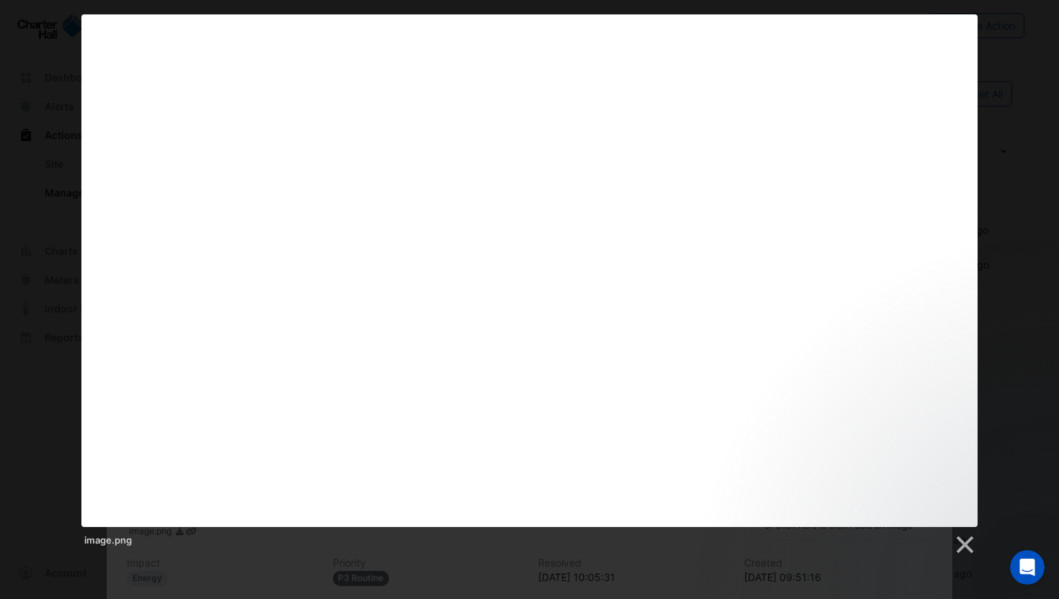
click at [467, 555] on div "image.png" at bounding box center [529, 541] width 896 height 29
click at [382, 550] on div "image.png" at bounding box center [529, 541] width 896 height 29
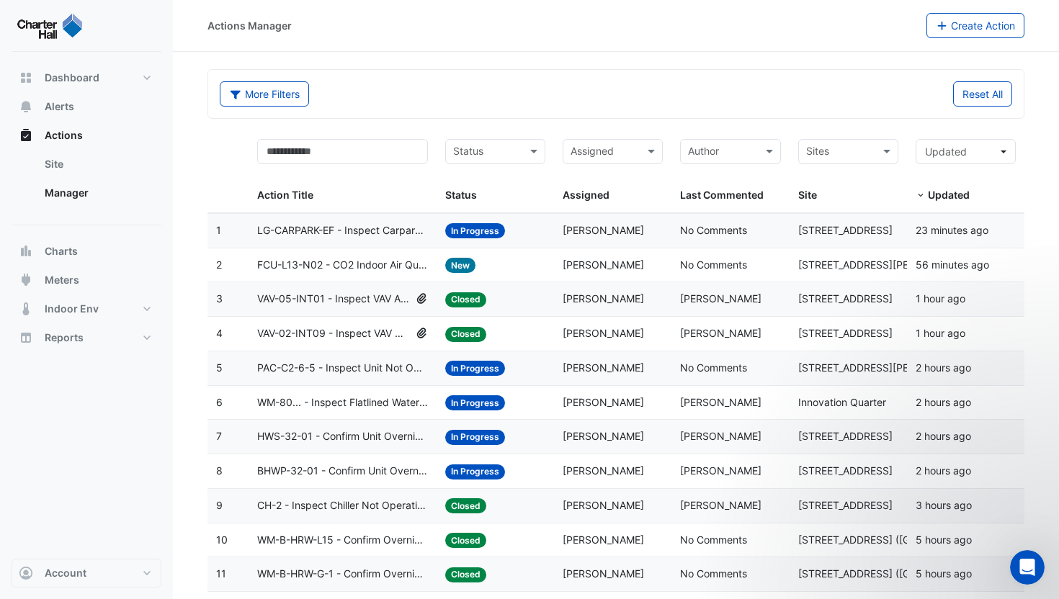
scroll to position [4, 0]
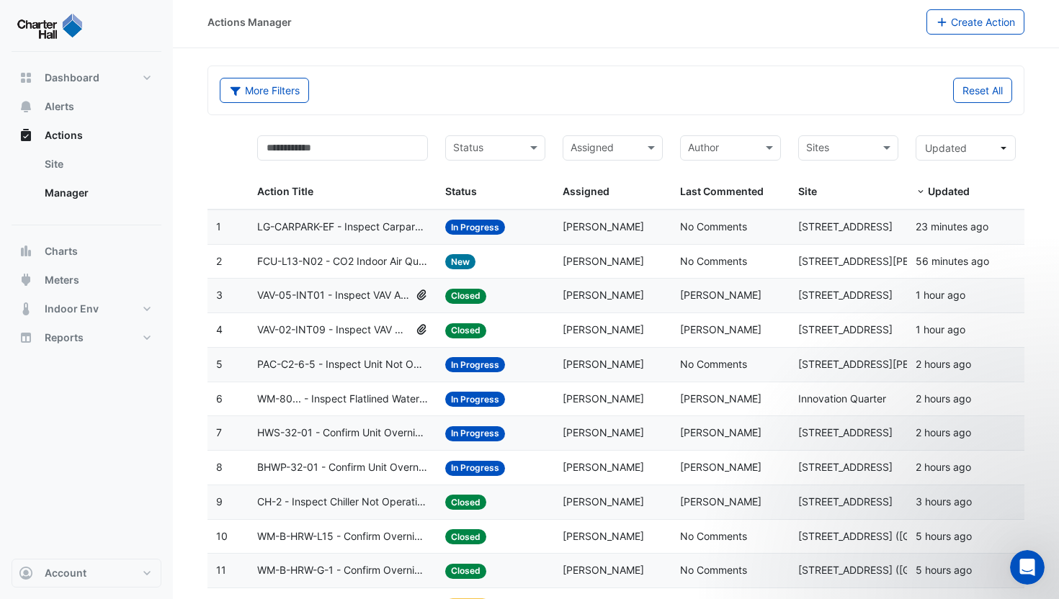
click at [433, 335] on datatable-body-cell "Action Title: VAV-02-INT09 - Inspect VAV Airflow Leak" at bounding box center [343, 330] width 188 height 34
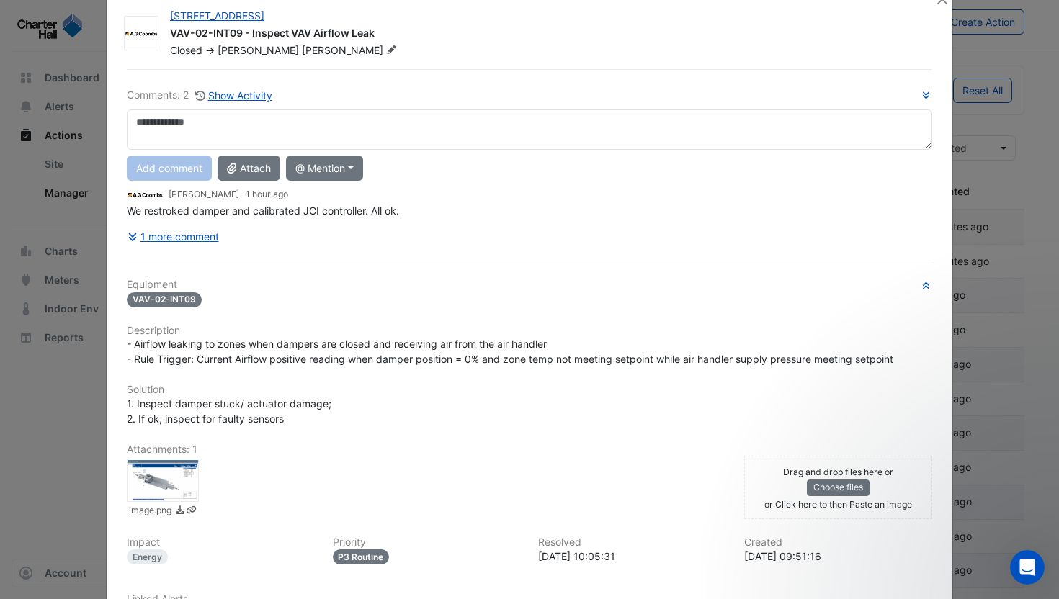
scroll to position [0, 0]
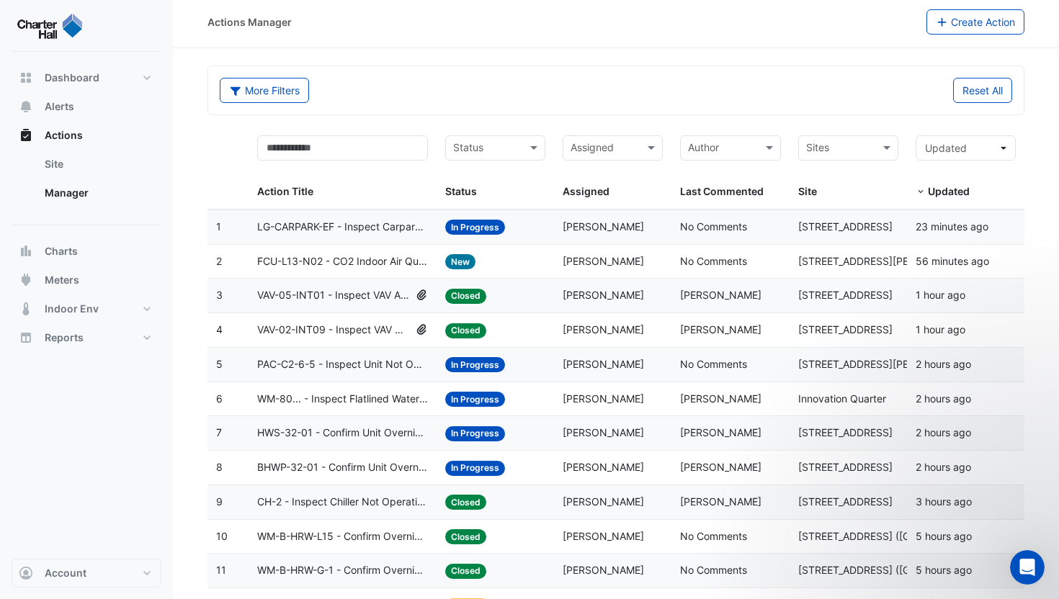
click at [477, 234] on span "In Progress" at bounding box center [475, 227] width 60 height 15
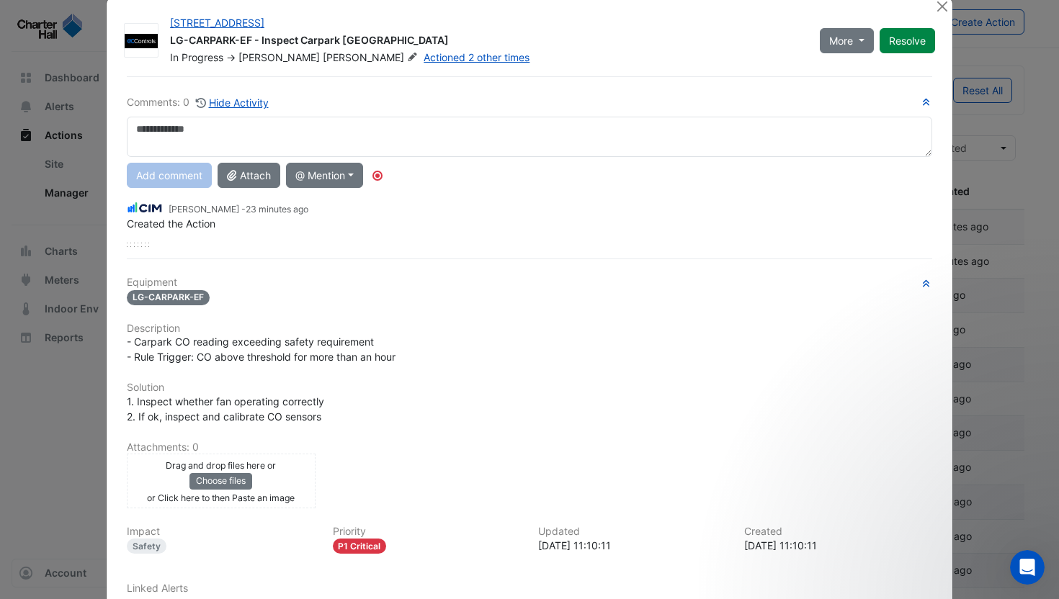
scroll to position [27, 0]
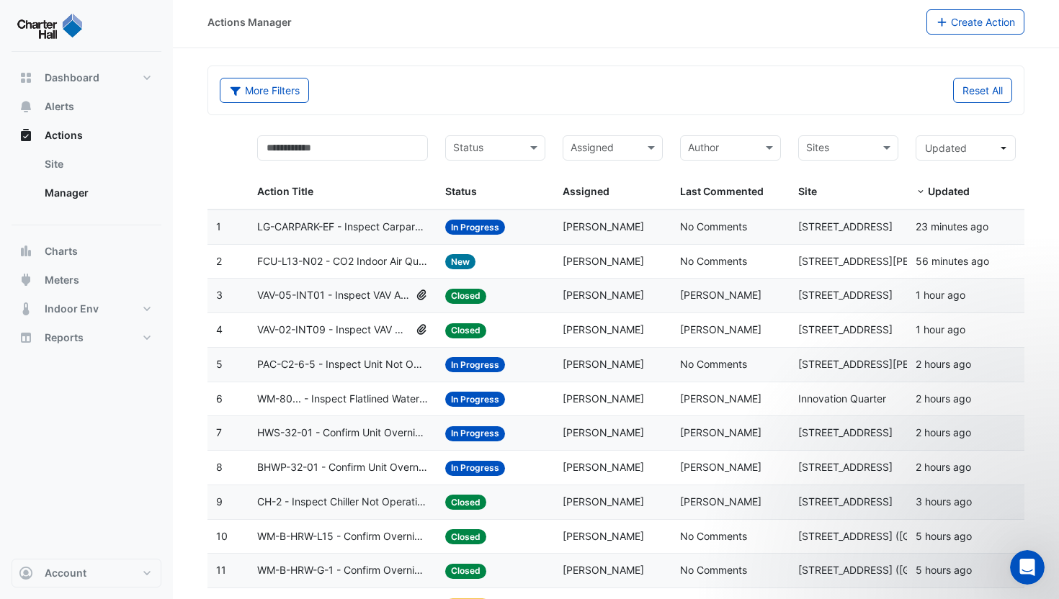
click at [461, 263] on span "New" at bounding box center [460, 261] width 30 height 15
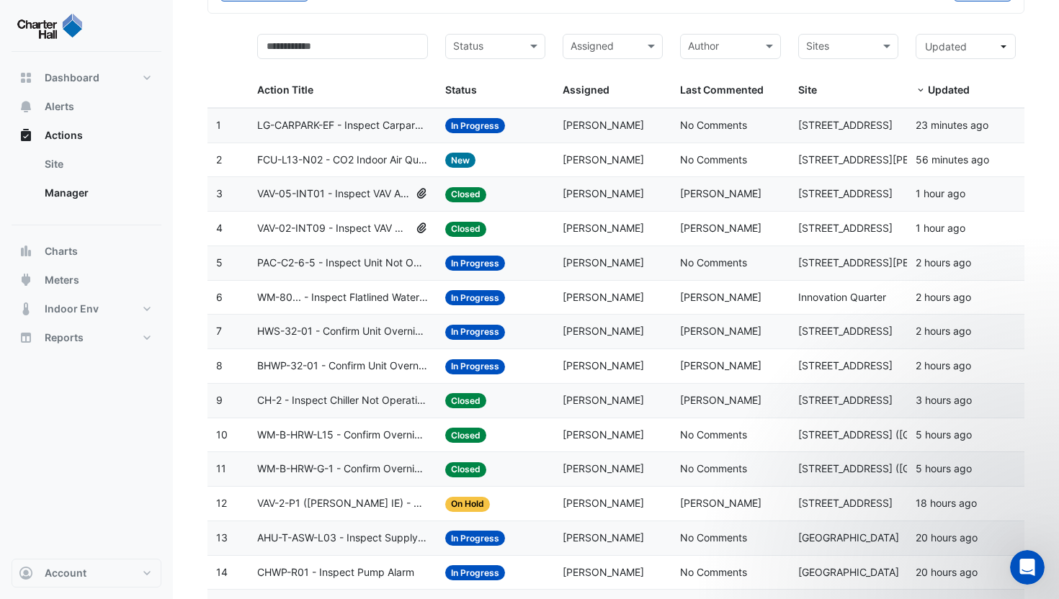
scroll to position [97, 0]
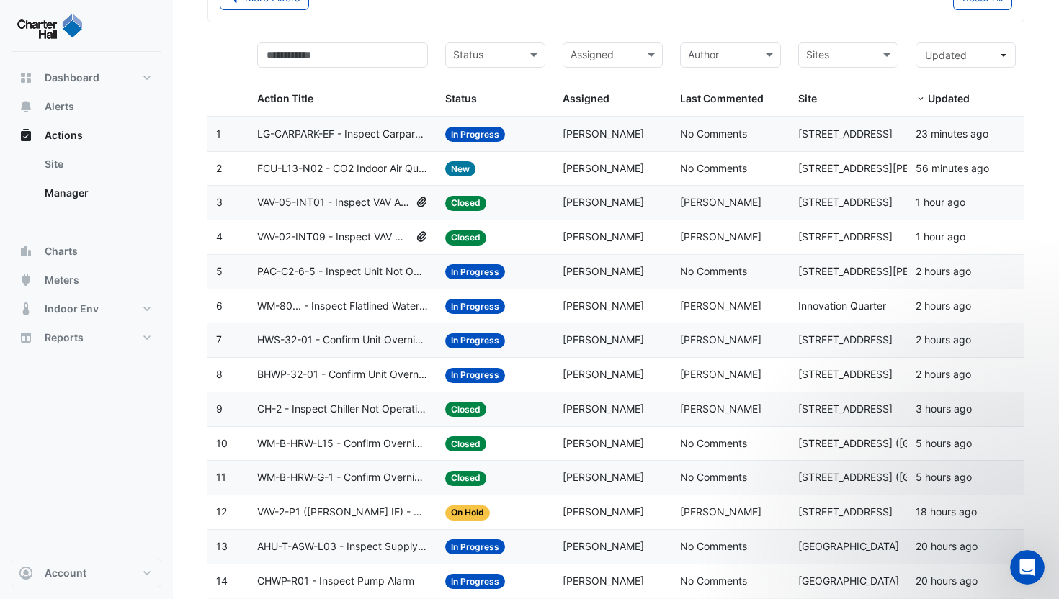
click at [421, 171] on span "FCU-L13-N02 - CO2 Indoor Air Quality Compliance (KPI)" at bounding box center [342, 169] width 171 height 17
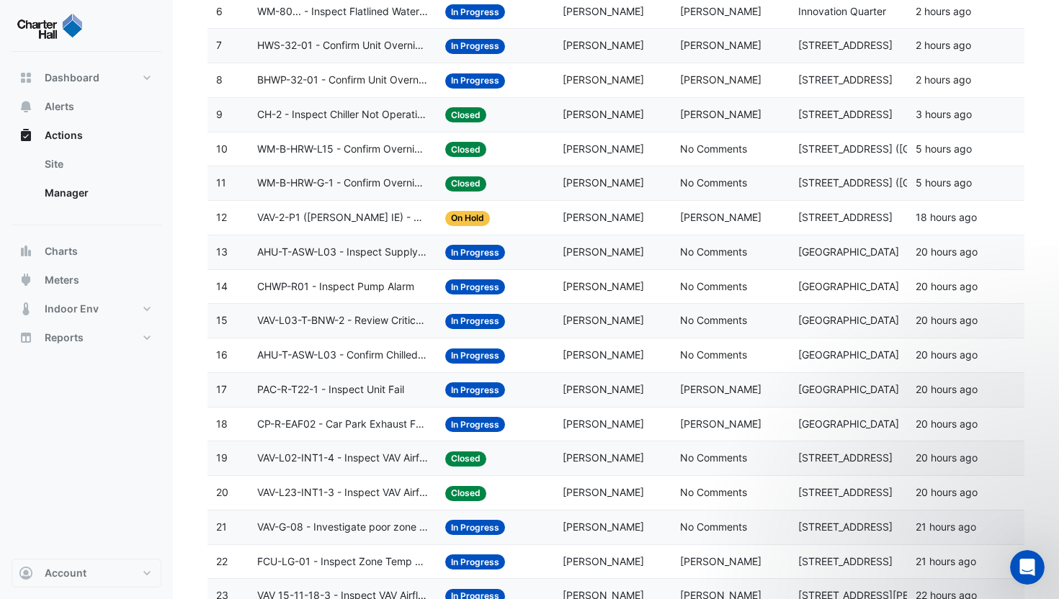
scroll to position [513, 0]
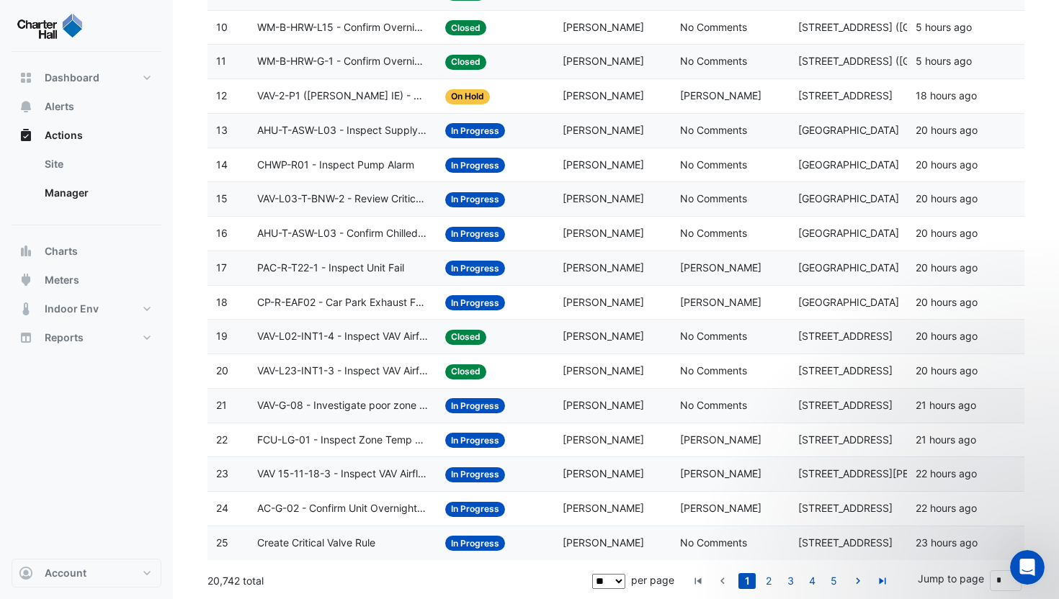
click at [612, 577] on select "** ** ** ***" at bounding box center [609, 581] width 34 height 15
select select "***"
click at [594, 574] on select "** ** ** ***" at bounding box center [609, 581] width 34 height 15
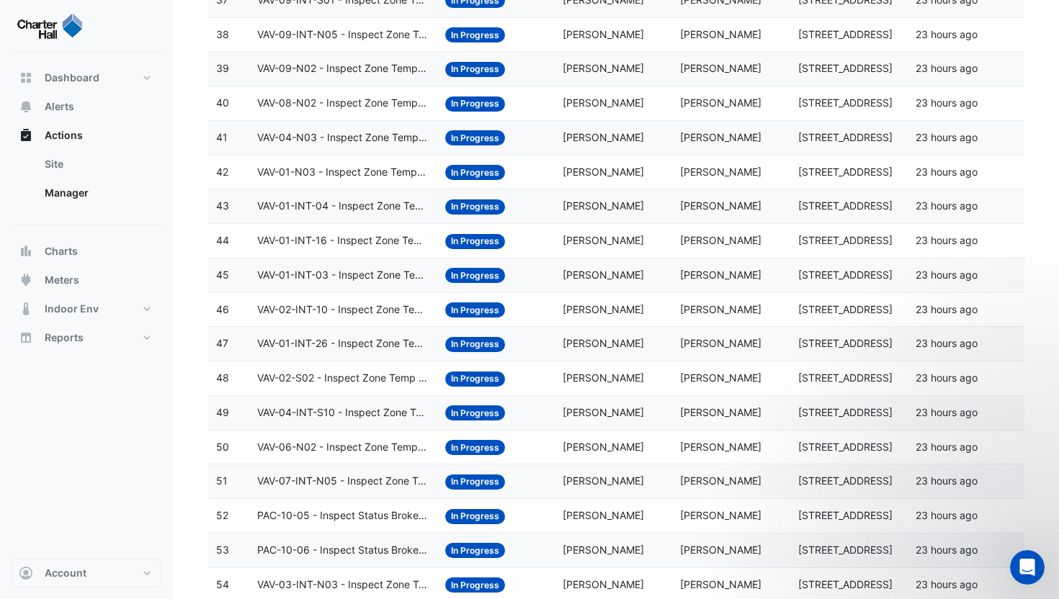
scroll to position [1559, 0]
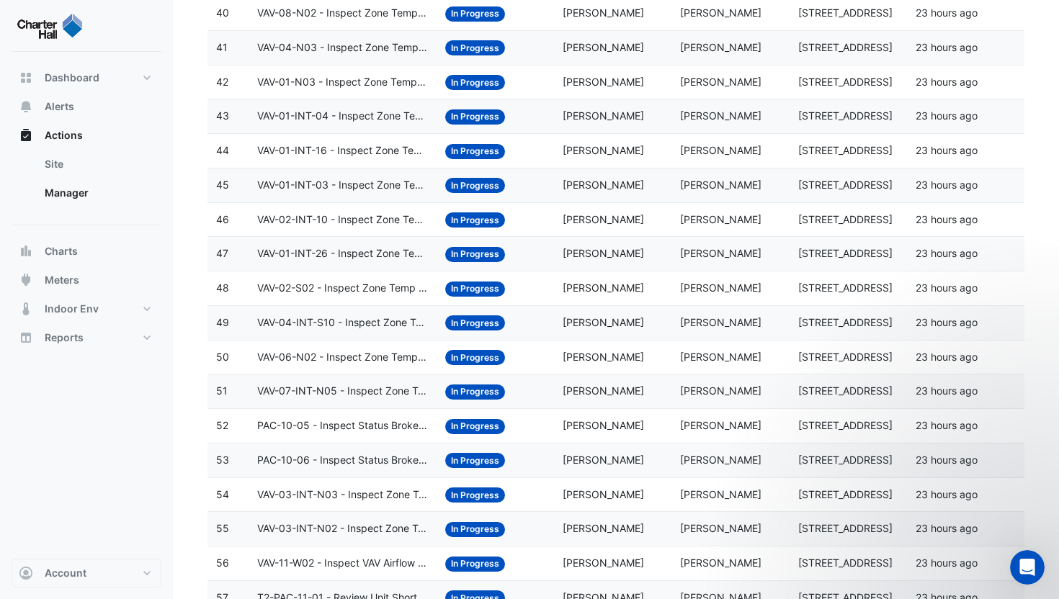
click at [583, 337] on datatable-body-cell "Assigned: Ryan Monahan" at bounding box center [612, 323] width 117 height 34
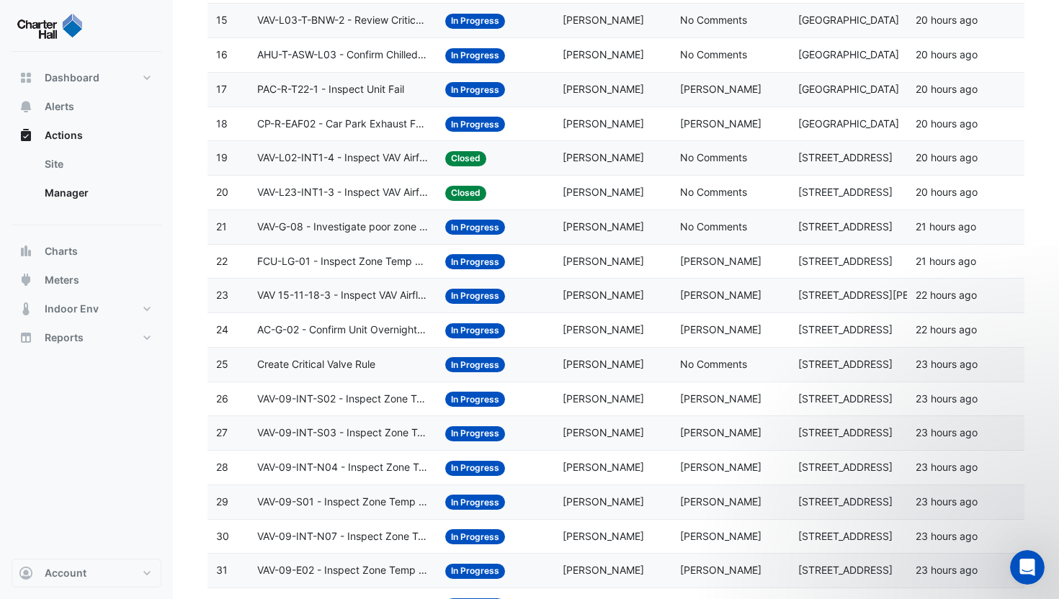
scroll to position [0, 0]
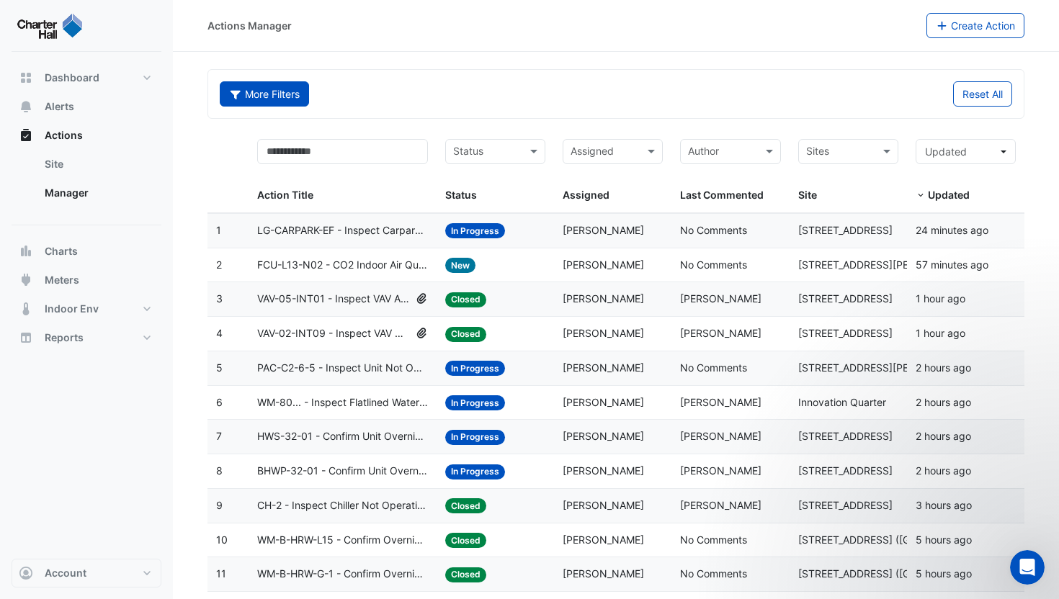
click at [281, 101] on button "More Filters" at bounding box center [264, 93] width 89 height 25
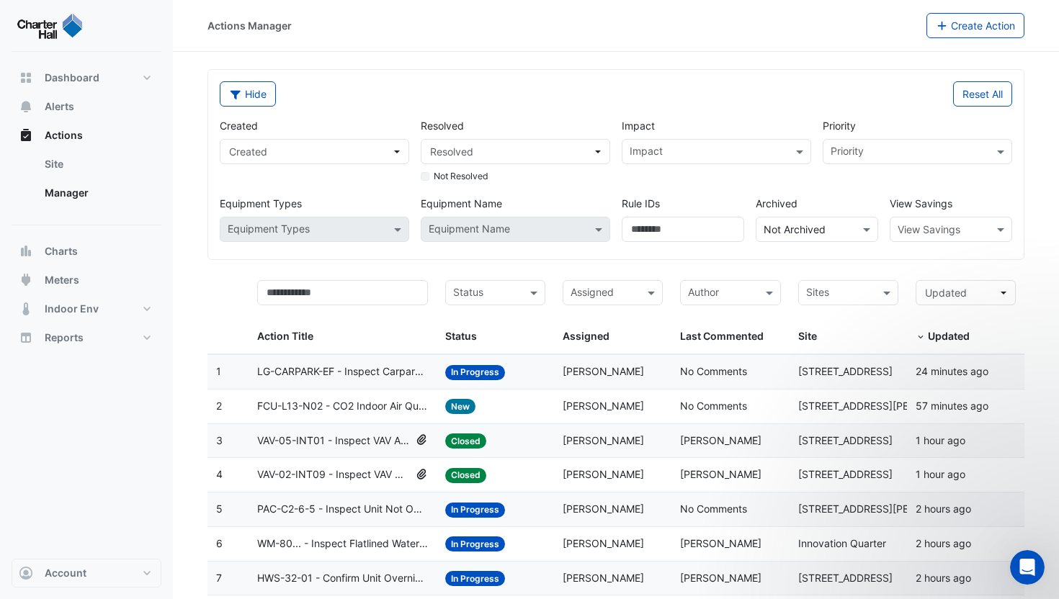
click at [883, 149] on input "text" at bounding box center [909, 153] width 157 height 15
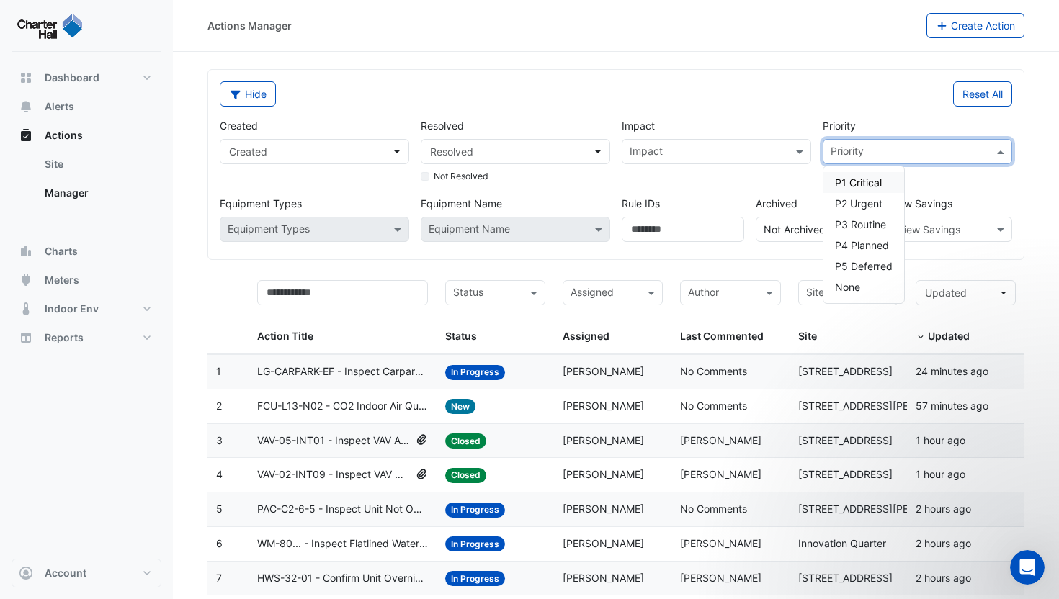
click at [869, 177] on span "P1 Critical" at bounding box center [858, 183] width 47 height 12
drag, startPoint x: 866, startPoint y: 201, endPoint x: 835, endPoint y: 187, distance: 33.9
click at [866, 201] on span "P2 Urgent" at bounding box center [859, 203] width 48 height 12
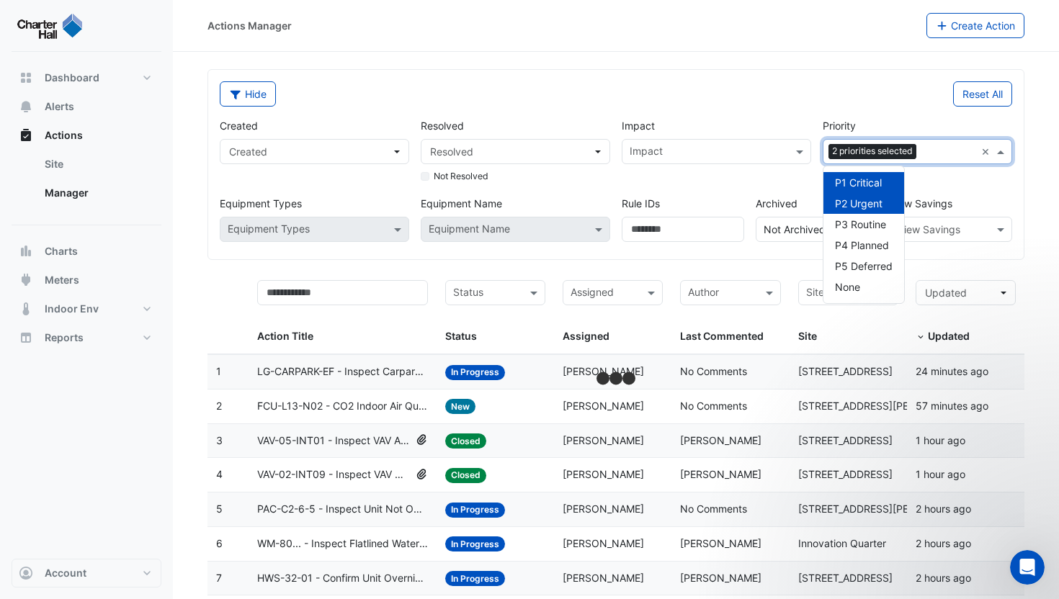
drag, startPoint x: 626, startPoint y: 103, endPoint x: 632, endPoint y: 113, distance: 11.6
click at [627, 104] on div "Reset All" at bounding box center [818, 93] width 405 height 25
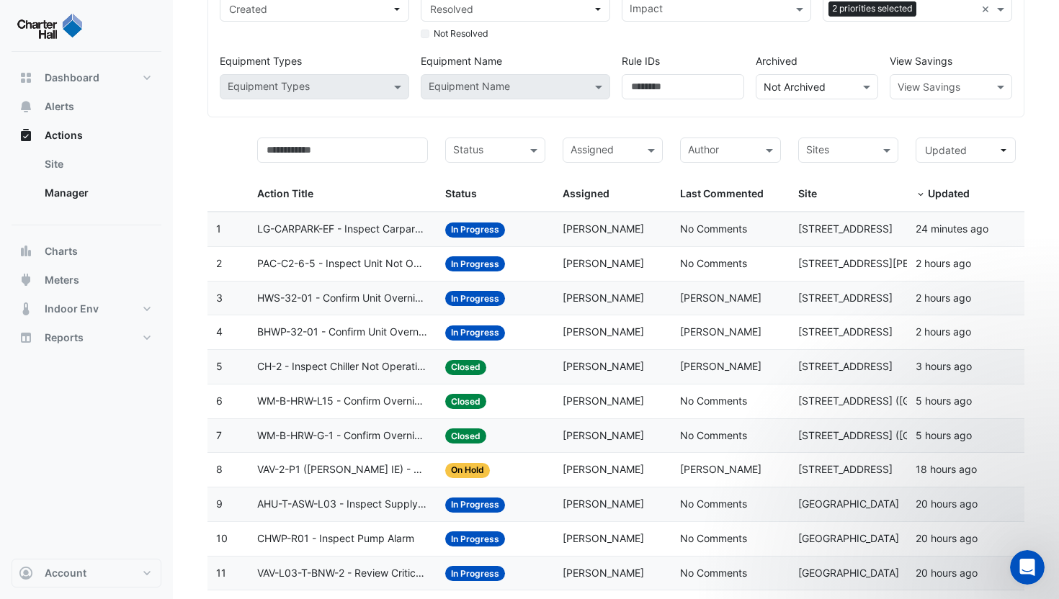
scroll to position [218, 0]
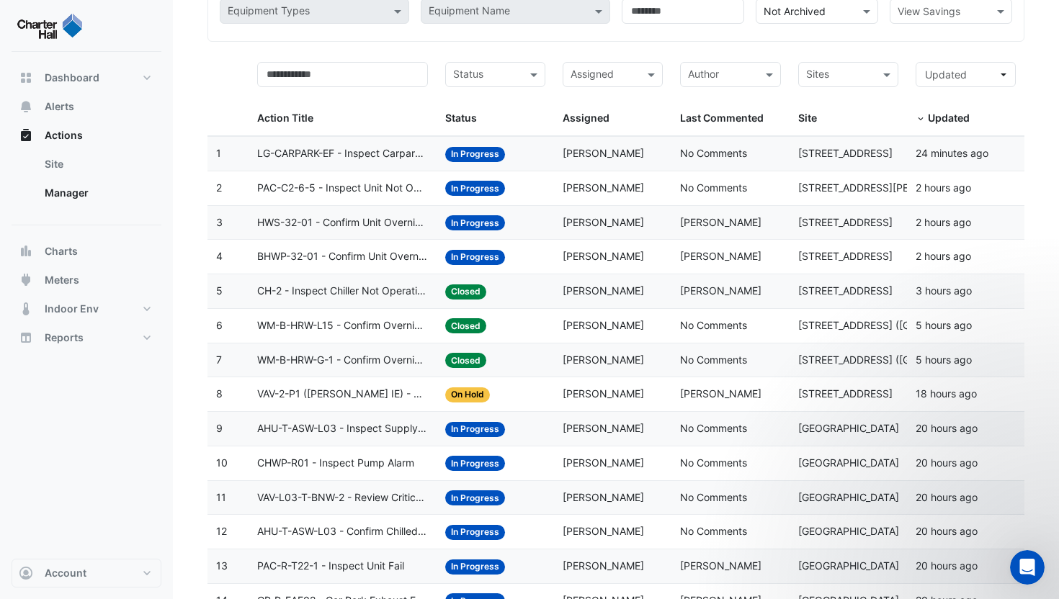
click at [406, 182] on span "PAC-C2-6-5 - Inspect Unit Not Operating" at bounding box center [342, 188] width 171 height 17
click at [379, 192] on span "PAC-C2-6-5 - Inspect Unit Not Operating" at bounding box center [342, 188] width 171 height 17
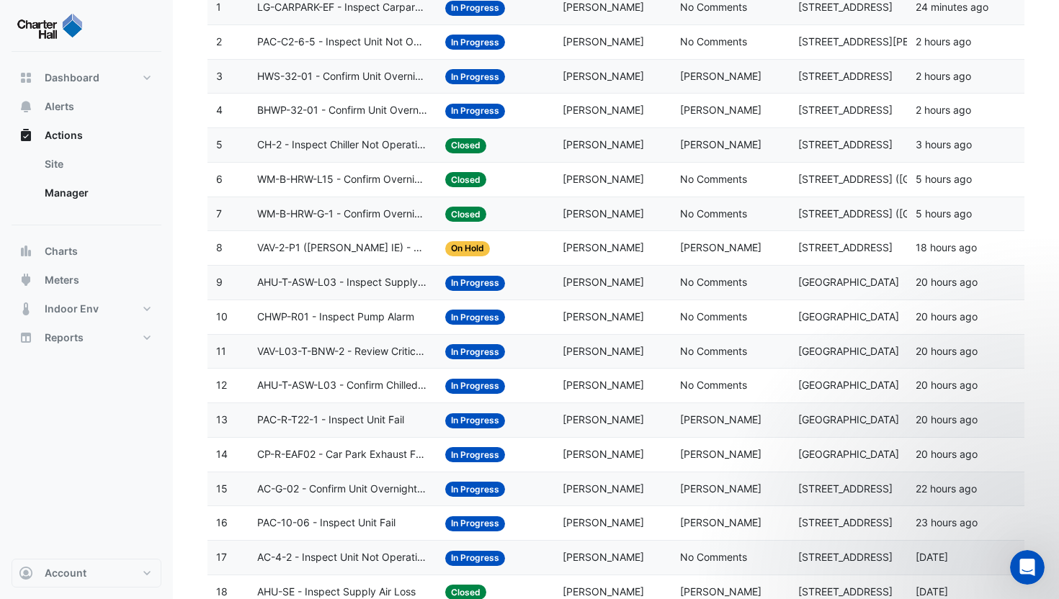
scroll to position [367, 0]
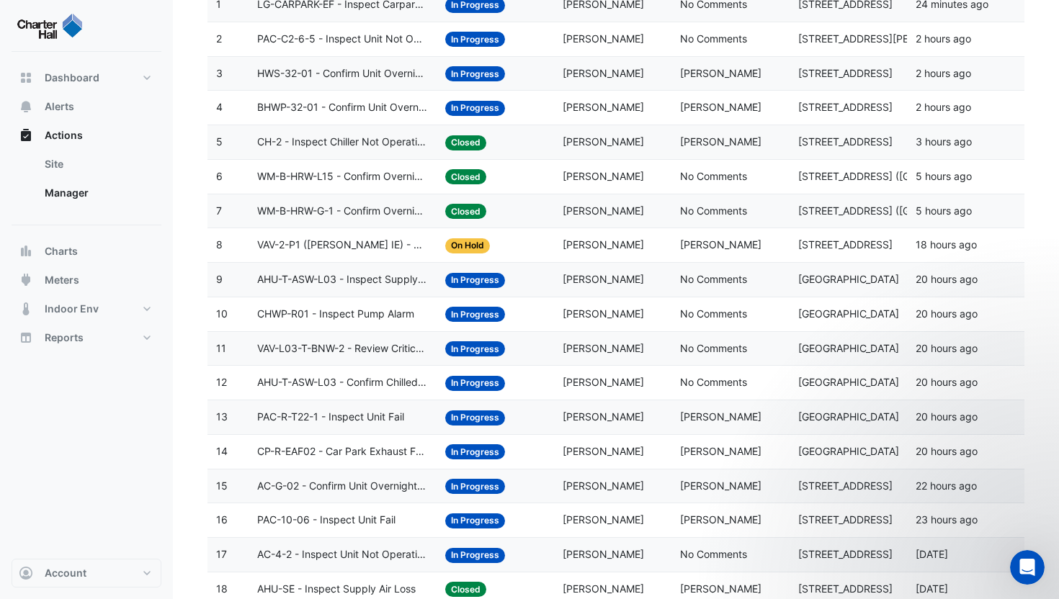
click at [347, 432] on datatable-body-cell "Action Title: PAC-R-T22-1 - Inspect Unit Fail" at bounding box center [343, 418] width 188 height 34
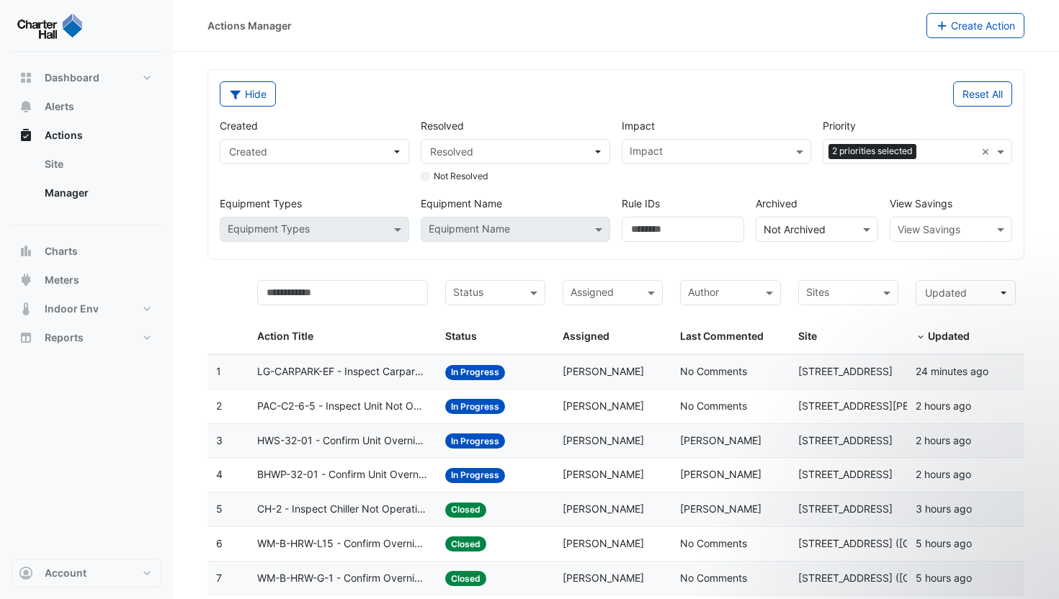
select select "***"
click at [970, 97] on button "Reset All" at bounding box center [982, 93] width 59 height 25
click at [244, 98] on button "Hide" at bounding box center [248, 93] width 56 height 25
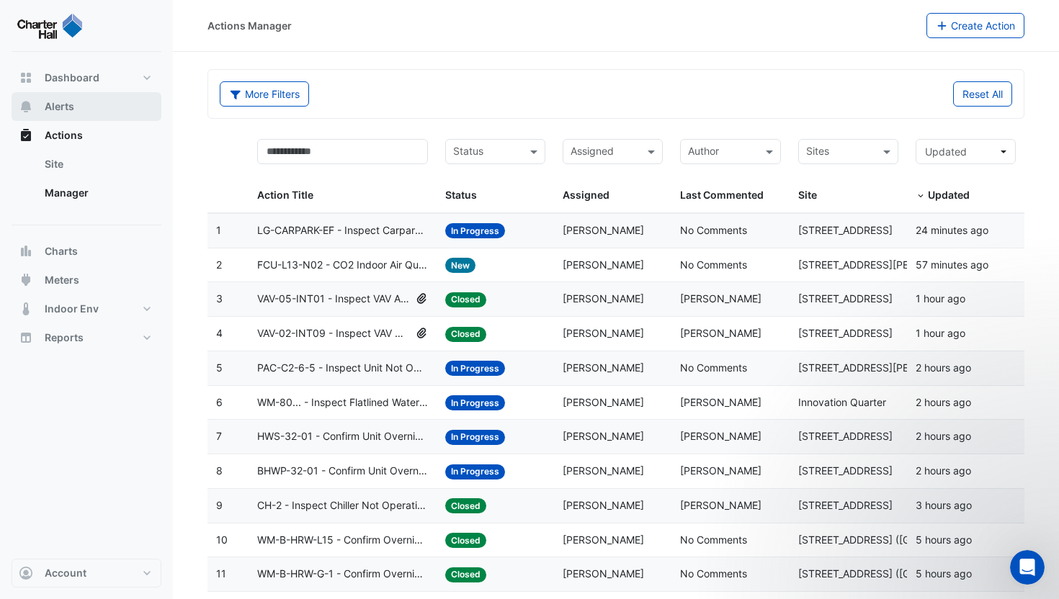
click at [76, 111] on button "Alerts" at bounding box center [87, 106] width 150 height 29
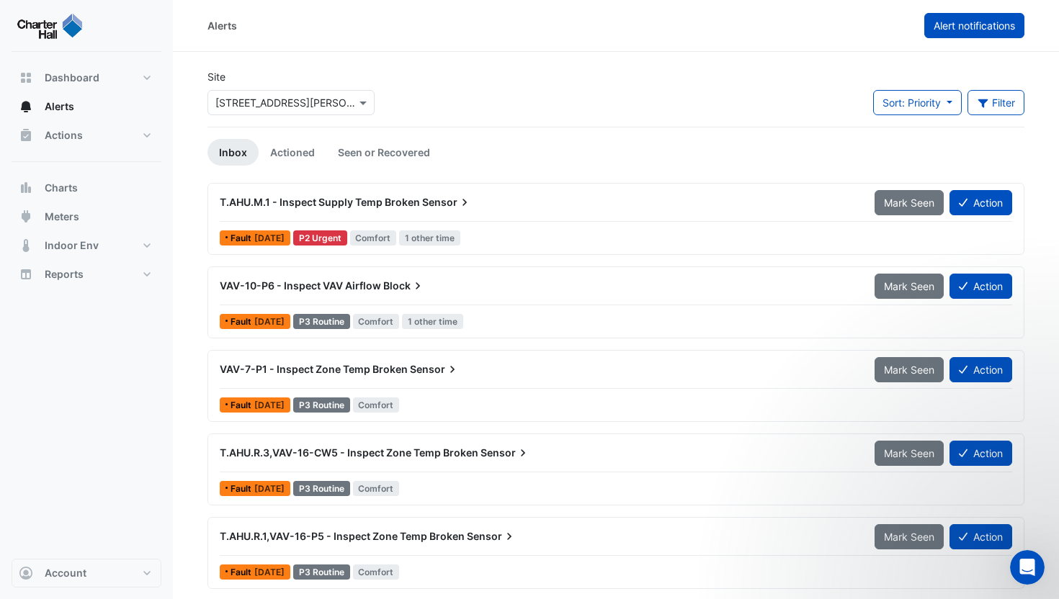
click at [1000, 25] on span "Alert notifications" at bounding box center [974, 25] width 81 height 12
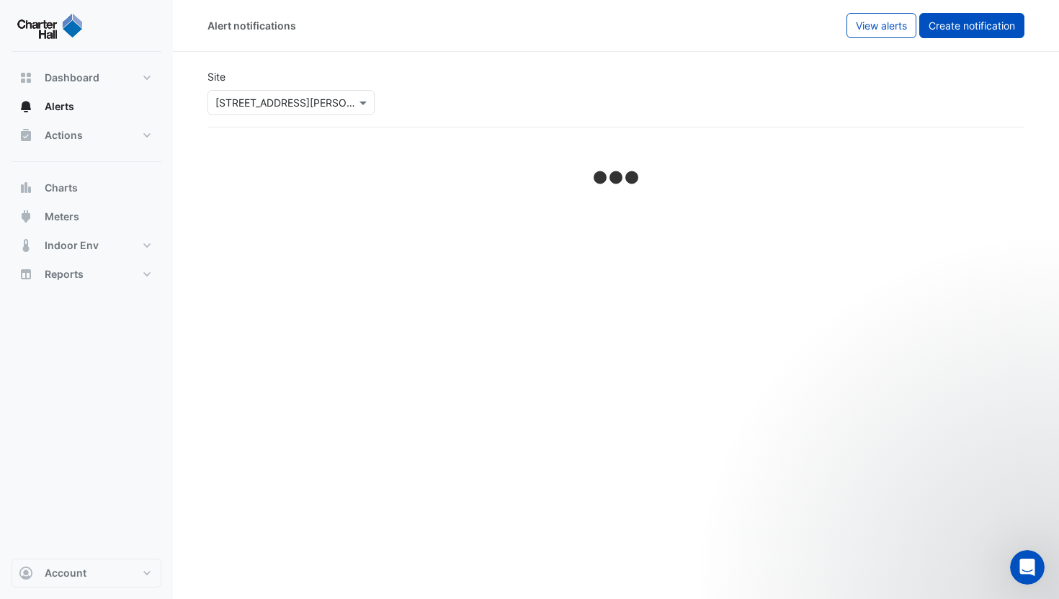
select select "******"
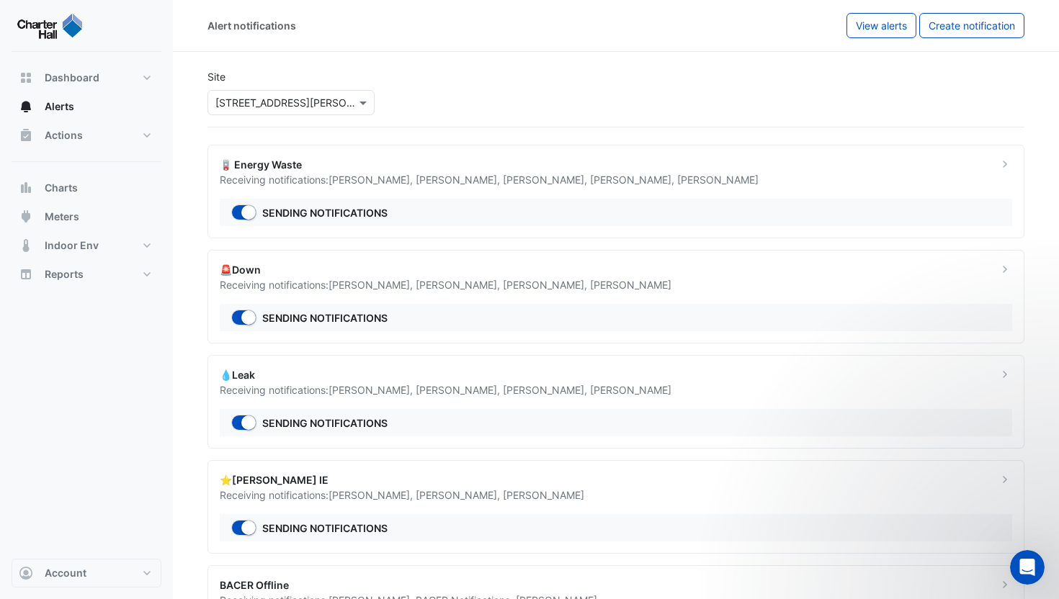
click at [260, 110] on div "× 1 Martin Place" at bounding box center [285, 102] width 140 height 15
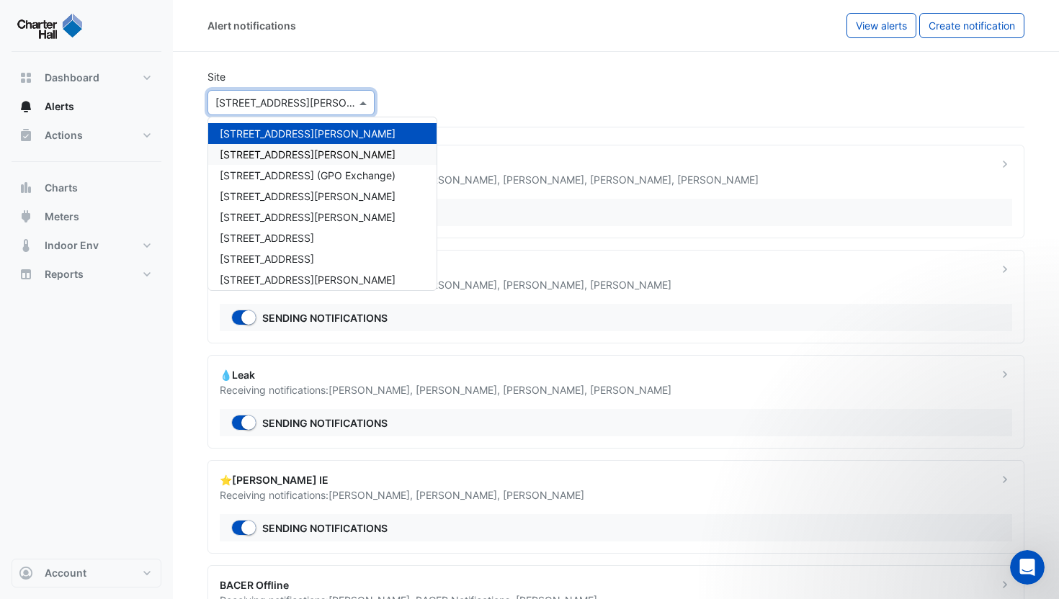
click at [272, 153] on span "[STREET_ADDRESS][PERSON_NAME]" at bounding box center [308, 154] width 176 height 12
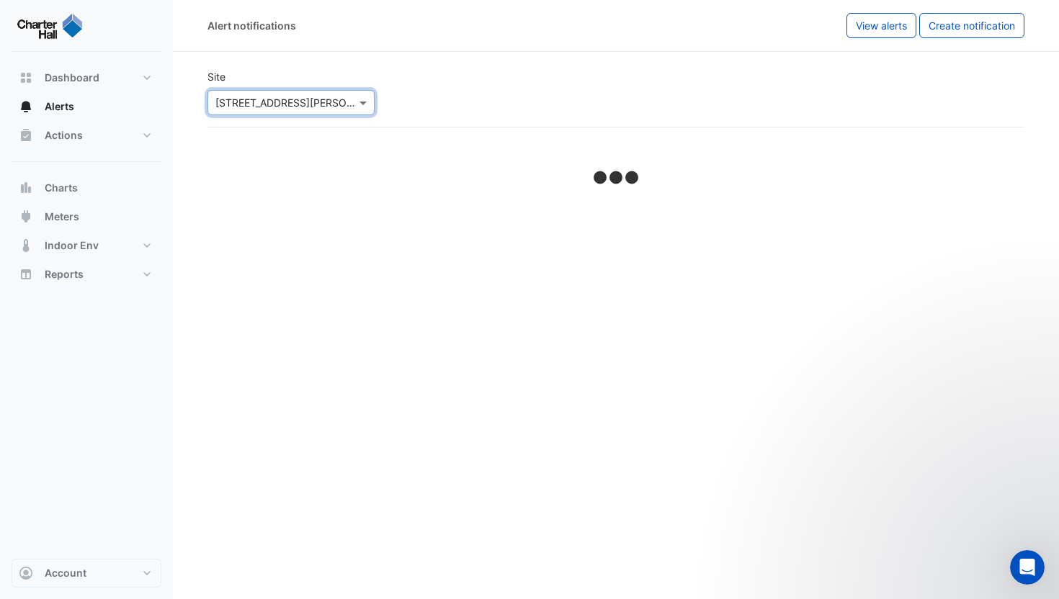
select select "******"
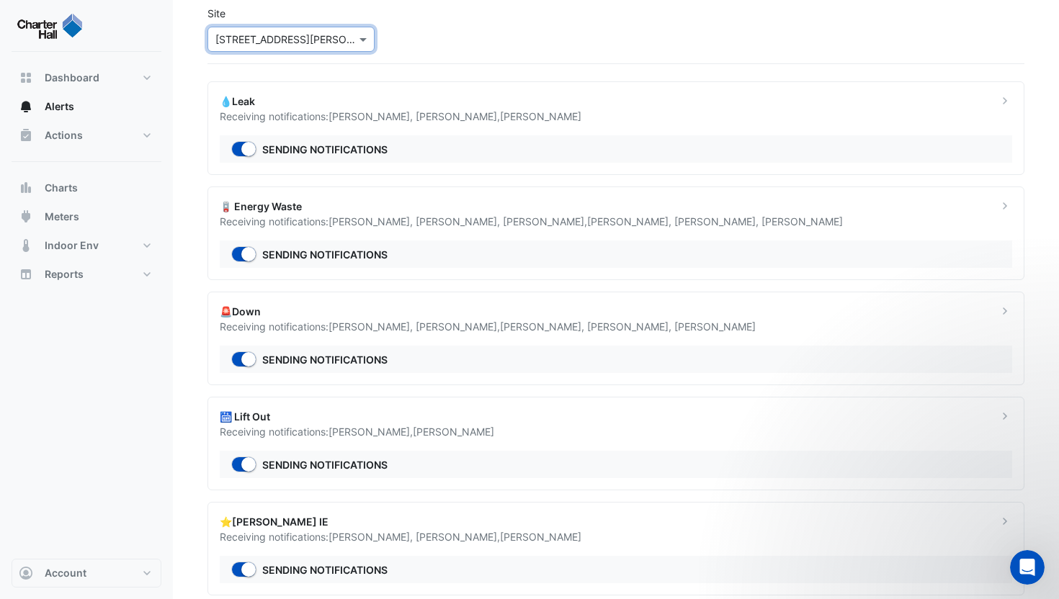
scroll to position [68, 0]
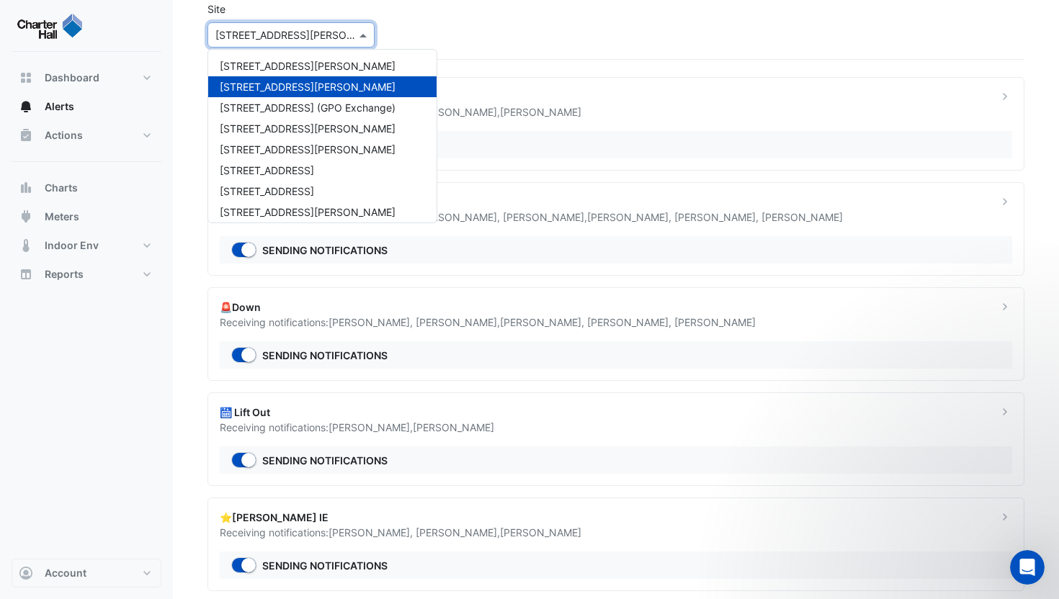
click at [282, 37] on input "text" at bounding box center [276, 35] width 122 height 15
click at [273, 62] on span "[STREET_ADDRESS][PERSON_NAME]" at bounding box center [308, 66] width 176 height 12
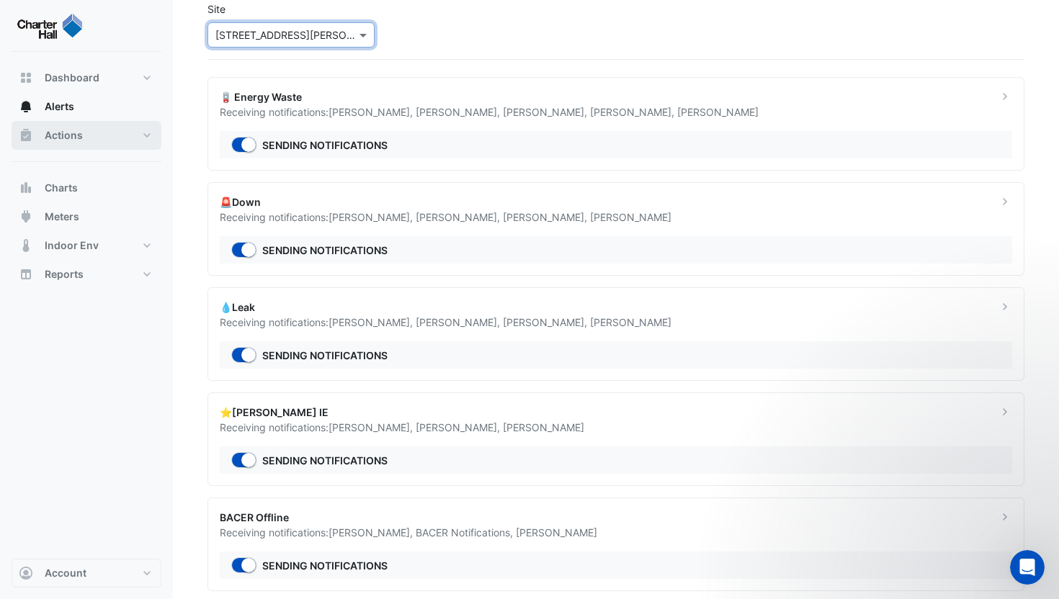
click at [76, 138] on span "Actions" at bounding box center [64, 135] width 38 height 14
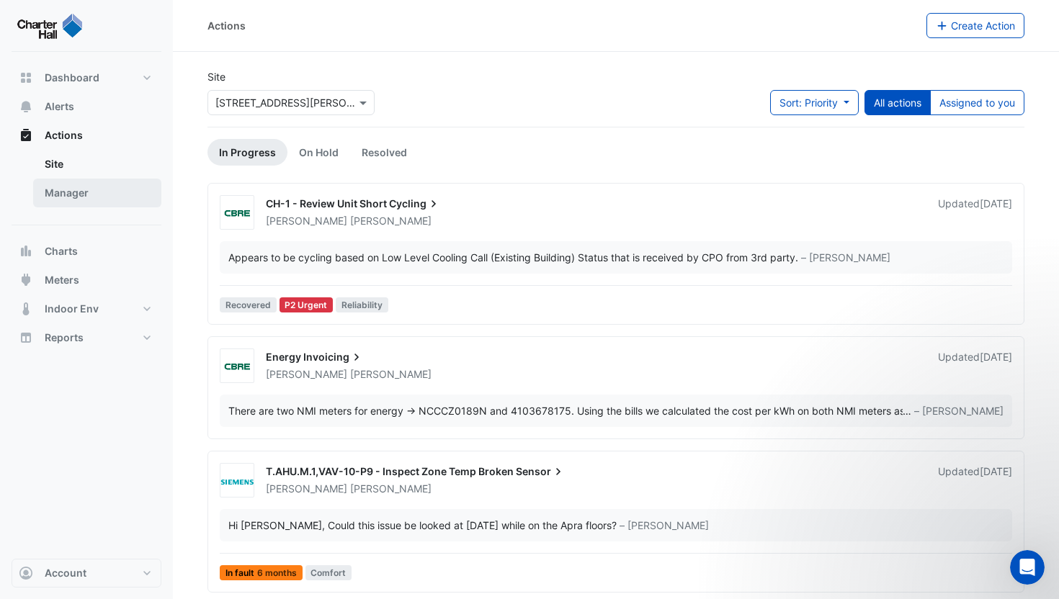
click at [76, 192] on link "Manager" at bounding box center [97, 193] width 128 height 29
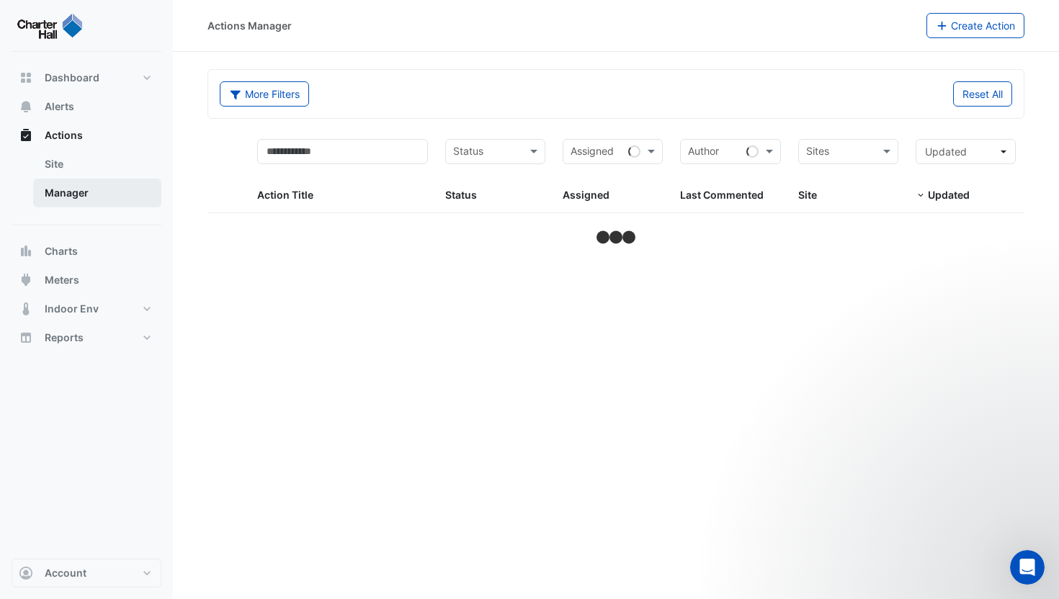
select select "***"
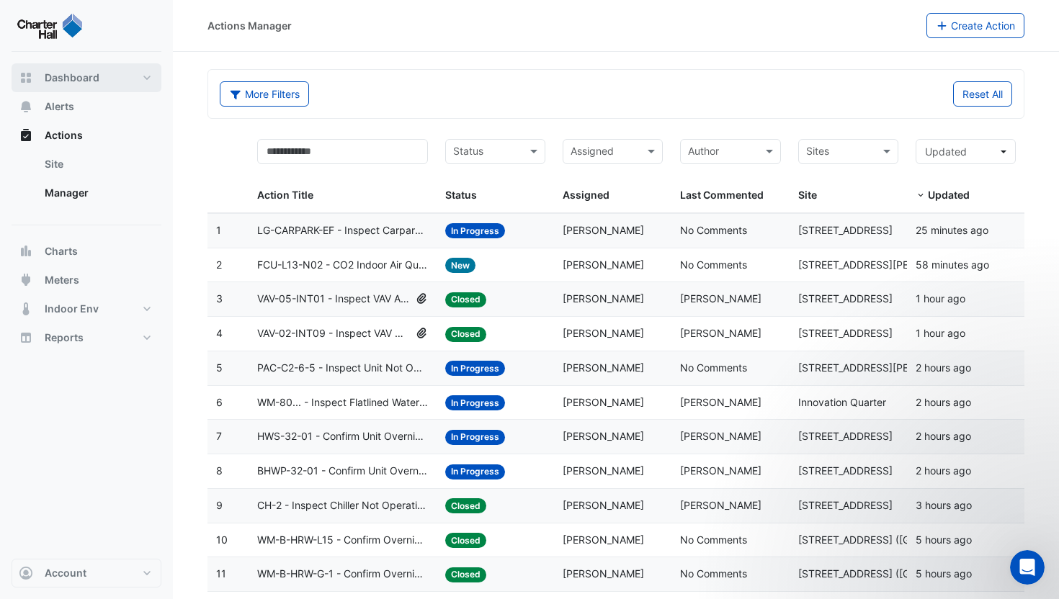
click at [84, 76] on span "Dashboard" at bounding box center [72, 78] width 55 height 14
select select "***"
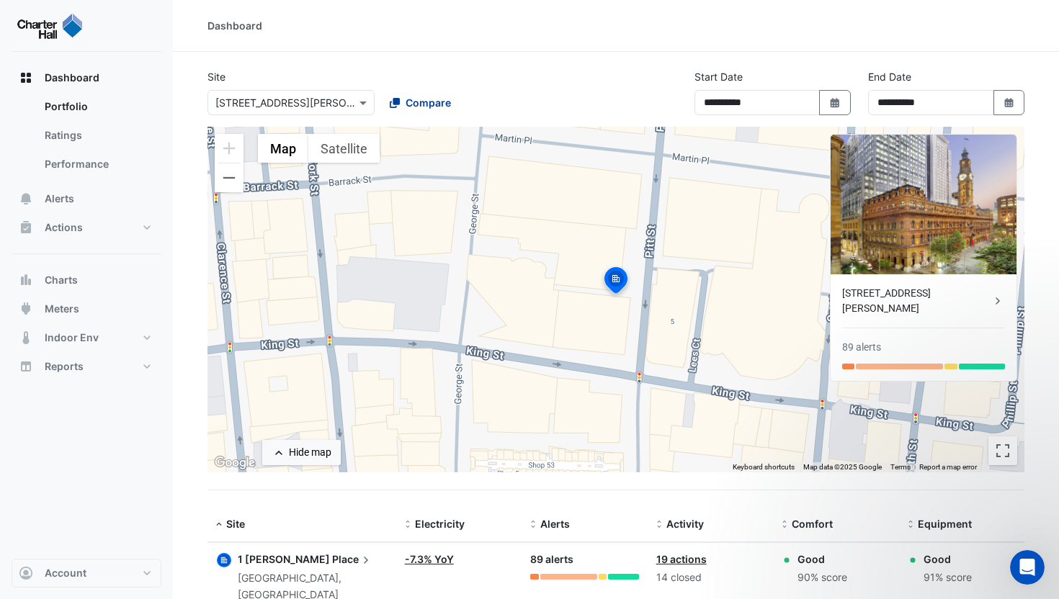
click at [440, 112] on button "Compare" at bounding box center [420, 102] width 80 height 25
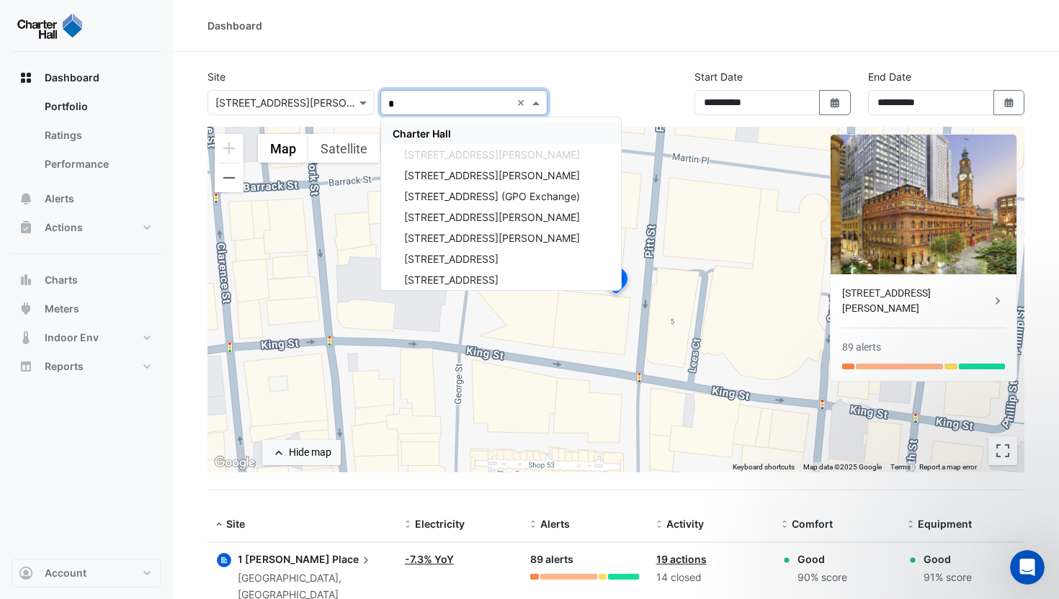
click at [440, 128] on span "Charter Hall" at bounding box center [422, 134] width 58 height 12
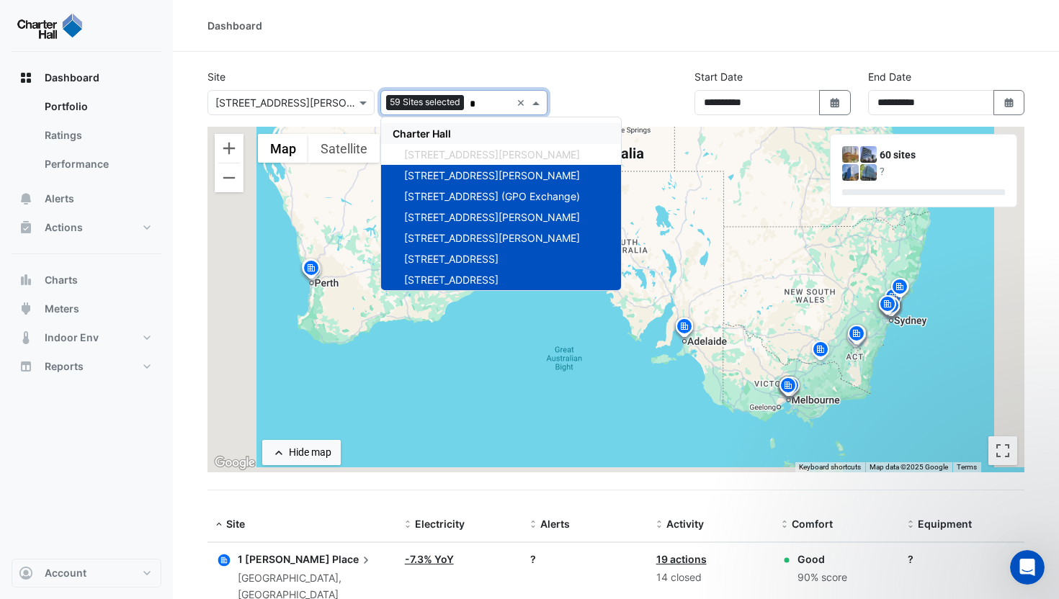
type input "*"
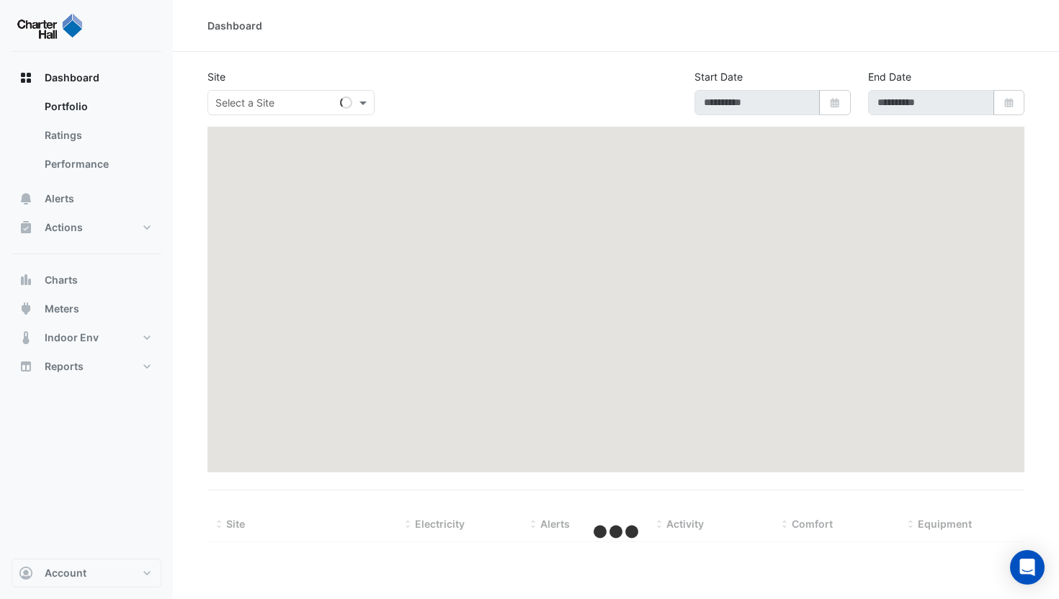
select select "***"
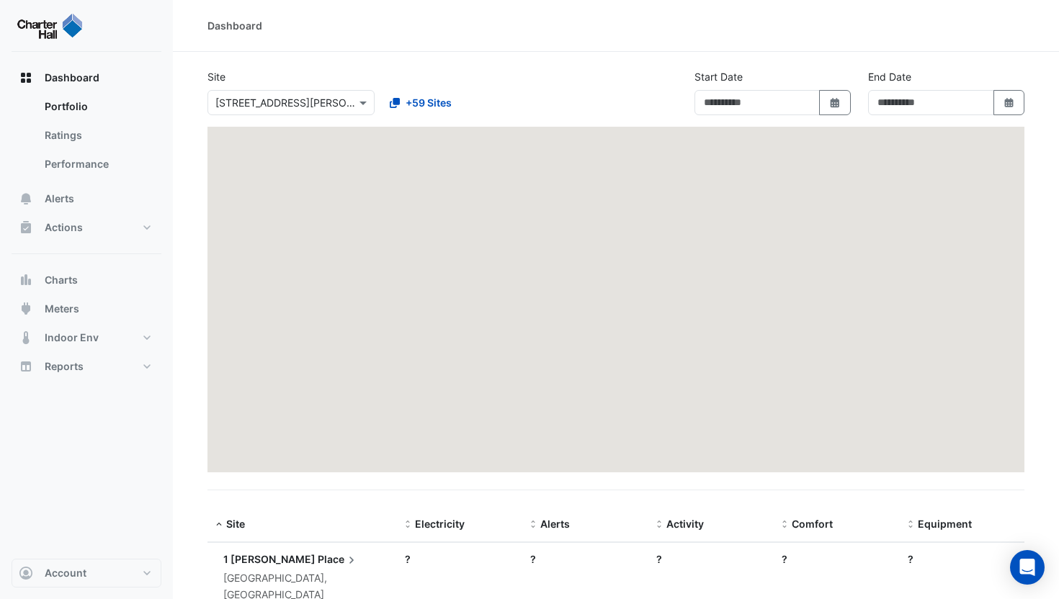
type input "**********"
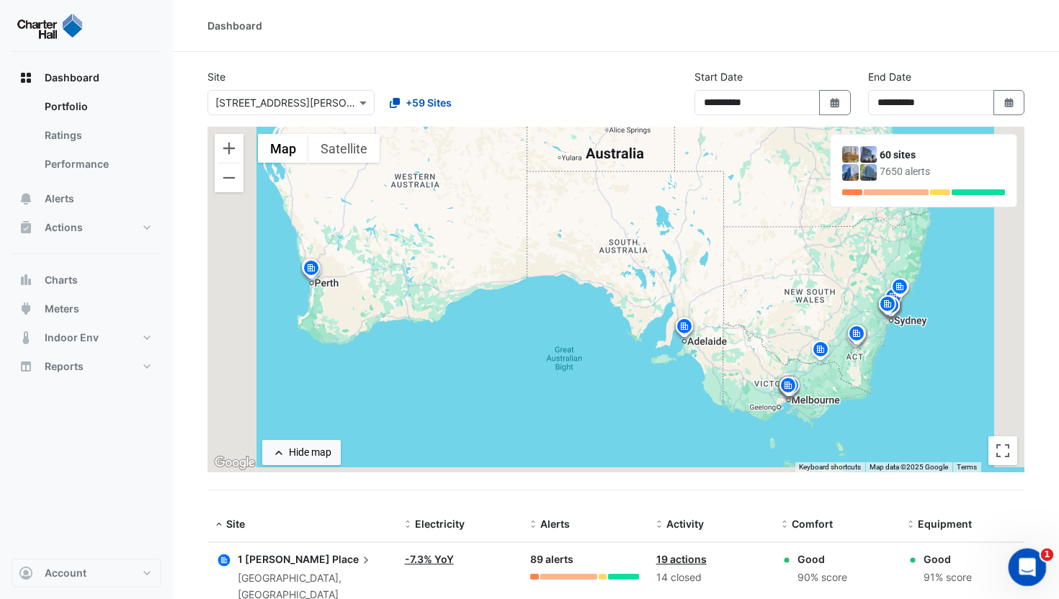
click at [1031, 554] on div "Open Intercom Messenger" at bounding box center [1025, 566] width 48 height 48
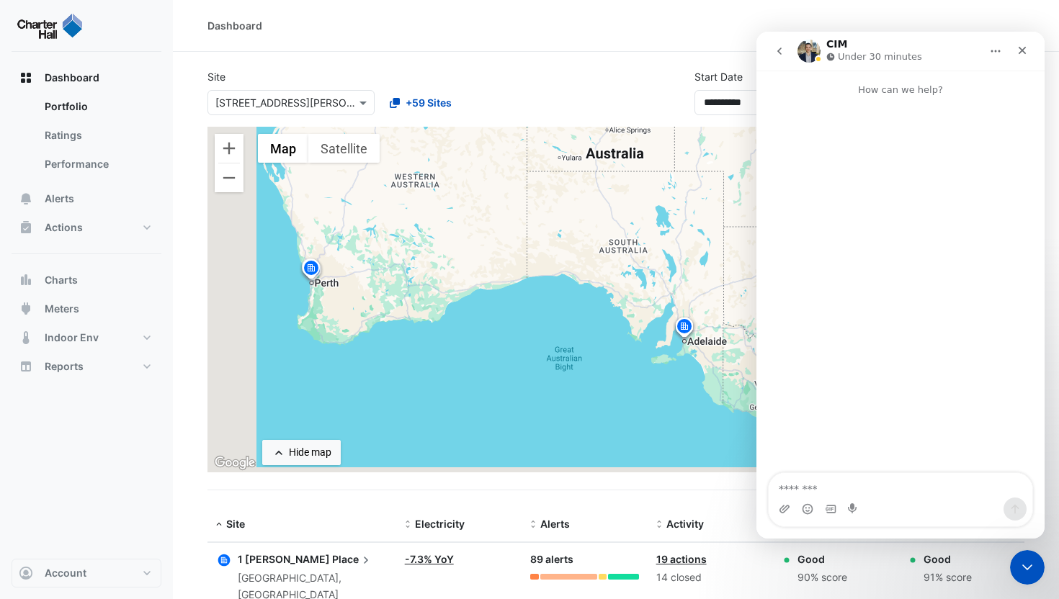
click at [781, 55] on icon "go back" at bounding box center [780, 51] width 12 height 12
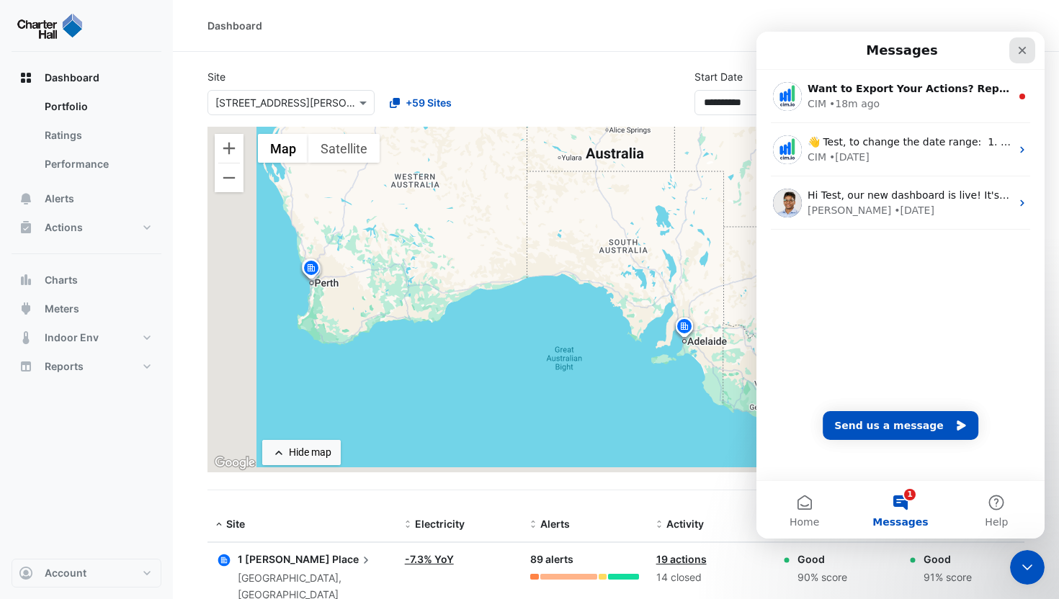
click at [1017, 50] on icon "Close" at bounding box center [1023, 51] width 12 height 12
